Goal: Task Accomplishment & Management: Manage account settings

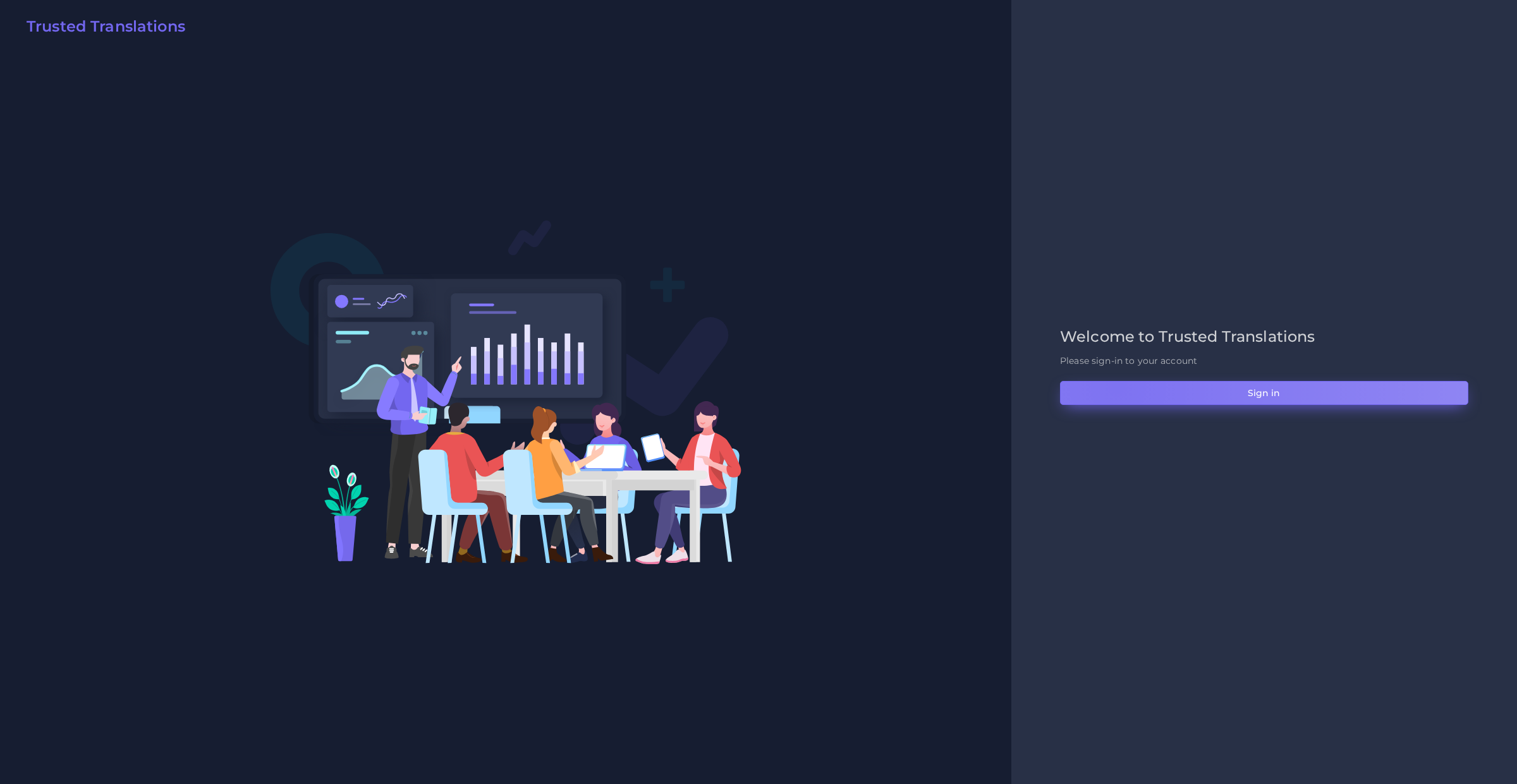
click at [1117, 386] on button "Sign in" at bounding box center [1264, 392] width 408 height 24
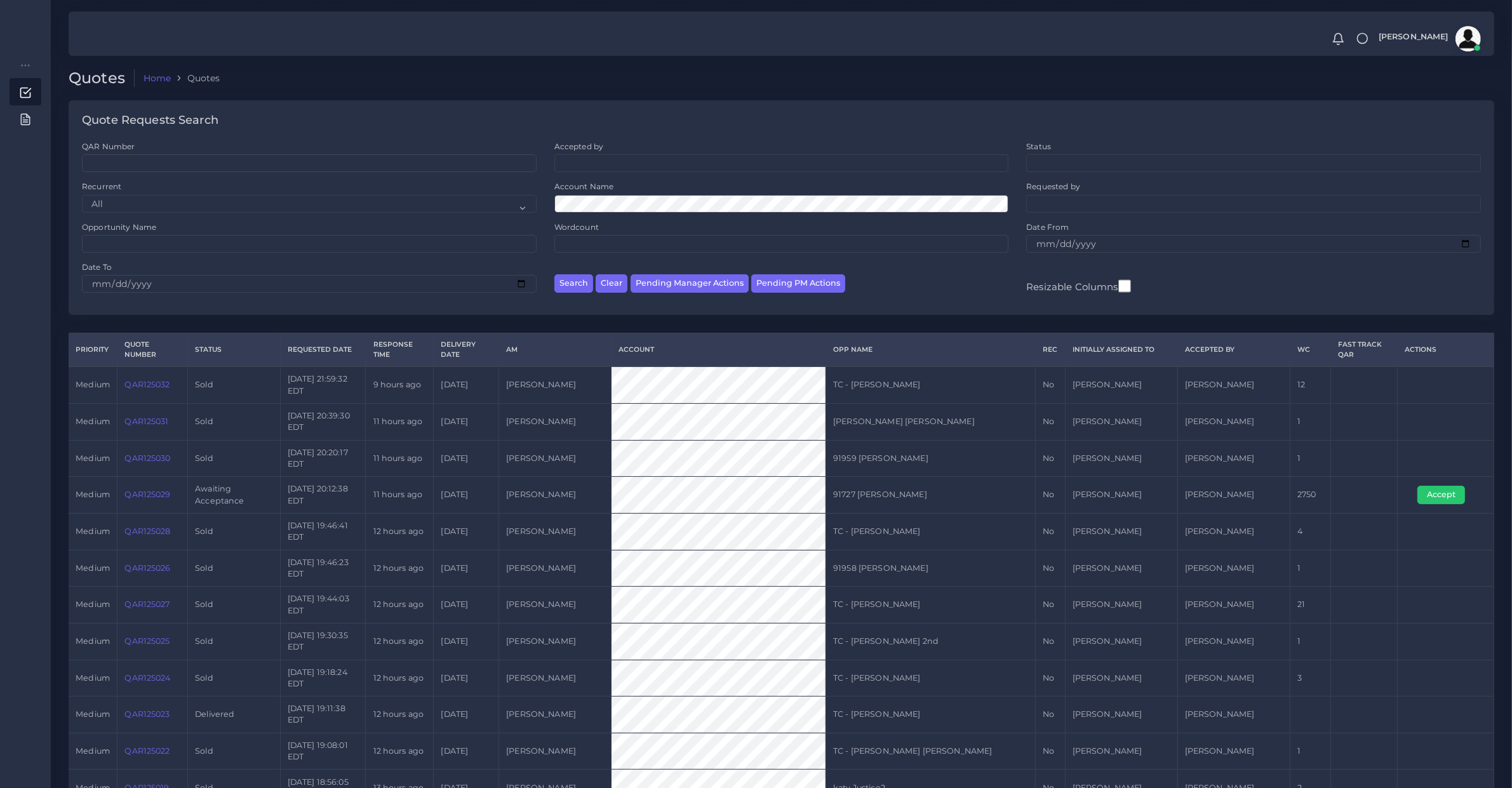
click at [823, 268] on div "Search Clear Pending Manager Actions Pending PM Actions" at bounding box center [782, 281] width 473 height 40
click at [821, 270] on div "Search Clear Pending Manager Actions Pending PM Actions" at bounding box center [782, 281] width 473 height 40
click at [816, 279] on button "Pending PM Actions" at bounding box center [798, 284] width 94 height 19
select select "awaiting_acceptance"
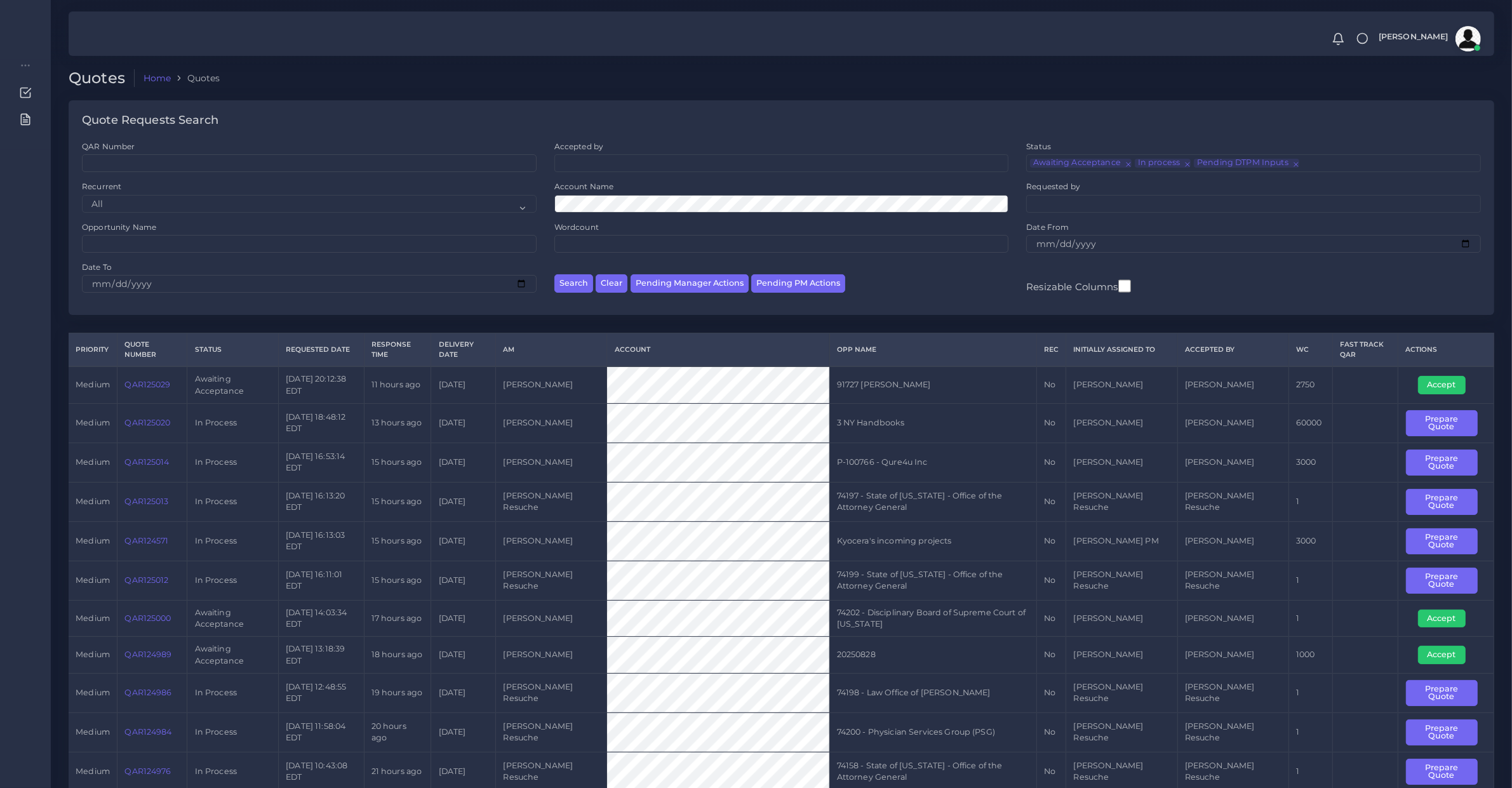
click at [144, 556] on td "QAR124571" at bounding box center [153, 541] width 70 height 39
copy link "QAR124571"
click at [1459, 549] on button "Prepare Quote" at bounding box center [1442, 541] width 72 height 26
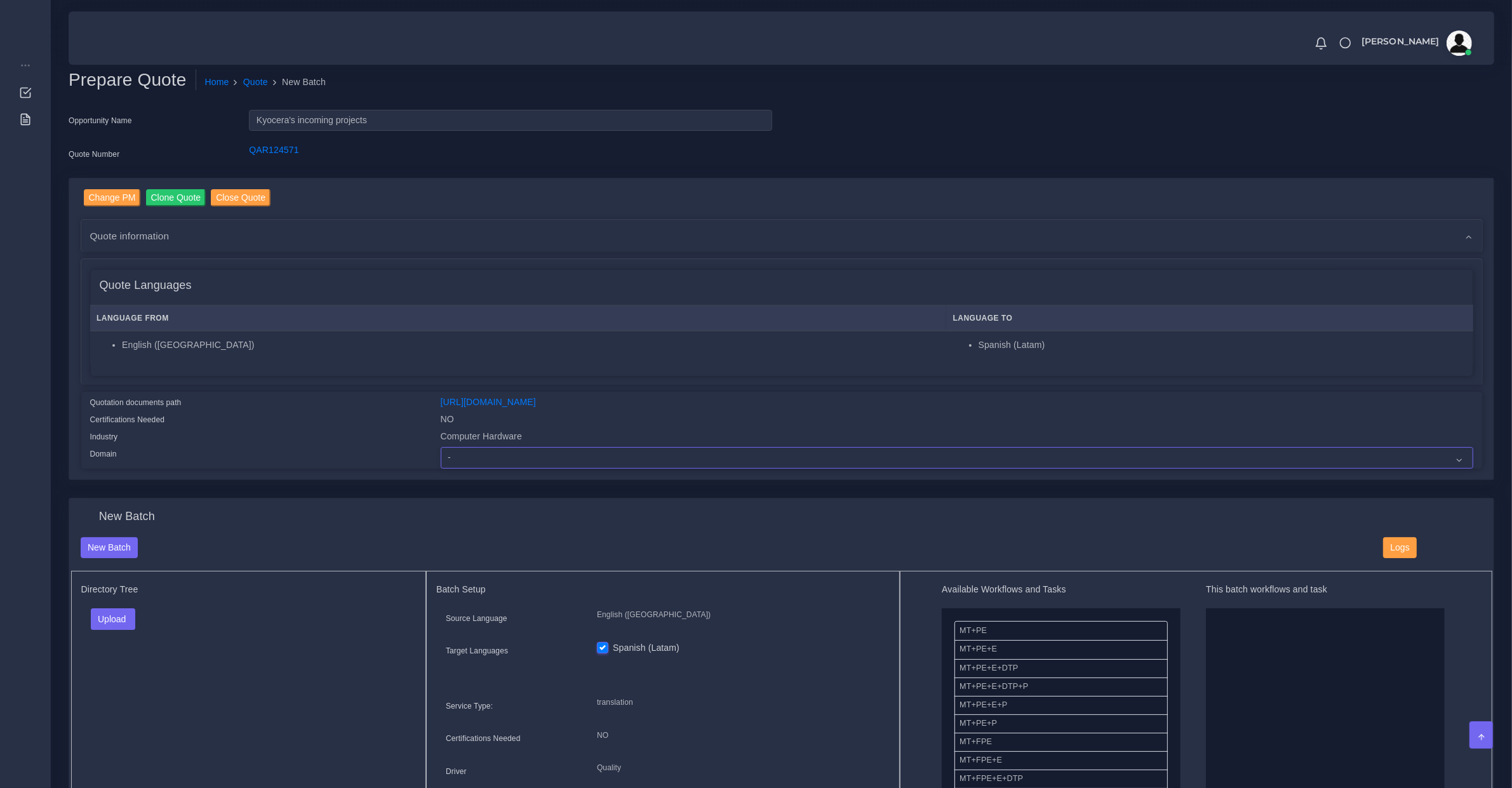
click at [481, 457] on select "- Advertising and Media Agriculture, Forestry and Fishing Architecture, Buildin…" at bounding box center [957, 458] width 1032 height 22
select select "Computer Hardware"
click at [441, 447] on select "- Advertising and Media Agriculture, Forestry and Fishing Architecture, Buildin…" at bounding box center [957, 458] width 1032 height 22
click at [526, 401] on link "https://workdrive.zoho.com/fgoh3e43b1a1fe2124b65bedd7c3c51a0e040/teams/fgoh3e43…" at bounding box center [488, 401] width 95 height 10
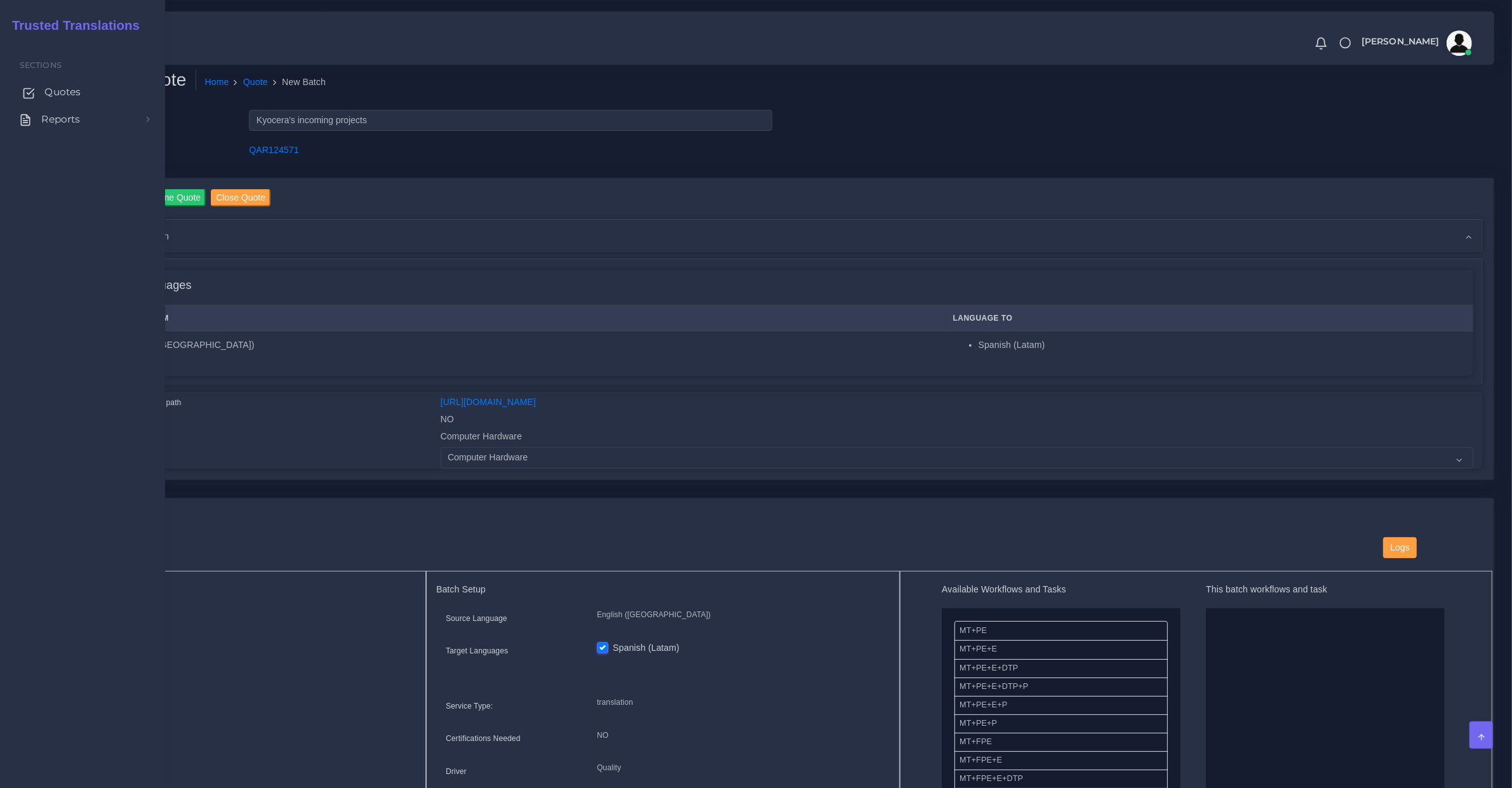
drag, startPoint x: 77, startPoint y: 90, endPoint x: 68, endPoint y: 90, distance: 9.0
click at [77, 90] on span "Quotes" at bounding box center [62, 92] width 36 height 14
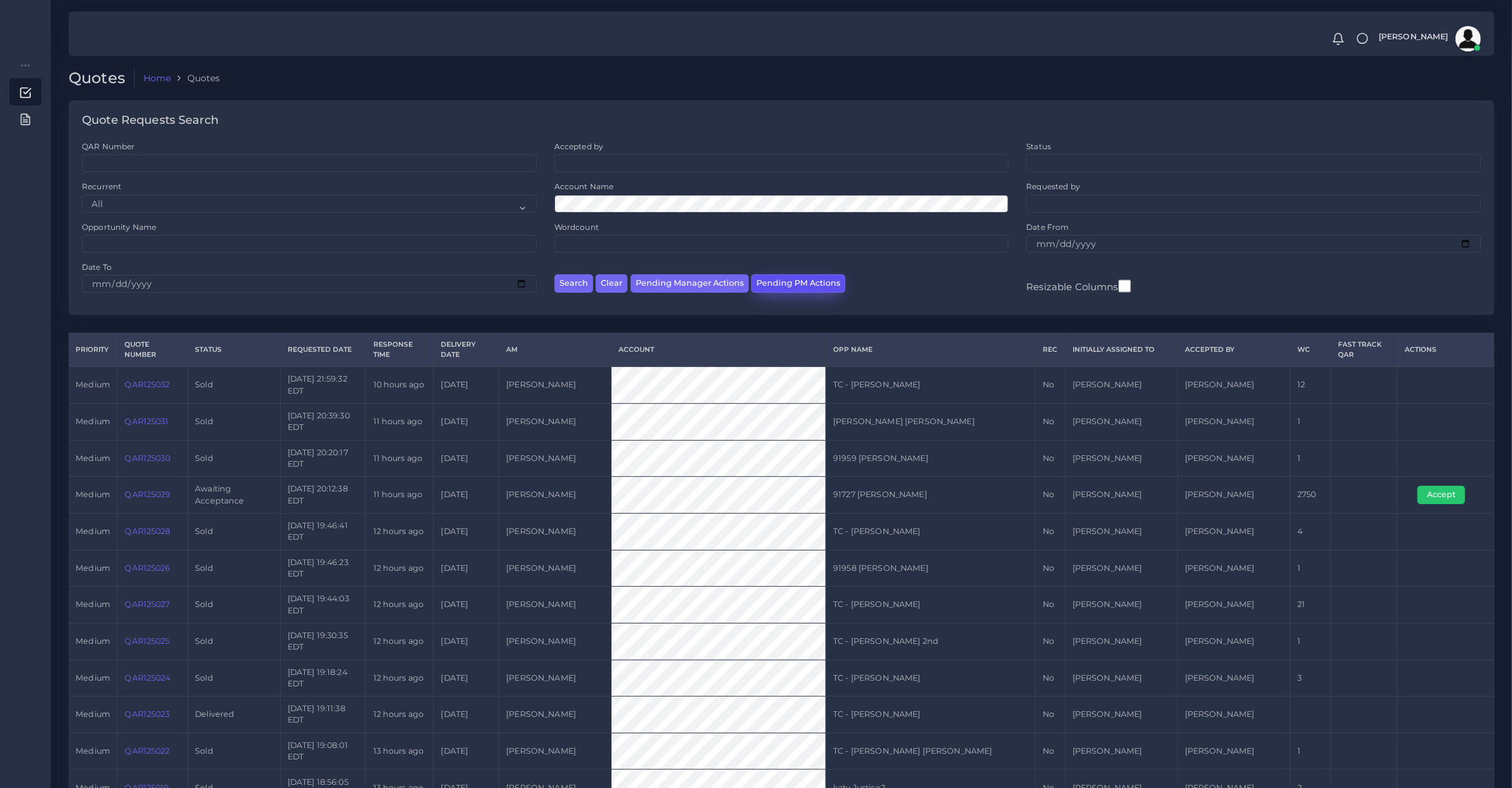
click at [762, 276] on button "Pending PM Actions" at bounding box center [798, 284] width 94 height 19
select select "awaiting_acceptance"
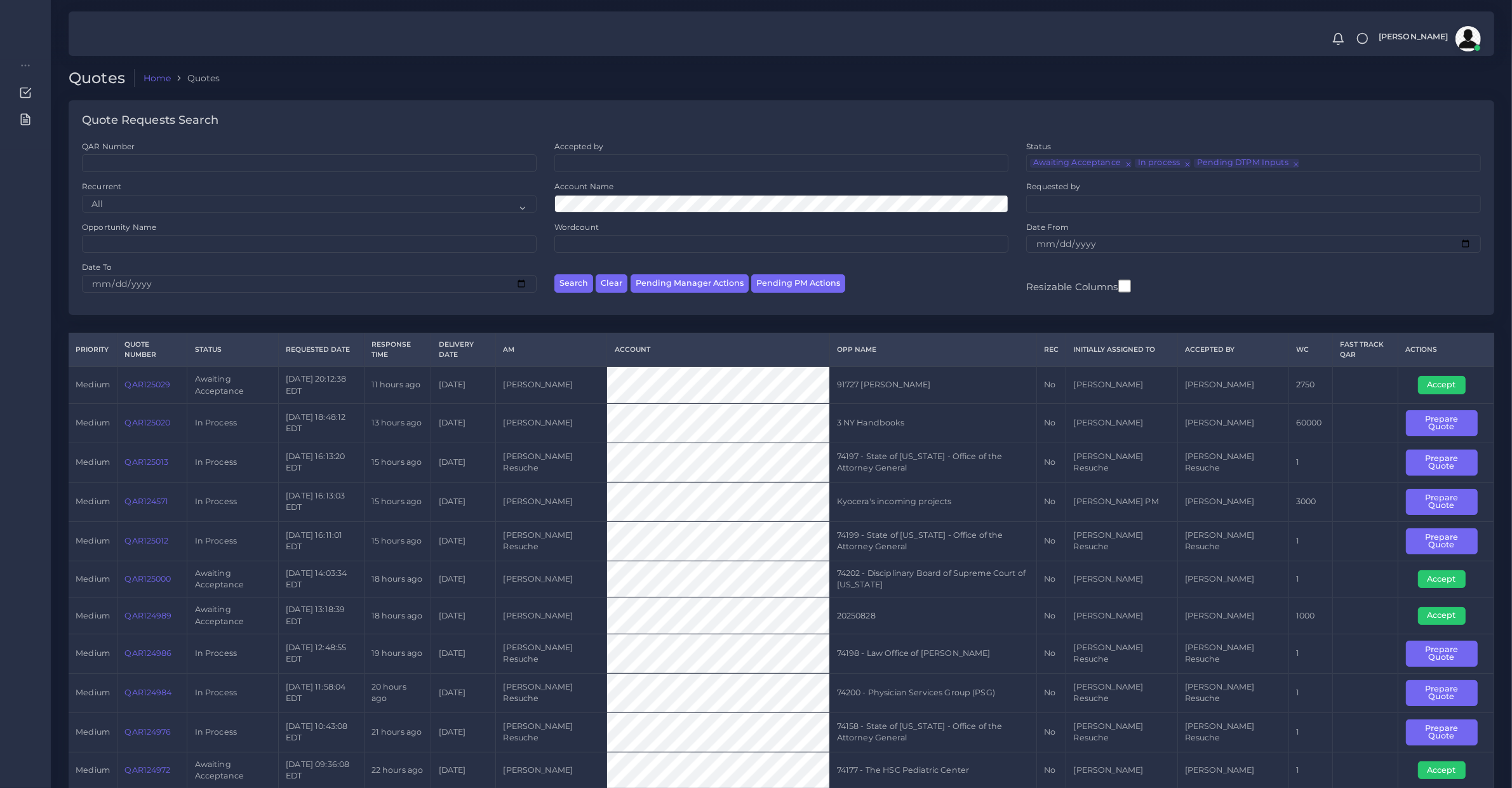
scroll to position [264, 0]
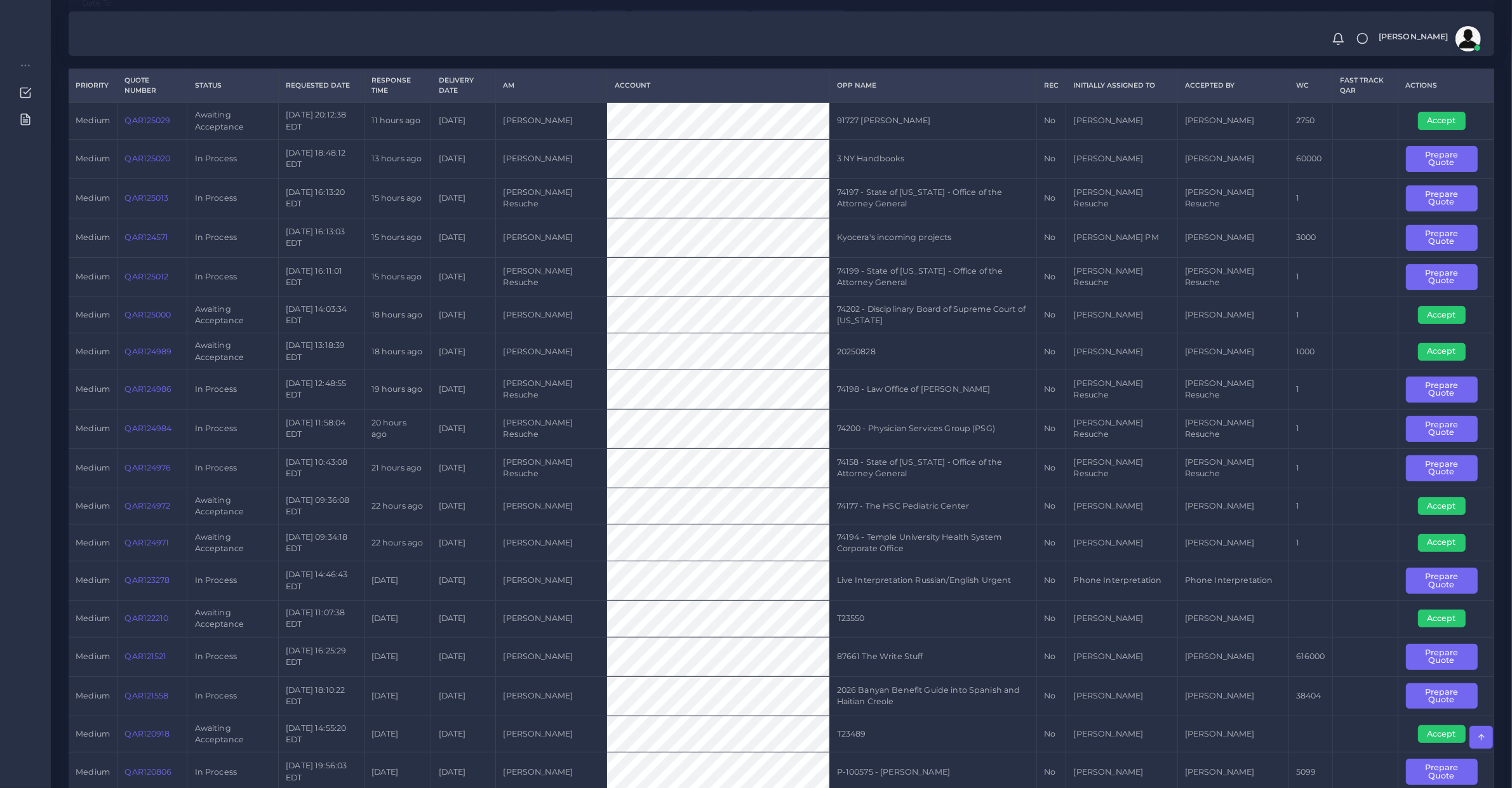
click at [163, 170] on td "QAR125020" at bounding box center [153, 158] width 70 height 39
copy link "QAR125020"
click at [1417, 157] on button "Prepare Quote" at bounding box center [1442, 158] width 72 height 26
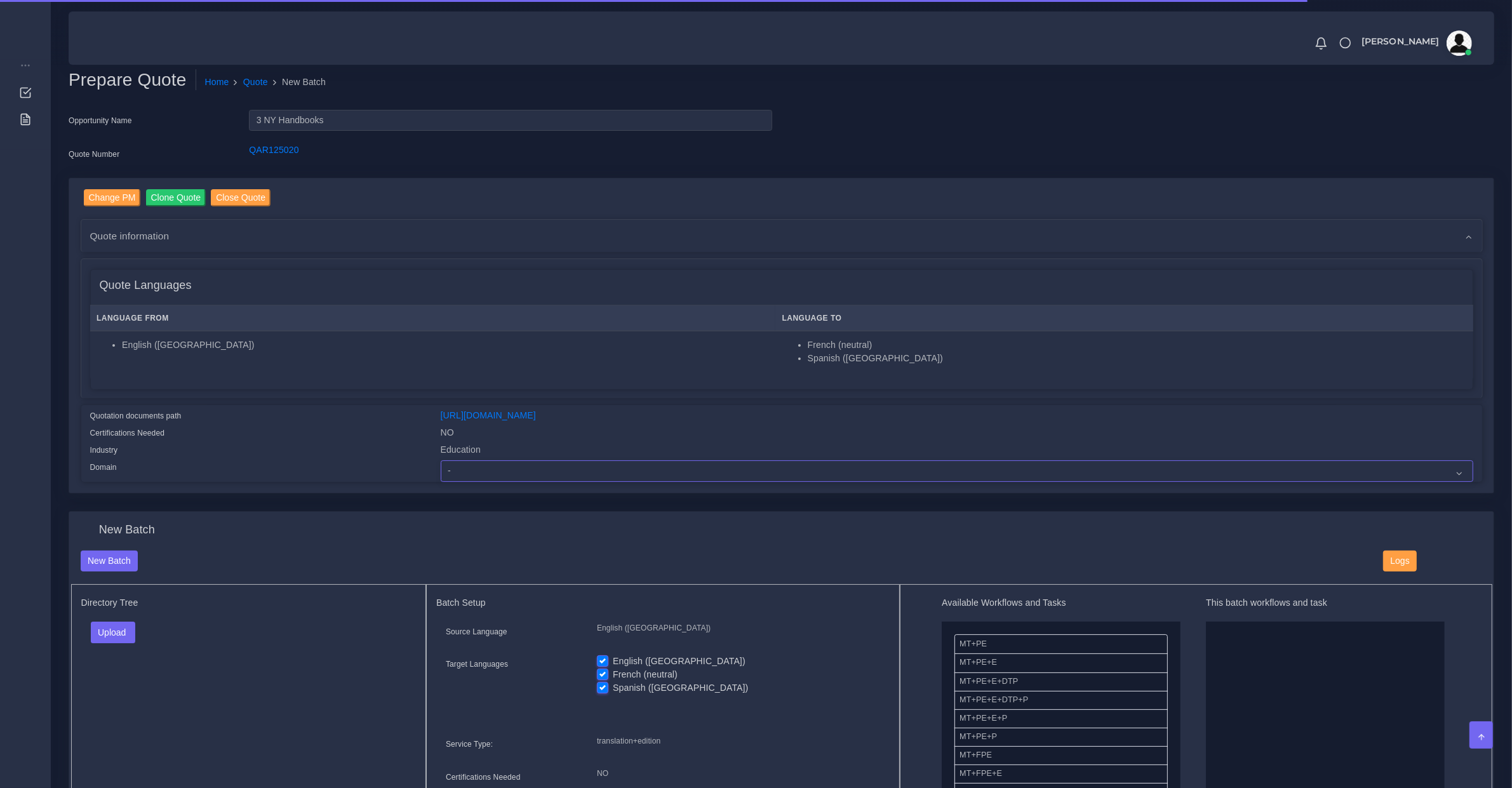
click at [505, 461] on select "- Advertising and Media Agriculture, Forestry and Fishing Architecture, Buildin…" at bounding box center [957, 471] width 1032 height 22
select select "Education"
click at [441, 460] on select "- Advertising and Media Agriculture, Forestry and Fishing Architecture, Buildin…" at bounding box center [957, 471] width 1032 height 22
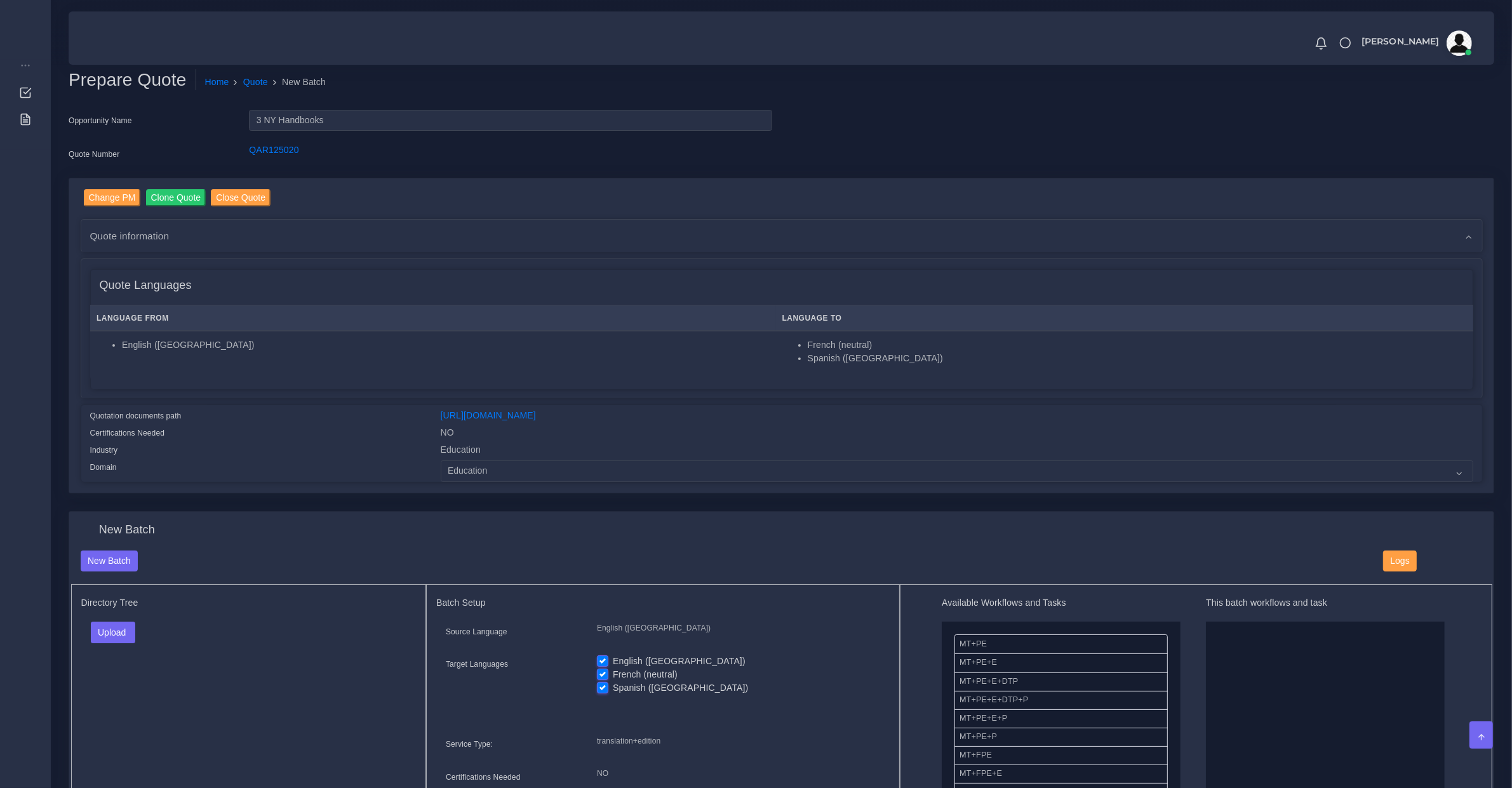
click at [504, 405] on div "Quotation documents path https://workdrive.zoho.com/fgoh3e43b1a1fe2124b65bedd7c…" at bounding box center [781, 443] width 1401 height 76
drag, startPoint x: 504, startPoint y: 403, endPoint x: 509, endPoint y: 412, distance: 10.3
click at [504, 405] on div "Quotation documents path https://workdrive.zoho.com/fgoh3e43b1a1fe2124b65bedd7c…" at bounding box center [781, 443] width 1401 height 76
click at [515, 419] on link "[URL][DOMAIN_NAME]" at bounding box center [488, 415] width 95 height 10
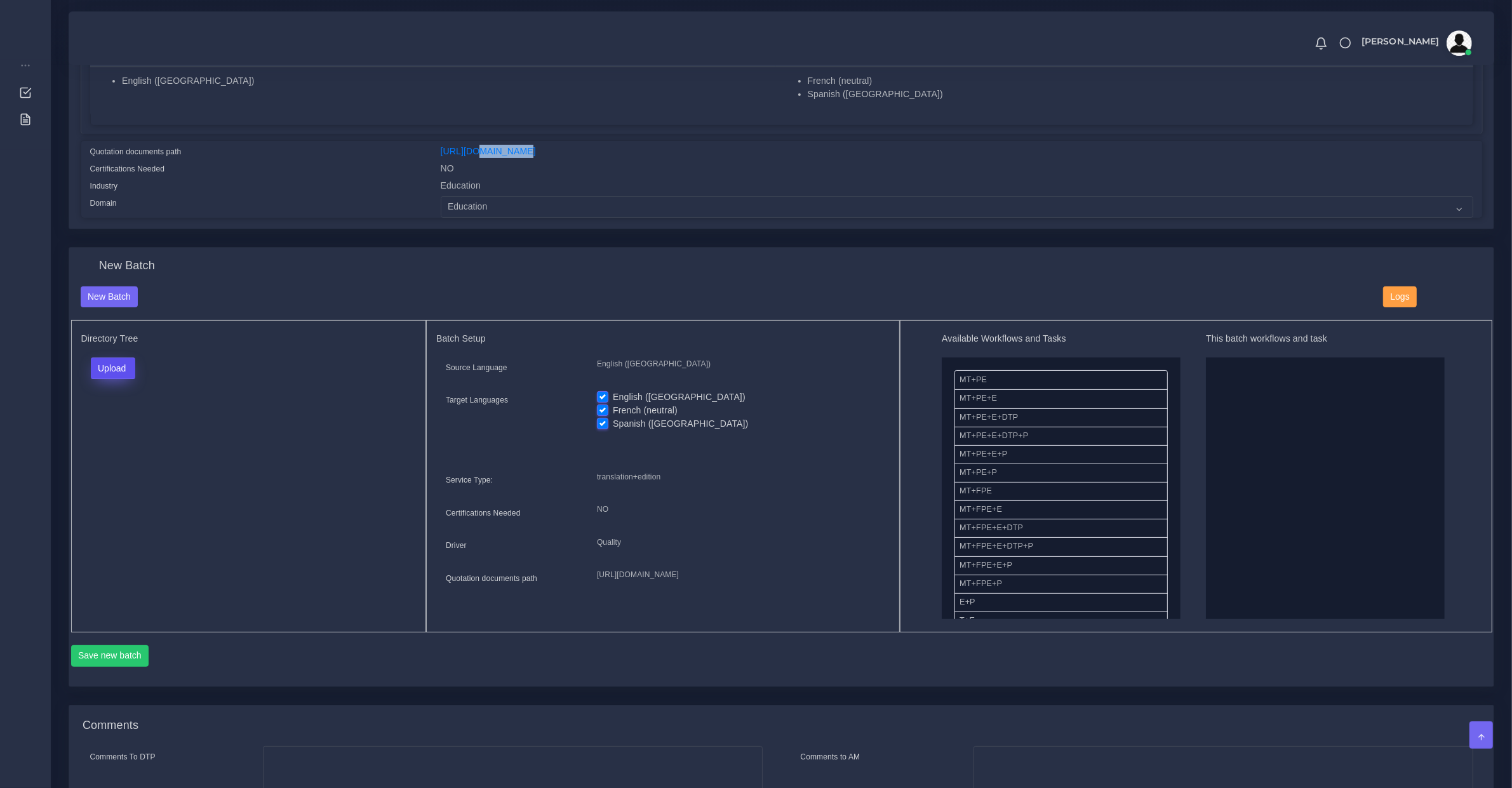
click at [105, 365] on button "Upload" at bounding box center [113, 369] width 45 height 22
click at [116, 415] on label "Files" at bounding box center [135, 416] width 87 height 16
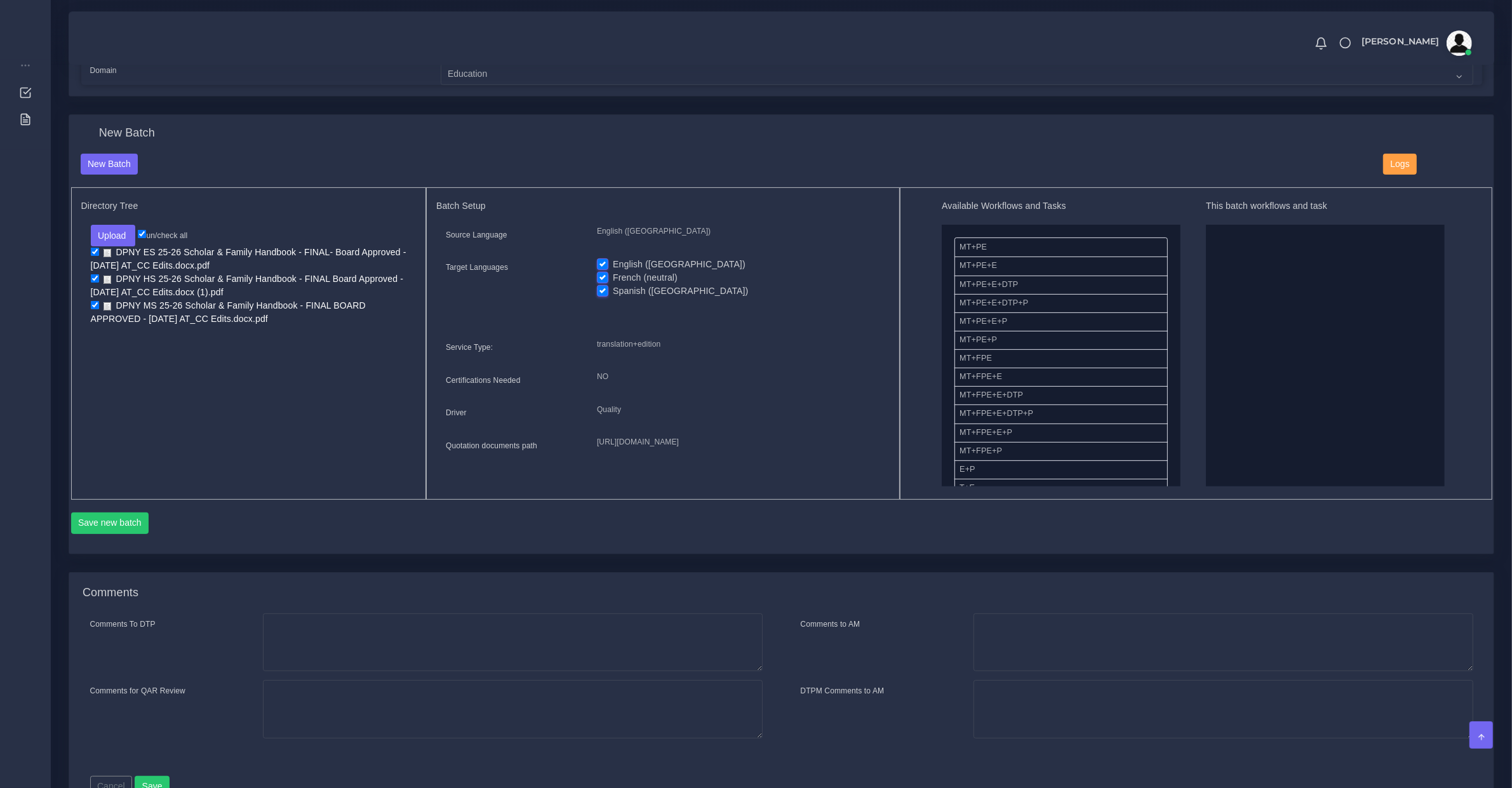
scroll to position [132, 0]
click at [616, 258] on label "English ([GEOGRAPHIC_DATA])" at bounding box center [679, 264] width 133 height 13
click at [608, 258] on input "English ([GEOGRAPHIC_DATA])" at bounding box center [603, 263] width 12 height 12
checkbox input "false"
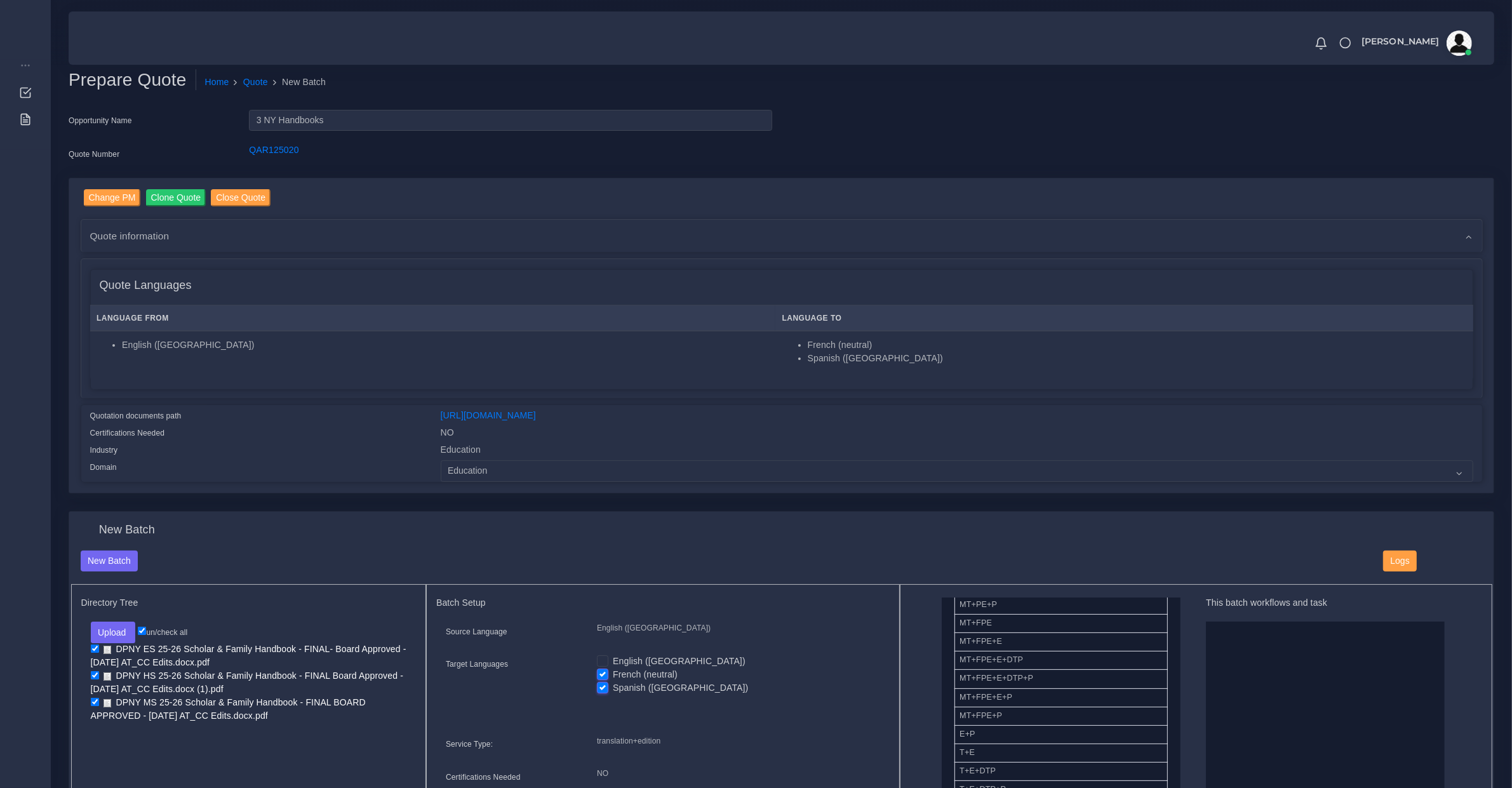
click at [158, 279] on h4 "Quote Languages" at bounding box center [146, 286] width 92 height 14
click at [166, 270] on div "Quote Languages" at bounding box center [781, 285] width 1382 height 32
click at [165, 248] on div "Quote information" at bounding box center [781, 236] width 1401 height 33
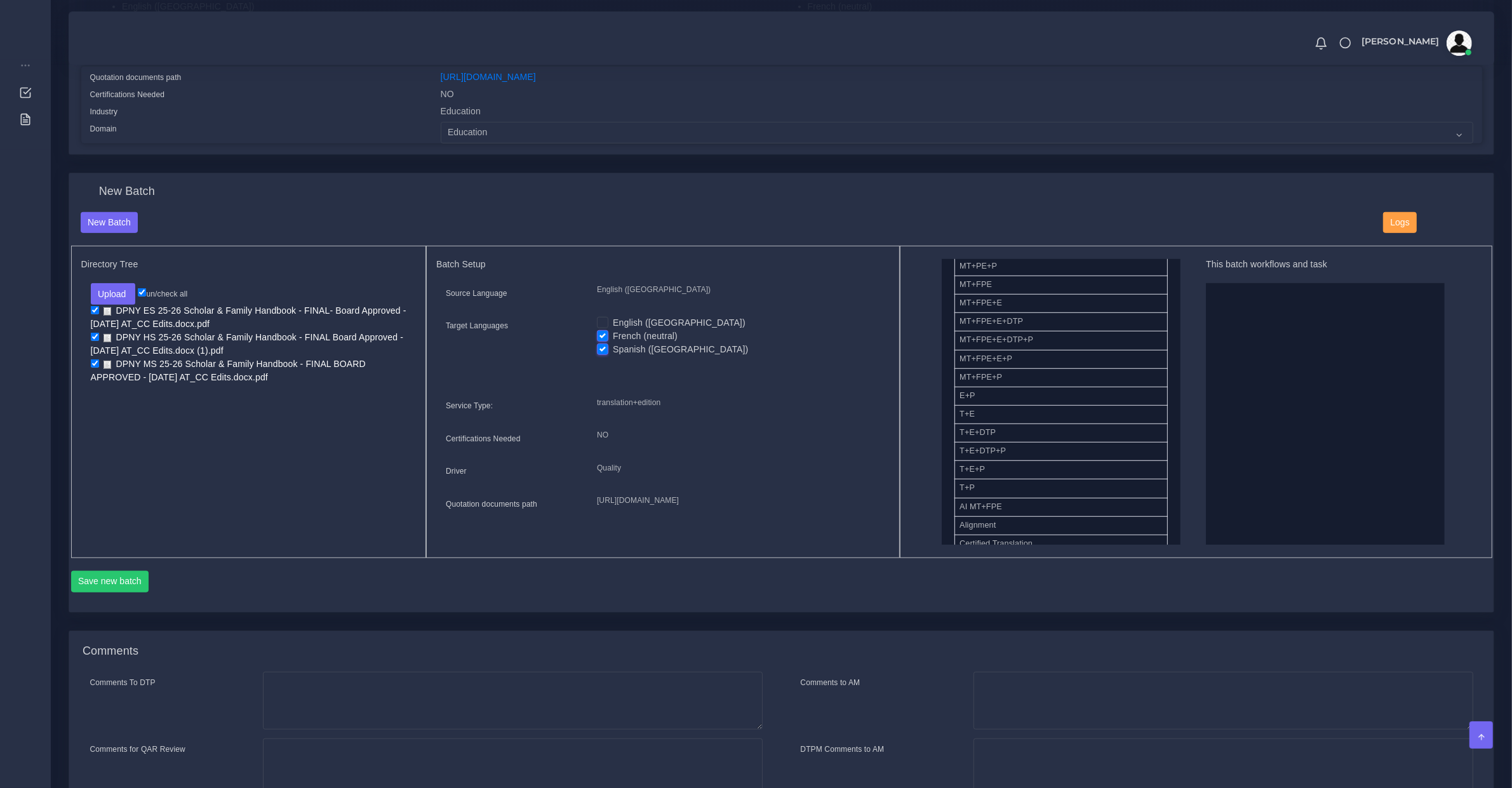
scroll to position [528, 0]
drag, startPoint x: 1002, startPoint y: 464, endPoint x: 1248, endPoint y: 395, distance: 255.5
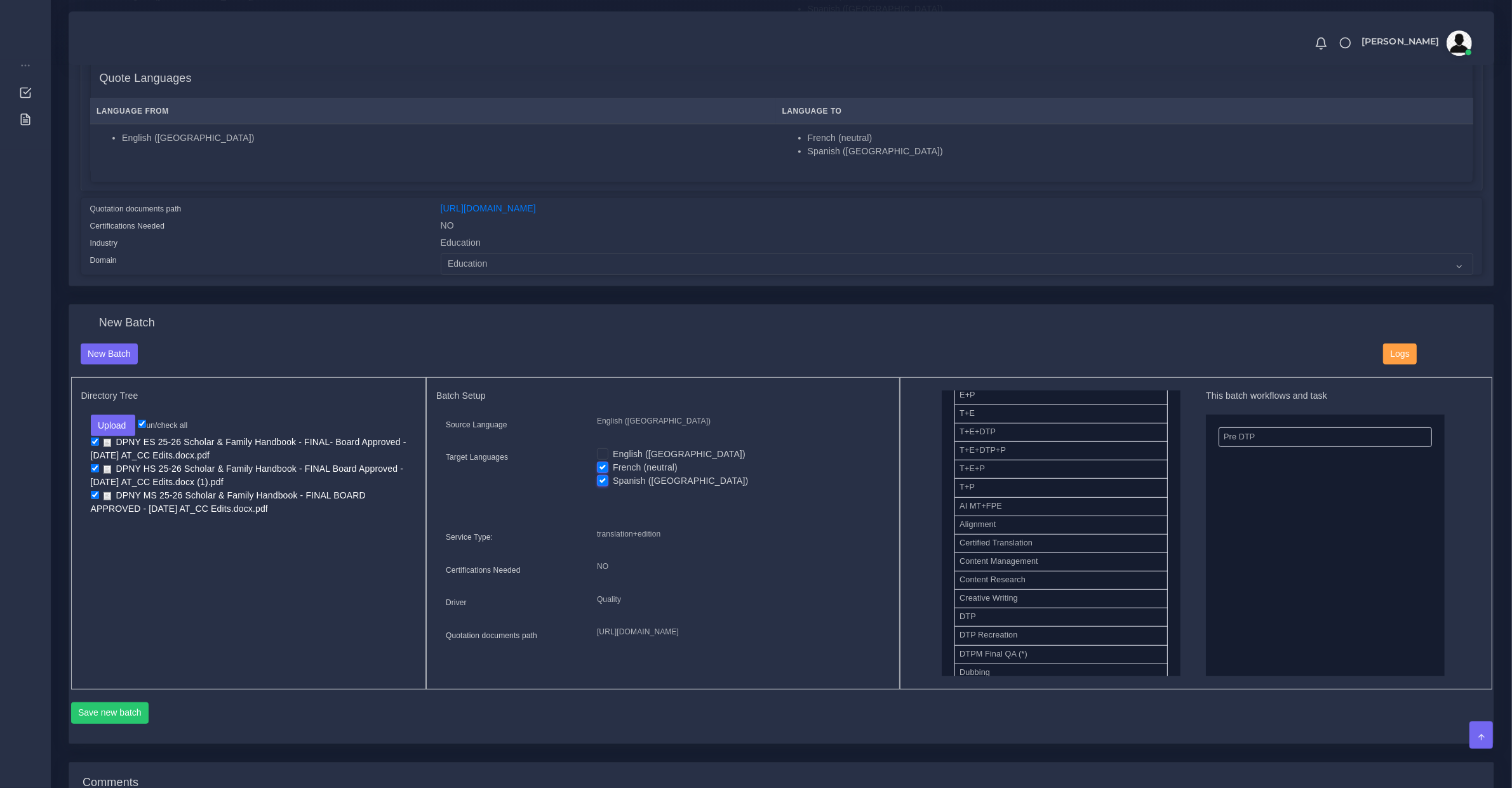
scroll to position [0, 0]
drag, startPoint x: 1029, startPoint y: 546, endPoint x: 1280, endPoint y: 525, distance: 251.9
drag, startPoint x: 997, startPoint y: 610, endPoint x: 1126, endPoint y: 560, distance: 138.4
drag, startPoint x: 1138, startPoint y: 573, endPoint x: 1429, endPoint y: 559, distance: 291.3
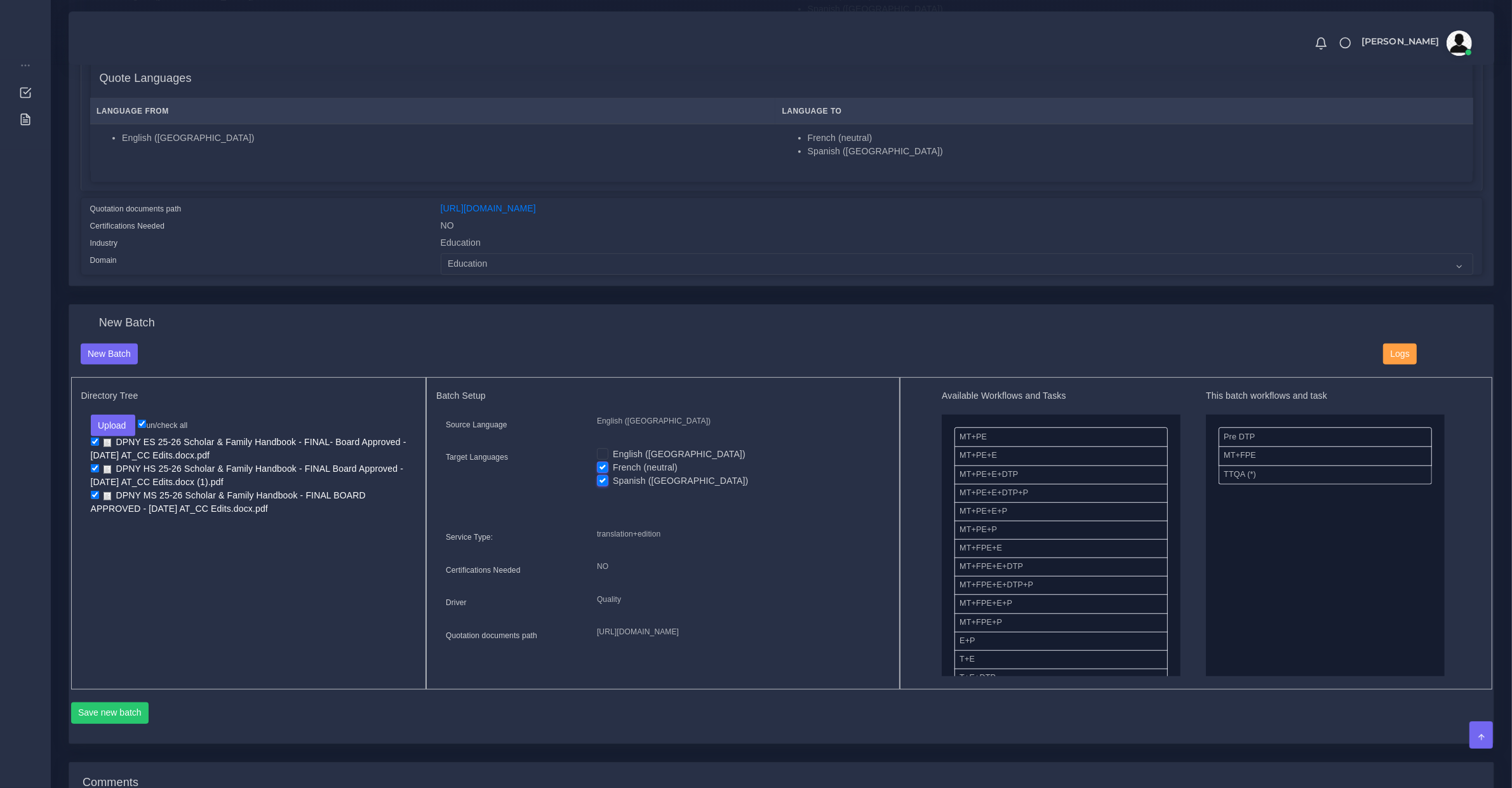
scroll to position [397, 0]
drag, startPoint x: 1014, startPoint y: 474, endPoint x: 1369, endPoint y: 565, distance: 366.5
click at [134, 717] on button "Save new batch" at bounding box center [110, 713] width 78 height 22
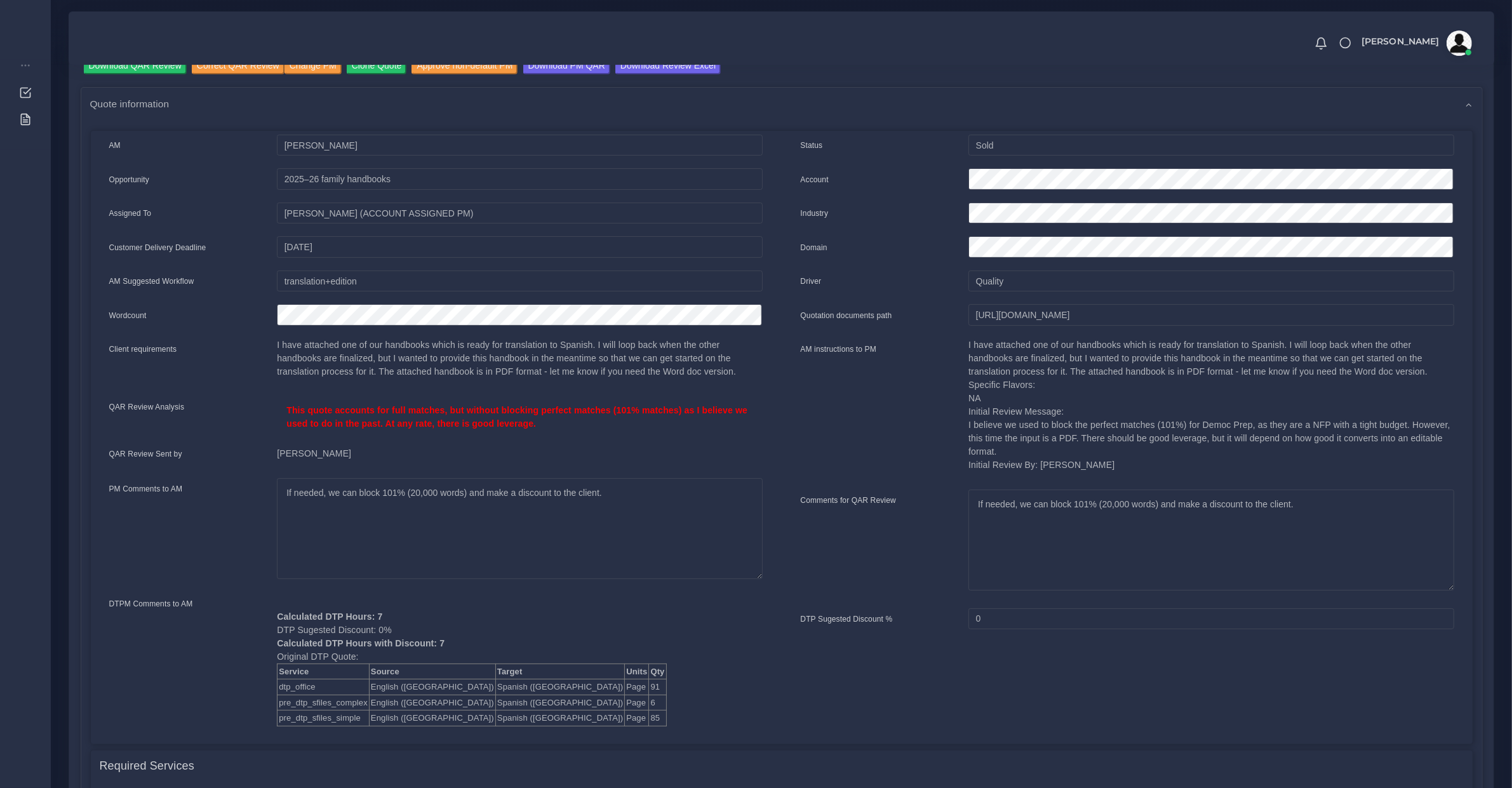
scroll to position [397, 0]
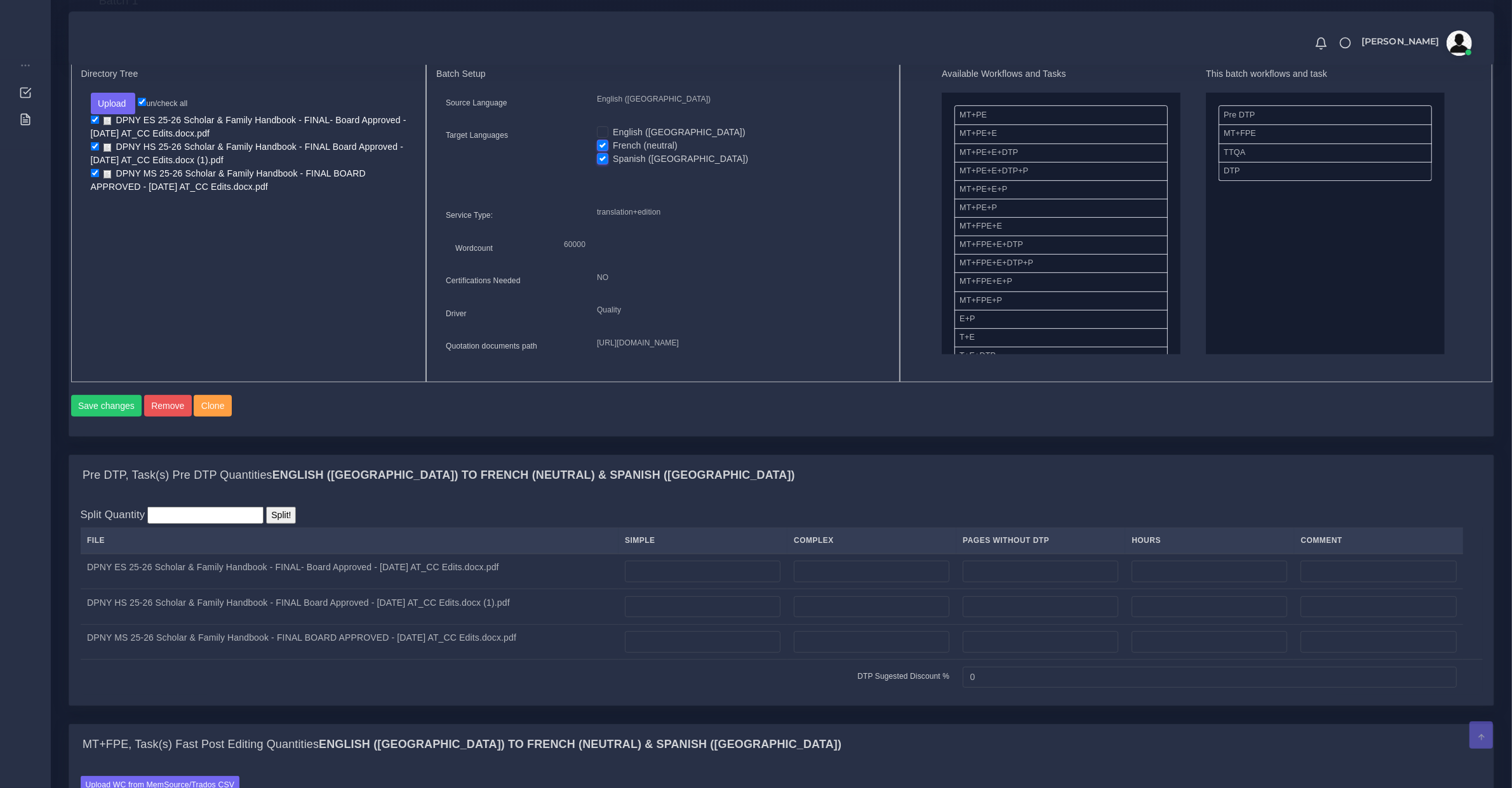
scroll to position [793, 0]
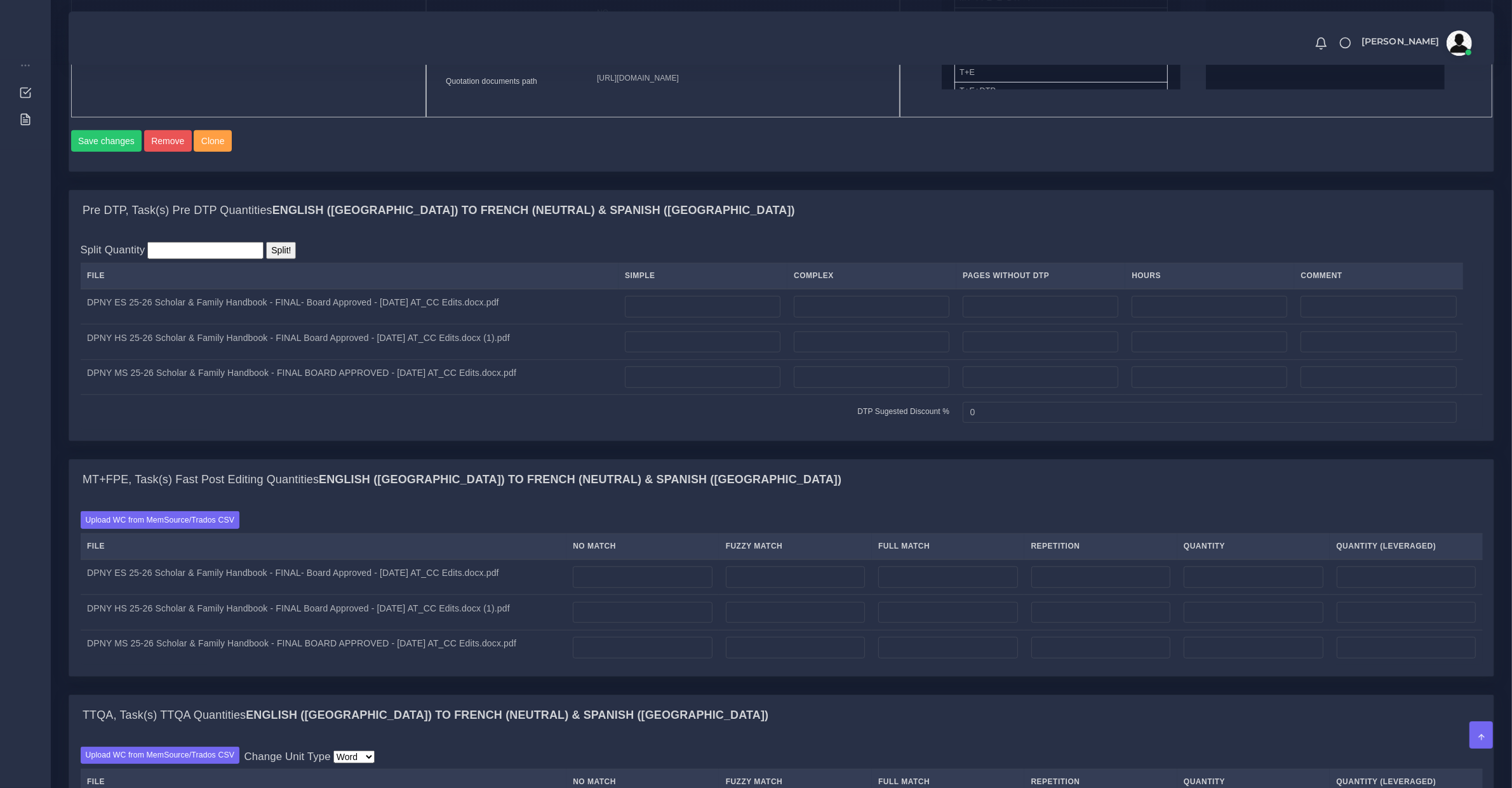
click at [681, 324] on td at bounding box center [703, 307] width 169 height 36
click at [681, 317] on input "number" at bounding box center [703, 307] width 156 height 22
click at [692, 316] on td at bounding box center [703, 307] width 169 height 36
click at [699, 317] on input "number" at bounding box center [703, 307] width 156 height 22
type input "58"
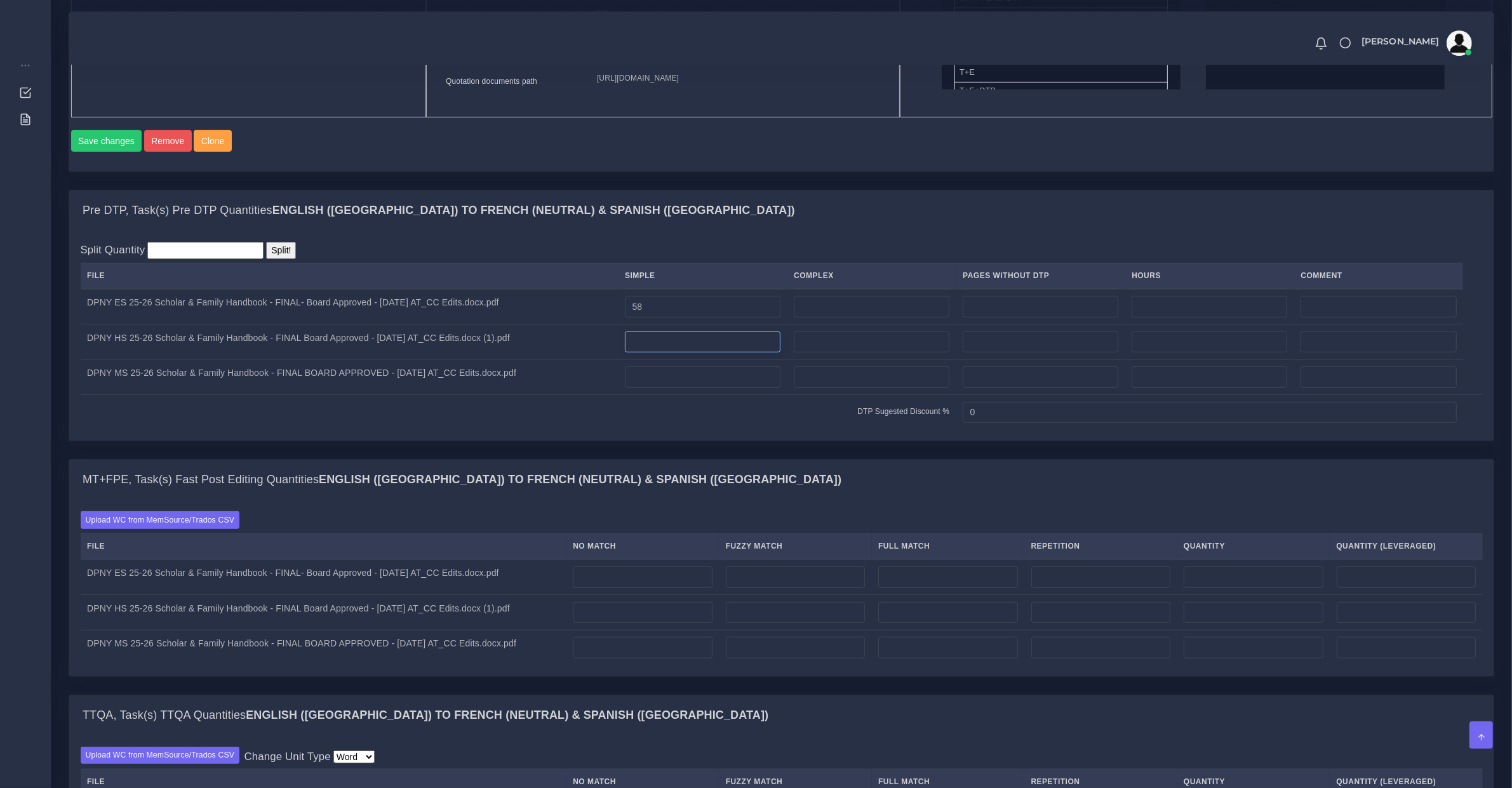
click at [700, 353] on input "number" at bounding box center [703, 342] width 156 height 22
type input "64"
click at [714, 429] on td "DTP Sugested Discount %" at bounding box center [518, 412] width 876 height 35
drag, startPoint x: 705, startPoint y: 408, endPoint x: 703, endPoint y: 388, distance: 20.1
click at [703, 388] on input "number" at bounding box center [703, 377] width 156 height 22
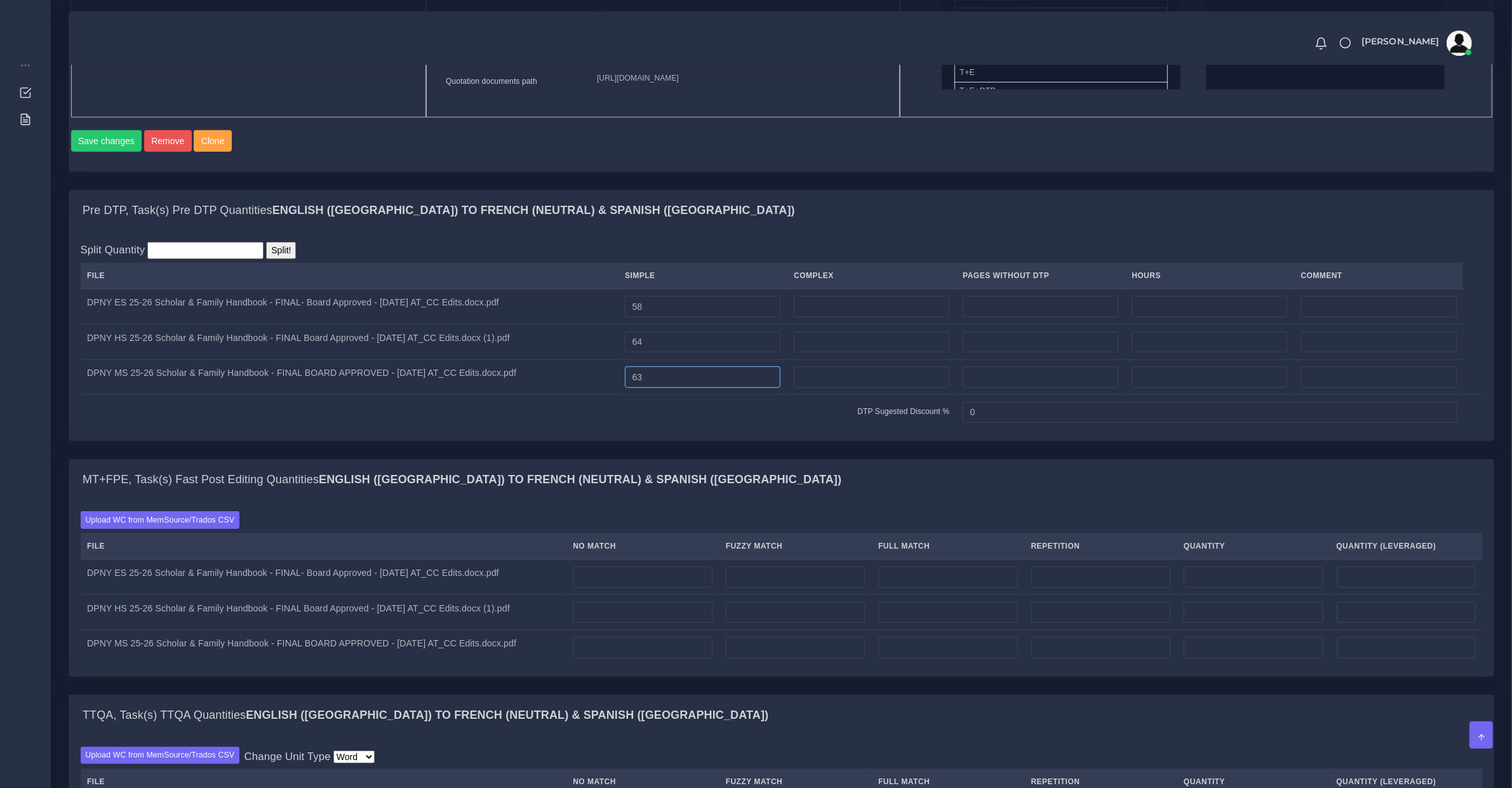
scroll to position [1058, 0]
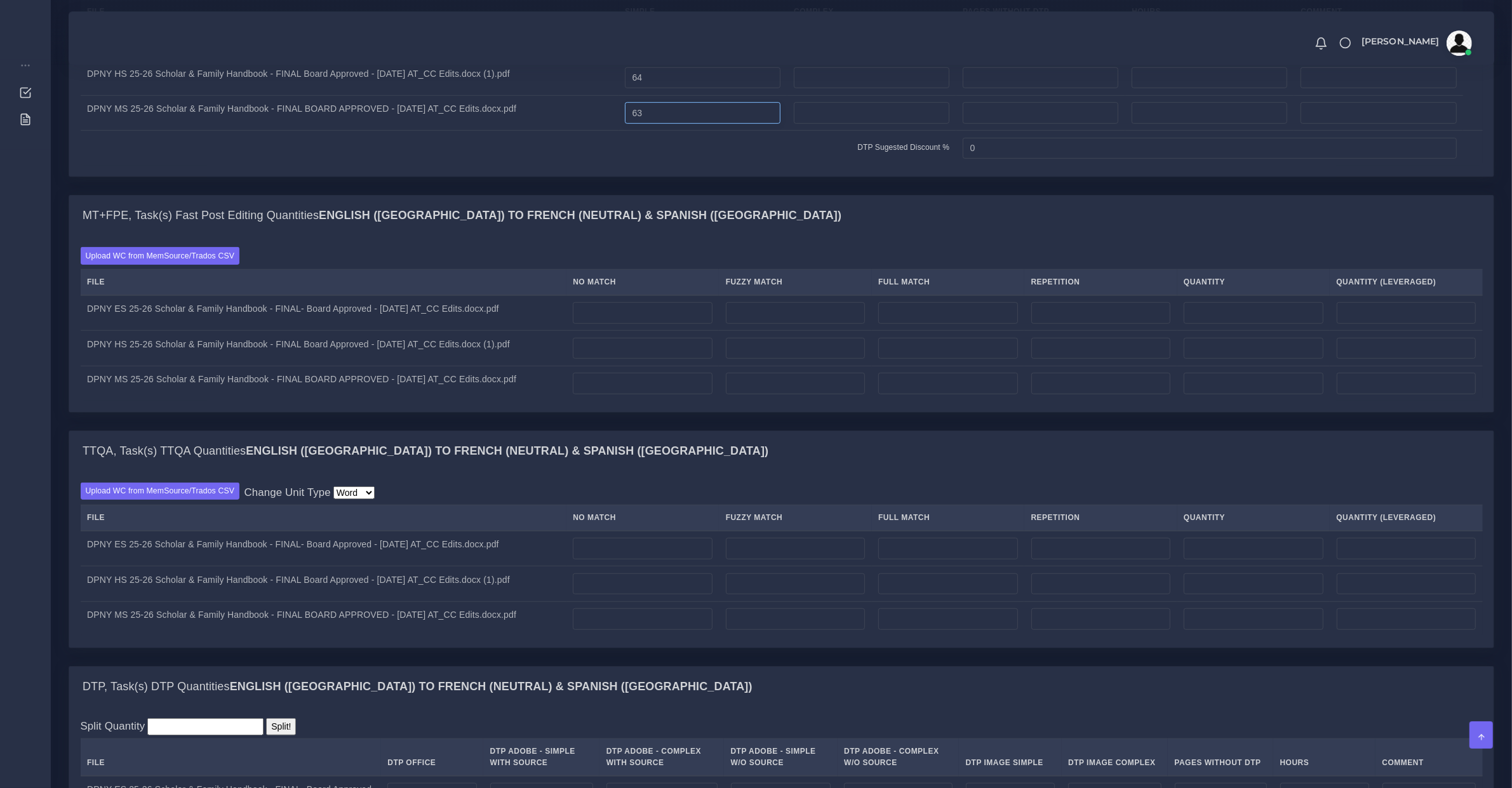
type input "63"
click at [637, 559] on input "number" at bounding box center [643, 549] width 139 height 22
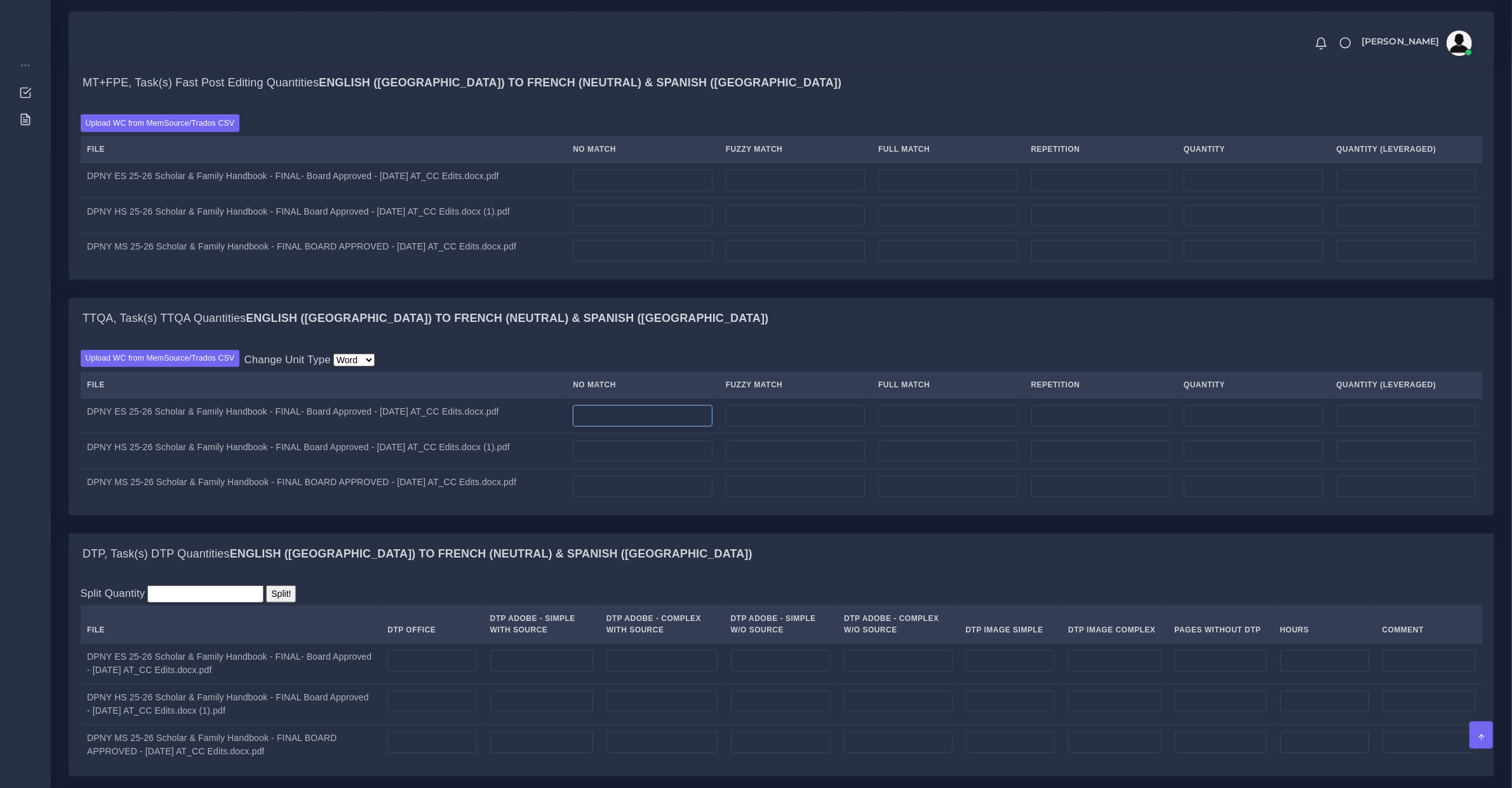
scroll to position [1322, 0]
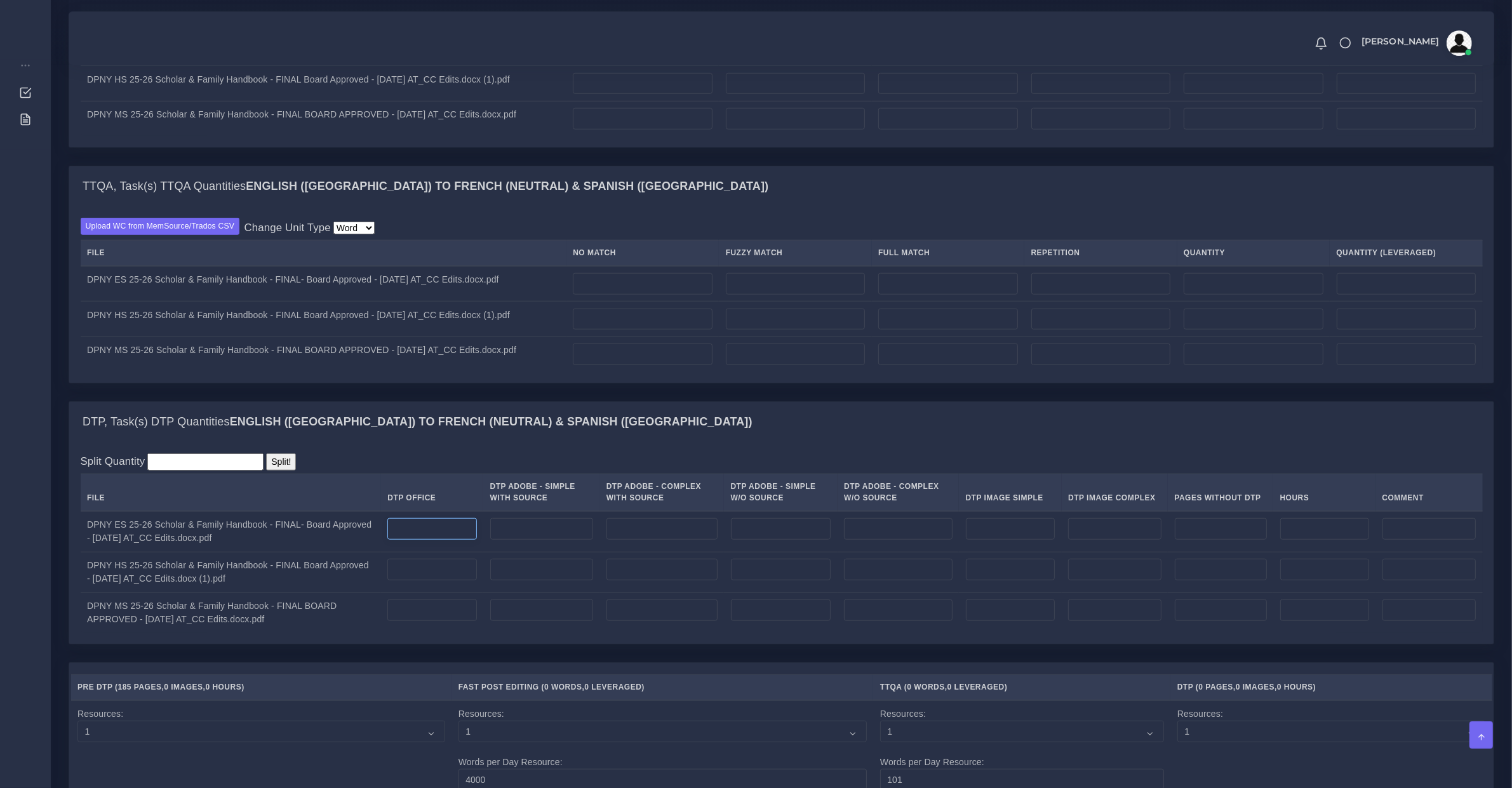
type input "0"
click at [426, 539] on input "number" at bounding box center [432, 529] width 89 height 22
type input "58"
click at [427, 580] on input "number" at bounding box center [432, 570] width 89 height 22
type input "64"
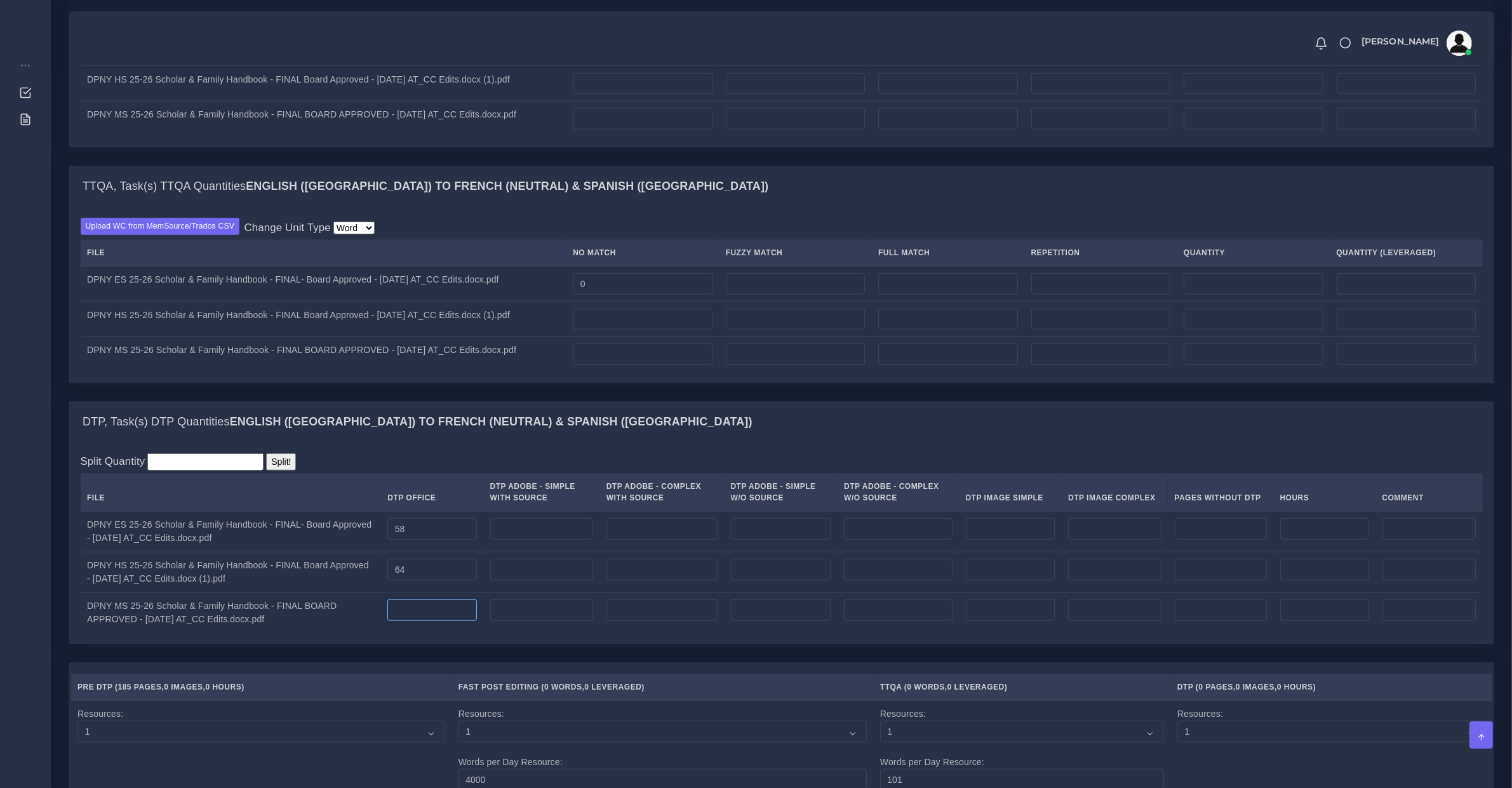
click at [450, 620] on input "number" at bounding box center [432, 610] width 89 height 22
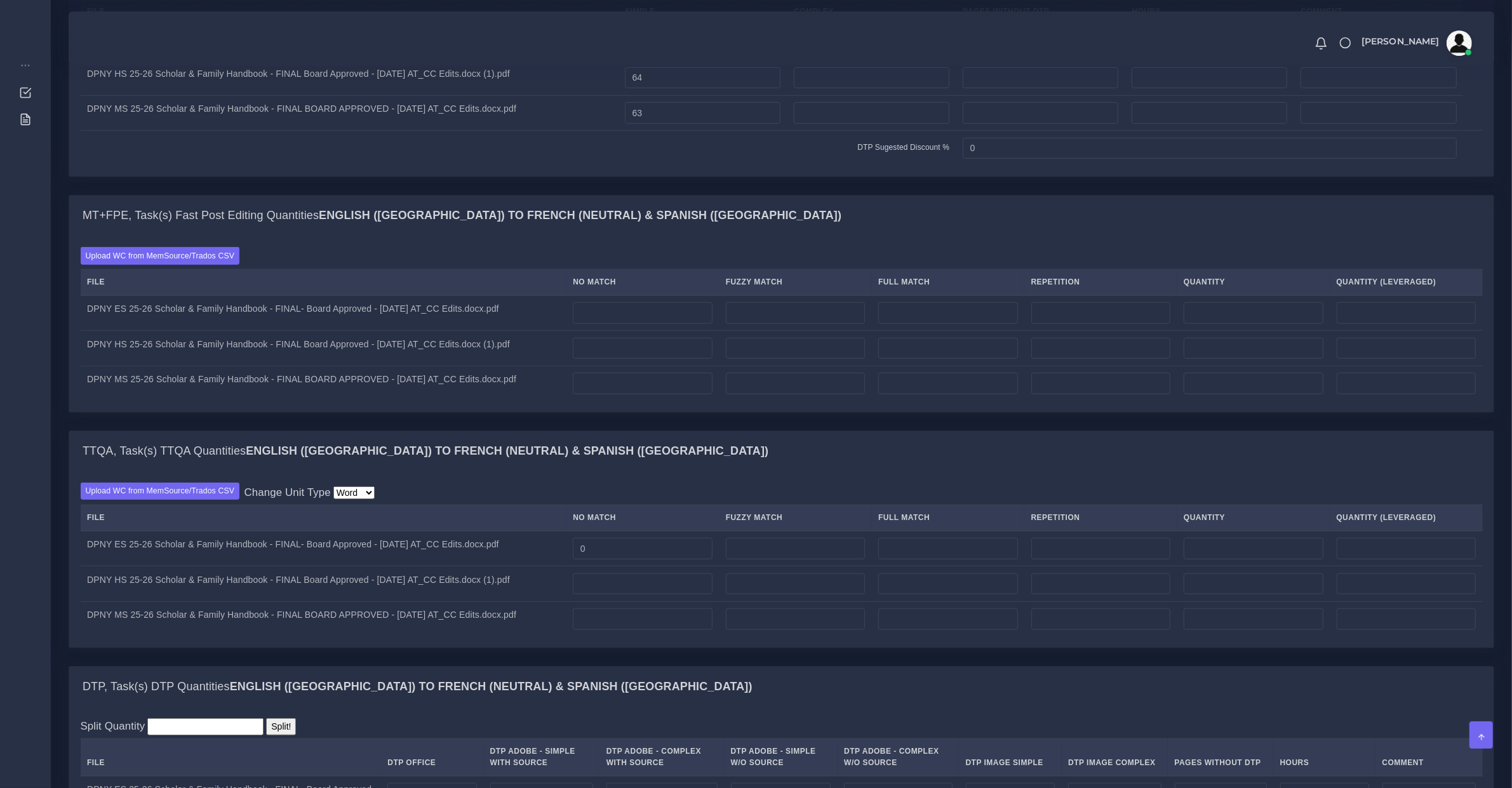
scroll to position [793, 0]
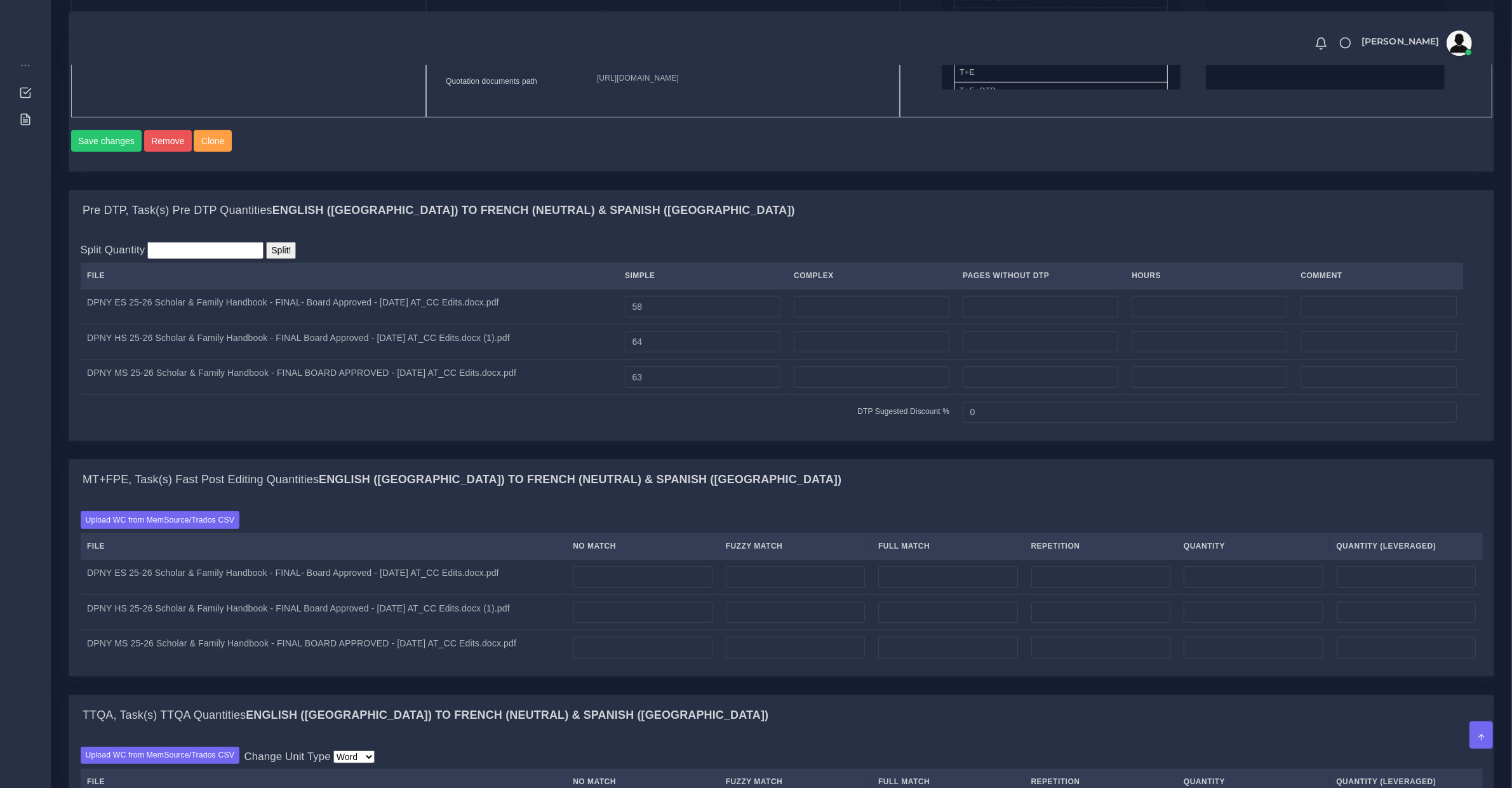
type input "63"
click at [991, 423] on input "0" at bounding box center [1209, 413] width 494 height 22
type input "10"
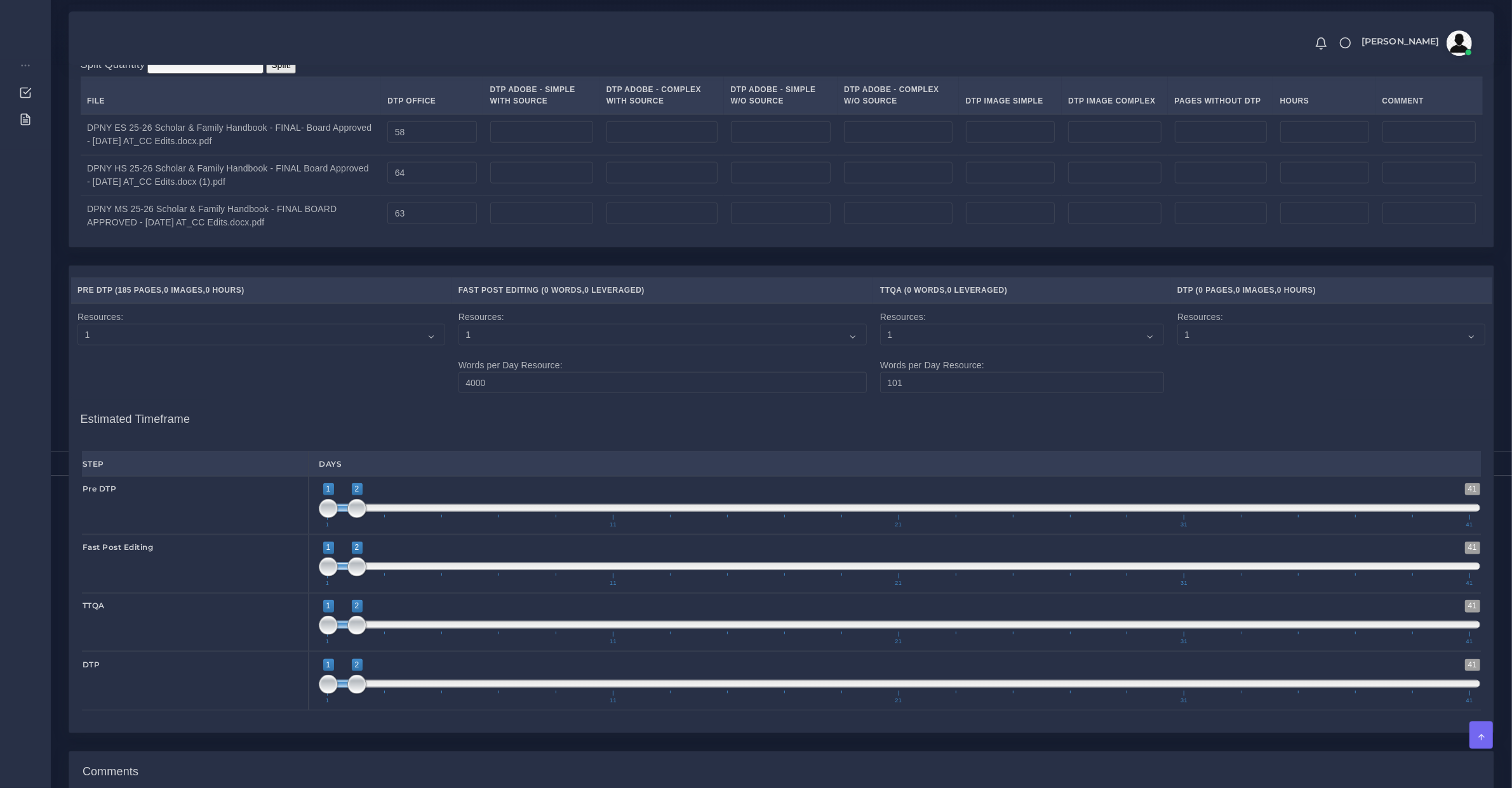
scroll to position [1991, 0]
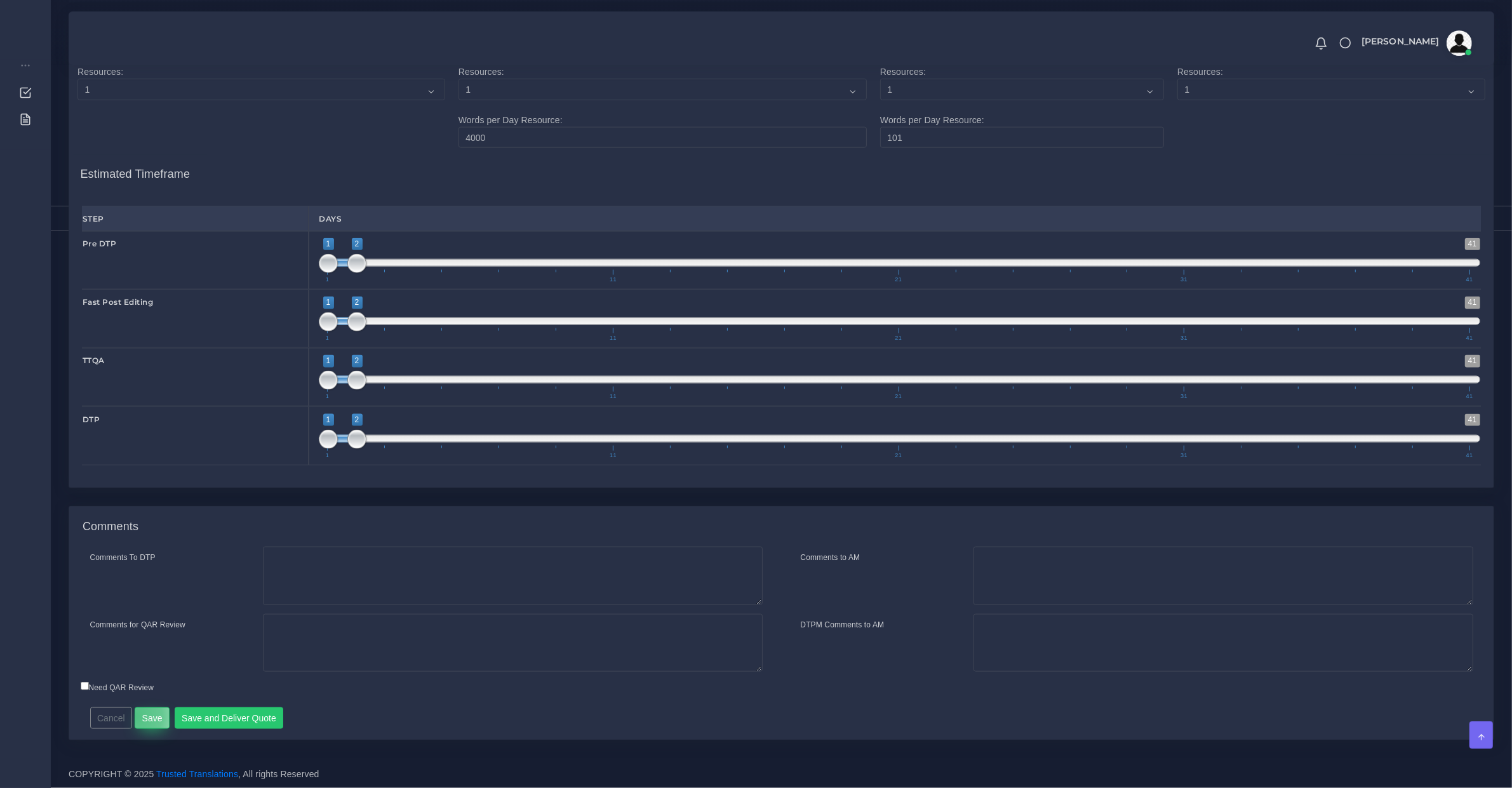
click at [135, 715] on button "Save" at bounding box center [152, 718] width 35 height 22
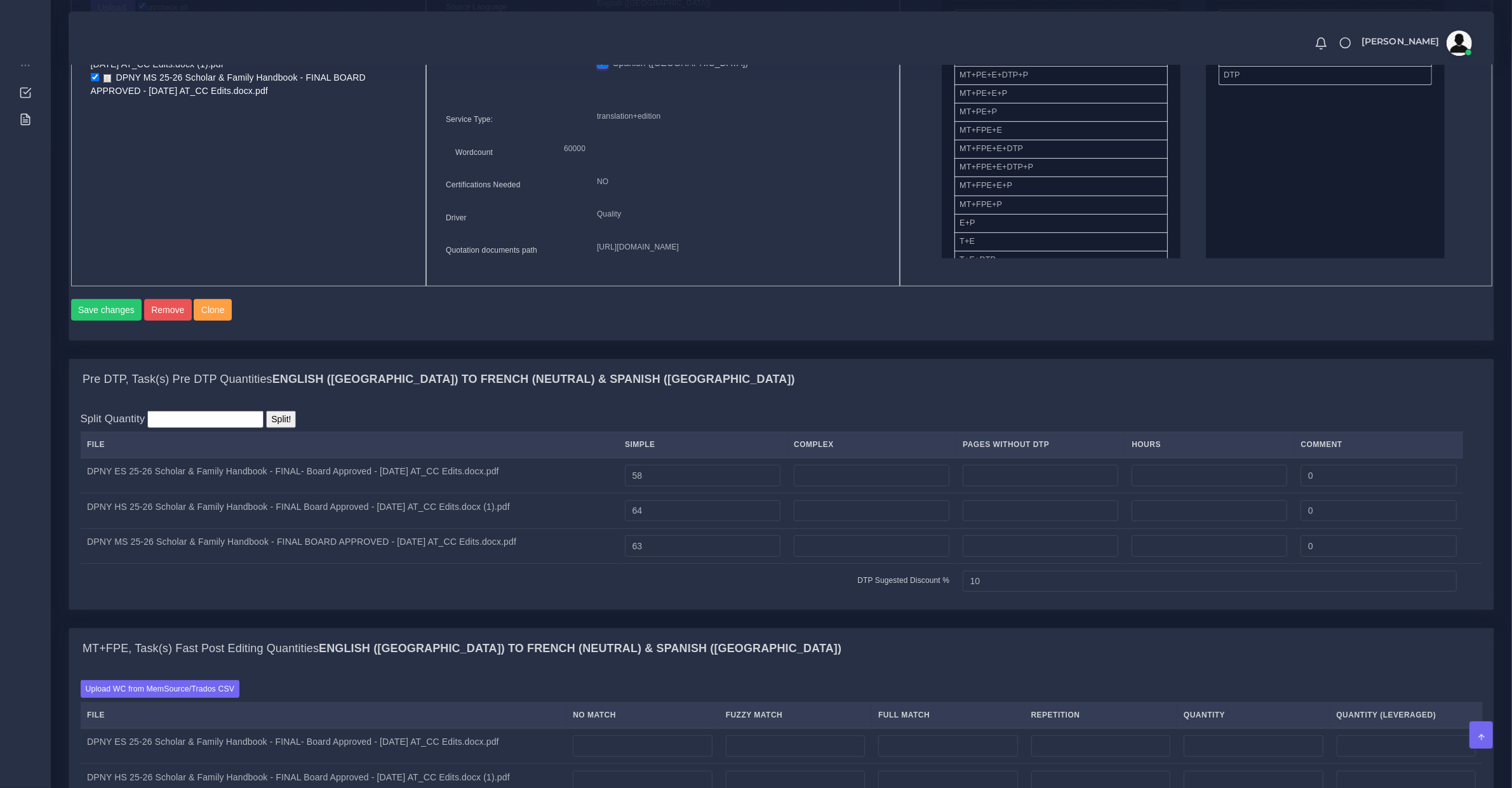
scroll to position [397, 0]
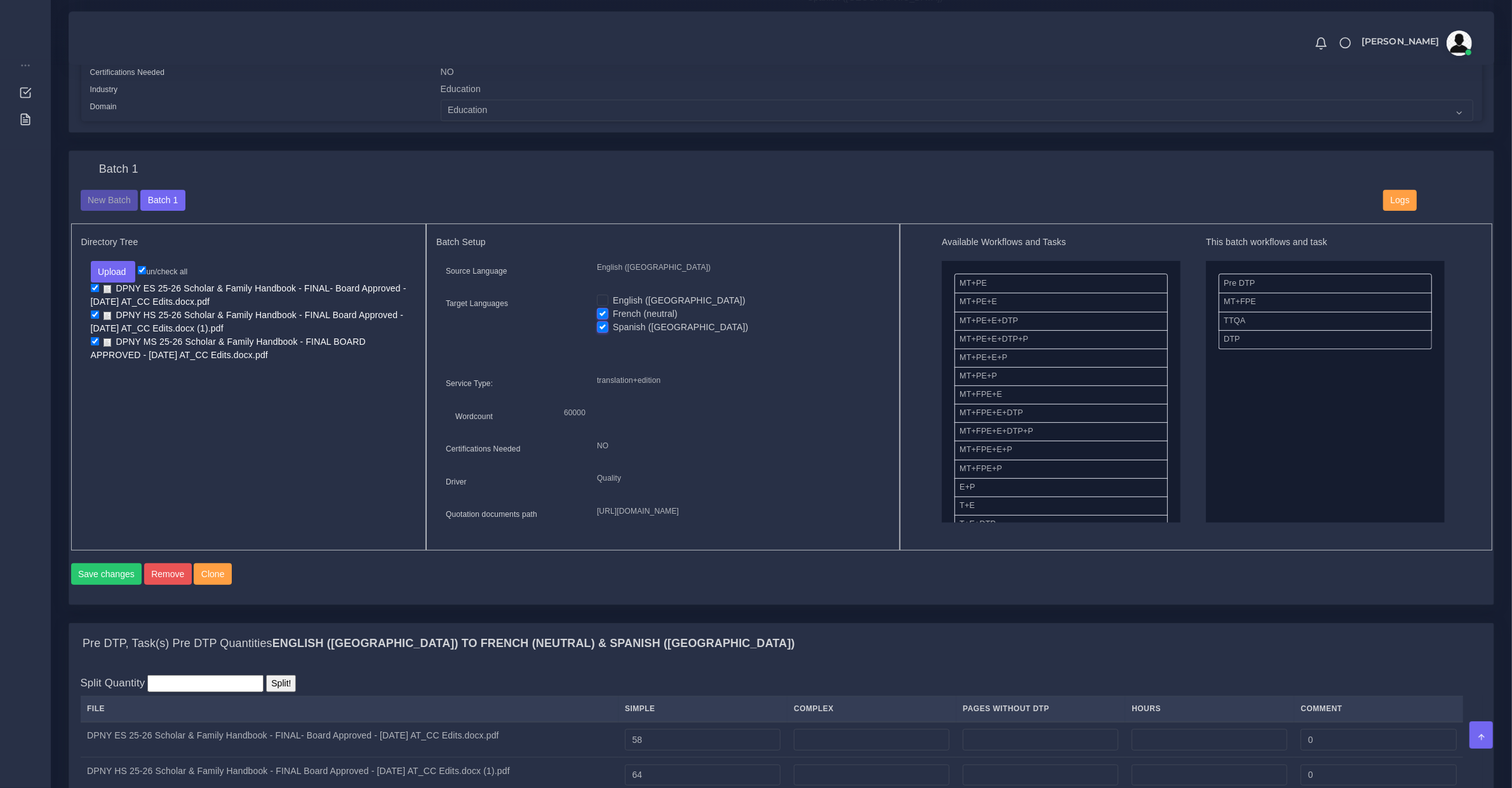
click at [613, 296] on label "English ([GEOGRAPHIC_DATA])" at bounding box center [679, 300] width 133 height 13
click at [601, 296] on input "English ([GEOGRAPHIC_DATA])" at bounding box center [603, 299] width 12 height 12
click at [613, 299] on label "English ([GEOGRAPHIC_DATA])" at bounding box center [679, 300] width 133 height 13
click at [602, 299] on input "English ([GEOGRAPHIC_DATA])" at bounding box center [603, 299] width 12 height 12
checkbox input "false"
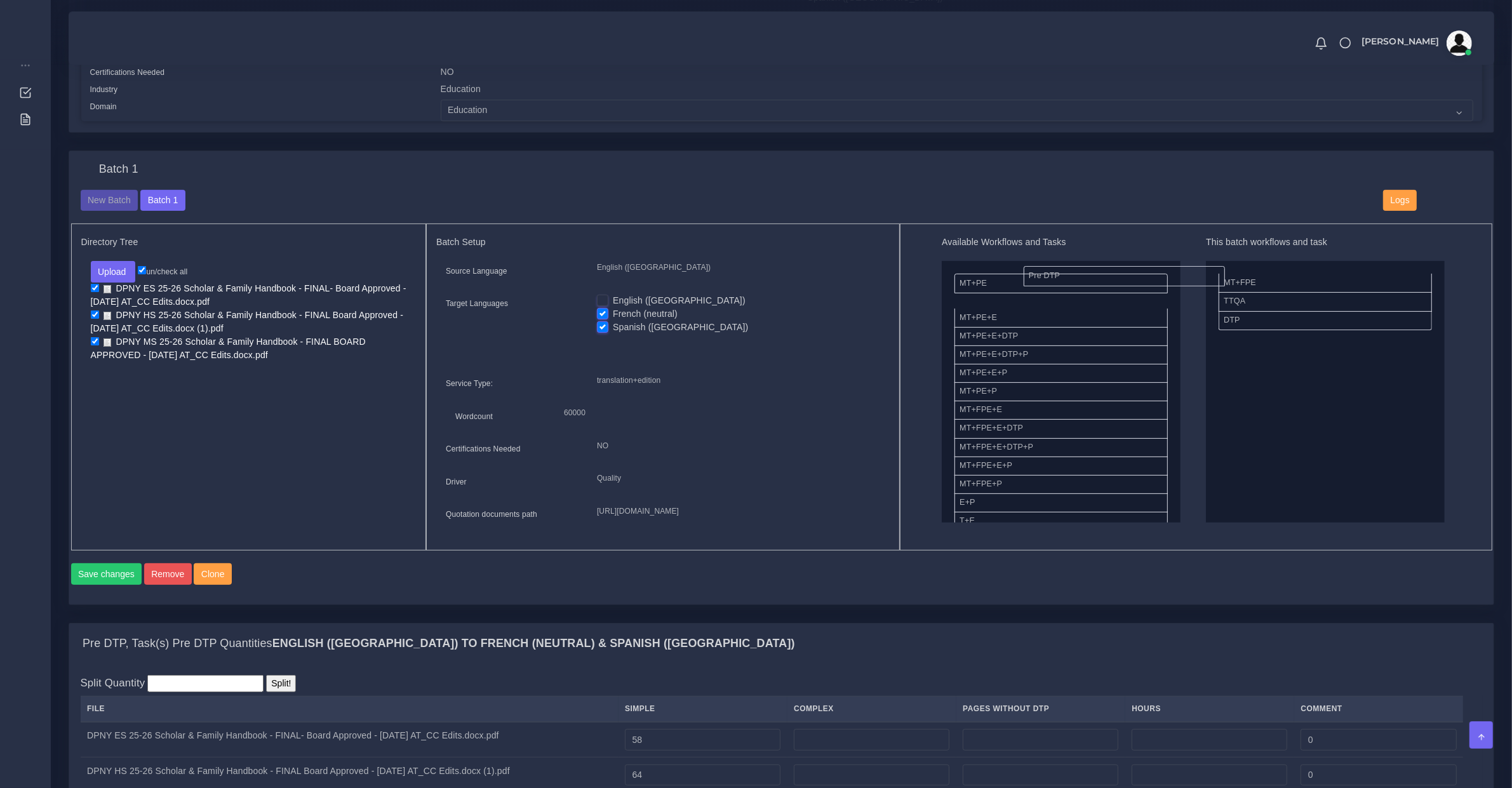
drag, startPoint x: 1234, startPoint y: 281, endPoint x: 1036, endPoint y: 273, distance: 198.2
click at [110, 585] on button "Save changes" at bounding box center [106, 574] width 71 height 22
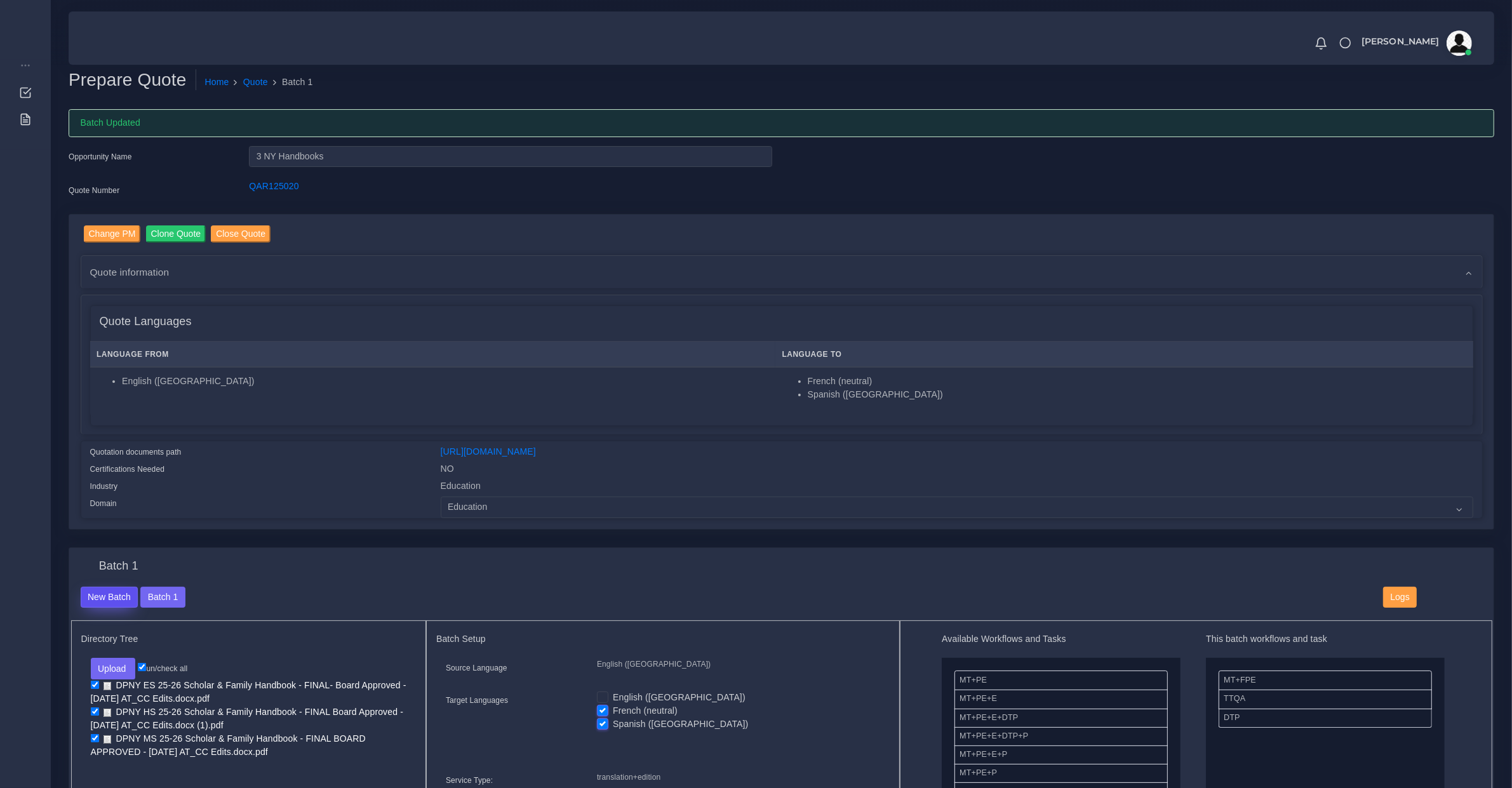
click at [115, 587] on button "New Batch" at bounding box center [109, 597] width 58 height 22
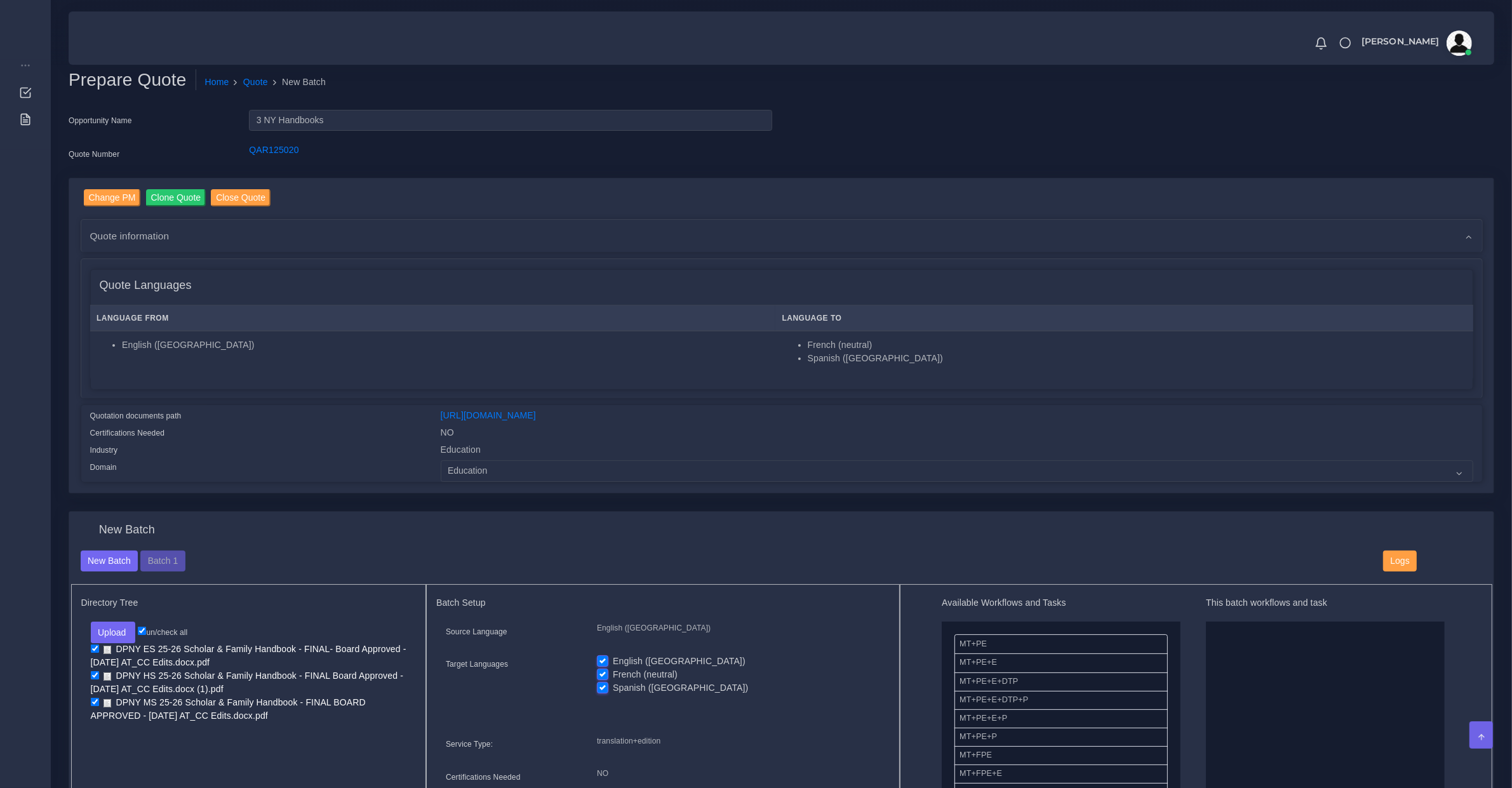
scroll to position [264, 0]
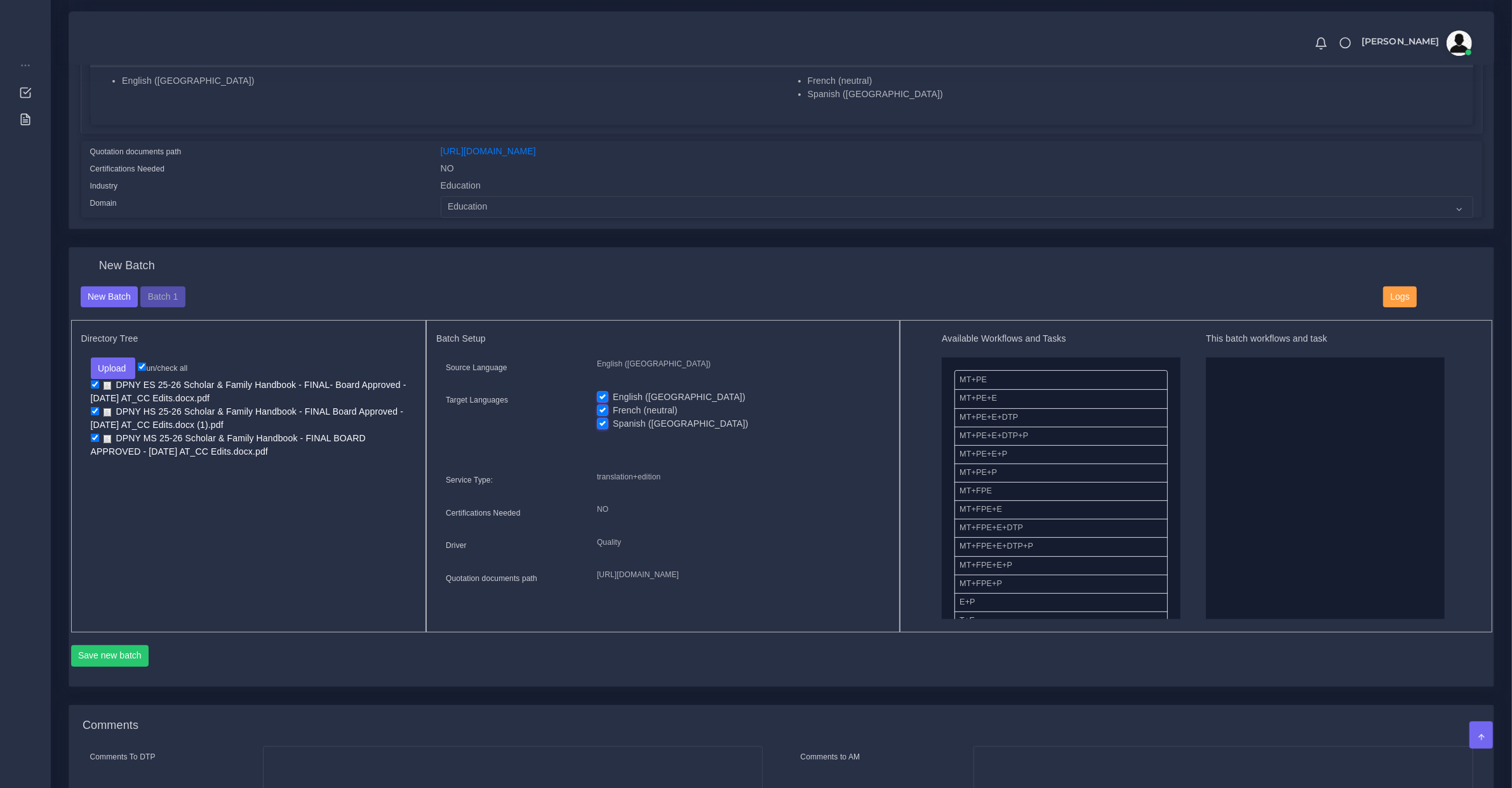
click at [613, 407] on label "French (neutral)" at bounding box center [645, 410] width 65 height 13
click at [598, 407] on input "French (neutral)" at bounding box center [603, 409] width 12 height 12
checkbox input "false"
click at [613, 426] on label "Spanish ([GEOGRAPHIC_DATA])" at bounding box center [680, 423] width 135 height 13
click at [602, 426] on input "Spanish ([GEOGRAPHIC_DATA])" at bounding box center [603, 422] width 12 height 12
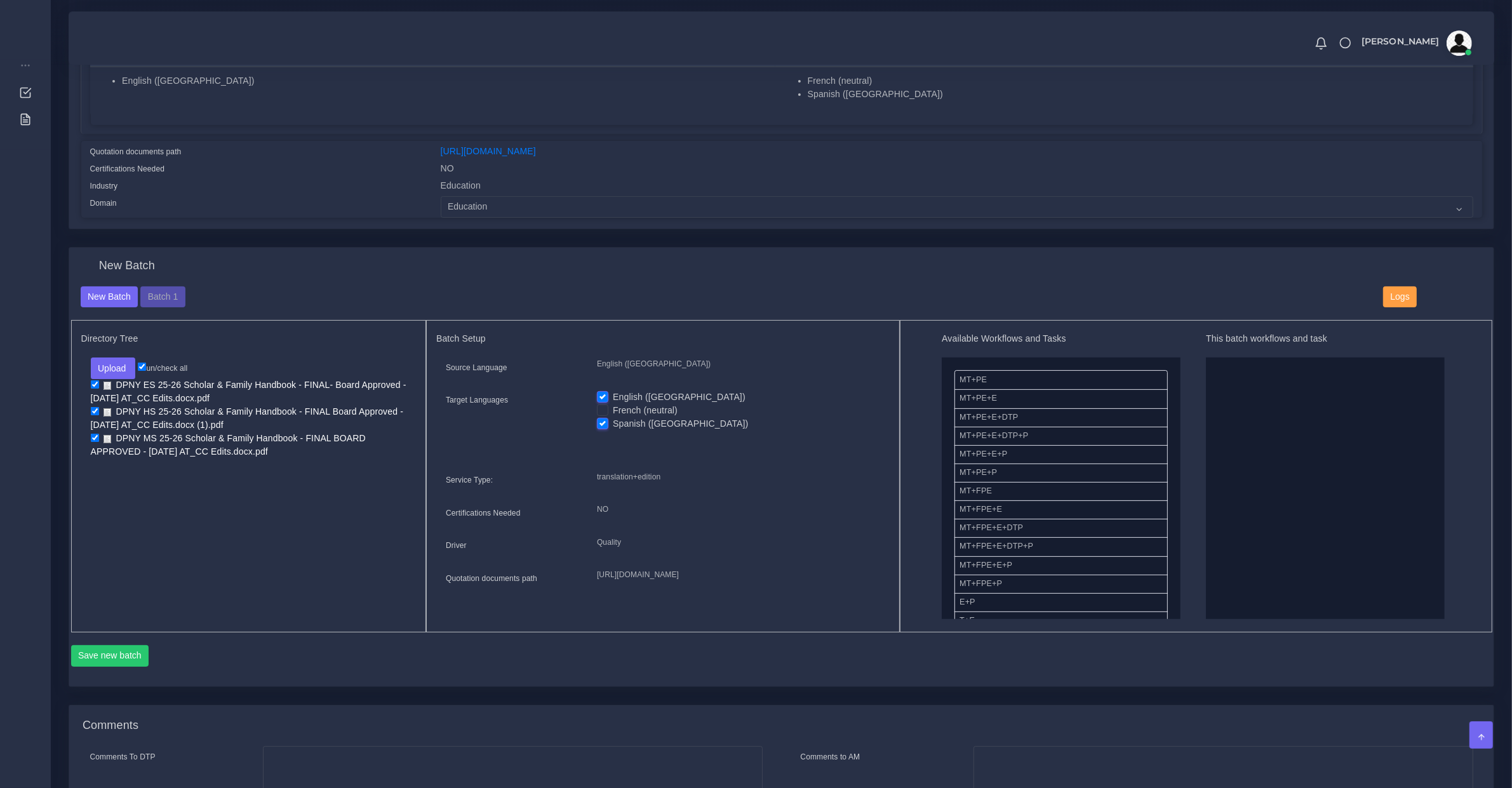
checkbox input "false"
drag, startPoint x: 1024, startPoint y: 430, endPoint x: 1266, endPoint y: 389, distance: 245.4
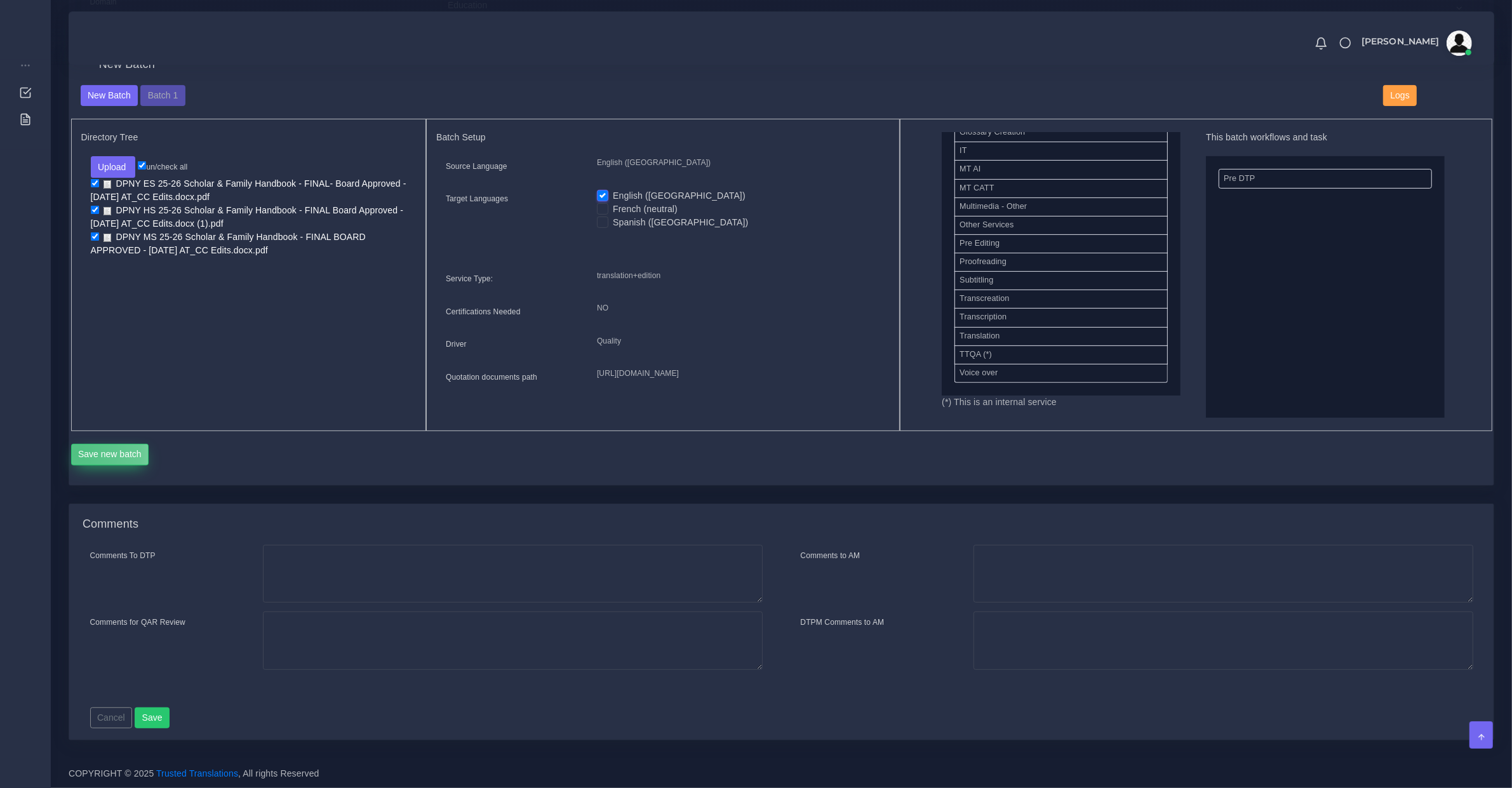
click at [76, 451] on button "Save new batch" at bounding box center [110, 454] width 78 height 22
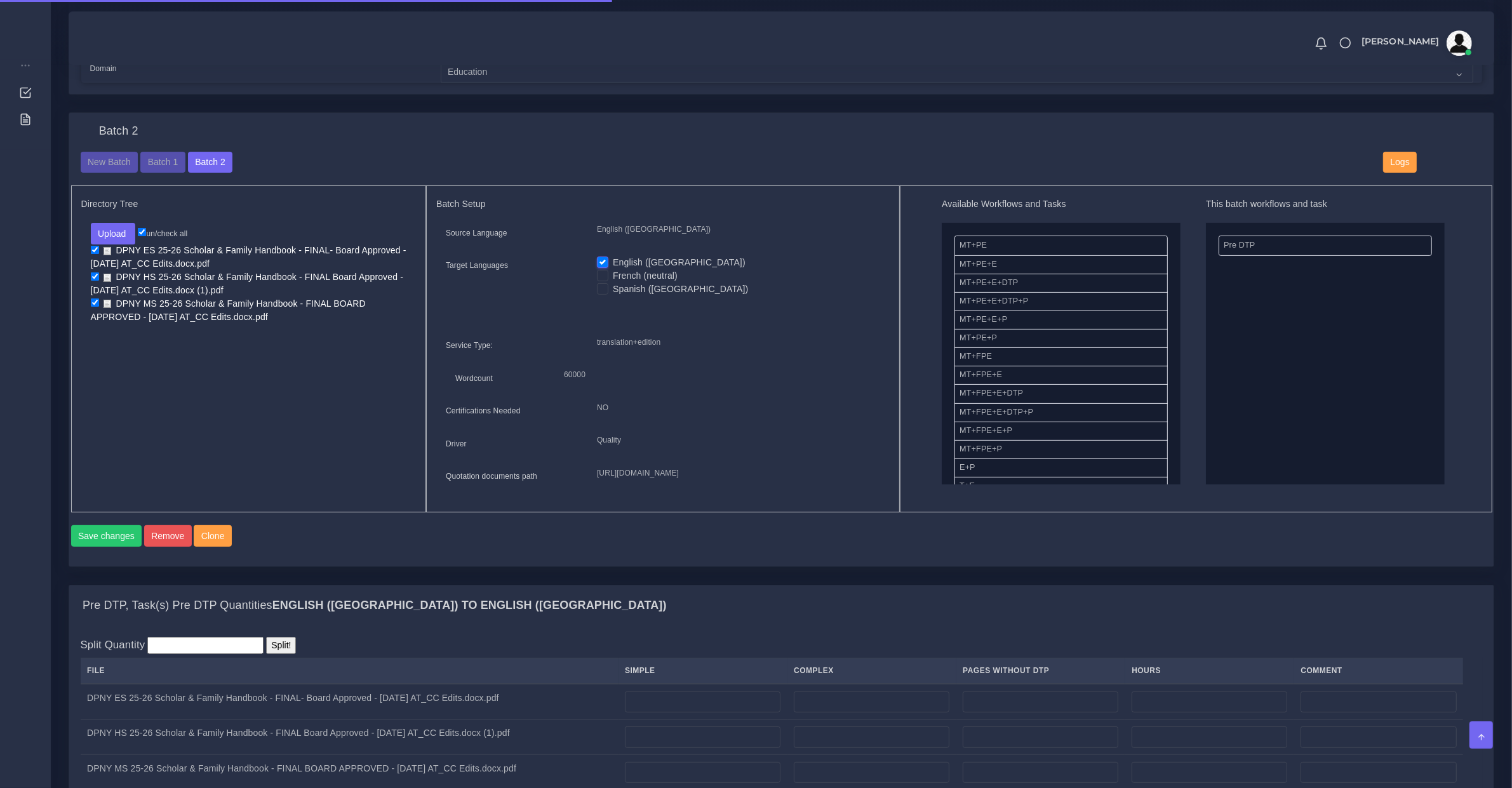
scroll to position [795, 0]
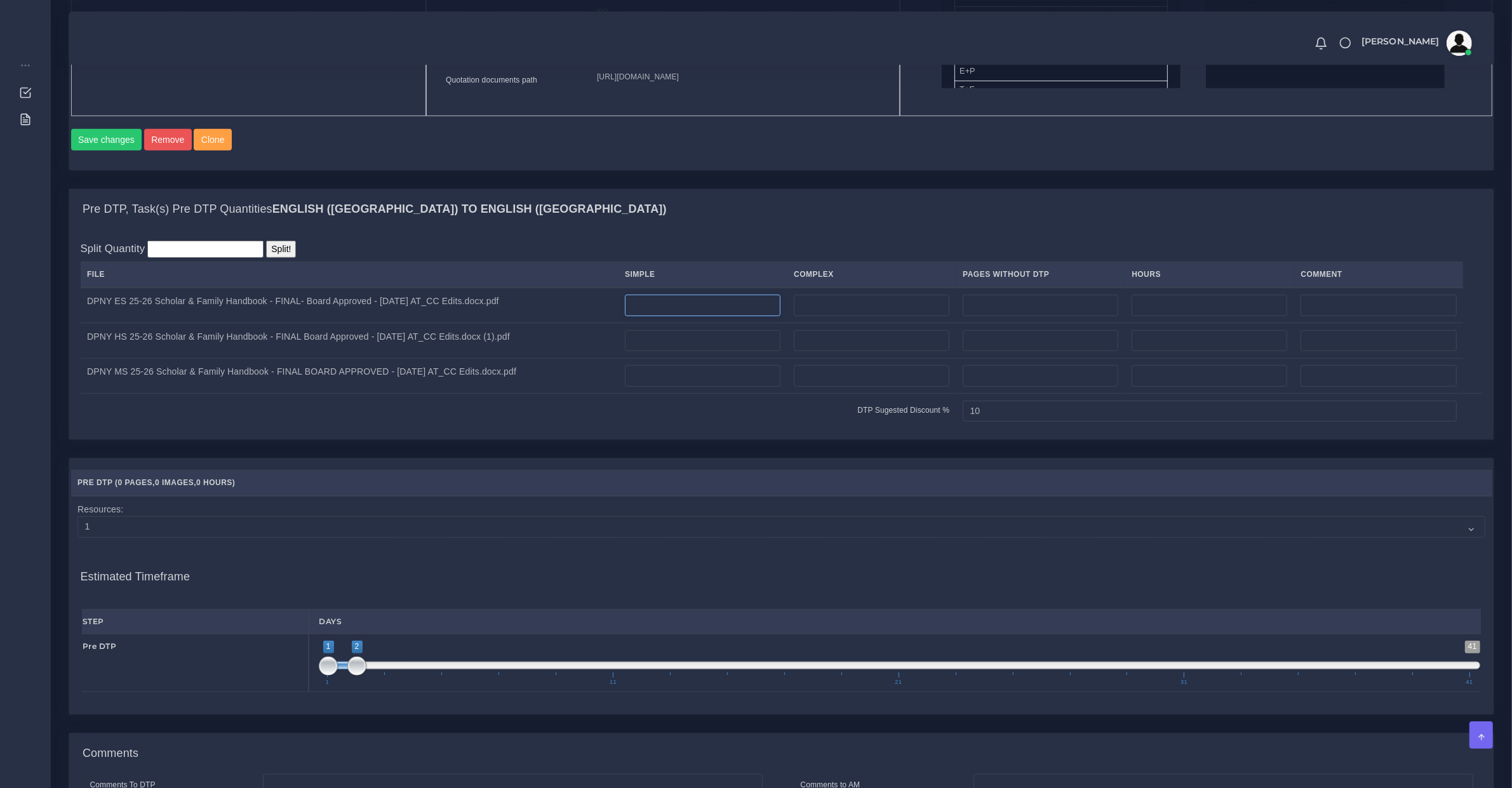
click at [668, 316] on input "number" at bounding box center [703, 306] width 156 height 22
type input "58"
drag, startPoint x: 676, startPoint y: 350, endPoint x: 682, endPoint y: 355, distance: 7.8
click at [682, 355] on td at bounding box center [703, 341] width 169 height 36
type input "64"
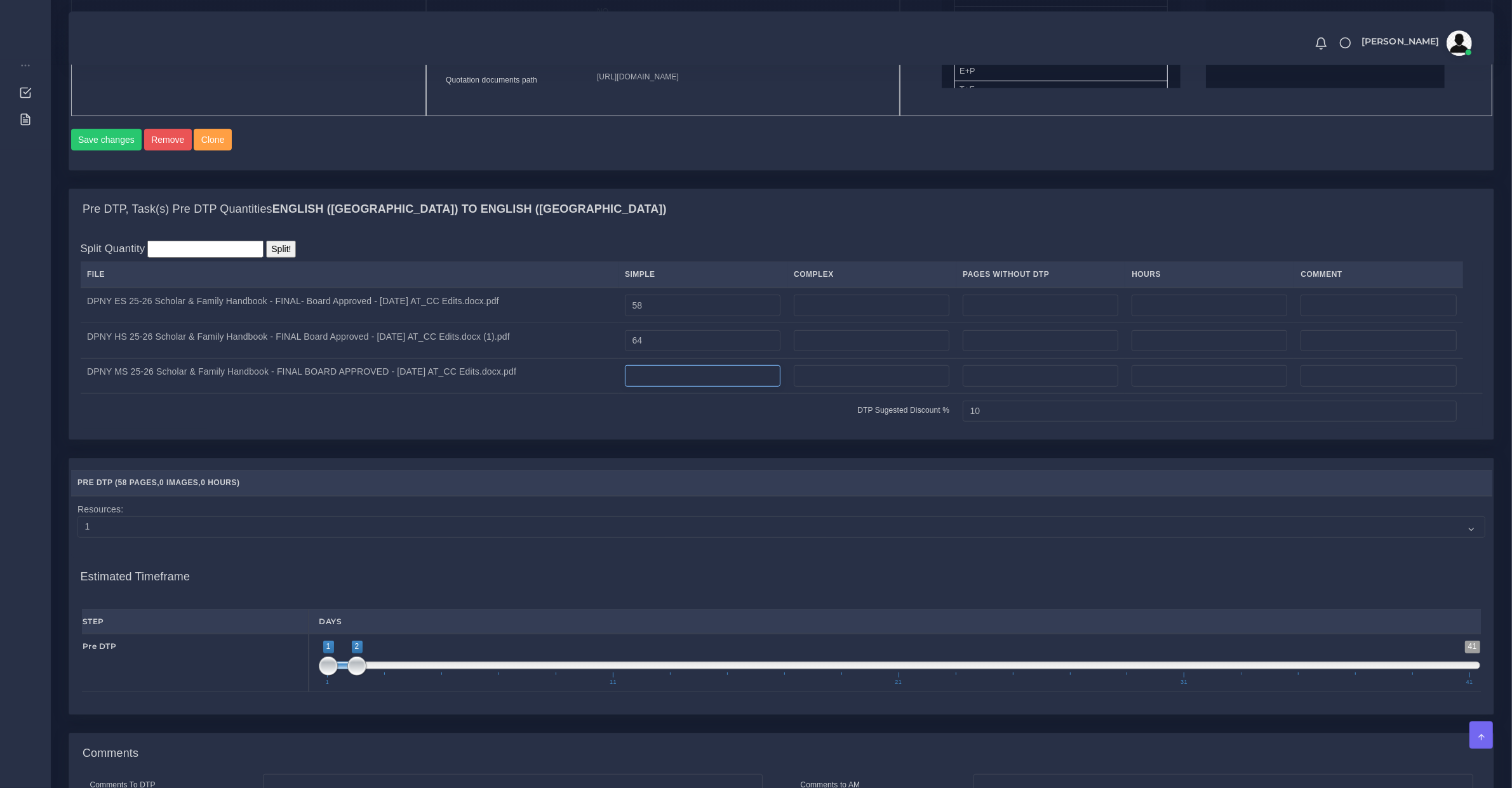
click at [714, 387] on input "number" at bounding box center [703, 376] width 156 height 22
type input "63"
type input "1;1"
click at [314, 687] on div "1 41 1 2 1 — 2 1 11 21 31 41 1;1" at bounding box center [900, 663] width 1182 height 58
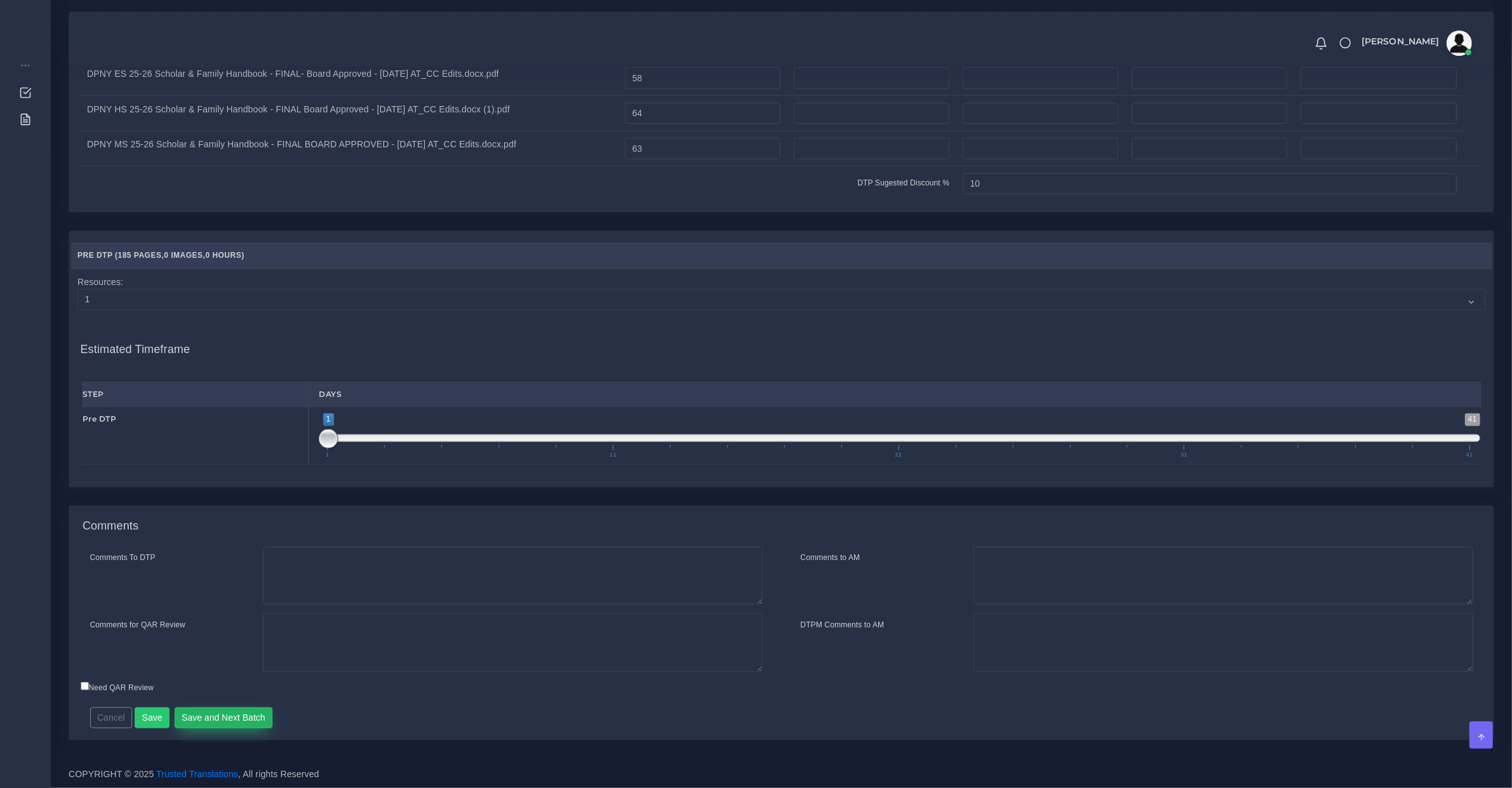
click at [221, 718] on button "Save and Next Batch" at bounding box center [224, 718] width 98 height 22
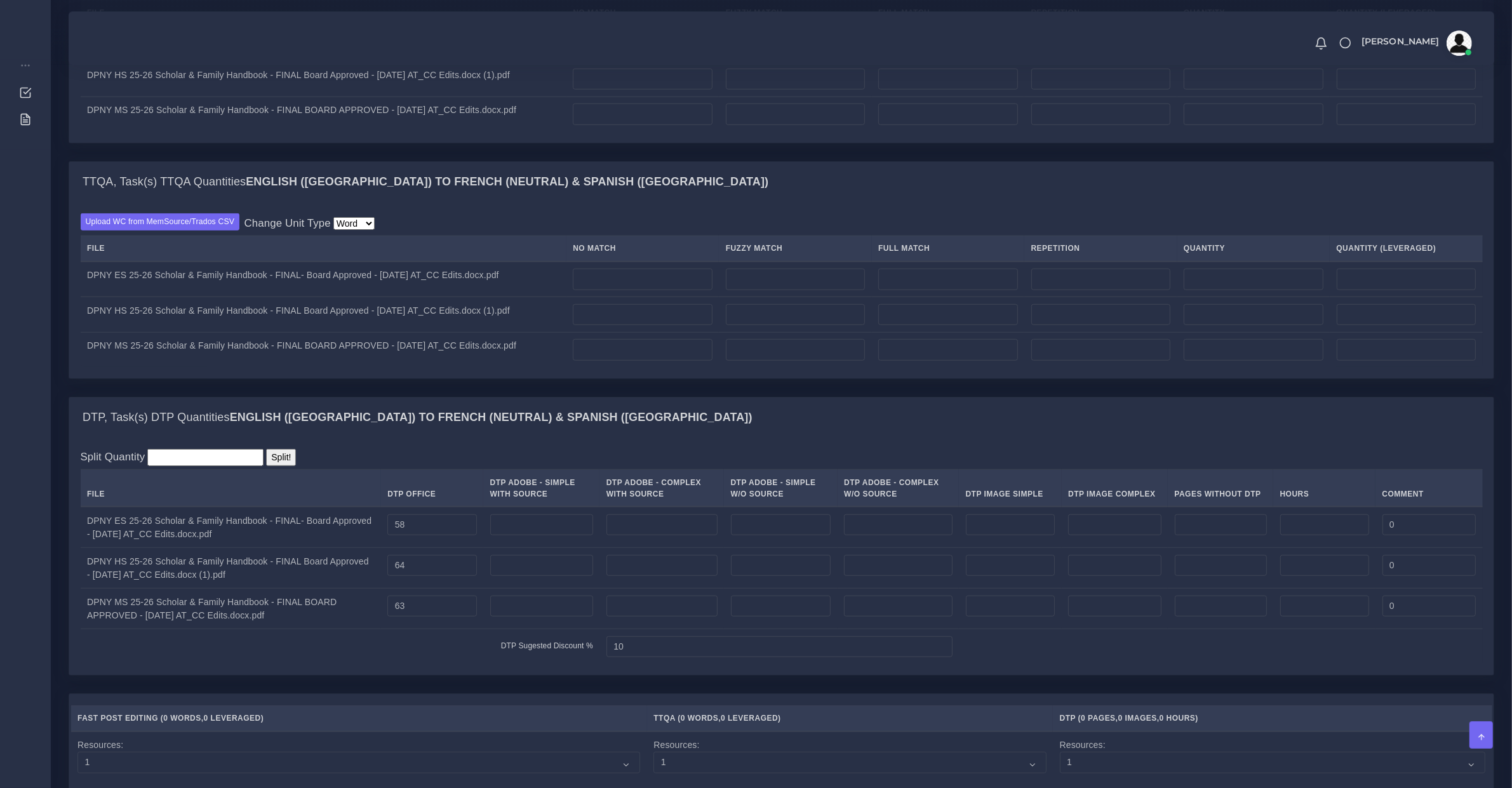
scroll to position [1454, 0]
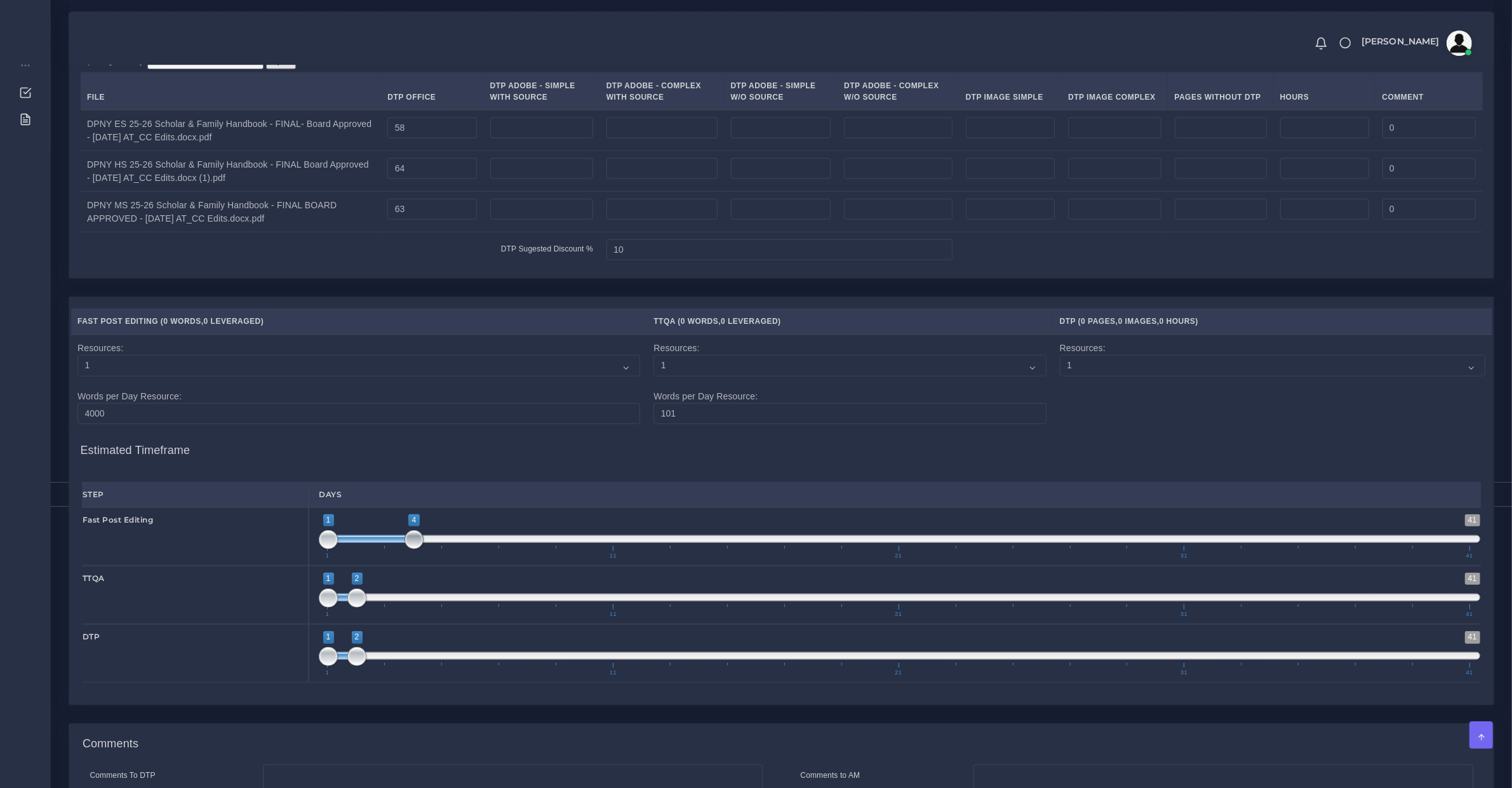
drag, startPoint x: 356, startPoint y: 562, endPoint x: 404, endPoint y: 566, distance: 48.2
click at [404, 559] on span "1 41 1 4 1 — 4 1 11 21 31 41" at bounding box center [900, 536] width 1162 height 44
type input "2;5"
drag, startPoint x: 370, startPoint y: 559, endPoint x: 409, endPoint y: 570, distance: 40.5
click at [409, 559] on span "1 41 2 5 2 — 5 1 11 21 31 41" at bounding box center [900, 536] width 1162 height 44
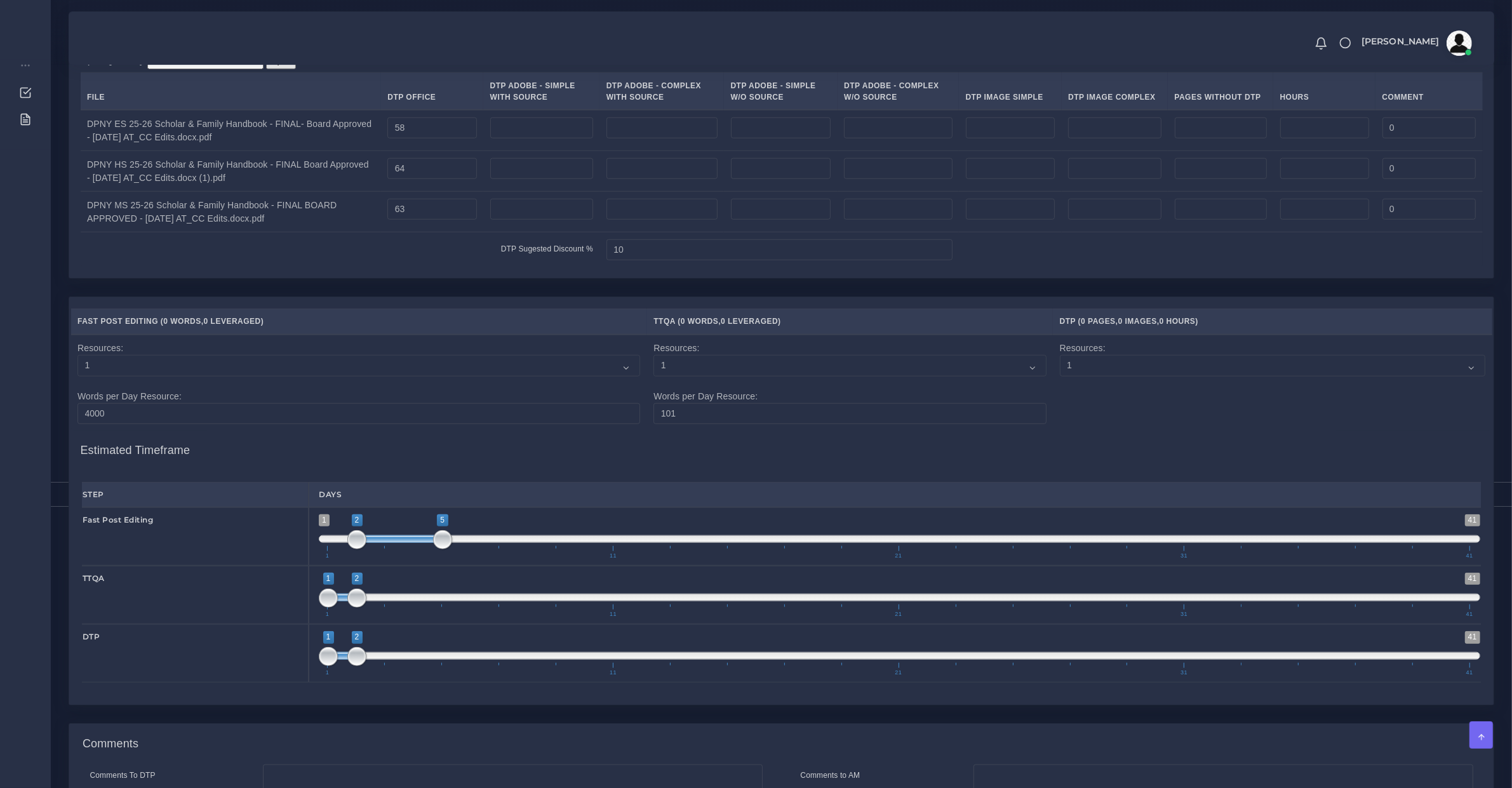
click at [459, 601] on span at bounding box center [900, 597] width 1162 height 8
click at [460, 601] on span at bounding box center [457, 597] width 29 height 8
click at [459, 601] on span at bounding box center [457, 597] width 29 height 8
drag, startPoint x: 448, startPoint y: 619, endPoint x: 460, endPoint y: 617, distance: 12.2
click at [460, 617] on span "1 41 5 6 5 — 6 1 11 21 31 41" at bounding box center [900, 595] width 1162 height 44
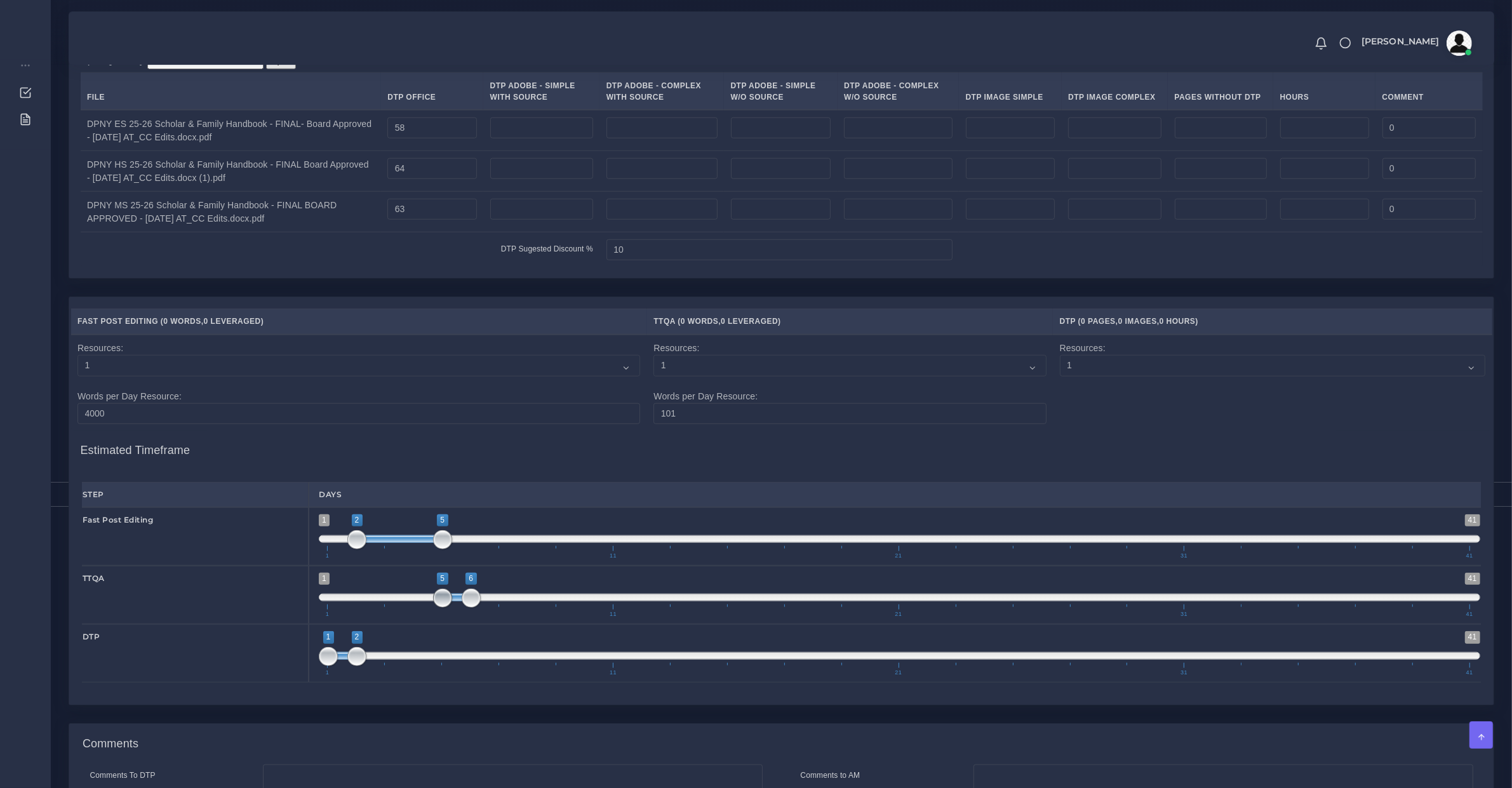
type input "6;6"
drag, startPoint x: 434, startPoint y: 620, endPoint x: 474, endPoint y: 627, distance: 40.6
click at [473, 607] on span at bounding box center [471, 598] width 19 height 19
click at [500, 676] on span "1 41 1 2 1 — 2 1 11 21 31 41" at bounding box center [900, 653] width 1162 height 44
click at [500, 666] on span at bounding box center [500, 656] width 19 height 19
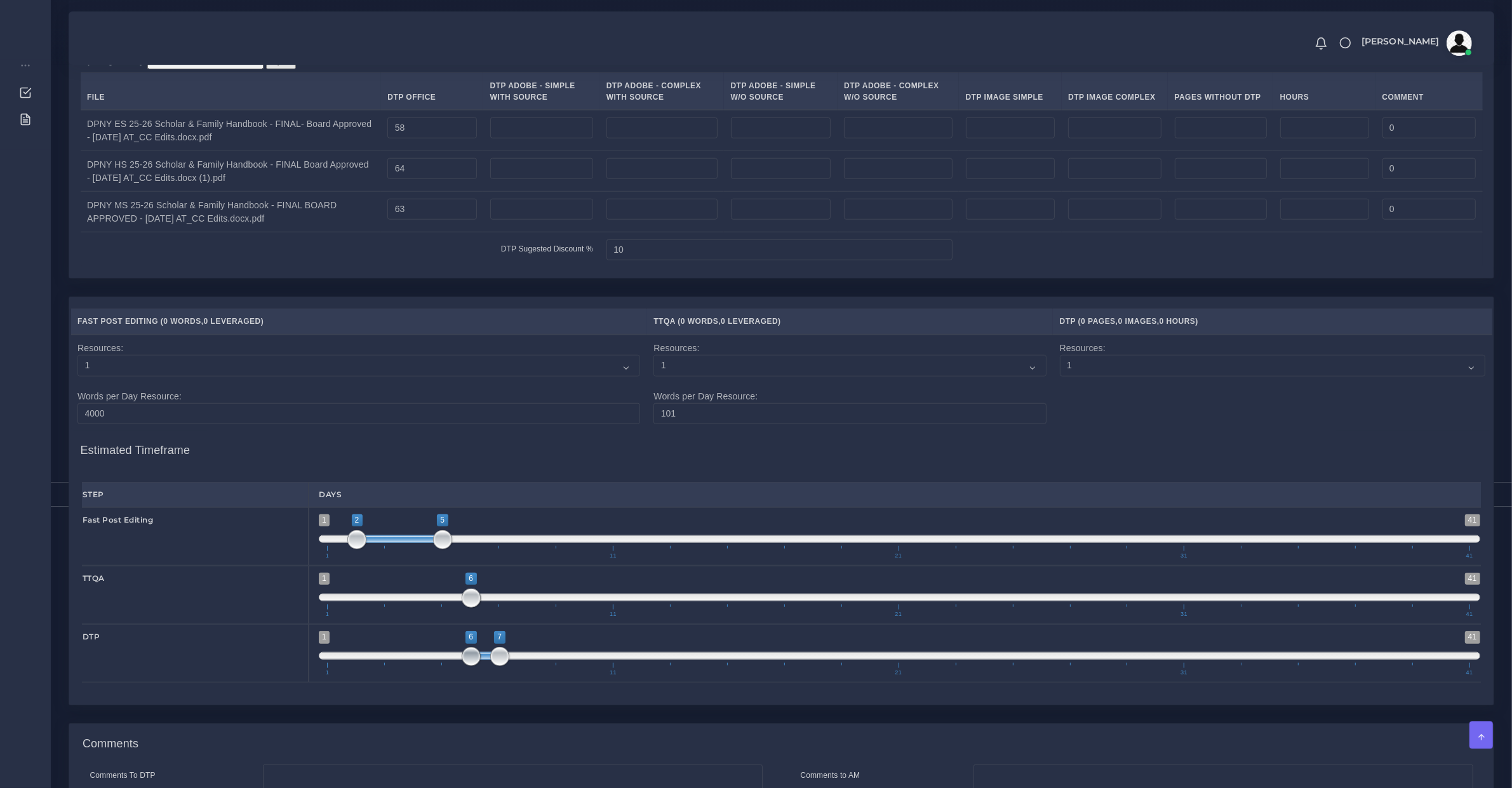
type input "7;8"
drag, startPoint x: 483, startPoint y: 678, endPoint x: 505, endPoint y: 680, distance: 22.1
click at [505, 676] on span "1 41 7 8 7 — 8 1 11 21 31 41" at bounding box center [900, 653] width 1162 height 44
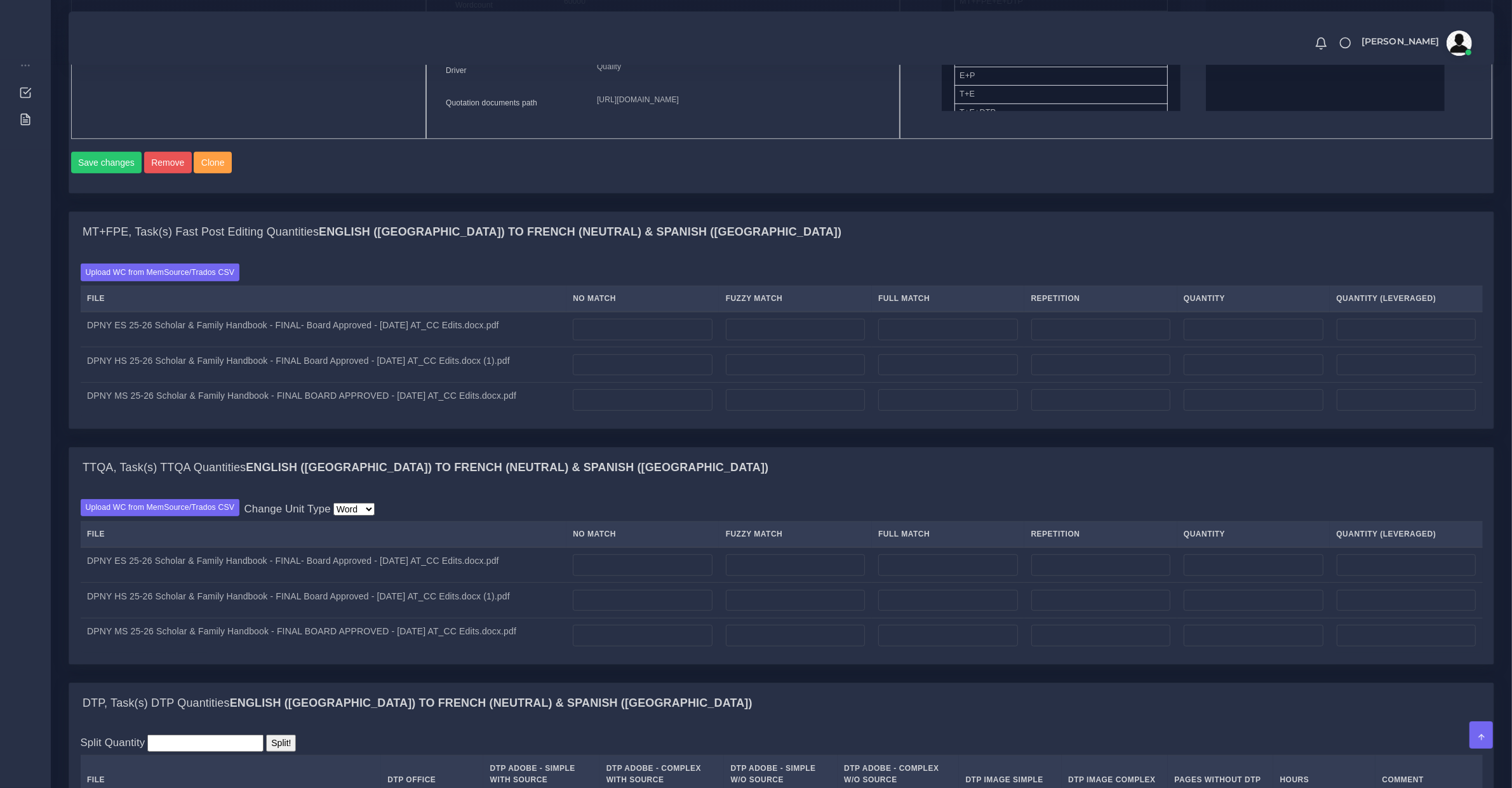
scroll to position [0, 0]
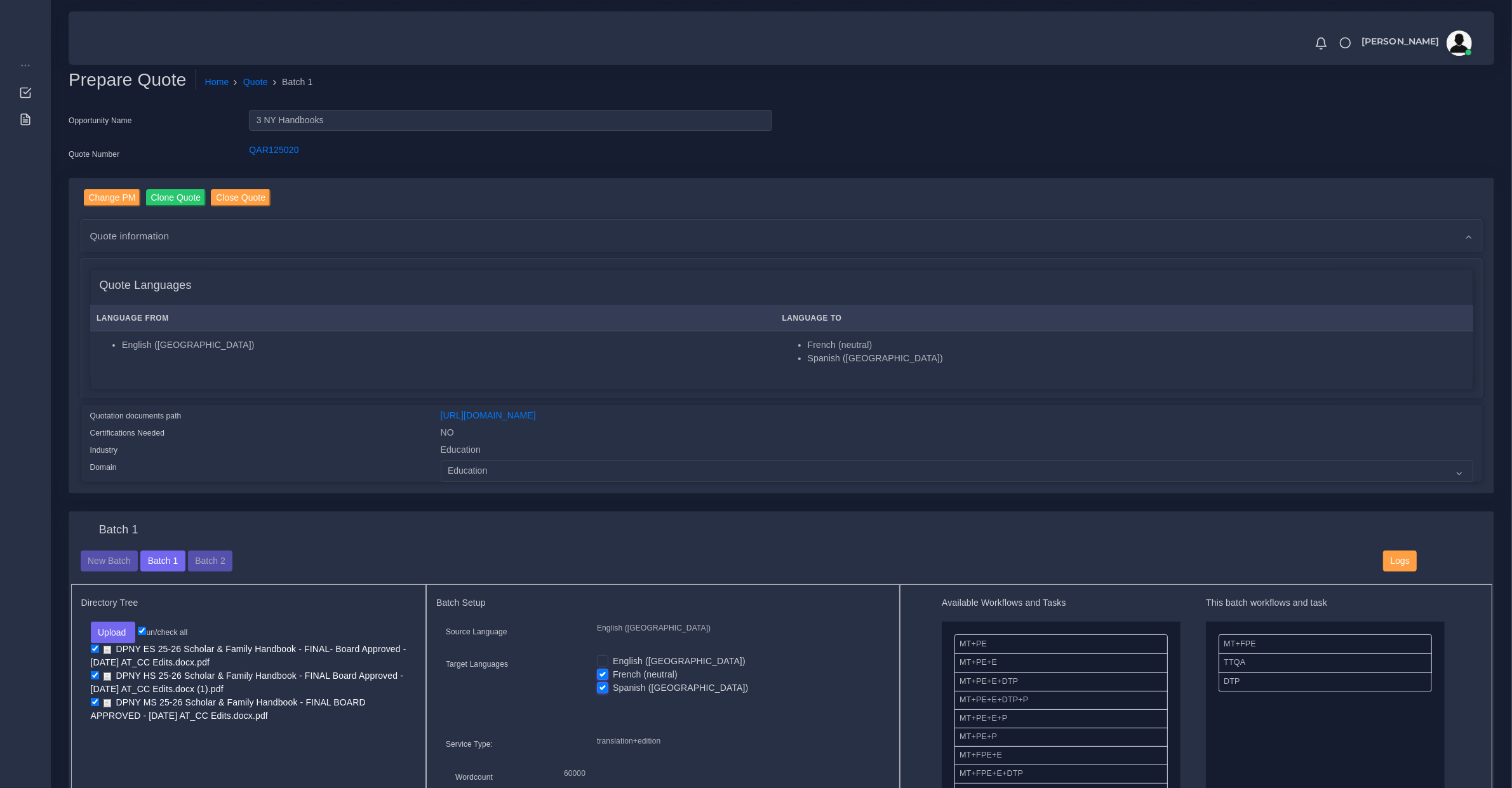
click at [146, 243] on div "Quote information" at bounding box center [781, 236] width 1401 height 33
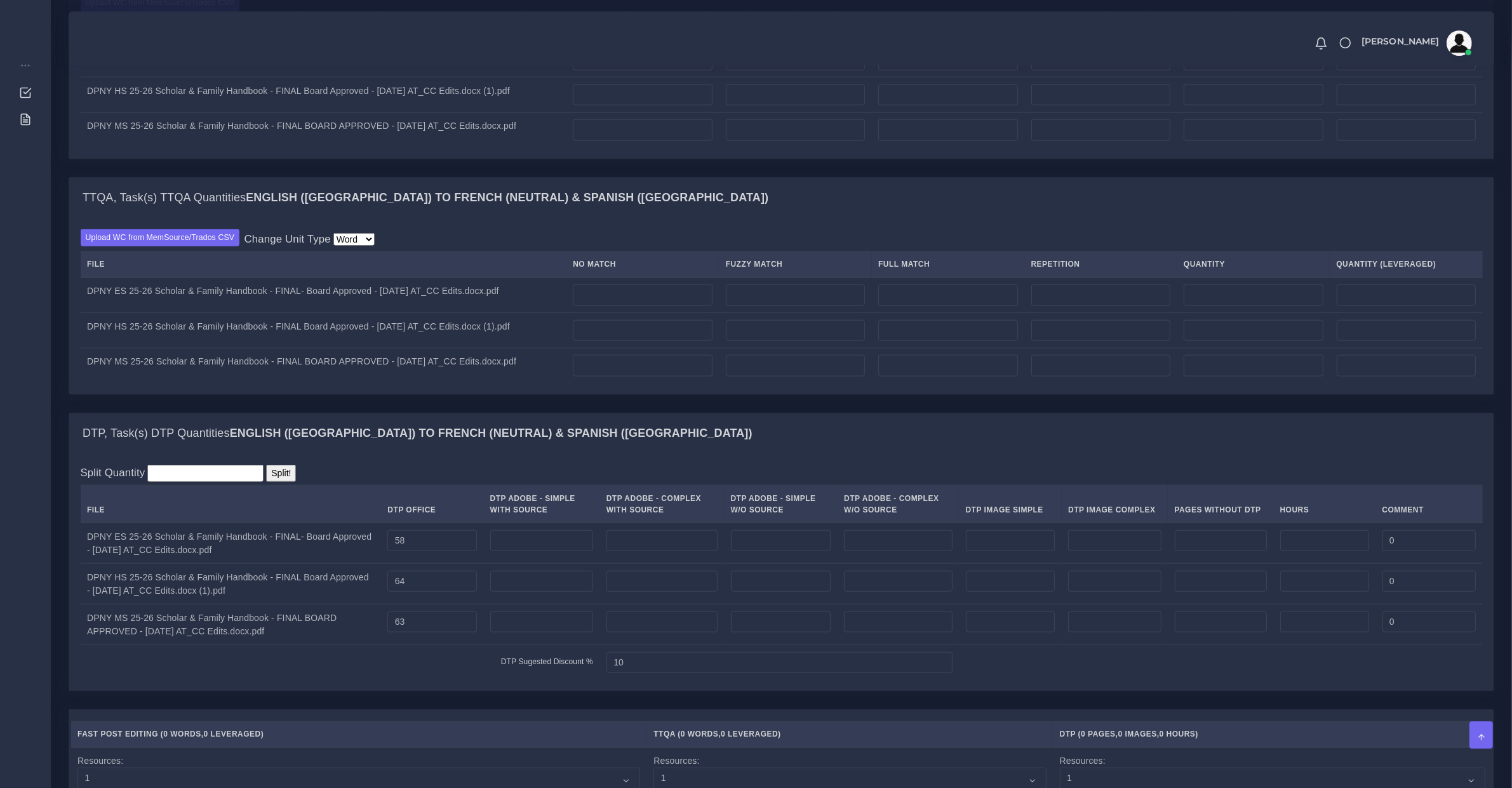
scroll to position [1058, 0]
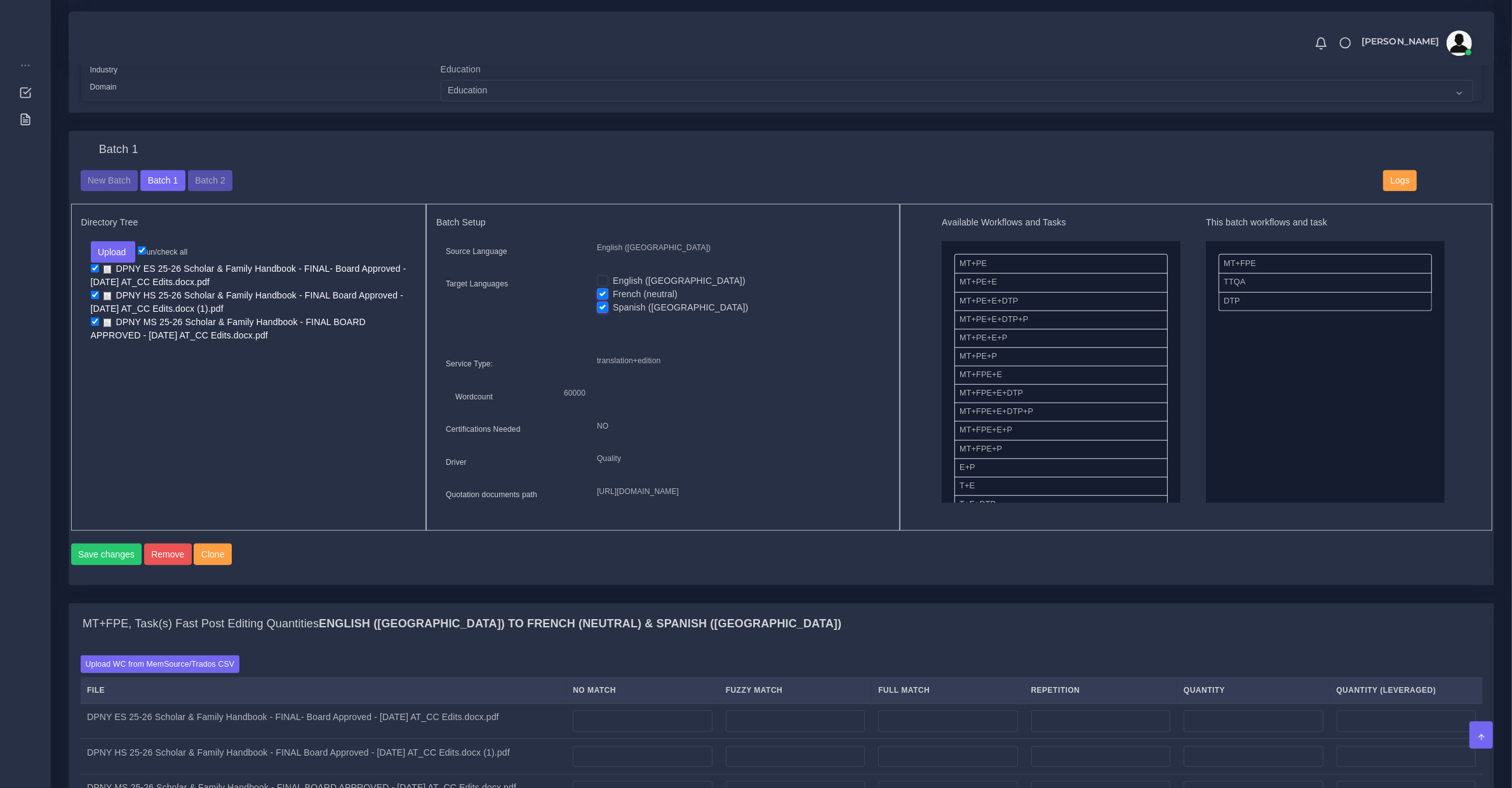
click at [613, 291] on label "French (neutral)" at bounding box center [645, 294] width 65 height 13
click at [604, 291] on input "French (neutral)" at bounding box center [603, 293] width 12 height 12
checkbox input "false"
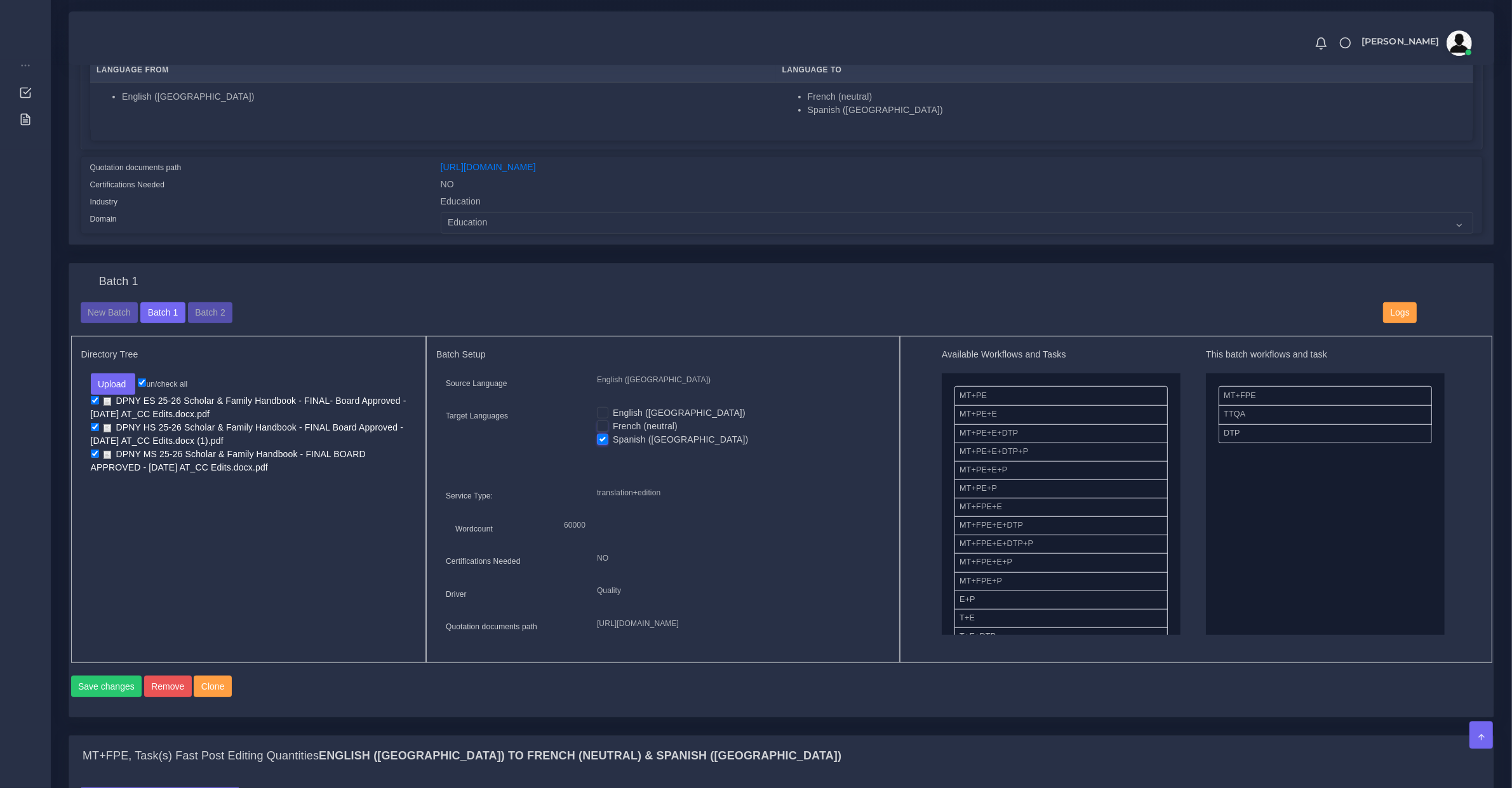
scroll to position [1454, 0]
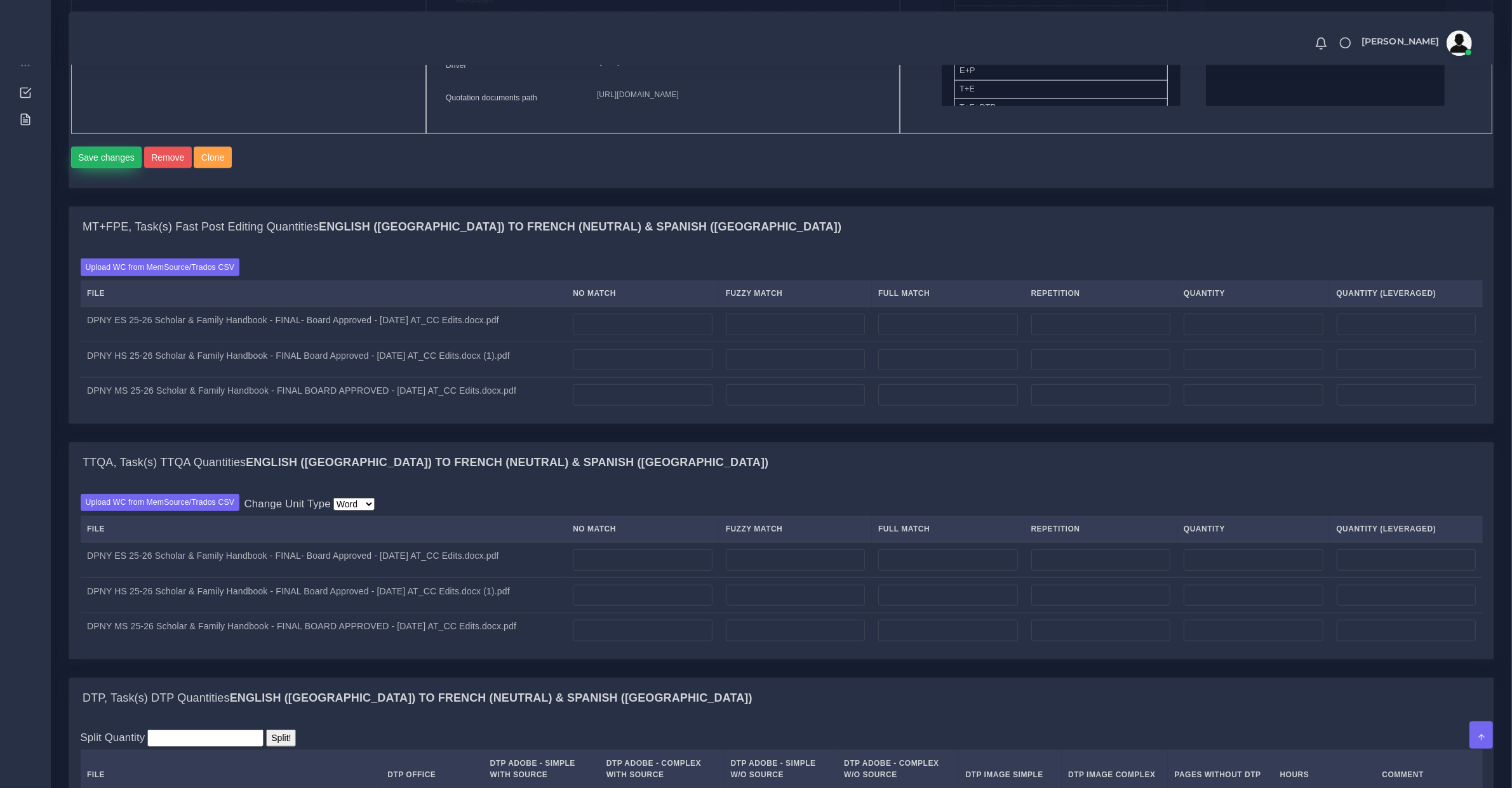
click at [112, 168] on button "Save changes" at bounding box center [106, 157] width 71 height 22
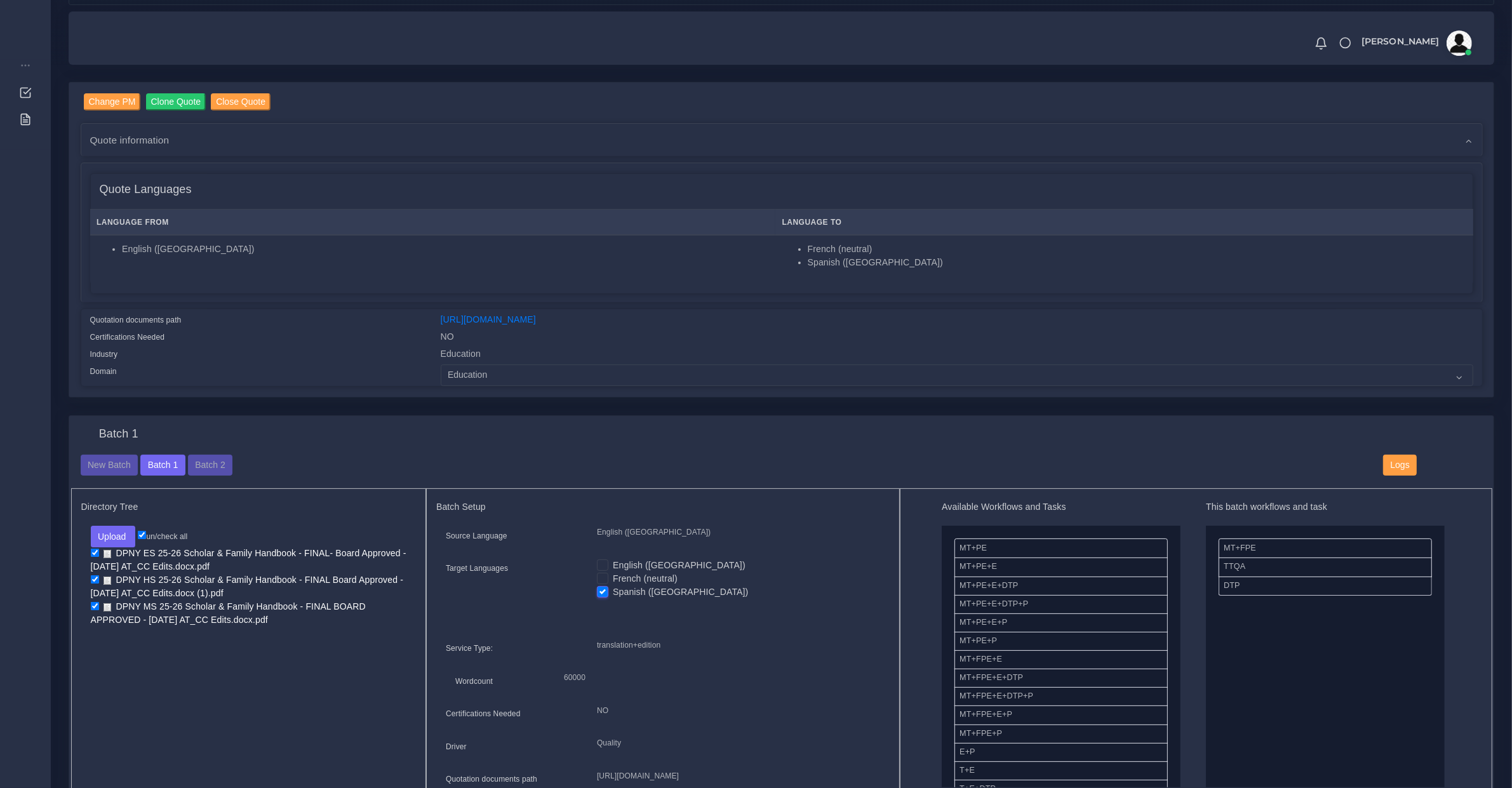
scroll to position [397, 0]
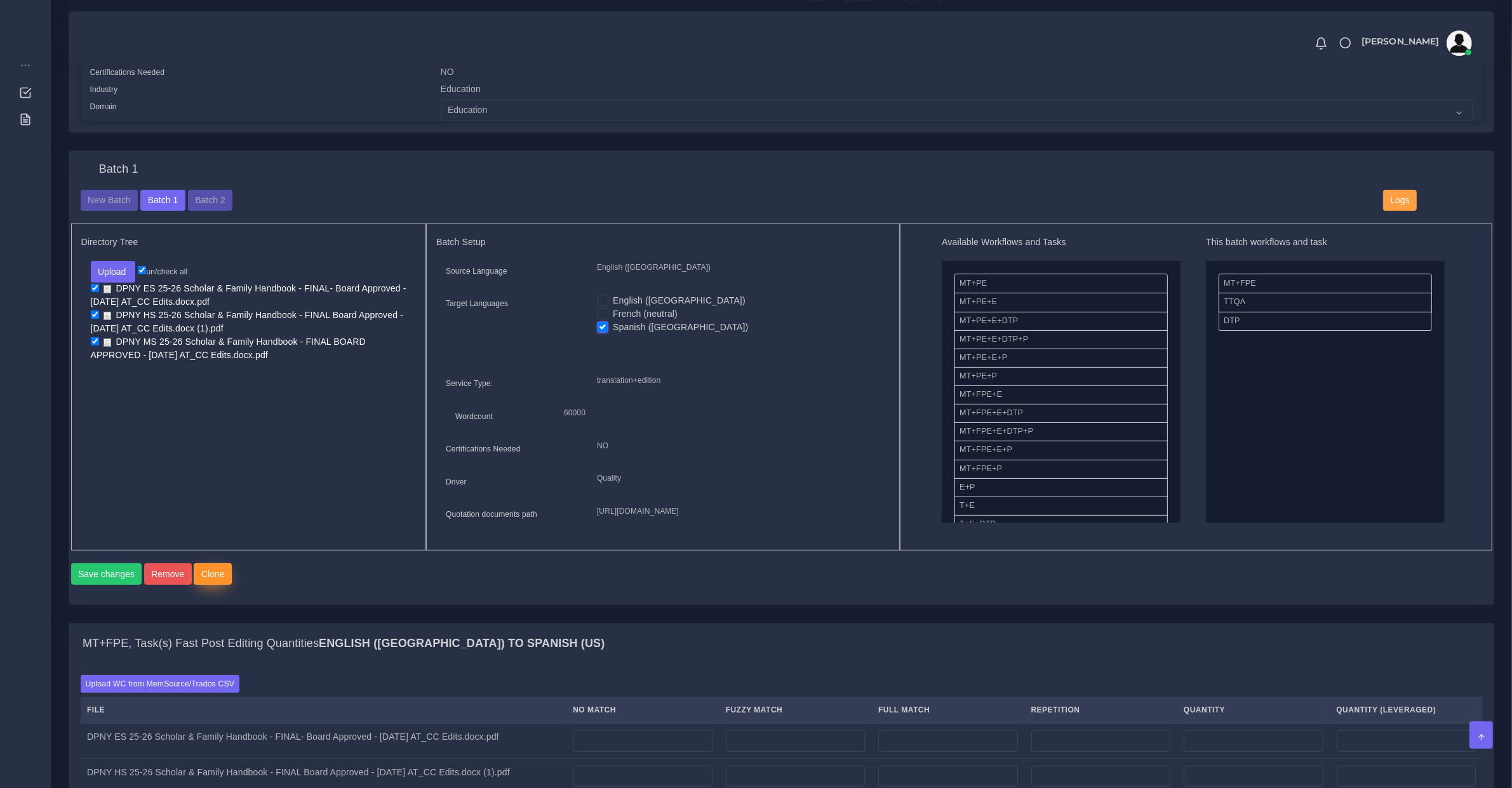
click at [205, 585] on button "Clone" at bounding box center [212, 574] width 38 height 22
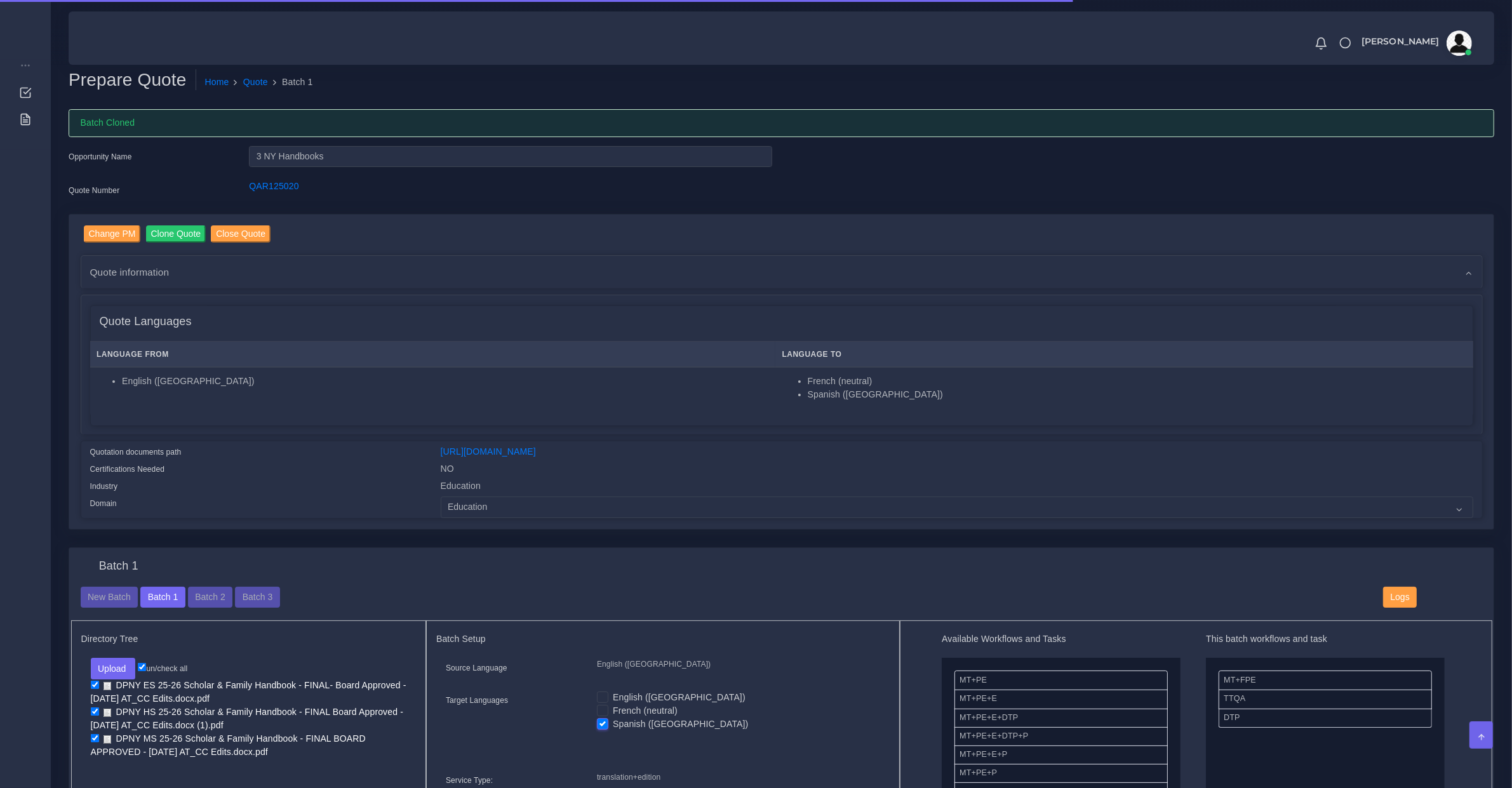
scroll to position [264, 0]
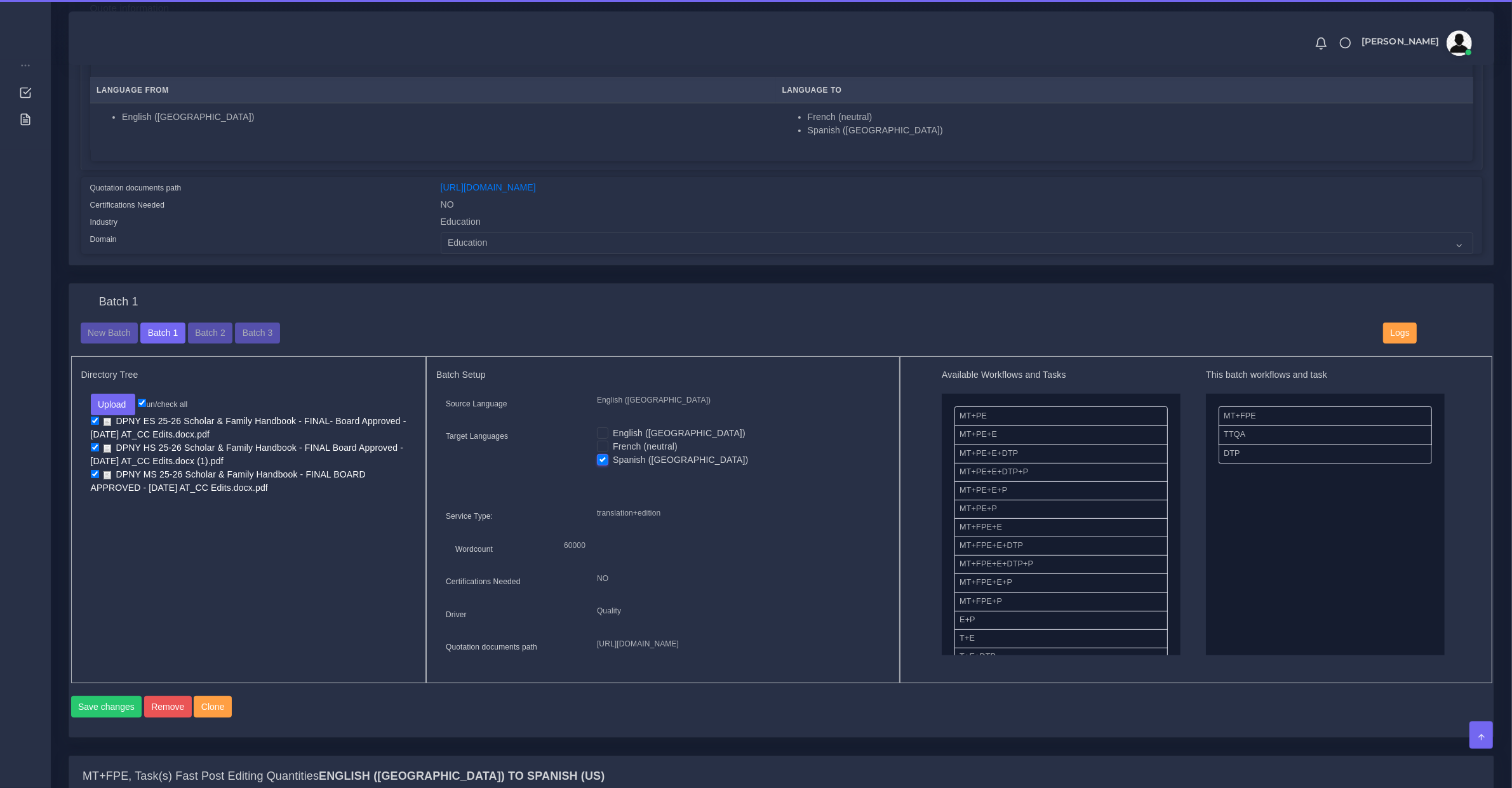
drag, startPoint x: 605, startPoint y: 443, endPoint x: 604, endPoint y: 460, distance: 17.0
click at [613, 444] on label "French (neutral)" at bounding box center [645, 446] width 65 height 13
click at [605, 444] on input "French (neutral)" at bounding box center [603, 445] width 12 height 12
checkbox input "true"
click at [613, 460] on label "Spanish ([GEOGRAPHIC_DATA])" at bounding box center [680, 459] width 135 height 13
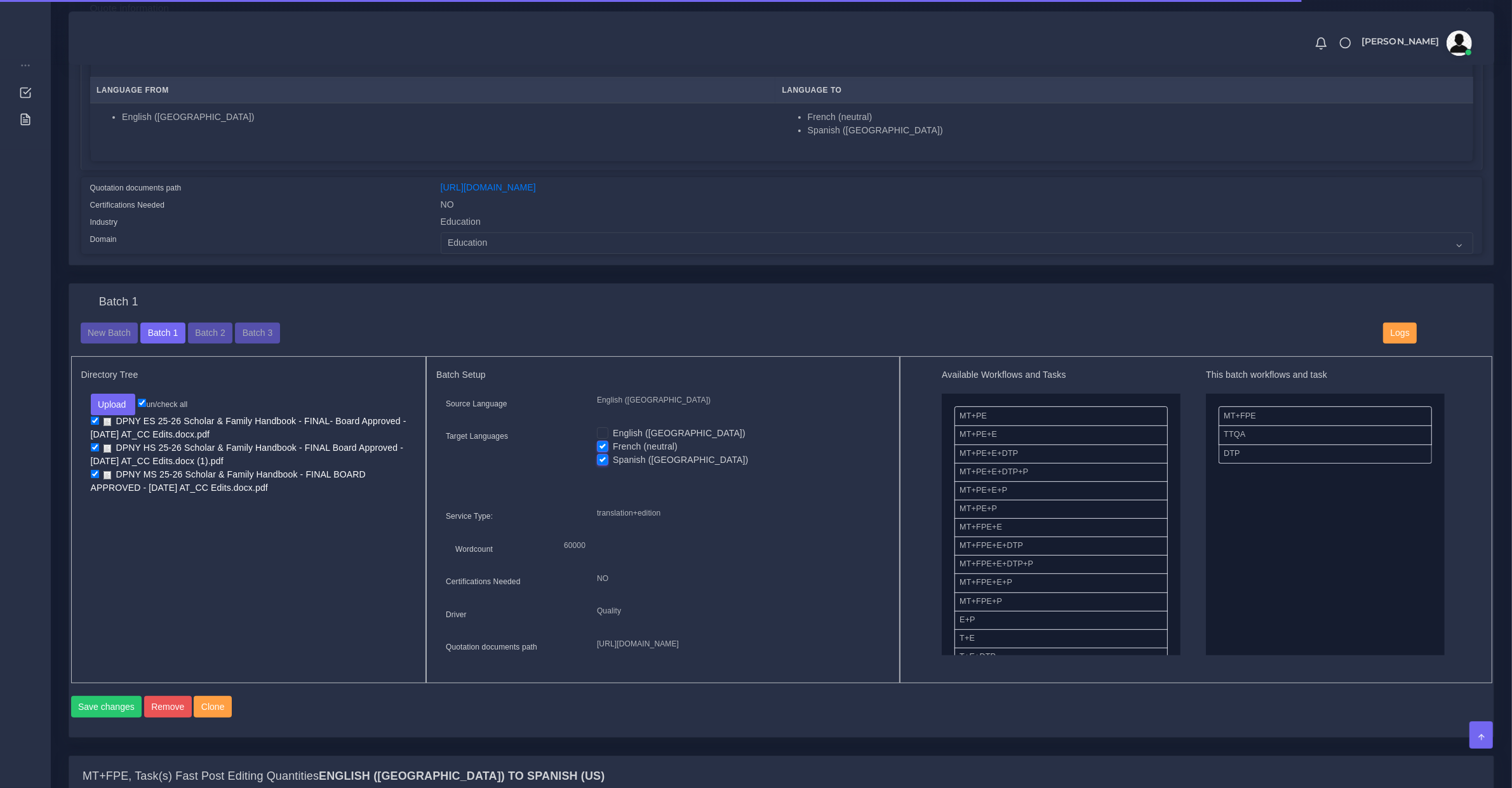
click at [602, 460] on input "Spanish ([GEOGRAPHIC_DATA])" at bounding box center [603, 458] width 12 height 12
checkbox input "false"
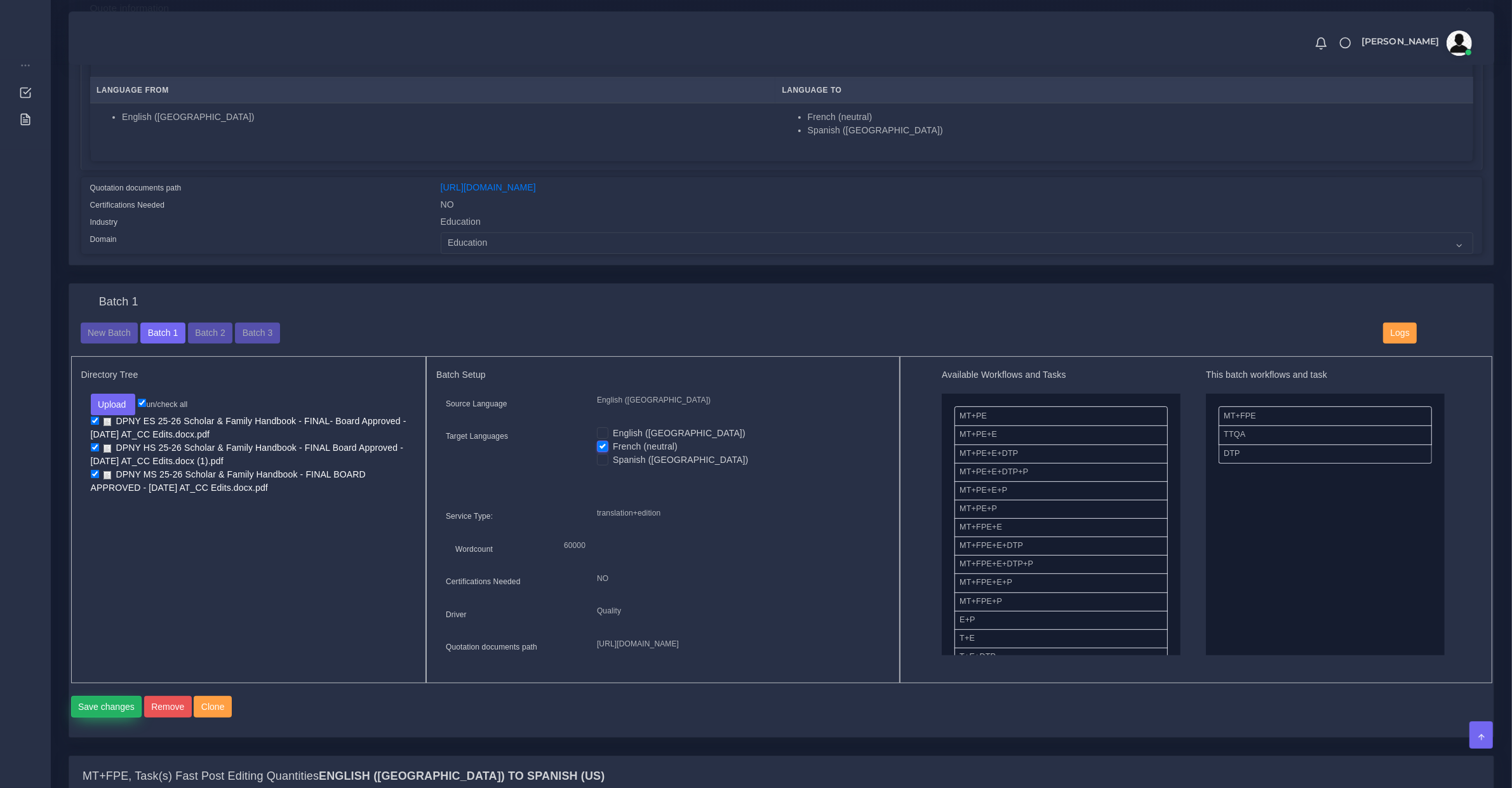
click at [95, 717] on button "Save changes" at bounding box center [106, 707] width 71 height 22
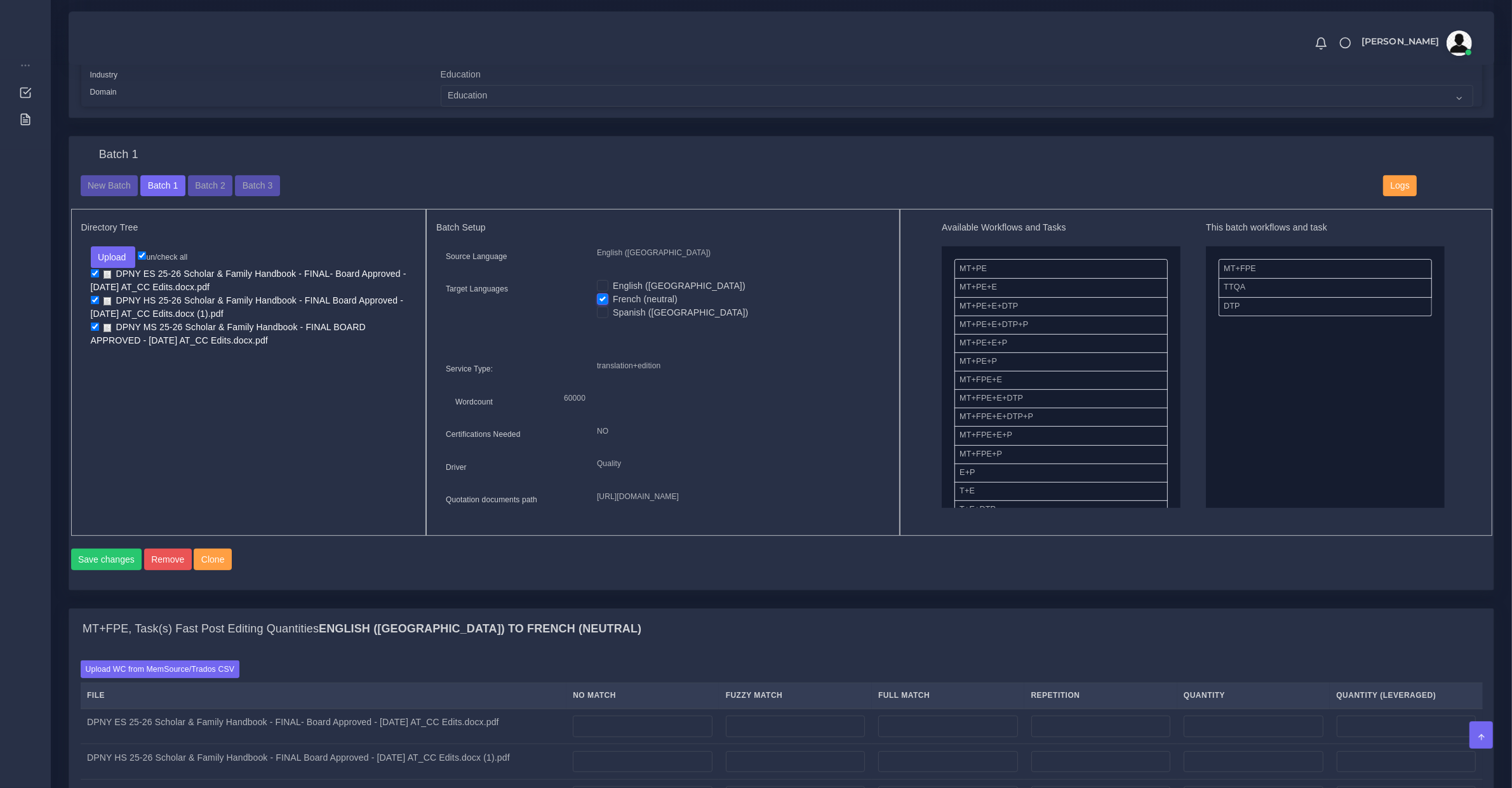
scroll to position [808, 0]
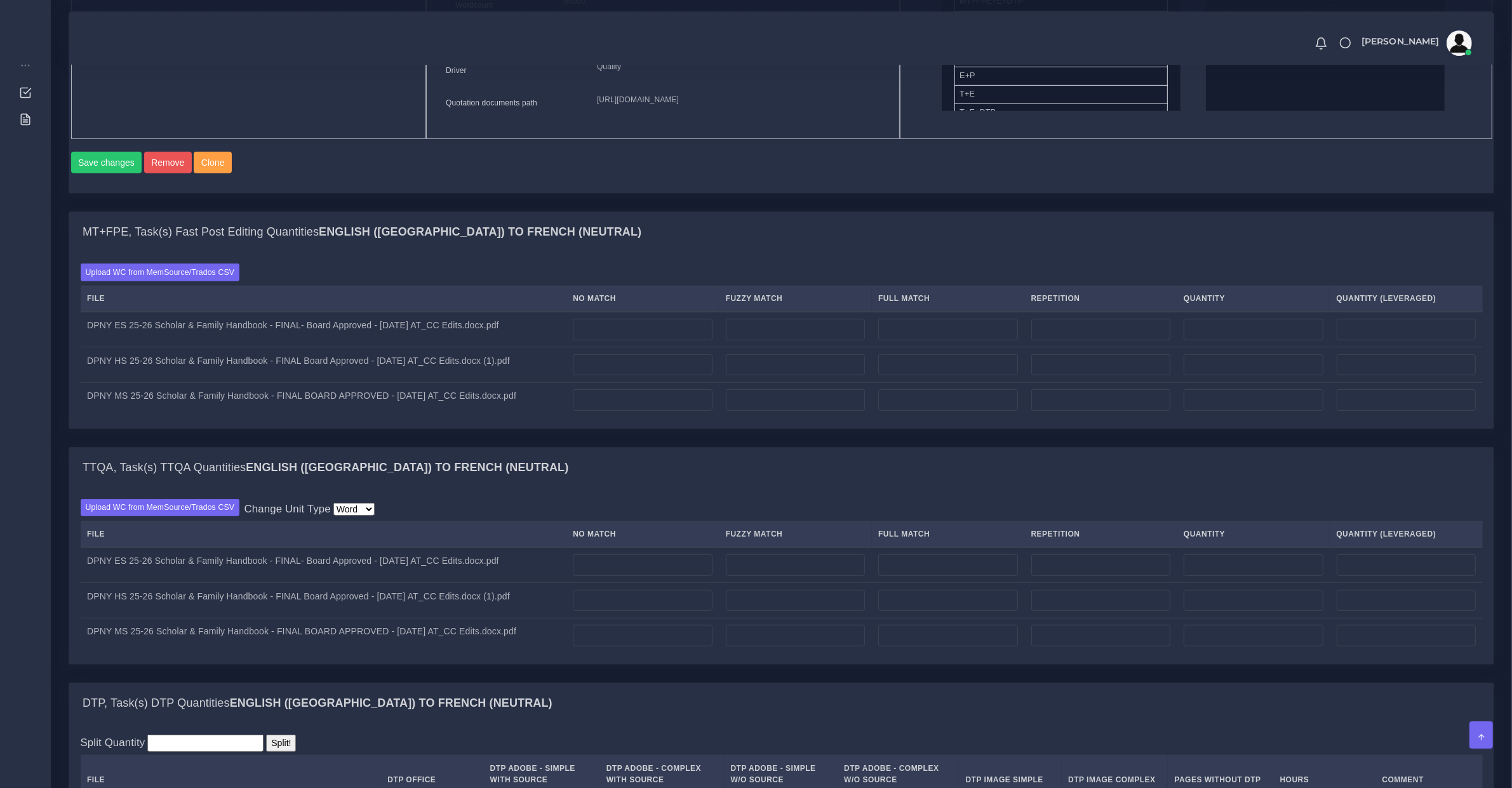
click at [607, 312] on th "No Match" at bounding box center [642, 298] width 152 height 26
click at [613, 341] on input "number" at bounding box center [643, 330] width 139 height 22
type input "0"
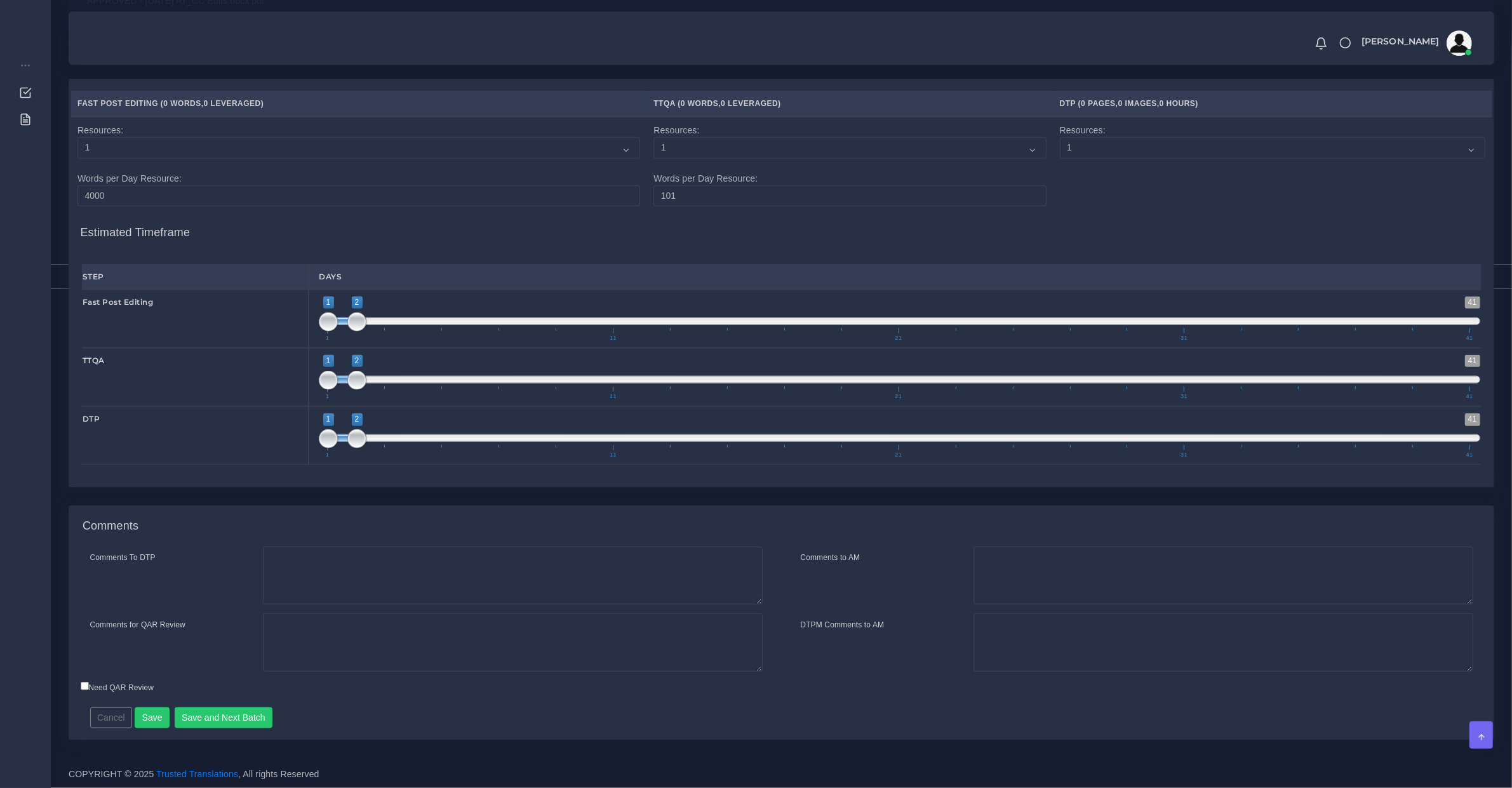
scroll to position [1734, 0]
click at [1049, 582] on textarea "Comments to AM" at bounding box center [1223, 575] width 500 height 58
click at [1028, 695] on div "Need QAR Review" at bounding box center [604, 689] width 1066 height 17
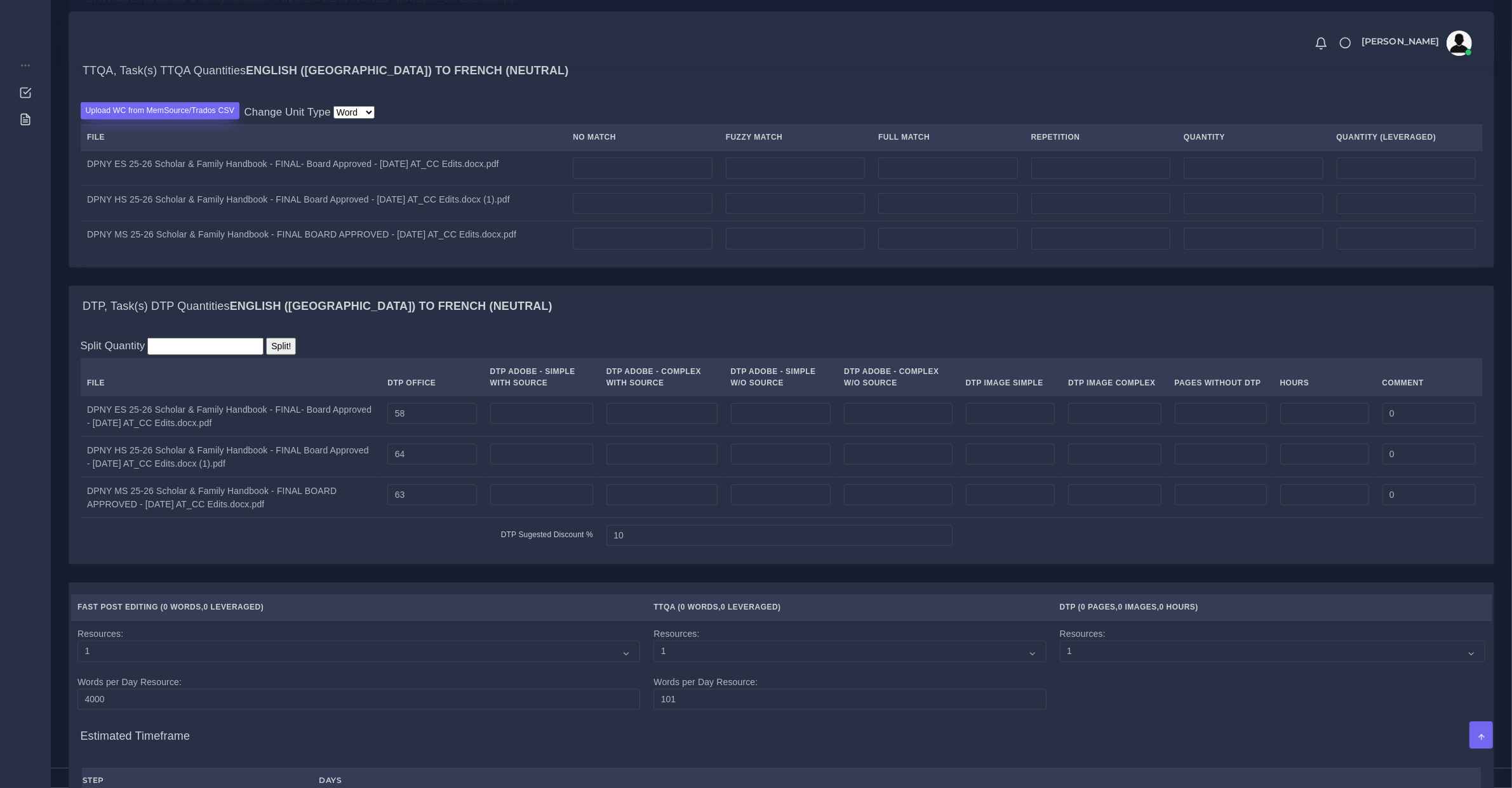
click at [197, 119] on label "Upload WC from MemSource/Trados CSV" at bounding box center [160, 111] width 159 height 17
click at [0, 0] on input "Upload WC from MemSource/Trados CSV" at bounding box center [0, 0] width 0 height 0
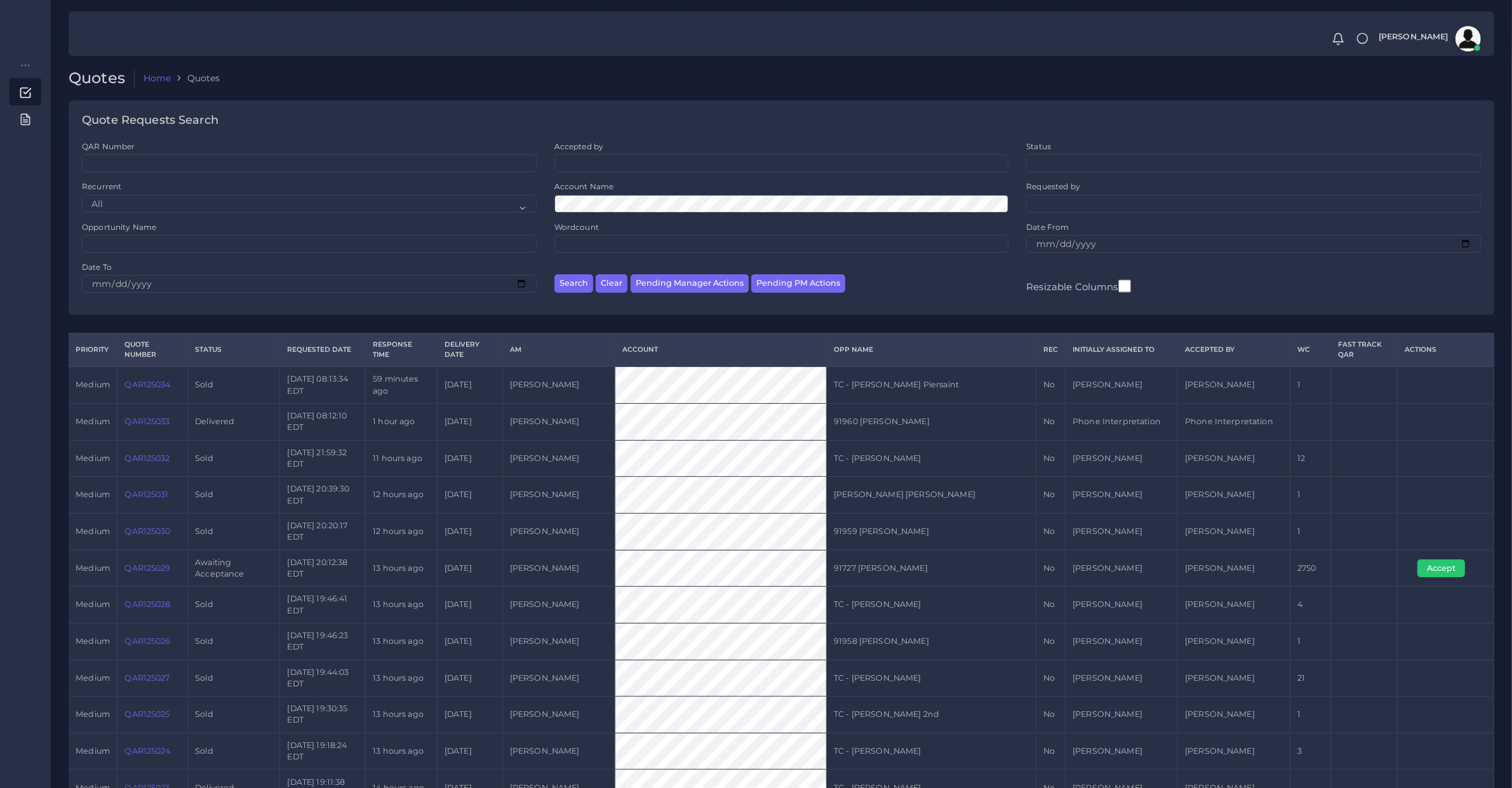
click at [593, 159] on ul at bounding box center [781, 162] width 453 height 14
type input "[PERSON_NAME]"
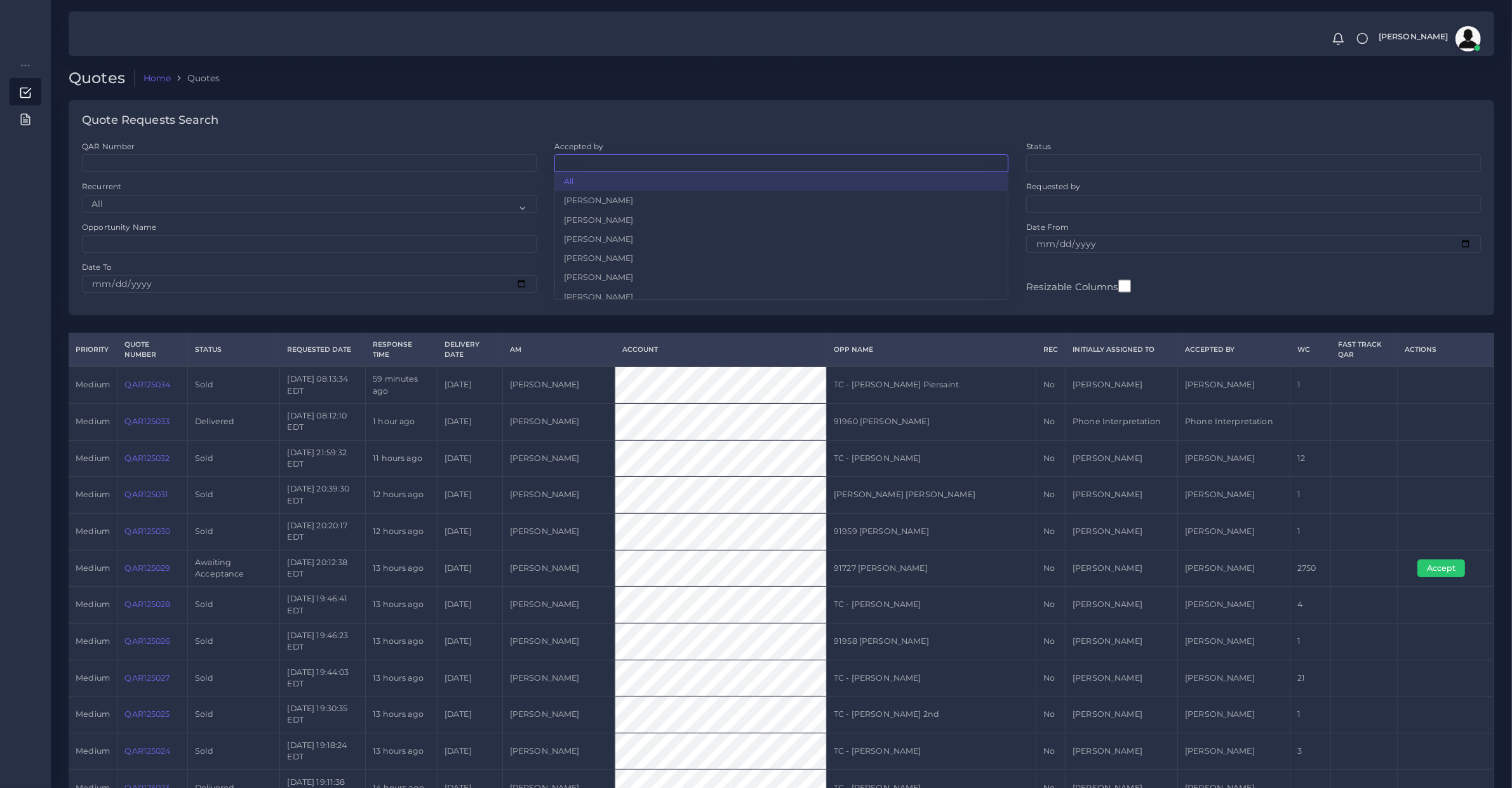
click at [678, 125] on div "Quote Requests Search" at bounding box center [781, 121] width 1425 height 41
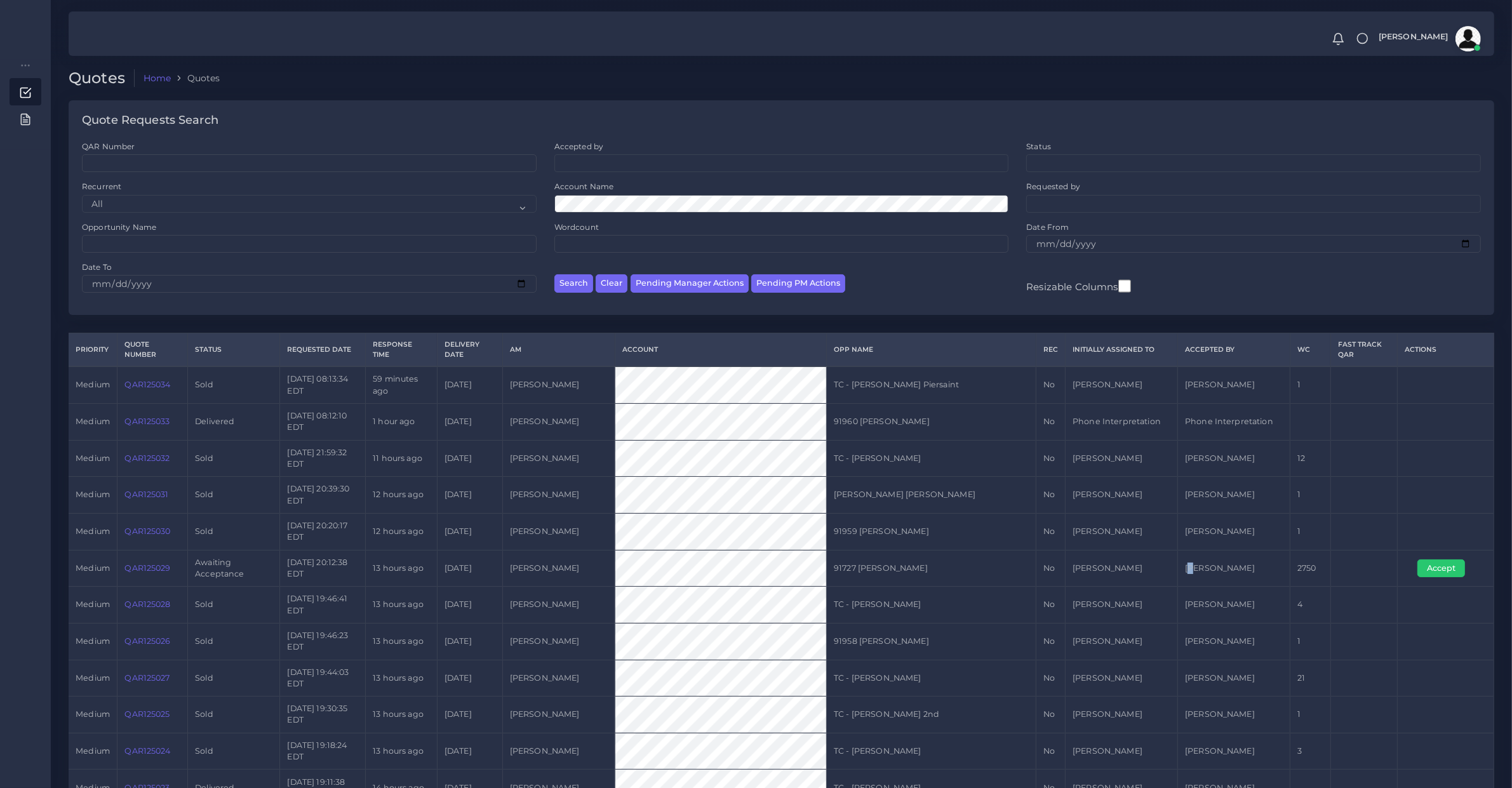
click at [1191, 563] on td "[PERSON_NAME]" at bounding box center [1234, 567] width 112 height 37
click at [1192, 565] on td "[PERSON_NAME]" at bounding box center [1234, 567] width 112 height 37
click at [613, 156] on ul at bounding box center [781, 162] width 453 height 14
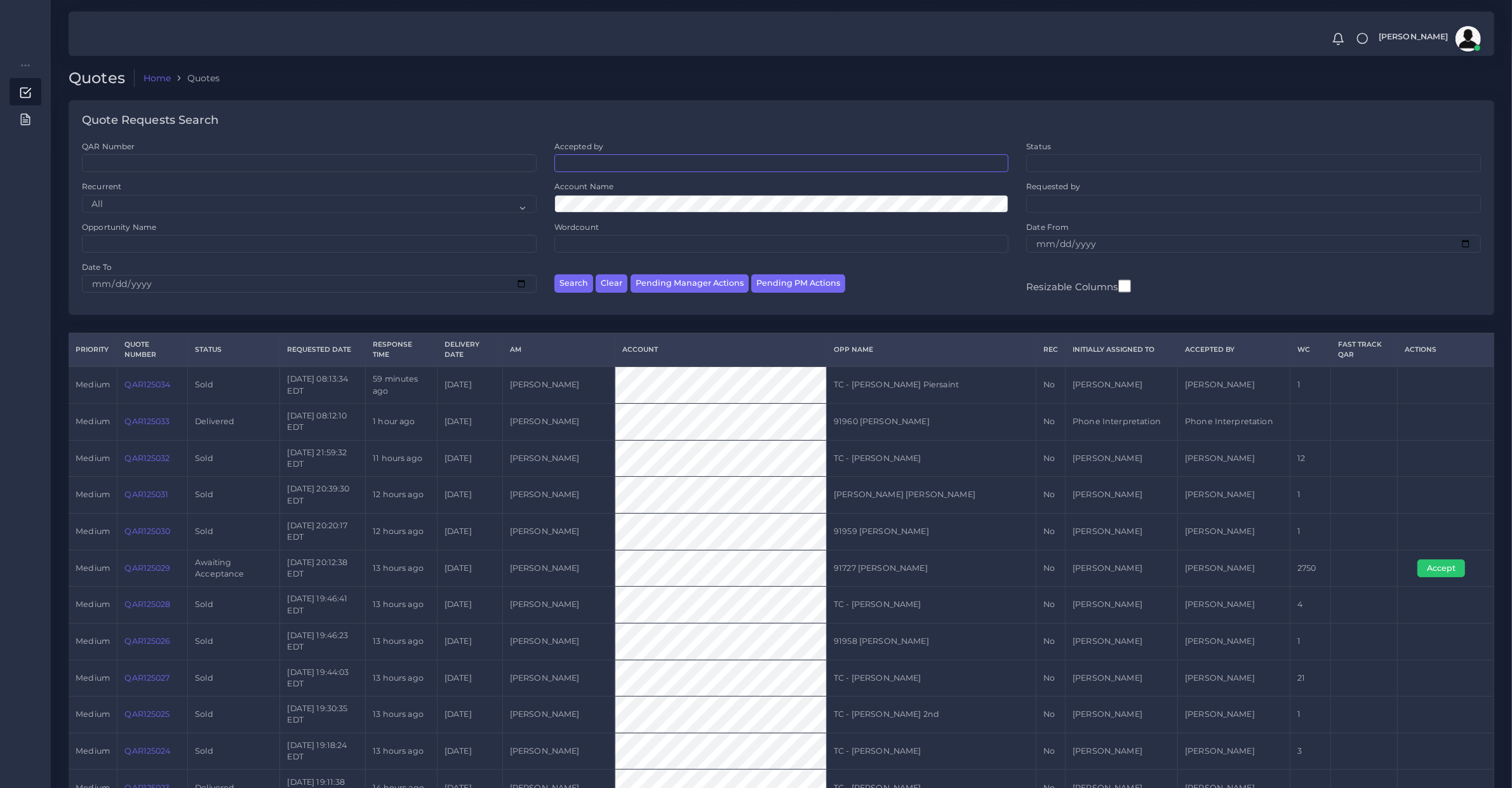
paste input "[PERSON_NAME]"
type input "[PERSON_NAME]"
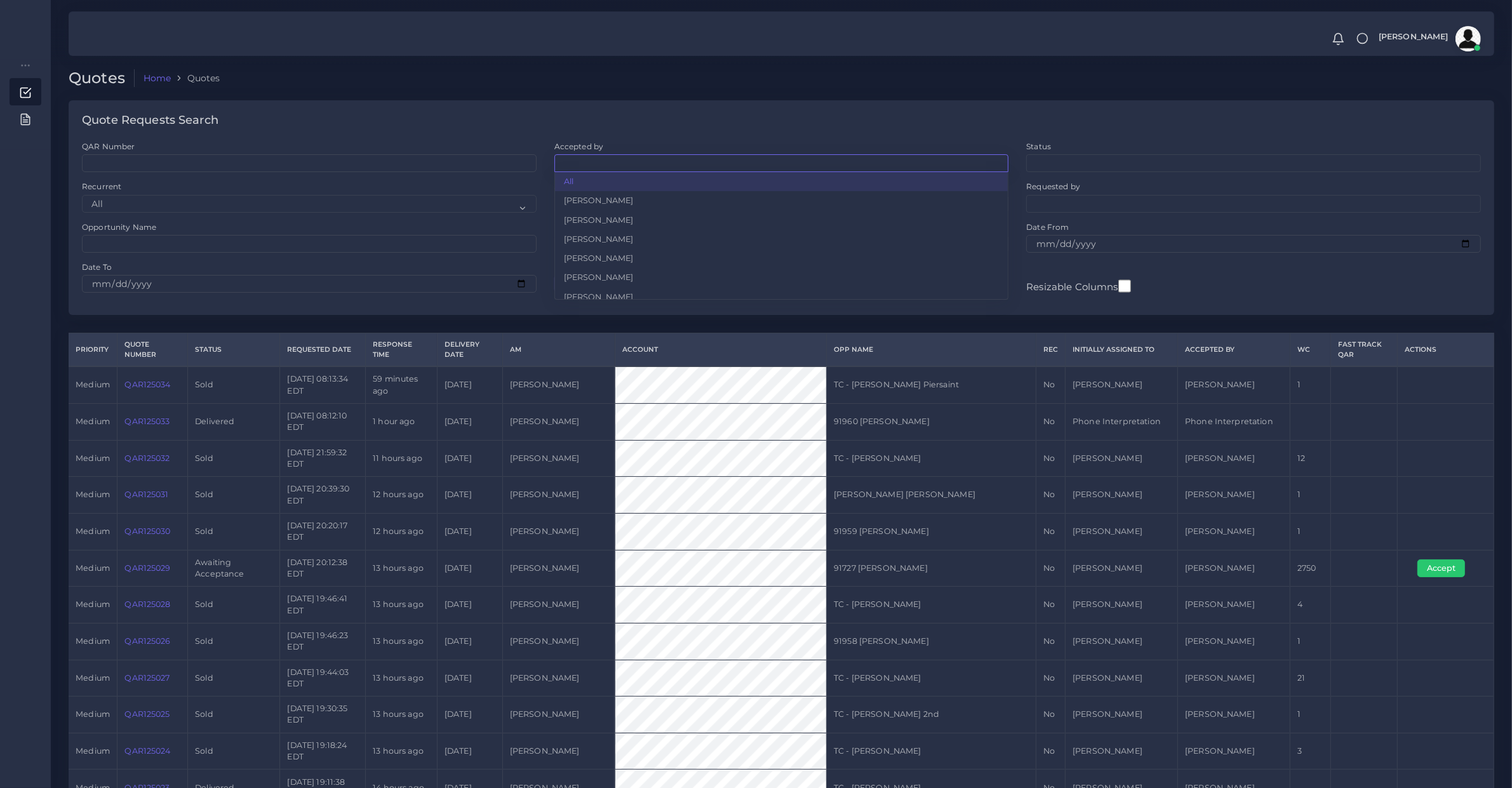
scroll to position [132, 0]
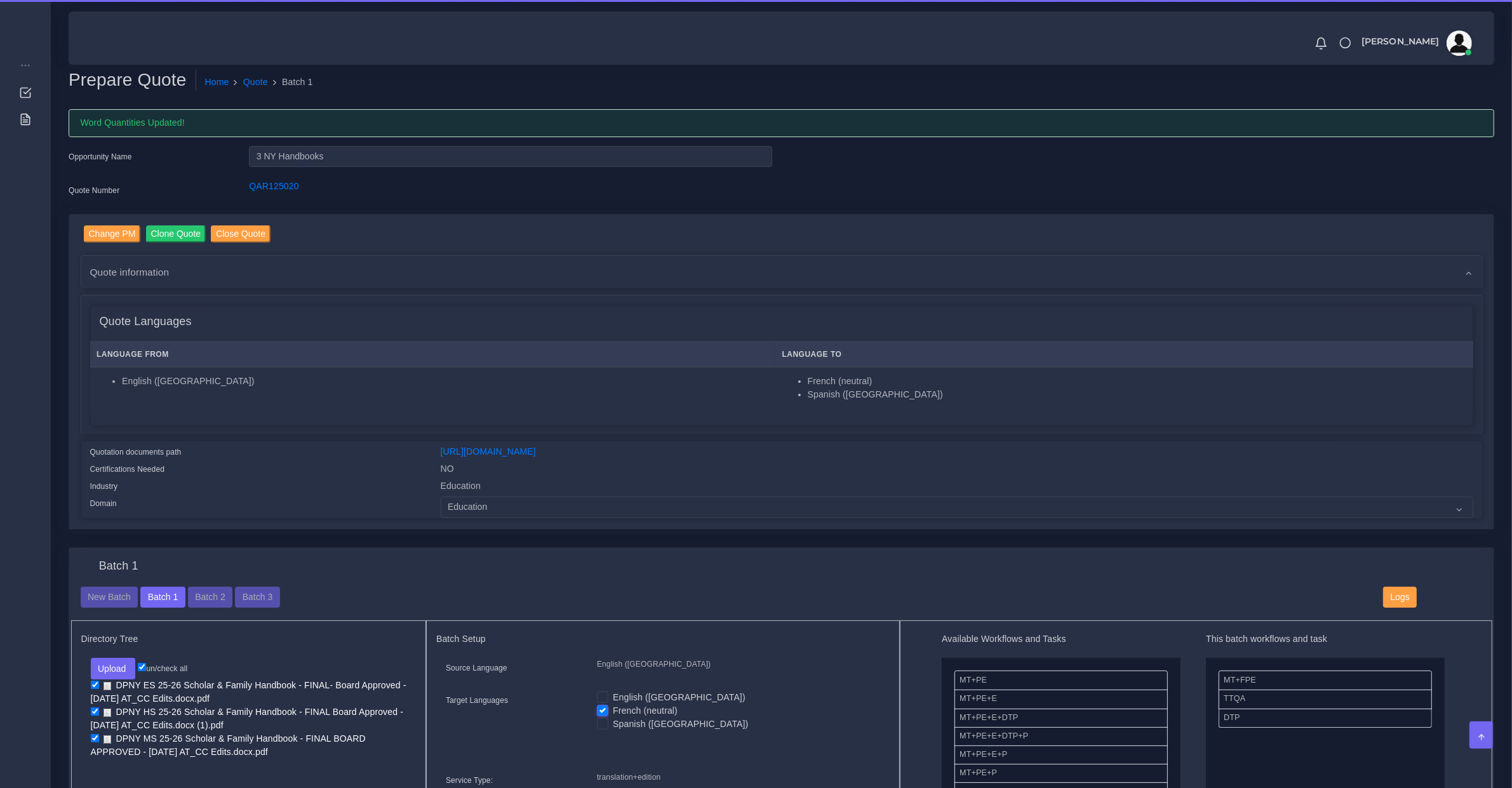
scroll to position [793, 0]
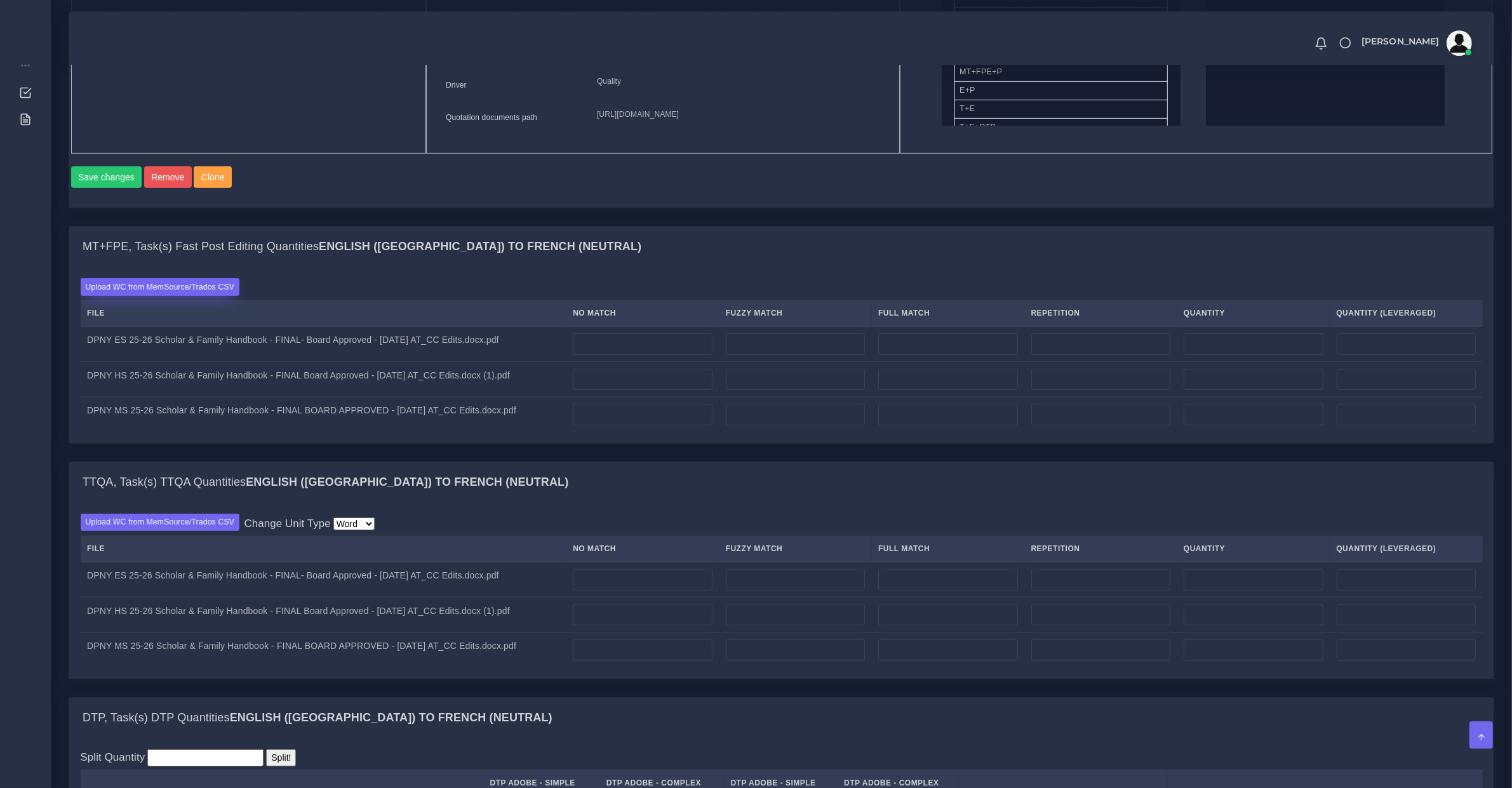
click at [172, 295] on label "Upload WC from MemSource/Trados CSV" at bounding box center [160, 287] width 159 height 17
click at [0, 0] on input "Upload WC from MemSource/Trados CSV" at bounding box center [0, 0] width 0 height 0
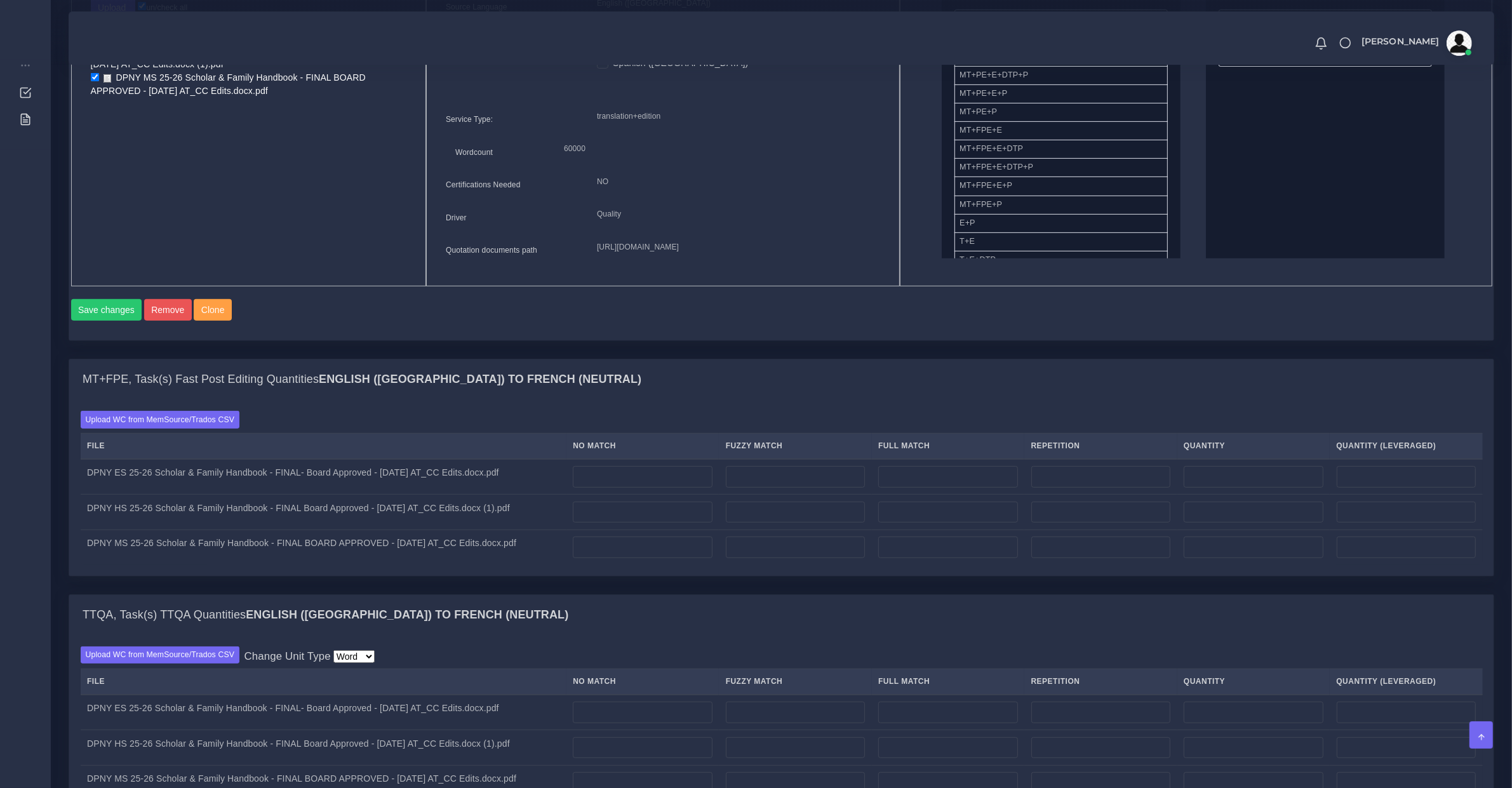
scroll to position [528, 0]
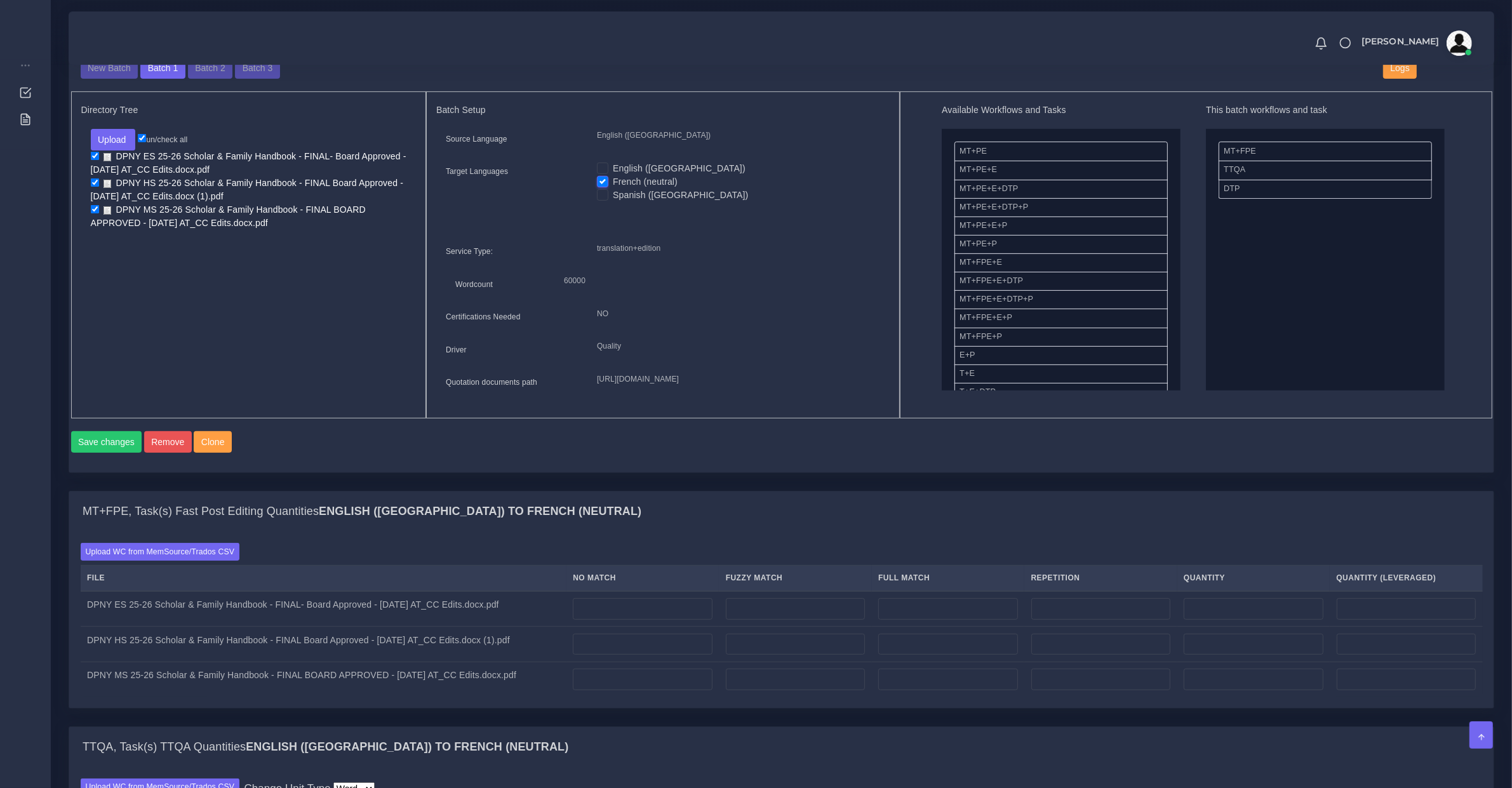
click at [335, 627] on td "DPNY ES 25-26 Scholar & Family Handbook - FINAL- Board Approved - 8.26.25 AT_CC…" at bounding box center [323, 609] width 486 height 36
copy tr "DPNY ES 25-26 Scholar & Family Handbook - FINAL- Board Approved - 8.26.25 AT_CC…"
click at [252, 662] on td "DPNY HS 25-26 Scholar & Family Handbook - FINAL Board Approved - 8.26.25 AT_CC …" at bounding box center [323, 645] width 486 height 36
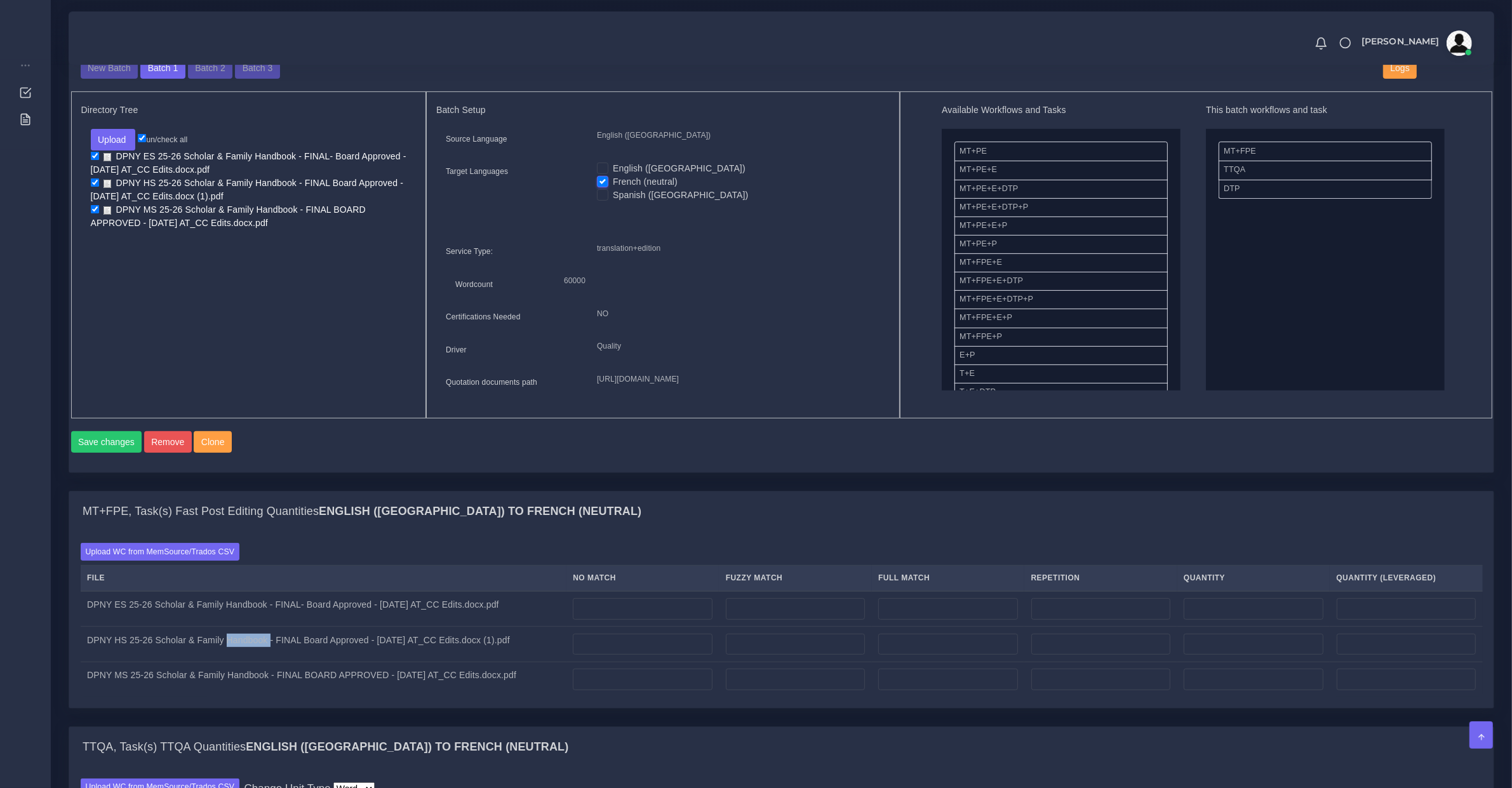
click at [252, 662] on td "DPNY HS 25-26 Scholar & Family Handbook - FINAL Board Approved - 8.26.25 AT_CC …" at bounding box center [323, 645] width 486 height 36
copy tr "DPNY HS 25-26 Scholar & Family Handbook - FINAL Board Approved - 8.26.25 AT_CC …"
click at [264, 696] on td "DPNY MS 25-26 Scholar & Family Handbook - FINAL BOARD APPROVED - 8.26.25 AT_CC …" at bounding box center [323, 679] width 486 height 35
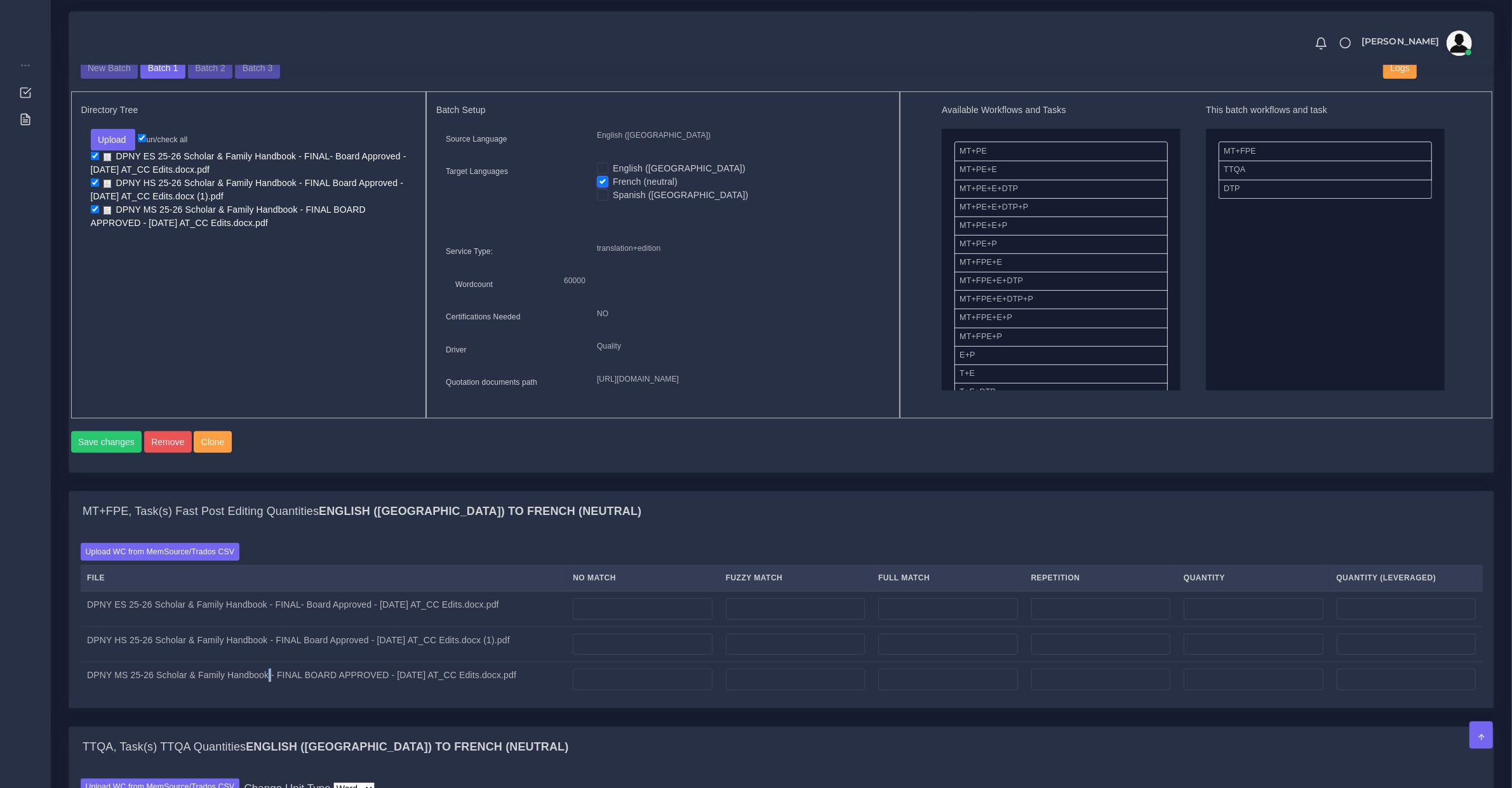
click at [264, 696] on td "DPNY MS 25-26 Scholar & Family Handbook - FINAL BOARD APPROVED - 8.26.25 AT_CC …" at bounding box center [323, 679] width 486 height 35
copy tr "DPNY MS 25-26 Scholar & Family Handbook - FINAL BOARD APPROVED - 8.26.25 AT_CC …"
click at [193, 560] on label "Upload WC from MemSource/Trados CSV" at bounding box center [160, 551] width 159 height 17
click at [0, 0] on input "Upload WC from MemSource/Trados CSV" at bounding box center [0, 0] width 0 height 0
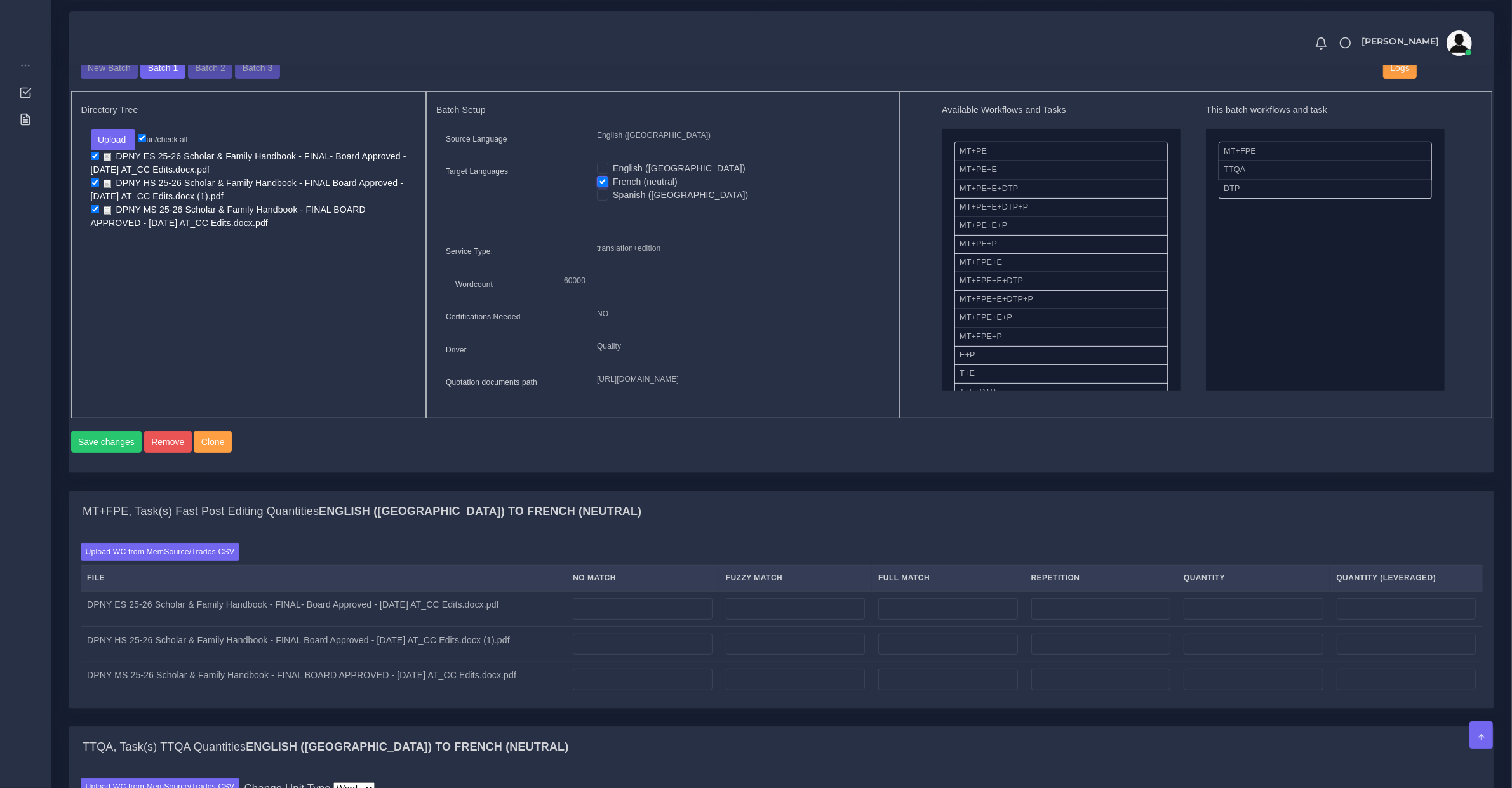
scroll to position [661, 0]
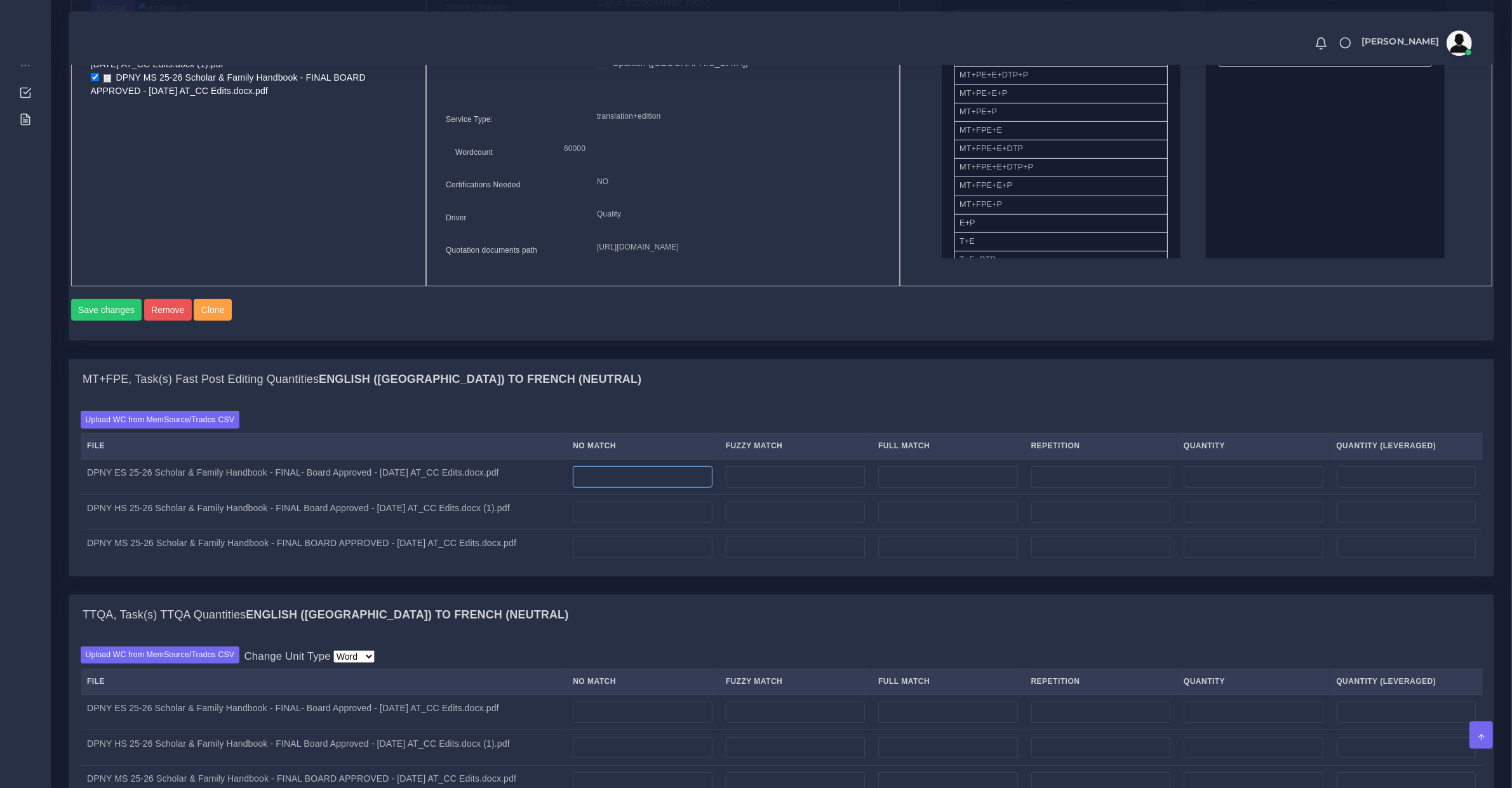
click at [611, 487] on input "number" at bounding box center [643, 477] width 139 height 22
type input "0"
click at [1079, 487] on input "number" at bounding box center [1101, 477] width 139 height 22
type input "908"
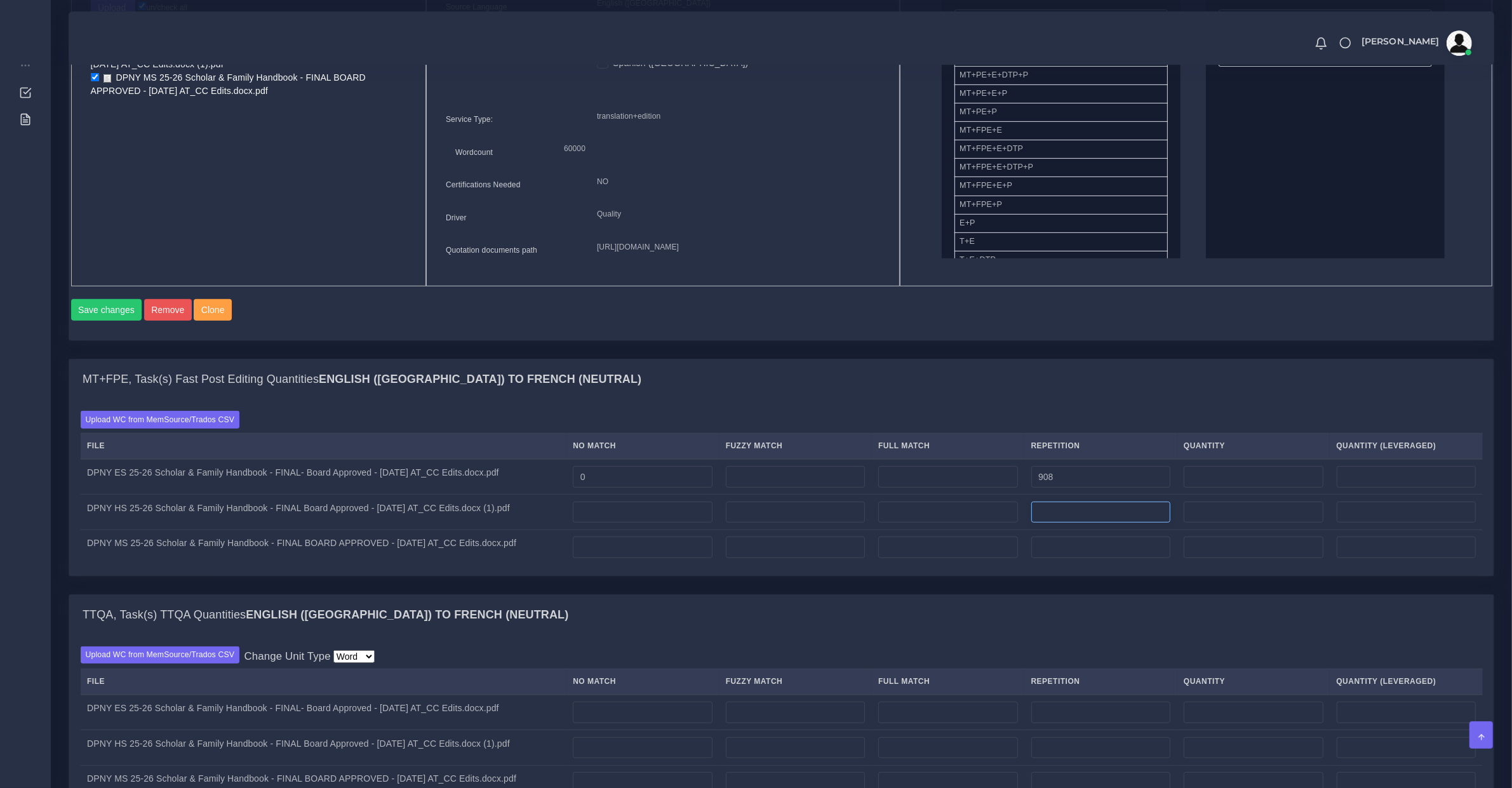
type input "227"
click at [1071, 523] on input "number" at bounding box center [1101, 512] width 139 height 22
type input "1273"
type input "318"
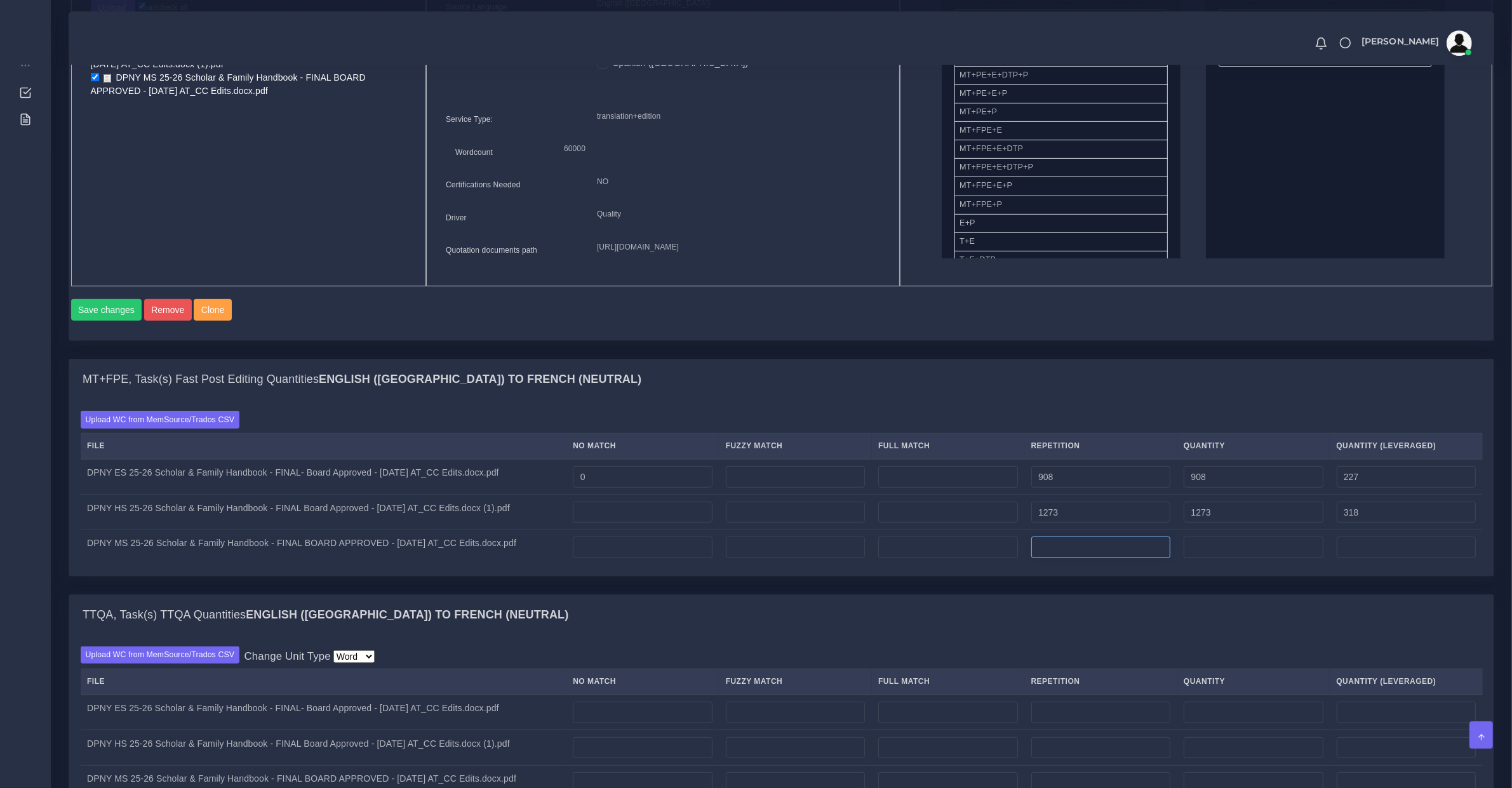
click at [1075, 558] on input "number" at bounding box center [1101, 547] width 139 height 22
type input "392"
type input "98"
drag, startPoint x: 1065, startPoint y: 496, endPoint x: 791, endPoint y: 496, distance: 274.0
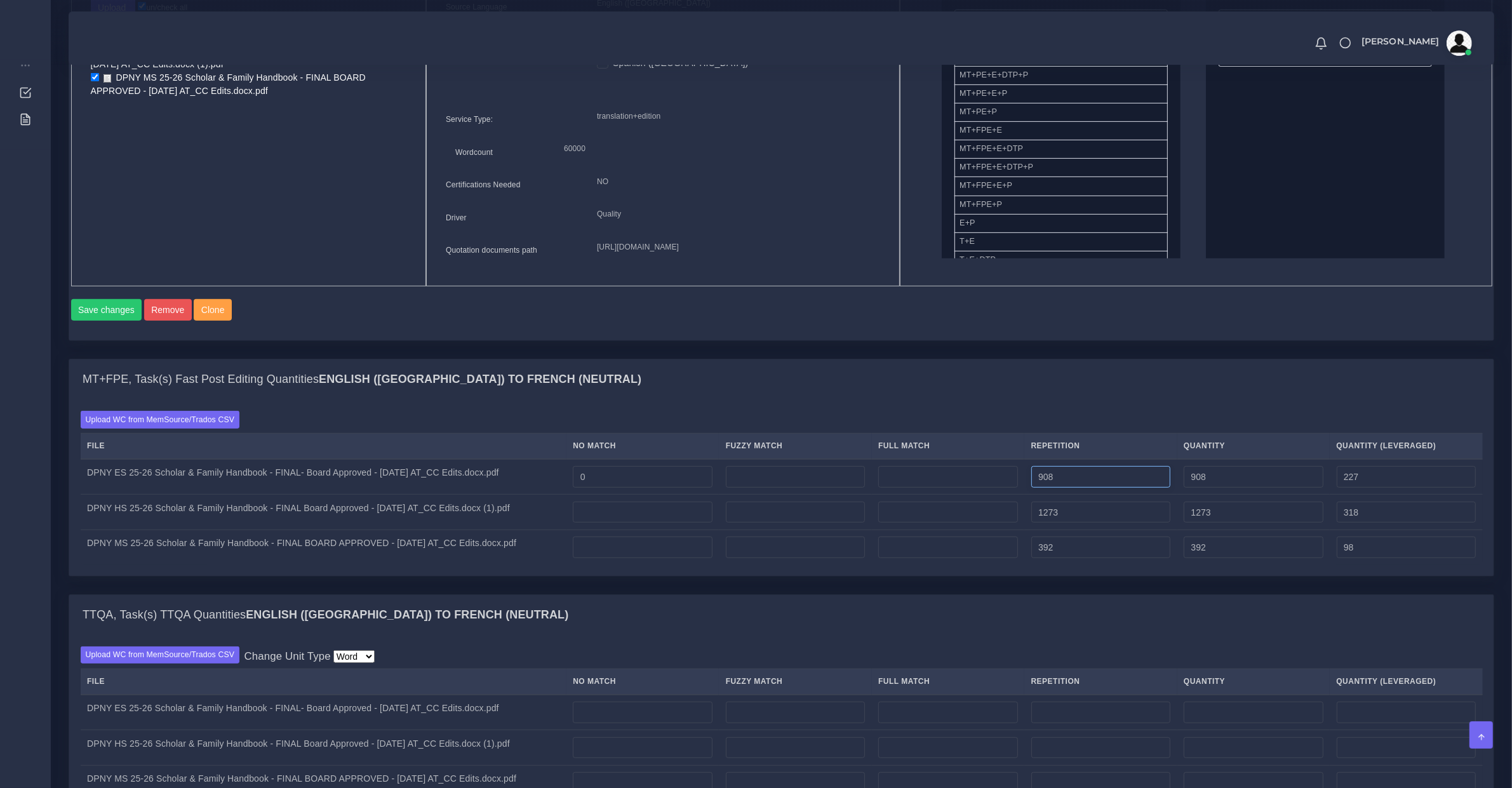
click at [791, 494] on tr "DPNY ES 25-26 Scholar & Family Handbook - FINAL- Board Approved - 8.26.25 AT_CC…" at bounding box center [781, 477] width 1402 height 36
type input "13945"
type input "3486"
drag, startPoint x: 1033, startPoint y: 532, endPoint x: 880, endPoint y: 508, distance: 154.9
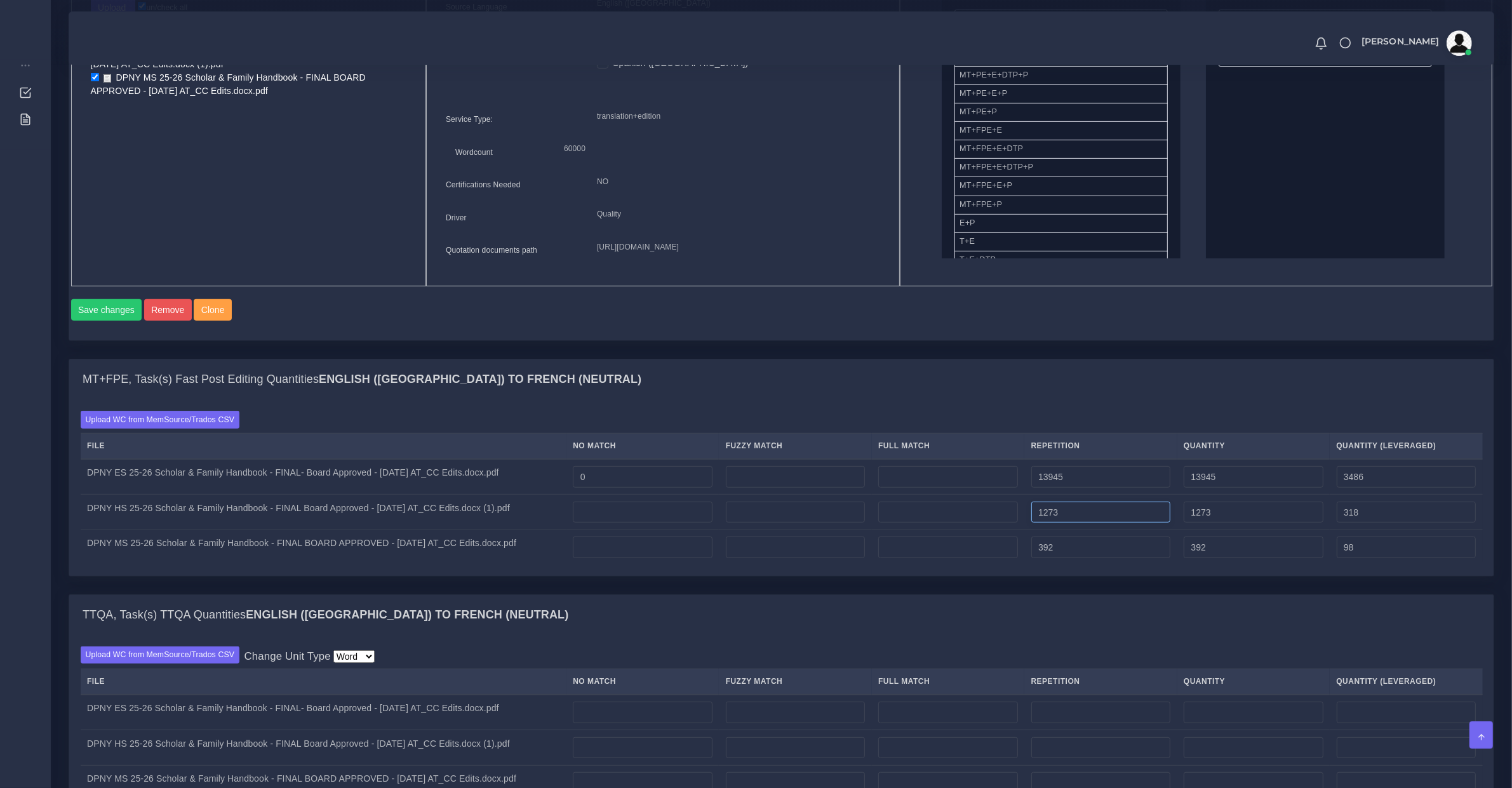
click at [880, 508] on tbody "DPNY ES 25-26 Scholar & Family Handbook - FINAL- Board Approved - 8.26.25 AT_CC…" at bounding box center [781, 512] width 1402 height 106
type input "20737"
type input "5184"
drag, startPoint x: 1080, startPoint y: 564, endPoint x: 472, endPoint y: 511, distance: 610.3
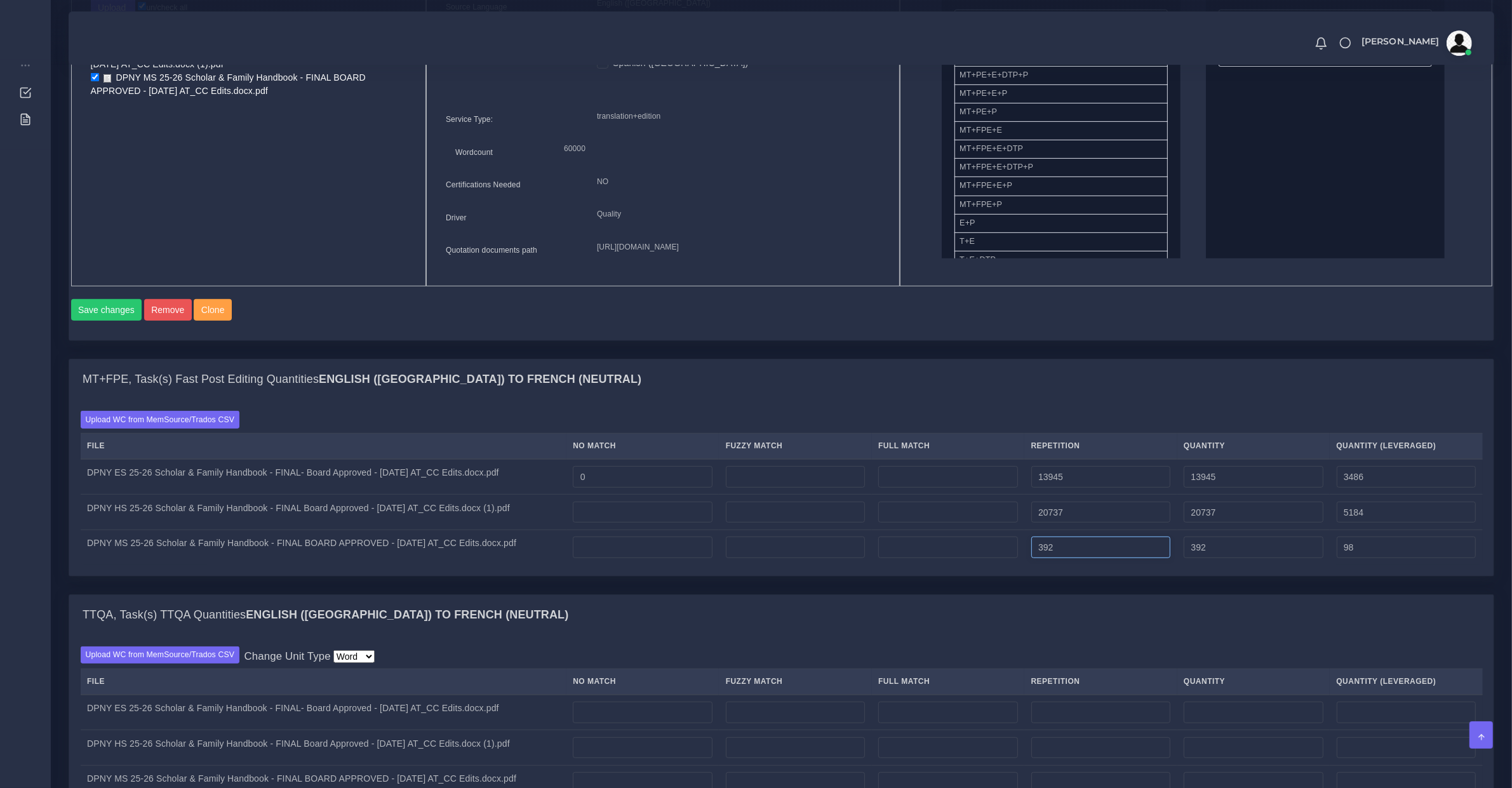
click at [487, 521] on tbody "DPNY ES 25-26 Scholar & Family Handbook - FINAL- Board Approved - 8.26.25 AT_CC…" at bounding box center [781, 512] width 1402 height 106
type input "5513"
type input "1378"
click at [636, 487] on input "0" at bounding box center [643, 477] width 139 height 22
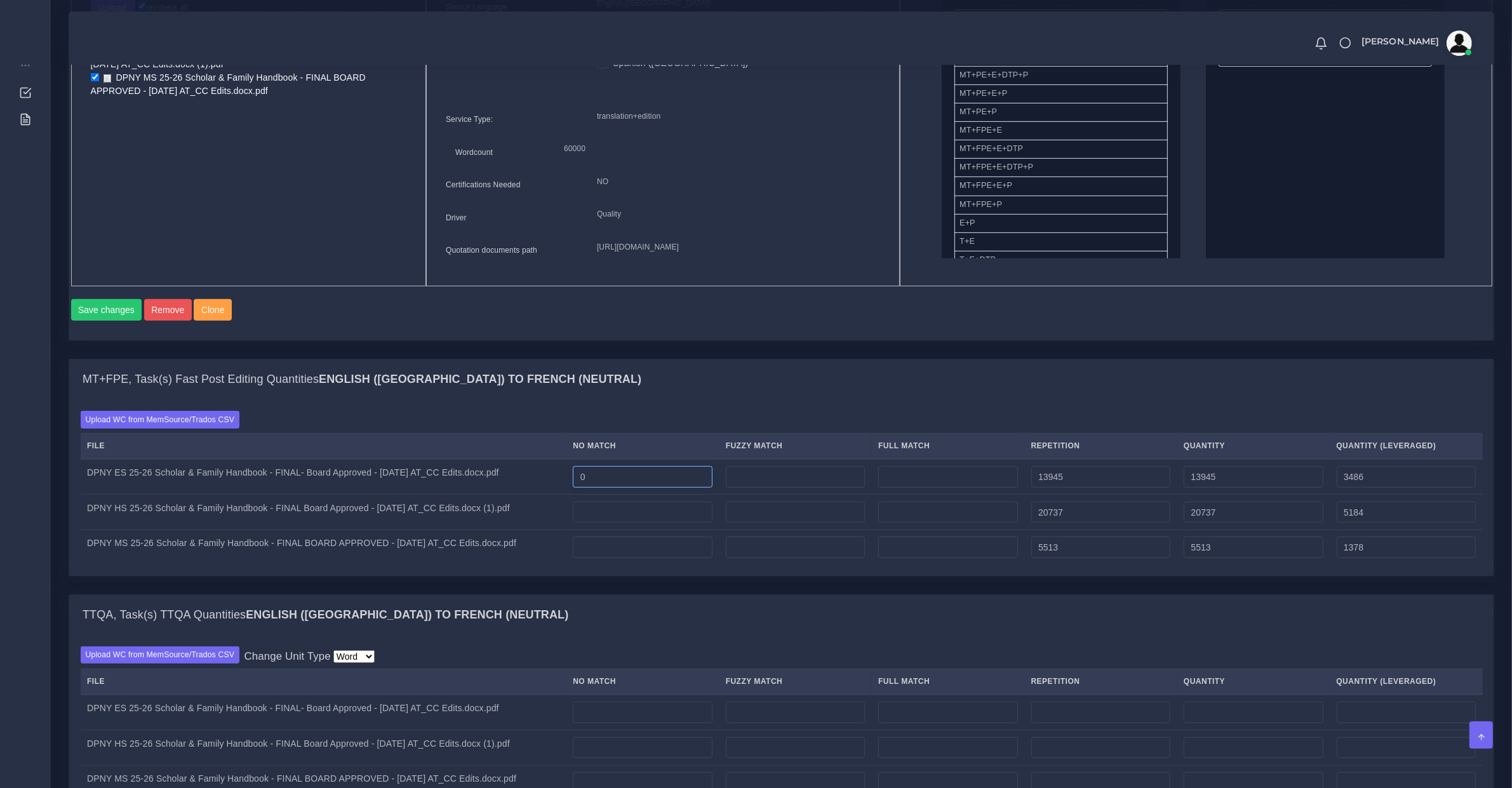
click at [635, 487] on input "0" at bounding box center [643, 477] width 139 height 22
type input "2469"
type input "16414"
type input "5955"
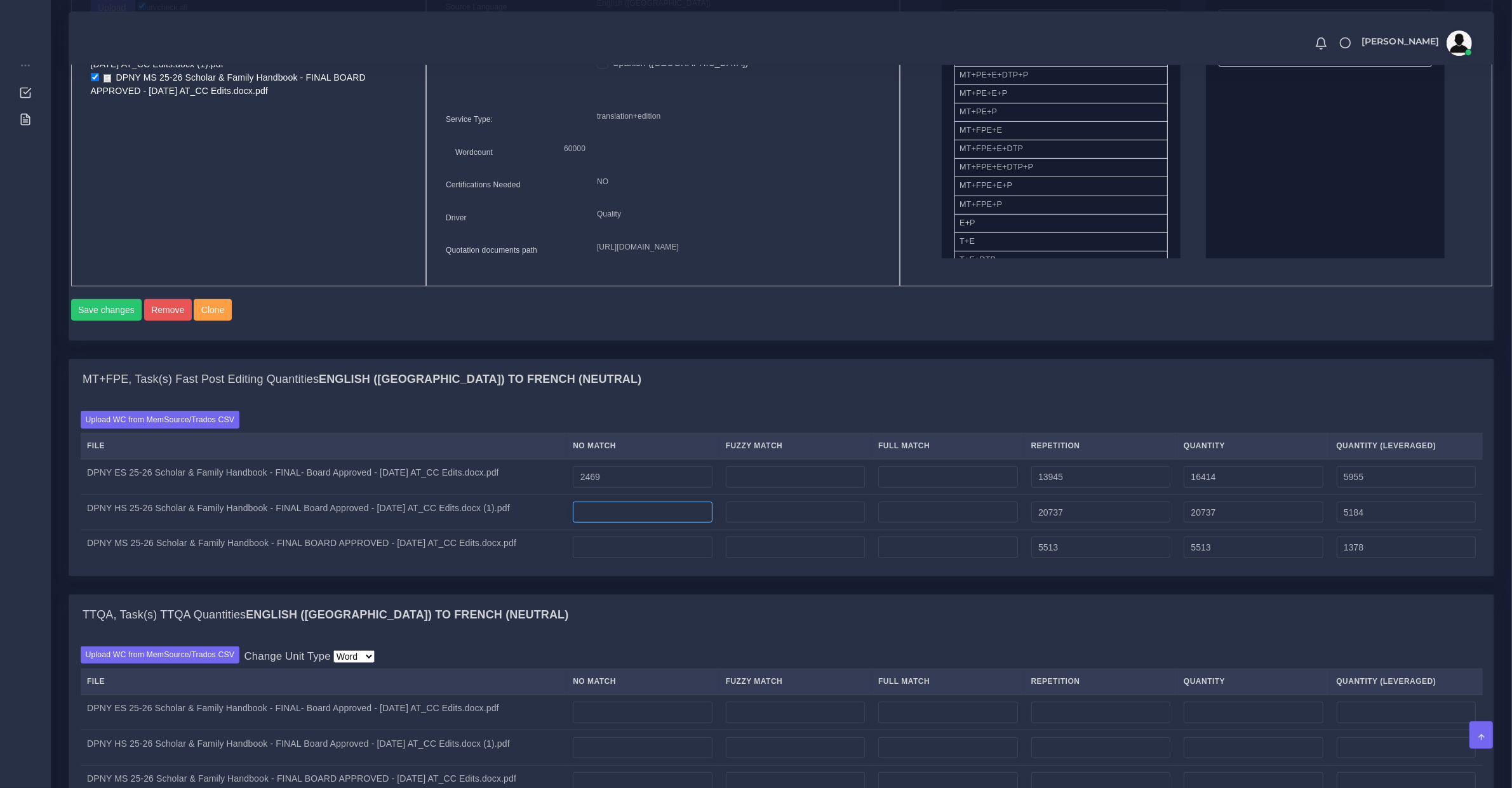
click at [614, 523] on input "number" at bounding box center [643, 512] width 139 height 22
type input "1263"
type input "22000"
type input "6447"
click at [639, 558] on input "number" at bounding box center [643, 547] width 139 height 22
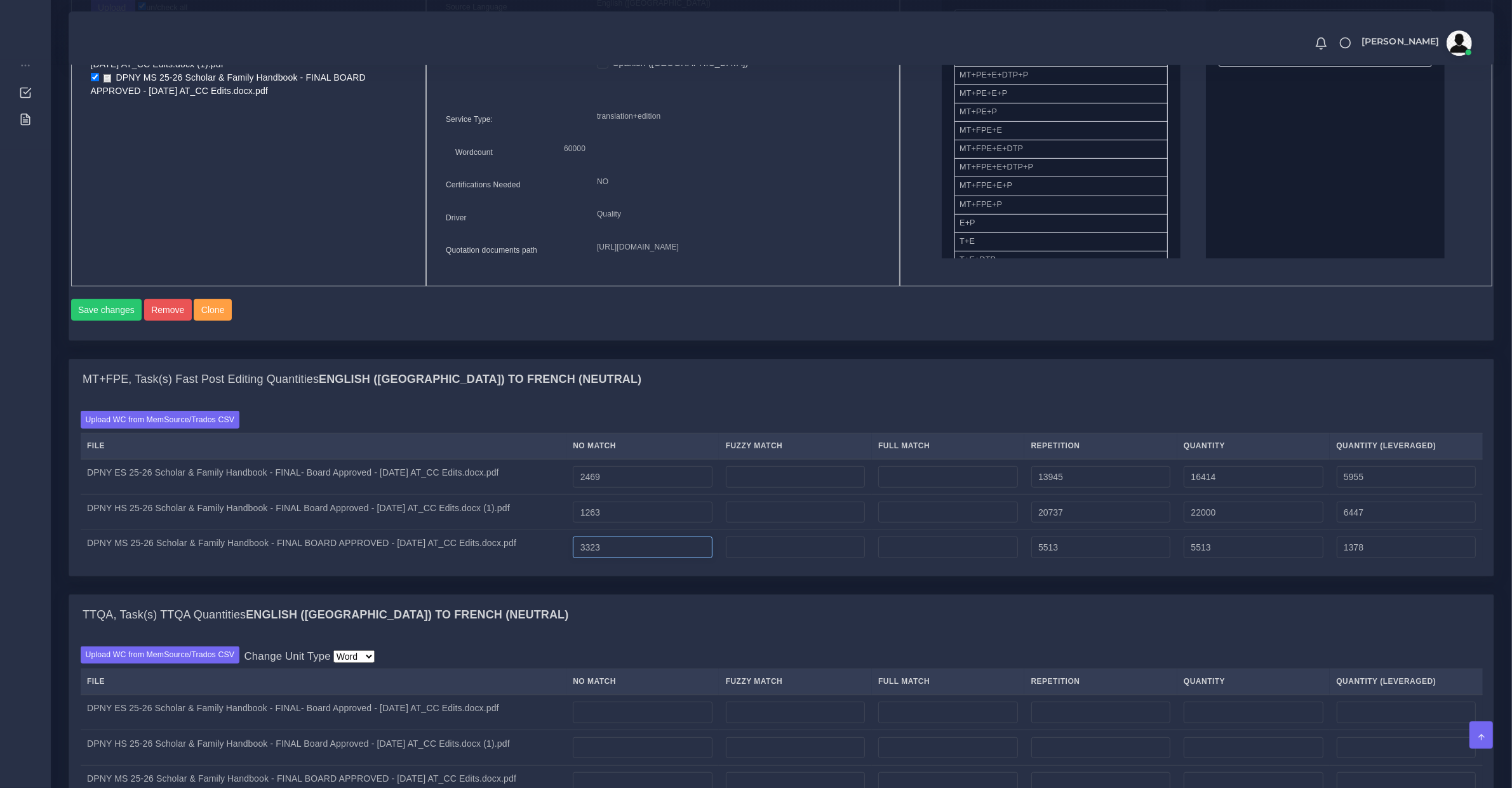
type input "3323"
type input "8836"
type input "4701"
drag, startPoint x: 769, startPoint y: 496, endPoint x: 867, endPoint y: 569, distance: 122.2
click at [769, 487] on input "number" at bounding box center [795, 477] width 139 height 22
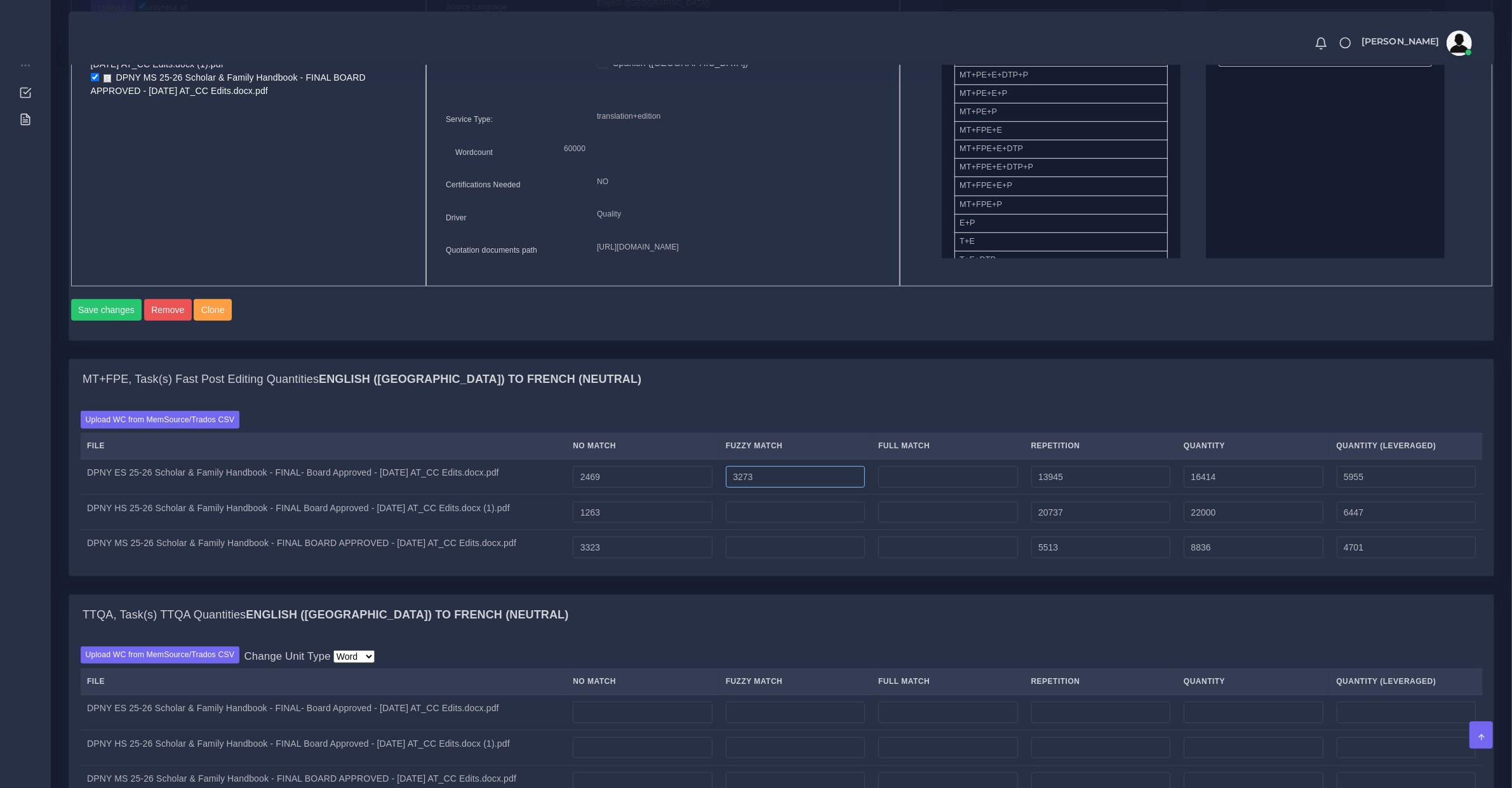
type input "3273"
type input "19687"
type input "7591"
click at [770, 523] on input "number" at bounding box center [795, 512] width 139 height 22
type input "1906"
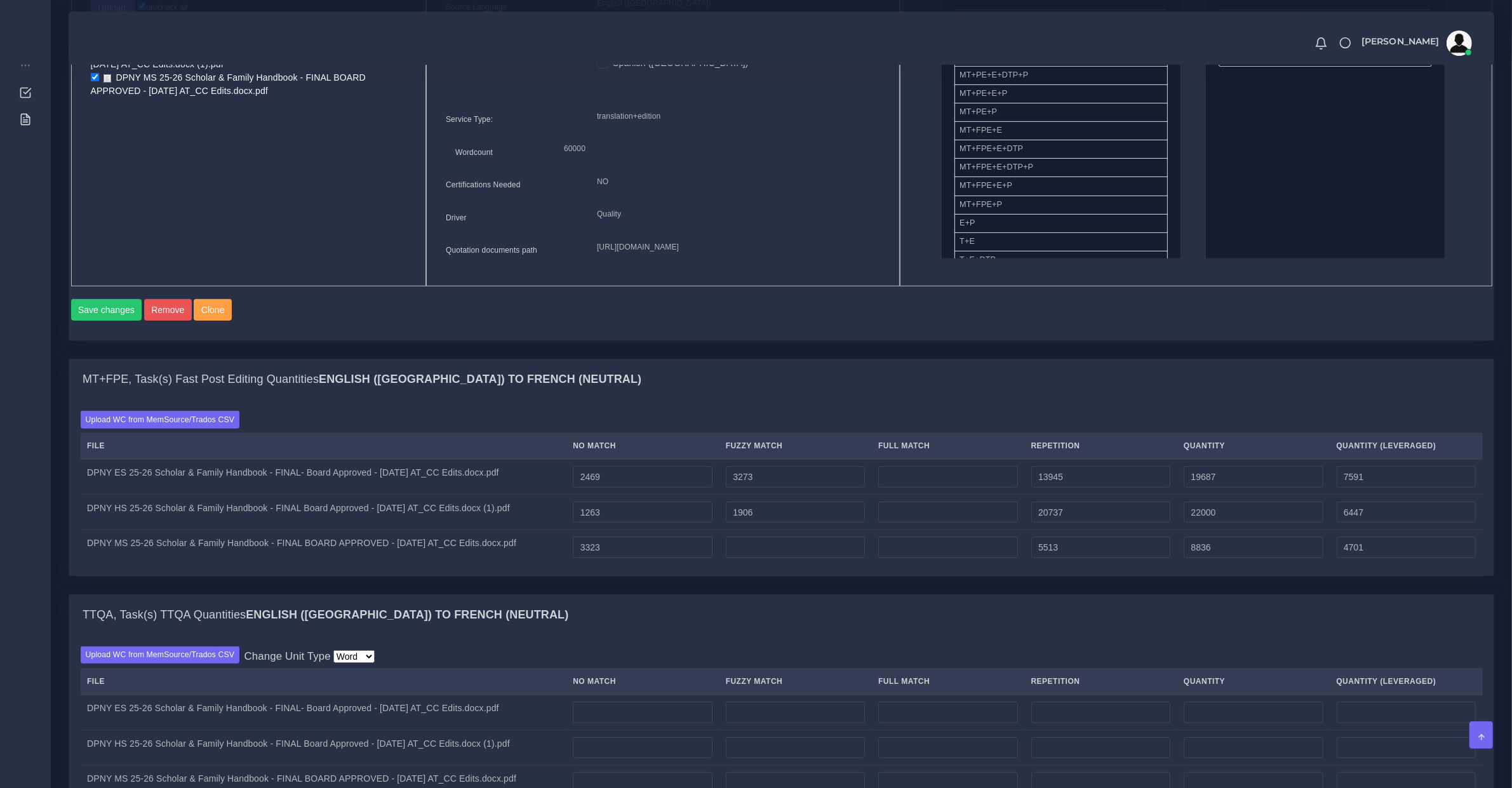
type input "23906"
type input "7400"
click at [791, 558] on input "number" at bounding box center [795, 547] width 139 height 22
type input "4687"
type input "13523"
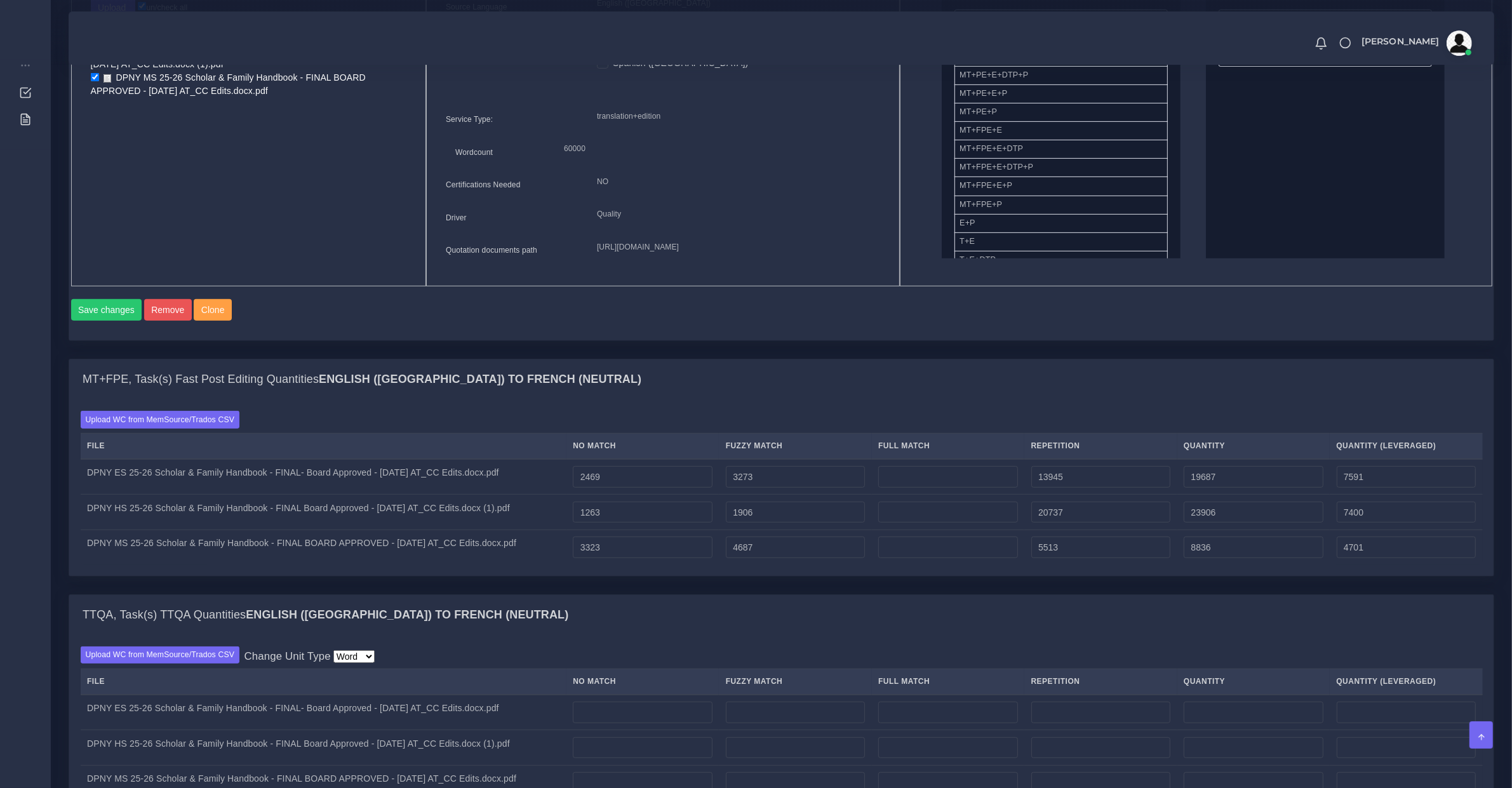
type input "7044"
click at [901, 487] on input "number" at bounding box center [947, 477] width 139 height 22
type input "7336"
type input "27023"
type input "9425"
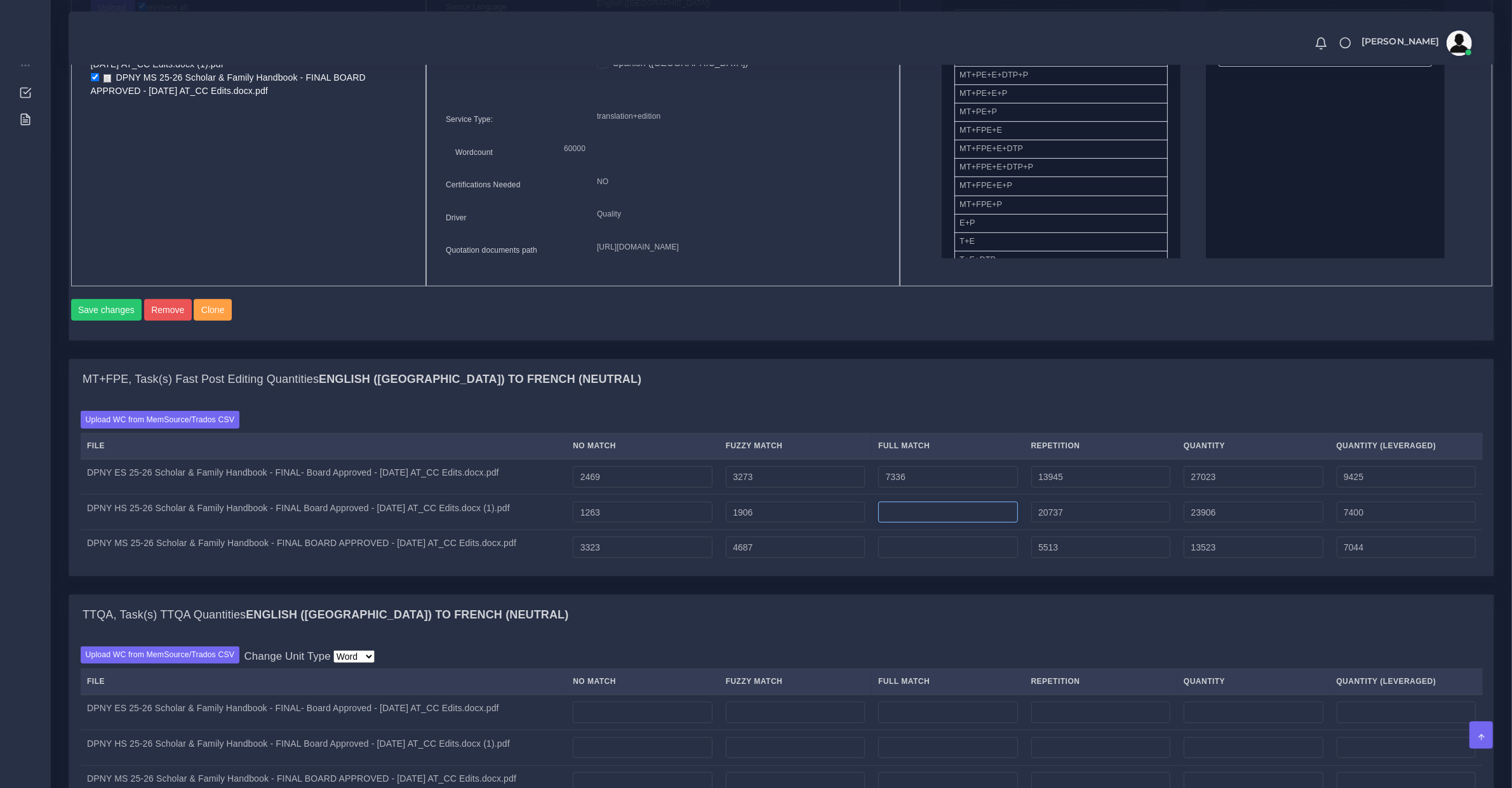
click at [937, 523] on input "number" at bounding box center [947, 512] width 139 height 22
type input "4071"
type input "27977"
type input "8418"
click at [954, 564] on td at bounding box center [947, 546] width 152 height 35
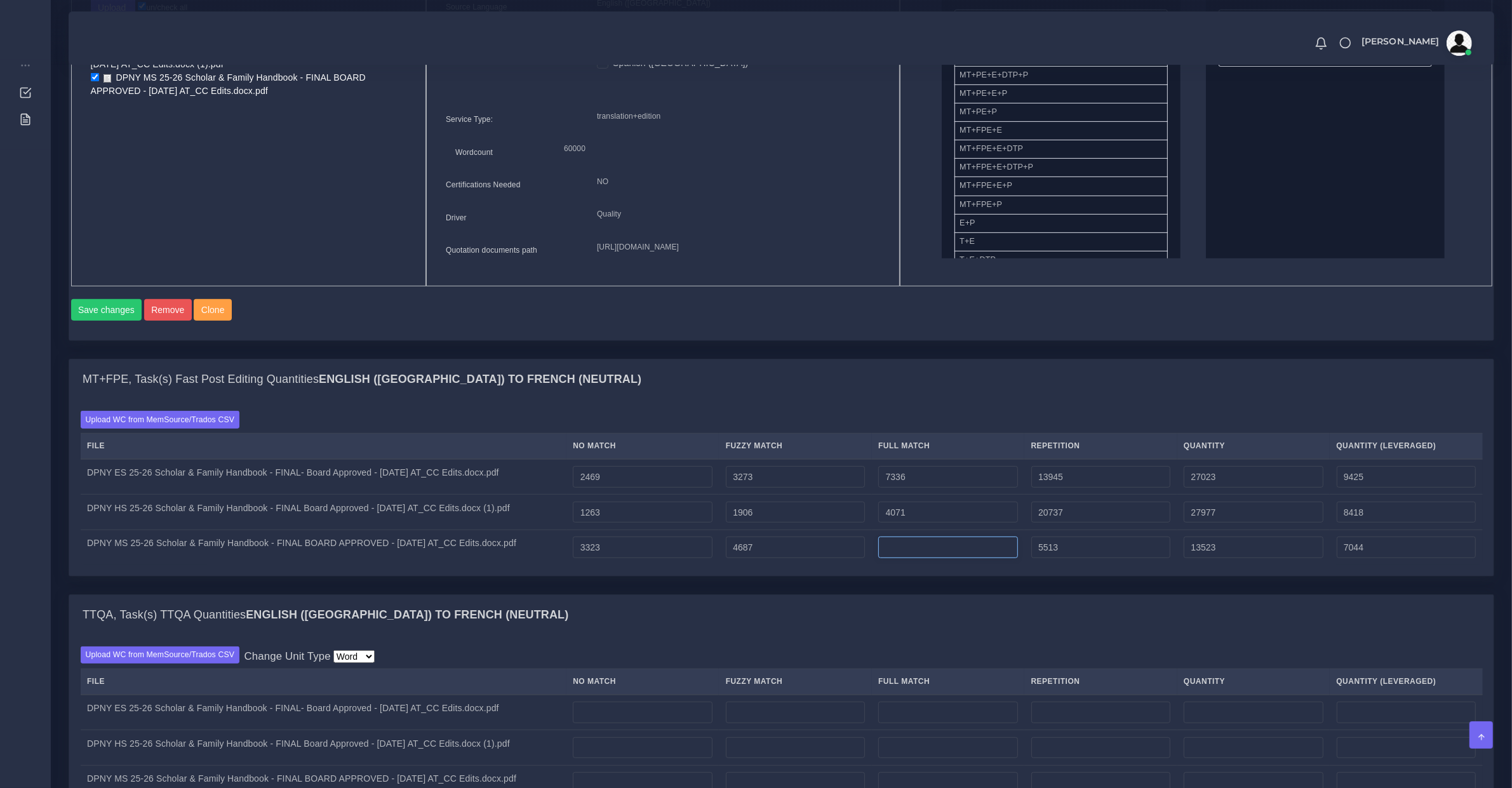
click at [950, 558] on input "number" at bounding box center [947, 547] width 139 height 22
type input "12555"
type input "26078"
type input "10183"
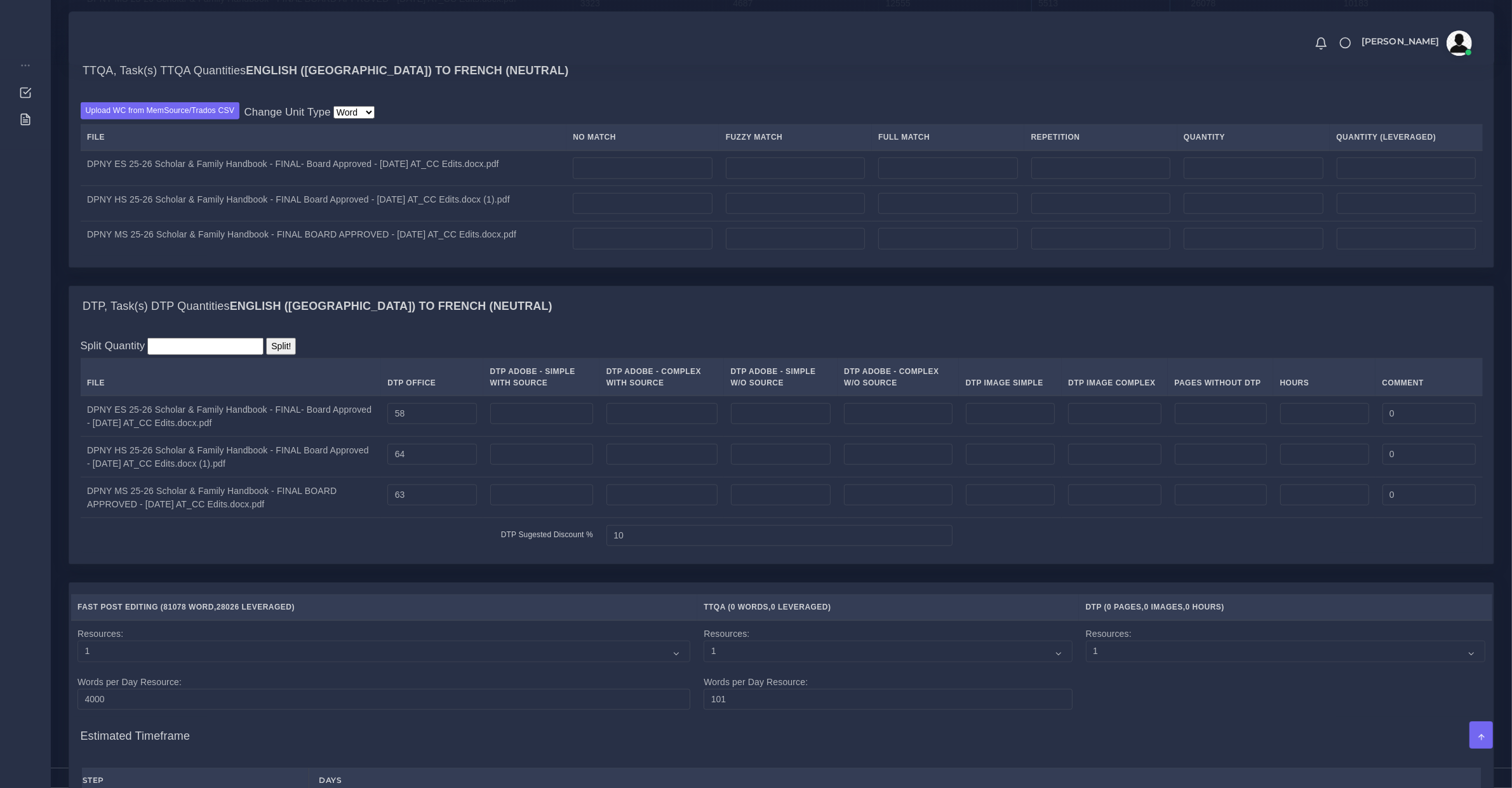
scroll to position [1602, 0]
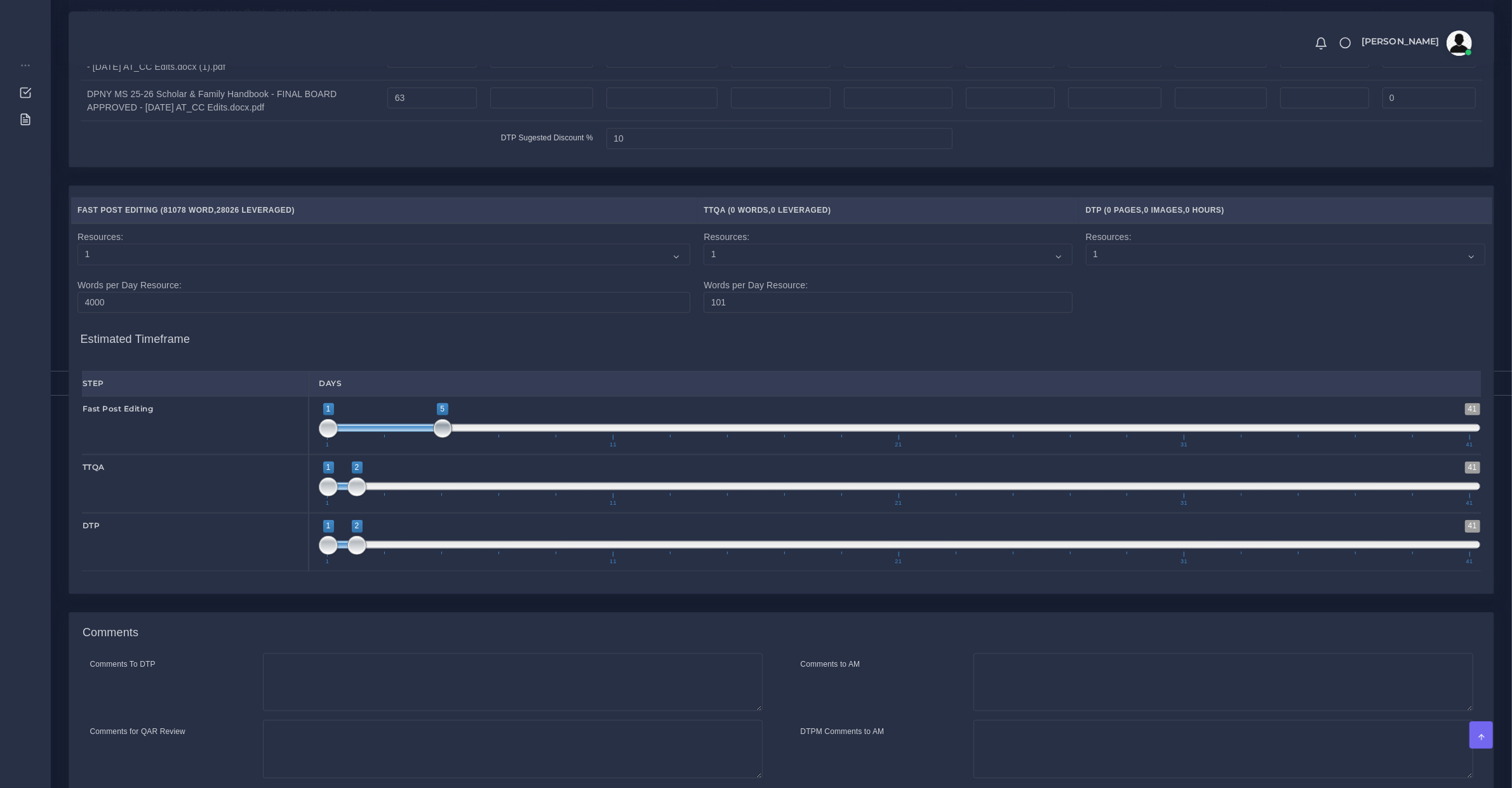
drag, startPoint x: 356, startPoint y: 457, endPoint x: 423, endPoint y: 462, distance: 67.2
click at [423, 447] on span "1 41 1 5 1 — 5 1 11 21 31 41" at bounding box center [900, 425] width 1162 height 44
drag, startPoint x: 443, startPoint y: 458, endPoint x: 411, endPoint y: 456, distance: 32.1
click at [418, 438] on span at bounding box center [414, 428] width 19 height 19
type input "2;5"
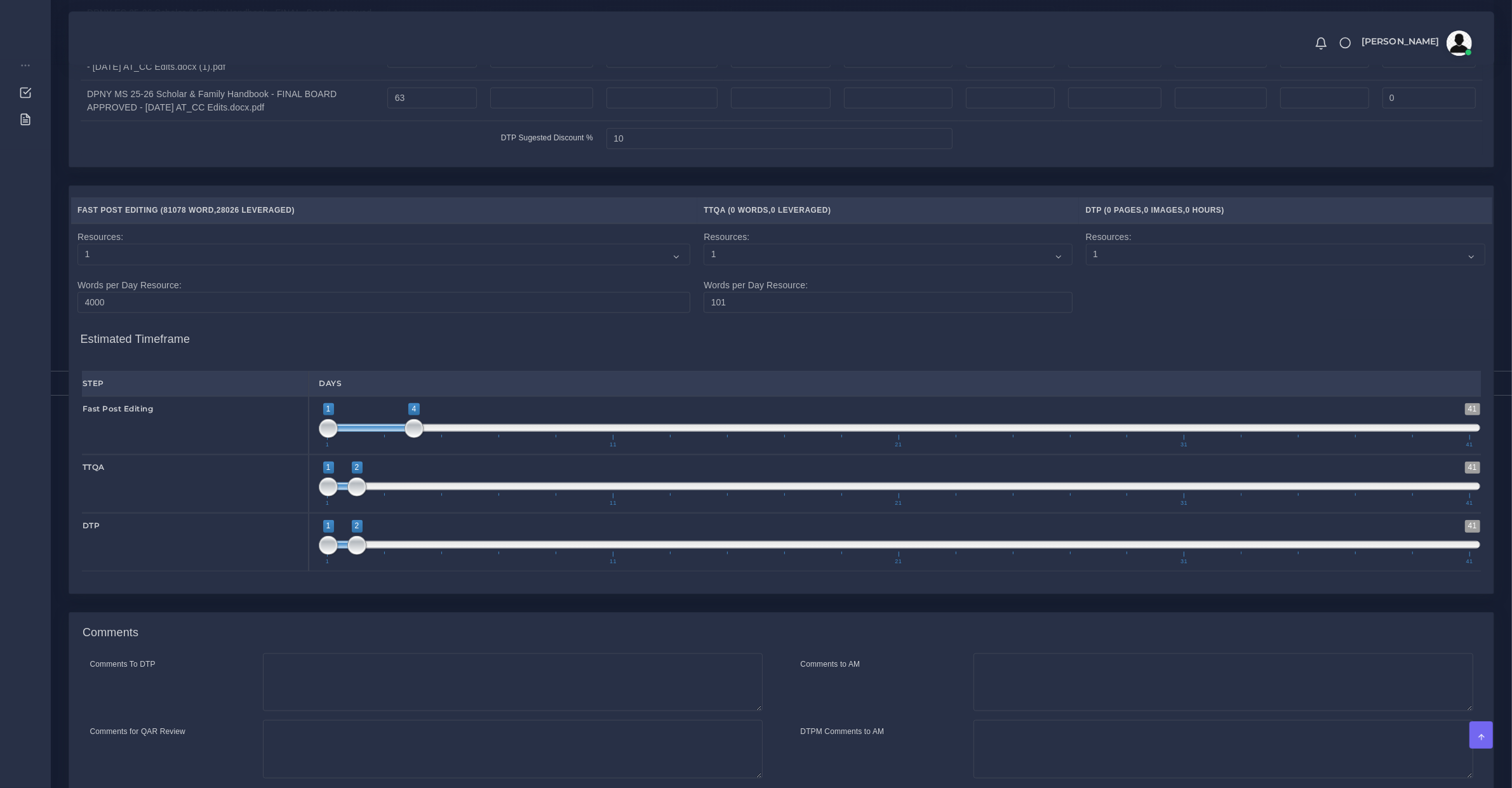
drag, startPoint x: 388, startPoint y: 455, endPoint x: 405, endPoint y: 454, distance: 17.0
click at [405, 432] on span at bounding box center [371, 428] width 86 height 8
drag, startPoint x: 358, startPoint y: 506, endPoint x: 464, endPoint y: 511, distance: 106.1
click at [464, 496] on span at bounding box center [471, 486] width 19 height 19
type input "6;6"
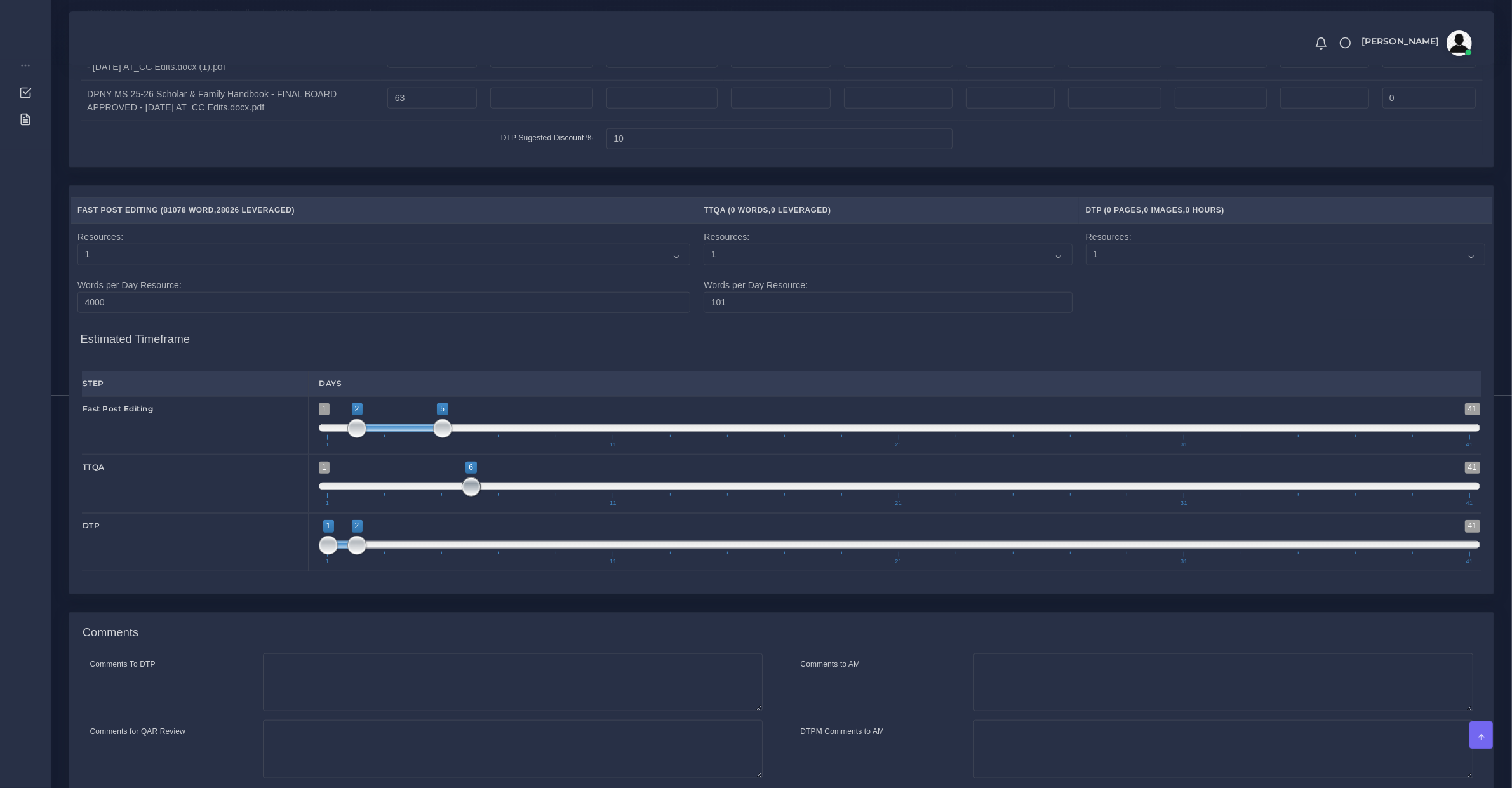
drag, startPoint x: 330, startPoint y: 504, endPoint x: 483, endPoint y: 525, distance: 154.4
click at [483, 506] on span "1 41 6 6 6 — 6 1 11 21 31 41" at bounding box center [900, 483] width 1162 height 44
type input "7;8"
click at [512, 564] on span "1 41 1 2 1 — 2 1 11 21 31 41" at bounding box center [900, 542] width 1162 height 44
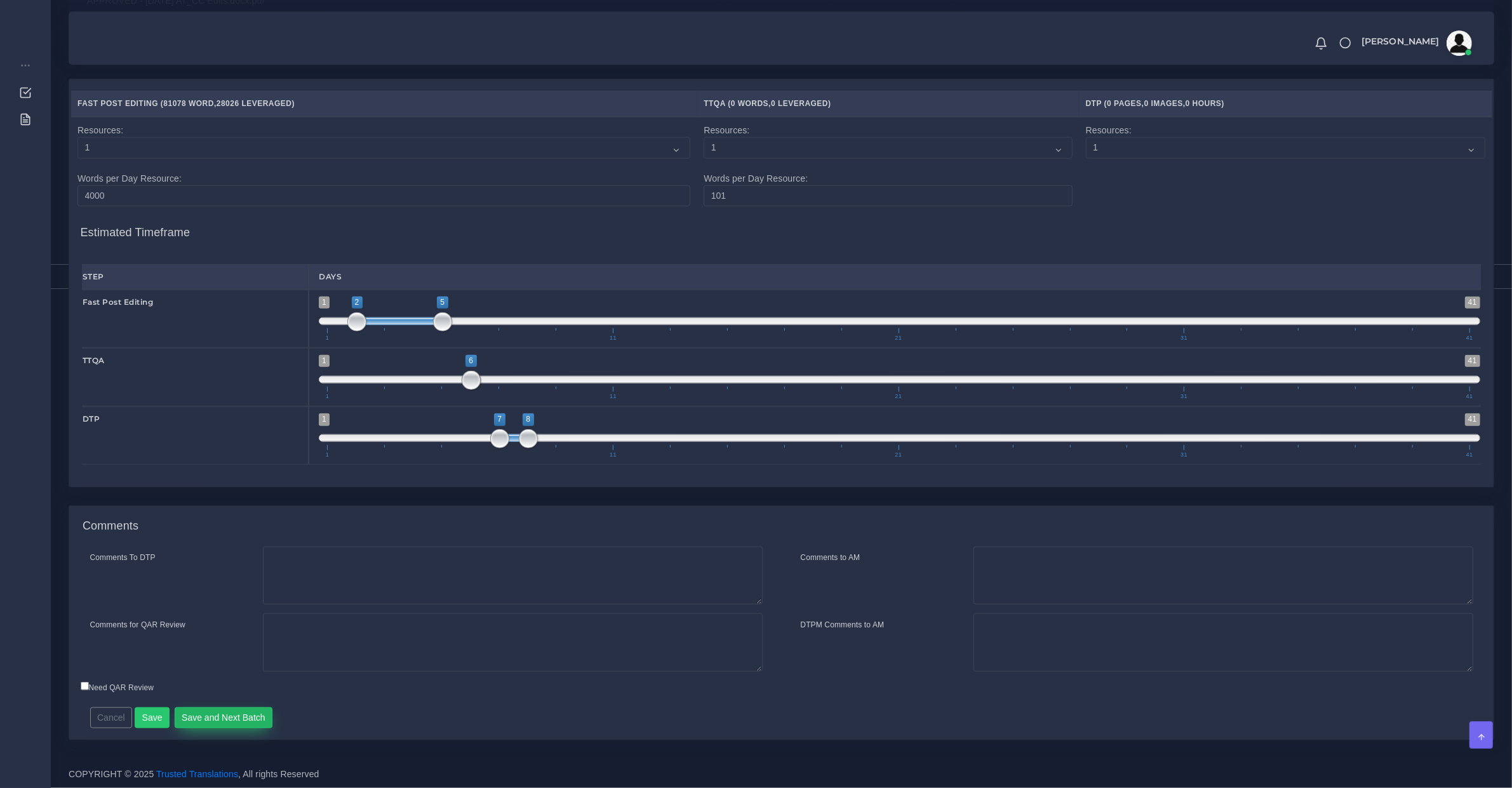
click at [234, 712] on button "Save and Next Batch" at bounding box center [224, 718] width 98 height 22
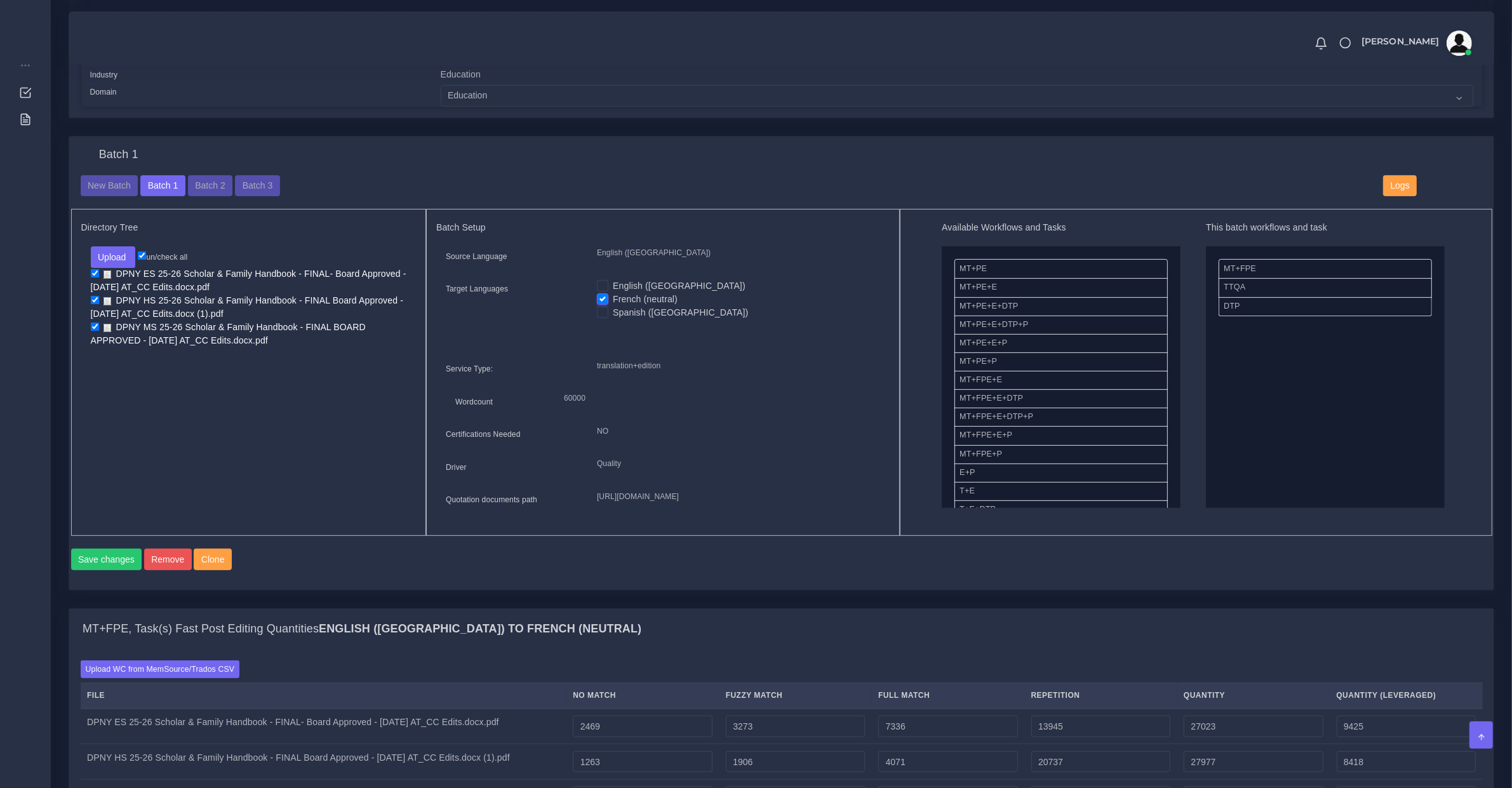
scroll to position [808, 0]
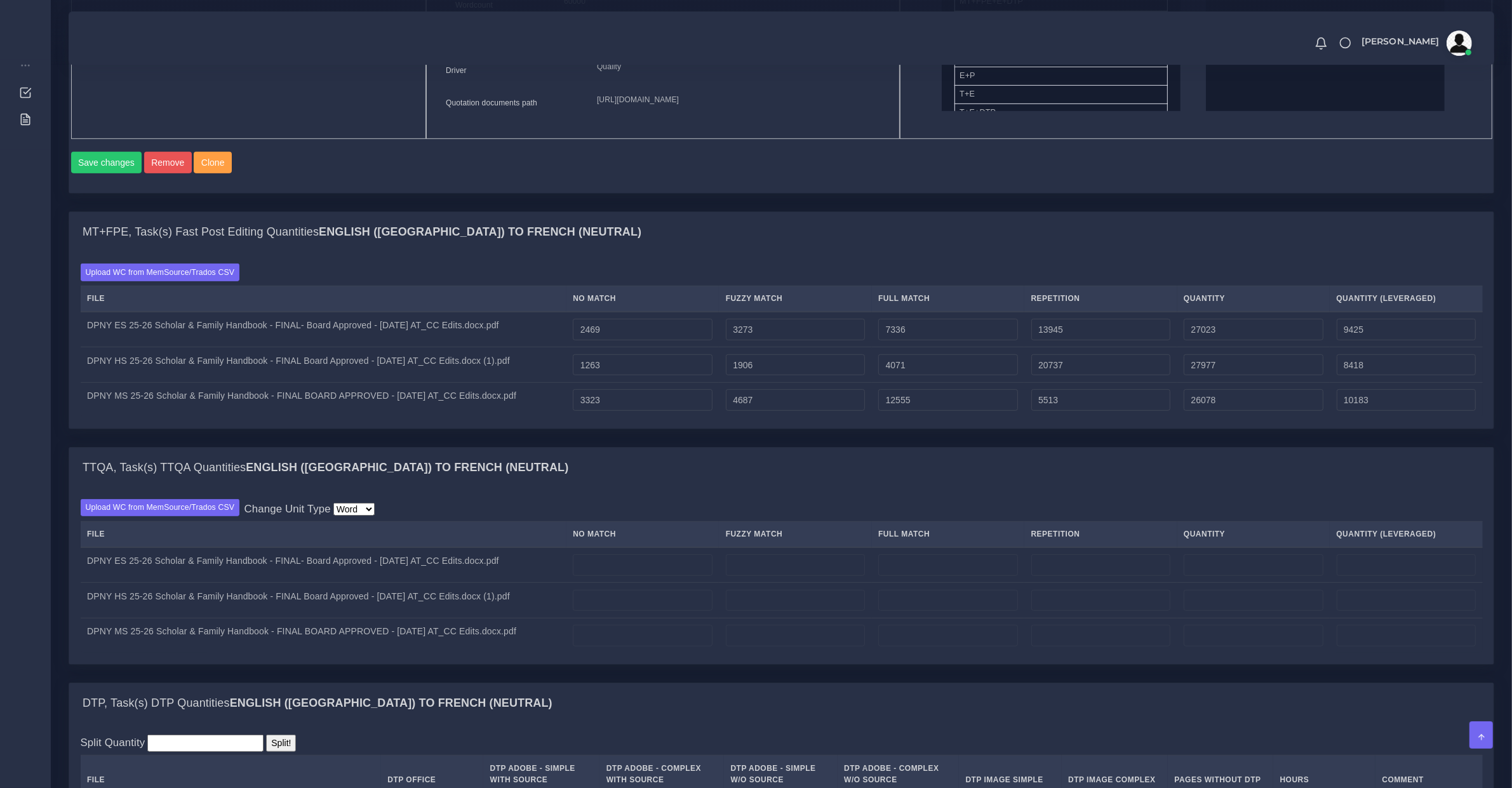
click at [159, 345] on td "DPNY ES 25-26 Scholar & Family Handbook - FINAL- Board Approved - 8.26.25 AT_CC…" at bounding box center [323, 330] width 486 height 36
copy tr "DPNY ES 25-26 Scholar & Family Handbook - FINAL- Board Approved - 8.26.25 AT_CC…"
click at [260, 383] on td "DPNY HS 25-26 Scholar & Family Handbook - FINAL Board Approved - 8.26.25 AT_CC …" at bounding box center [323, 365] width 486 height 36
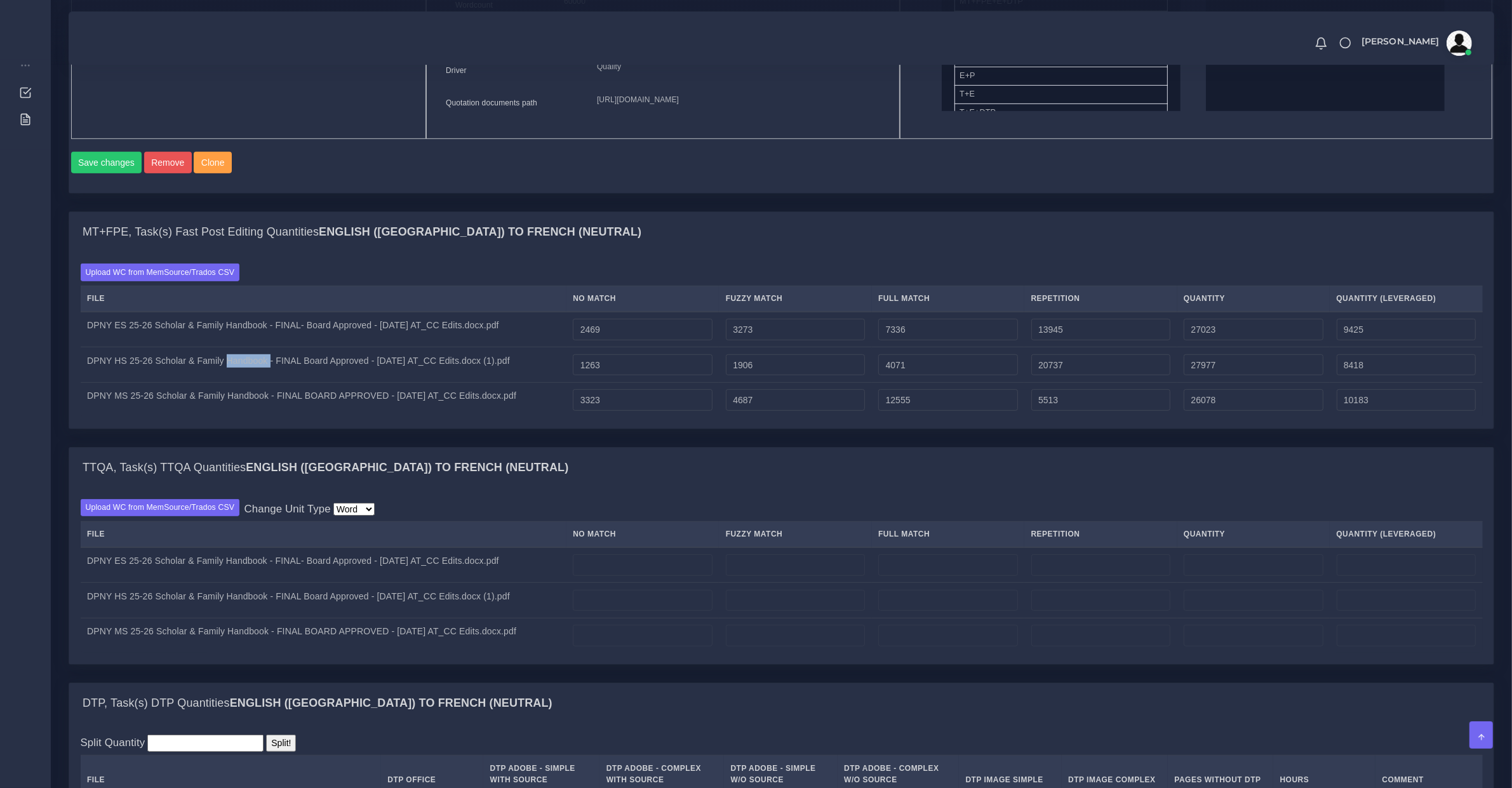
click at [260, 383] on td "DPNY HS 25-26 Scholar & Family Handbook - FINAL Board Approved - 8.26.25 AT_CC …" at bounding box center [323, 365] width 486 height 36
copy td "DPNY HS 25-26 Scholar & Family Handbook - FINAL Board Approved - 8.26.25 AT_CC …"
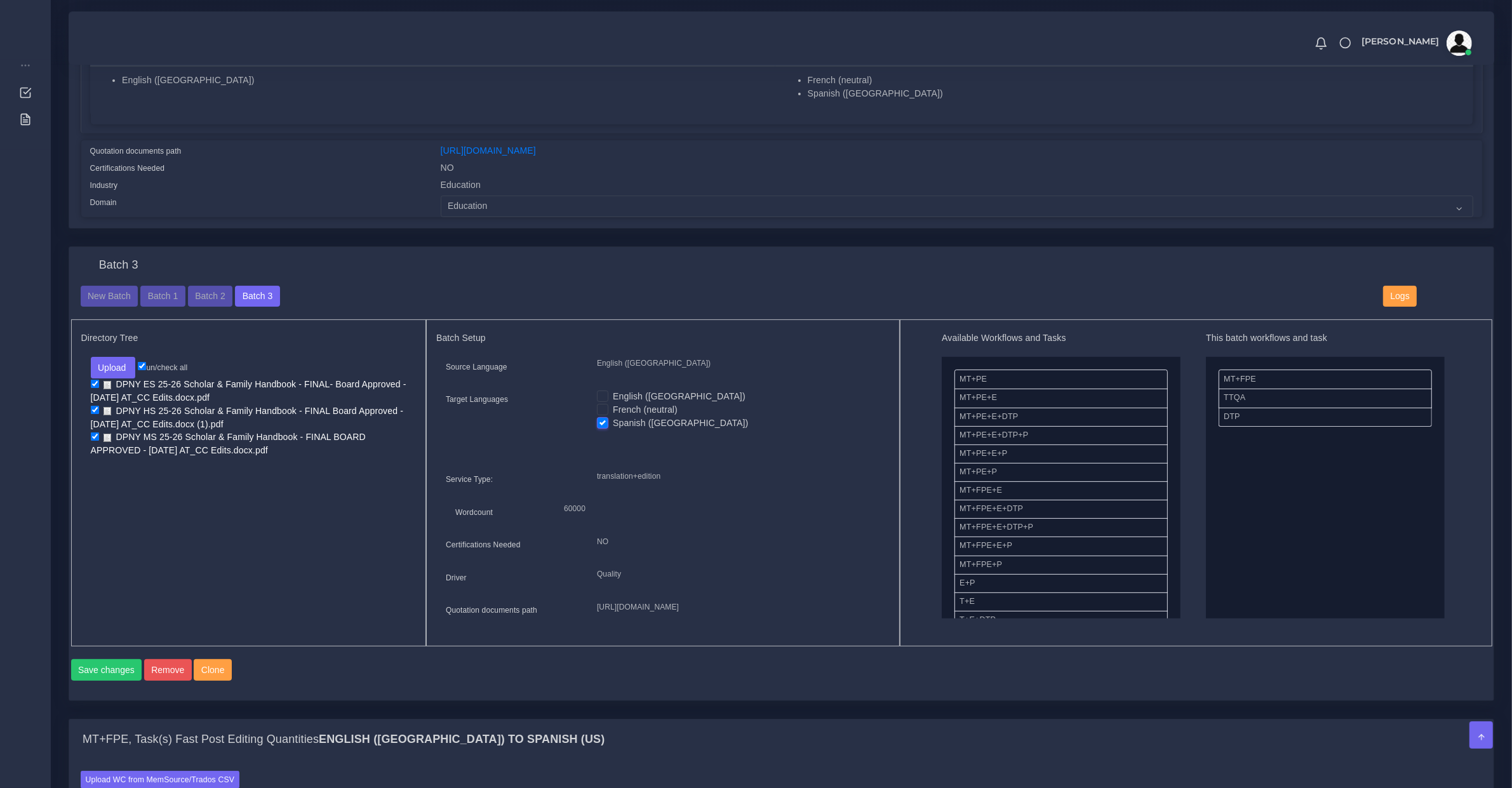
scroll to position [793, 0]
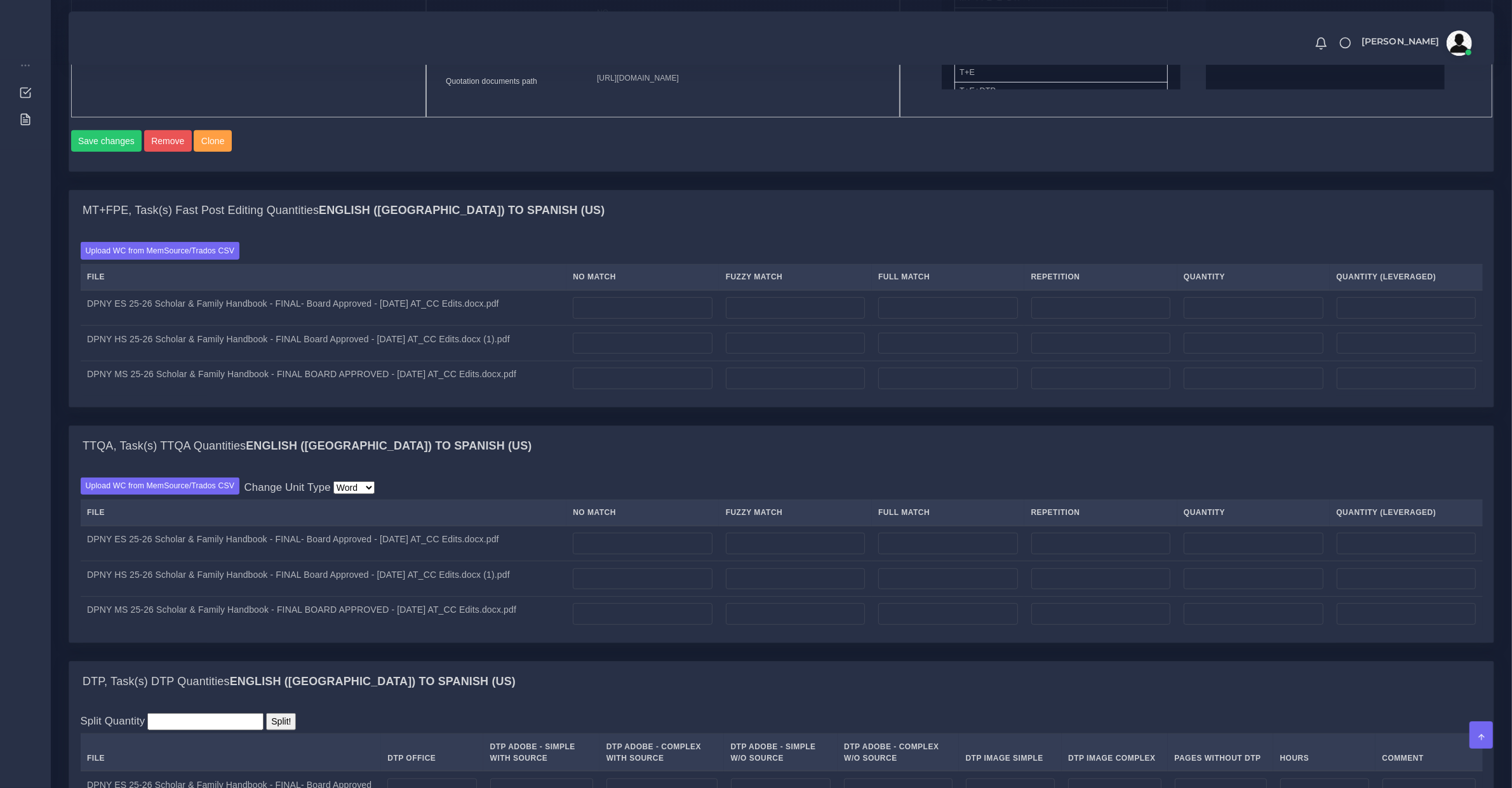
click at [378, 395] on td "DPNY MS 25-26 Scholar & Family Handbook - FINAL BOARD APPROVED - [DATE] AT_CC E…" at bounding box center [323, 378] width 486 height 35
copy td "DPNY MS 25-26 Scholar & Family Handbook - FINAL BOARD APPROVED - [DATE] AT_CC E…"
click at [216, 259] on label "Upload WC from MemSource/Trados CSV" at bounding box center [160, 250] width 159 height 17
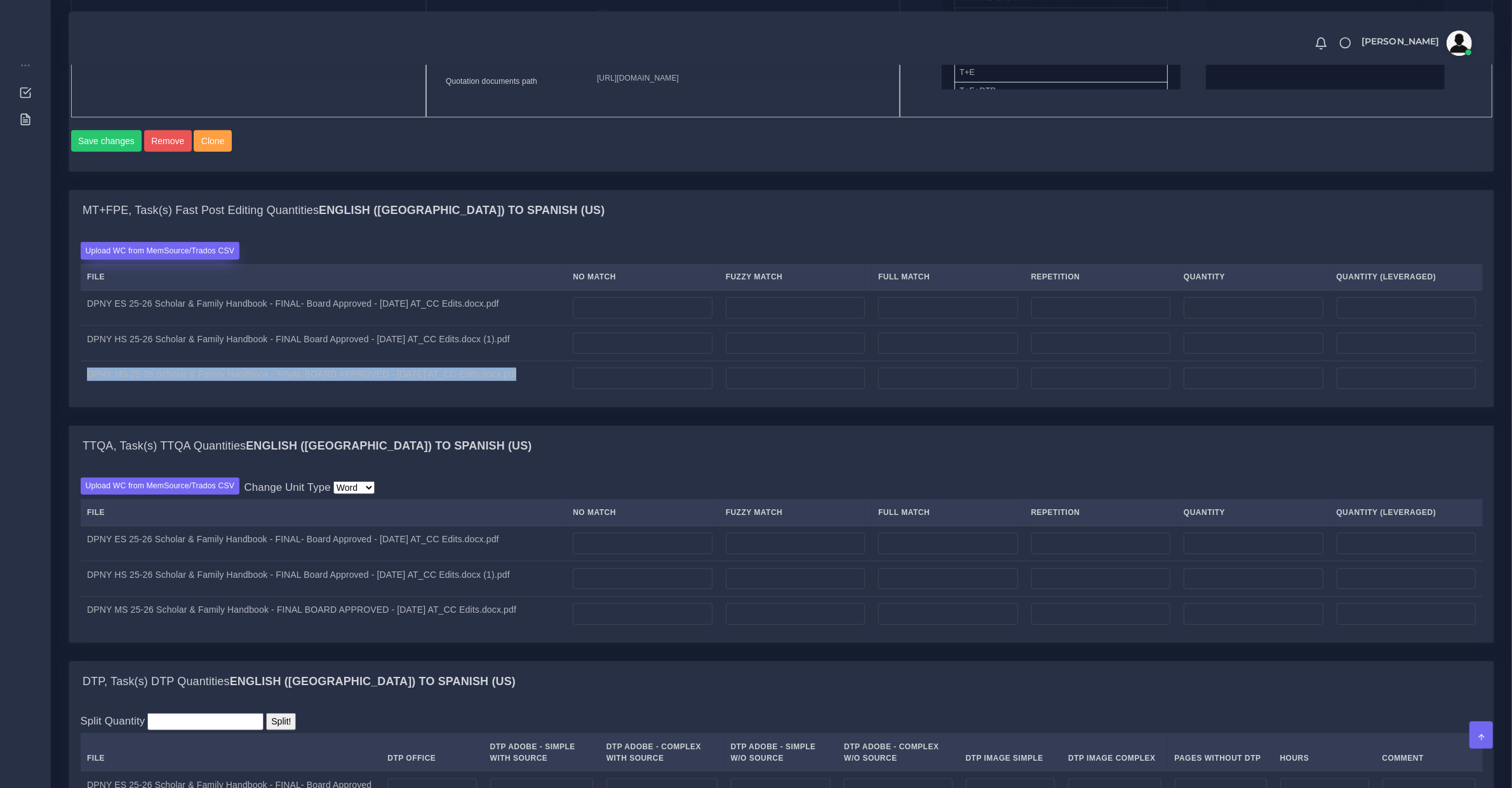
click at [0, 0] on input "Upload WC from MemSource/Trados CSV" at bounding box center [0, 0] width 0 height 0
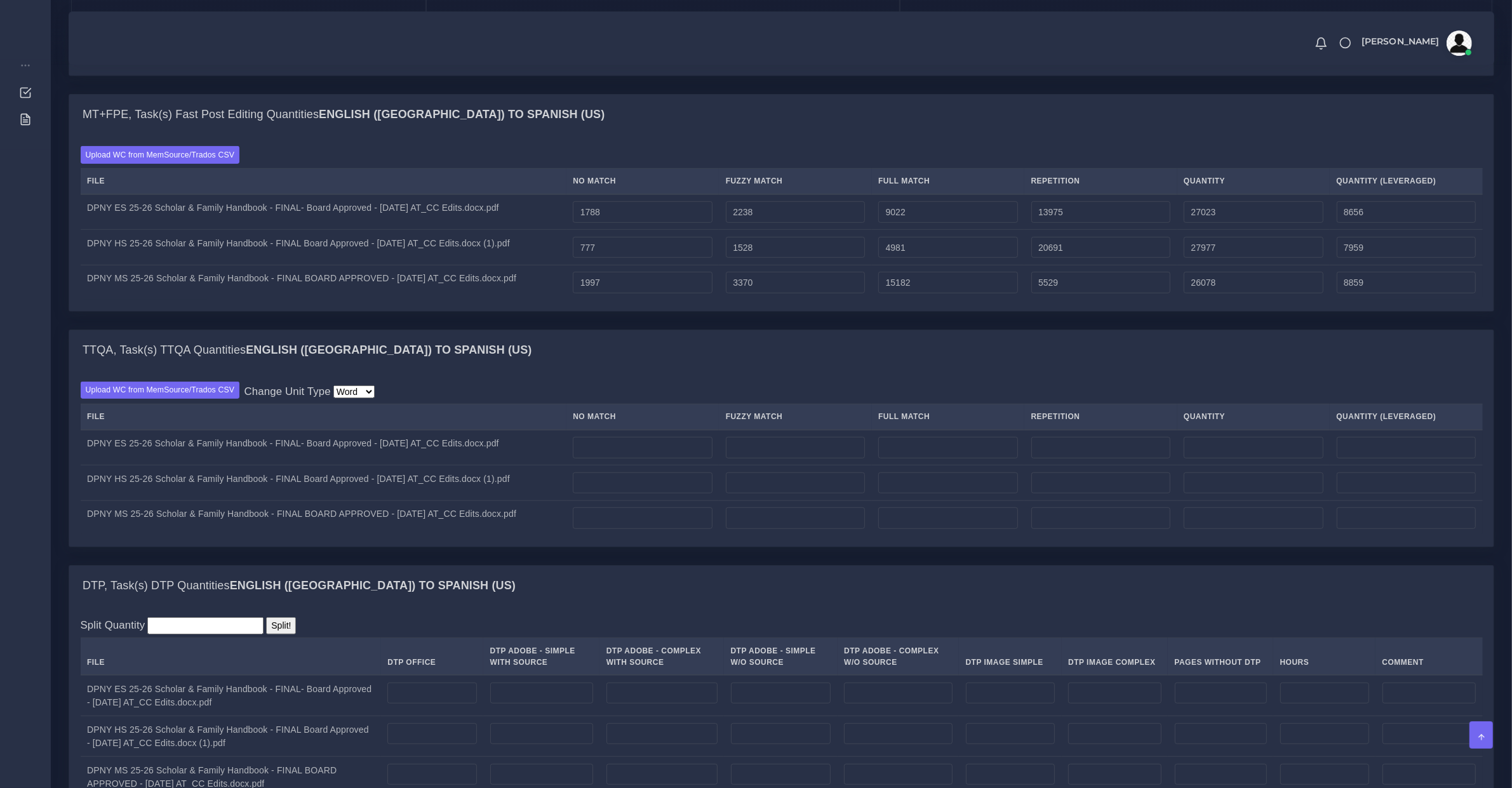
scroll to position [1190, 0]
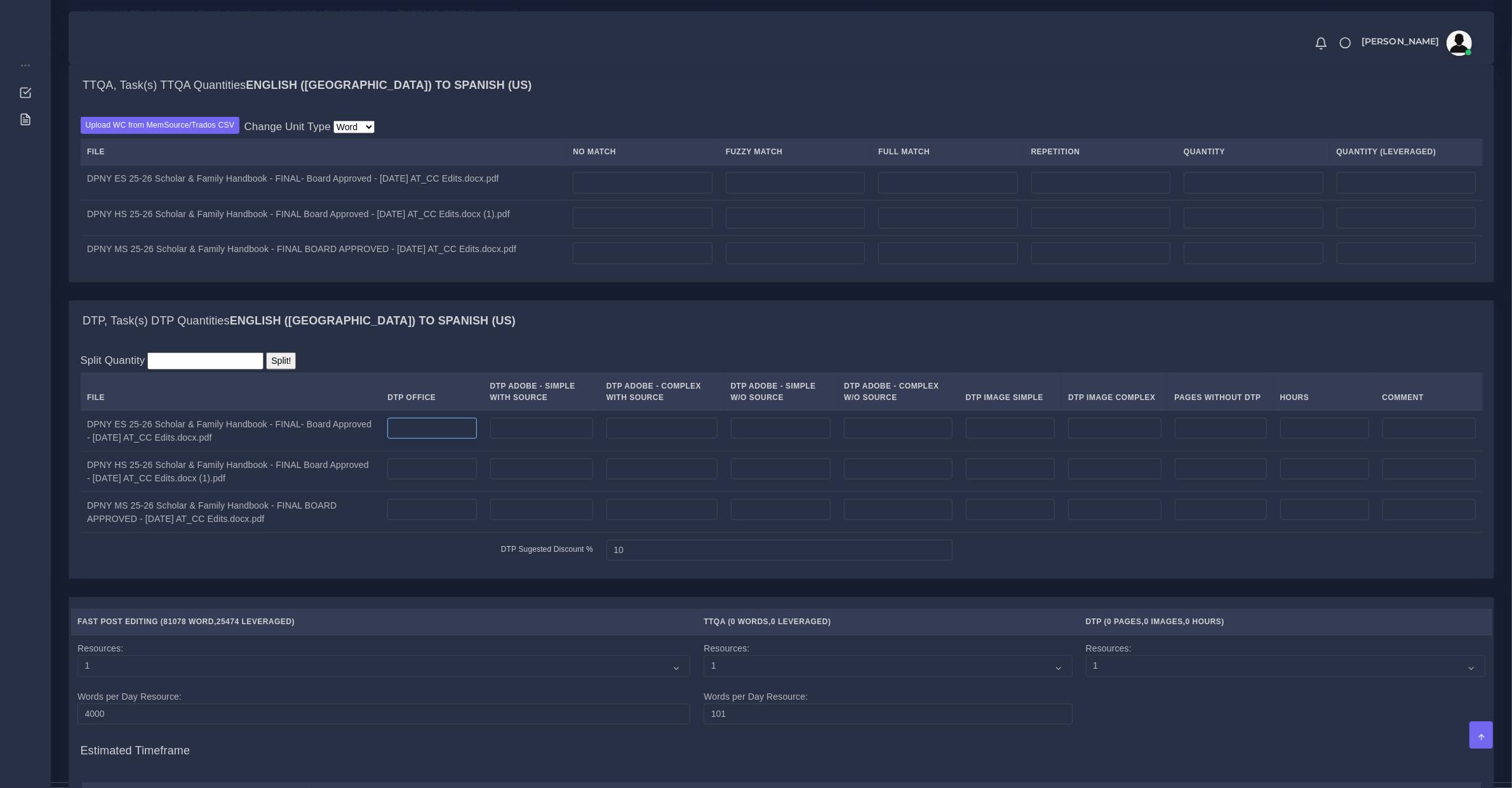
click at [442, 440] on input "number" at bounding box center [432, 429] width 89 height 22
click at [401, 433] on td at bounding box center [432, 430] width 102 height 41
click at [401, 439] on td at bounding box center [432, 430] width 102 height 41
click at [416, 440] on input "number" at bounding box center [432, 429] width 89 height 22
type input "58"
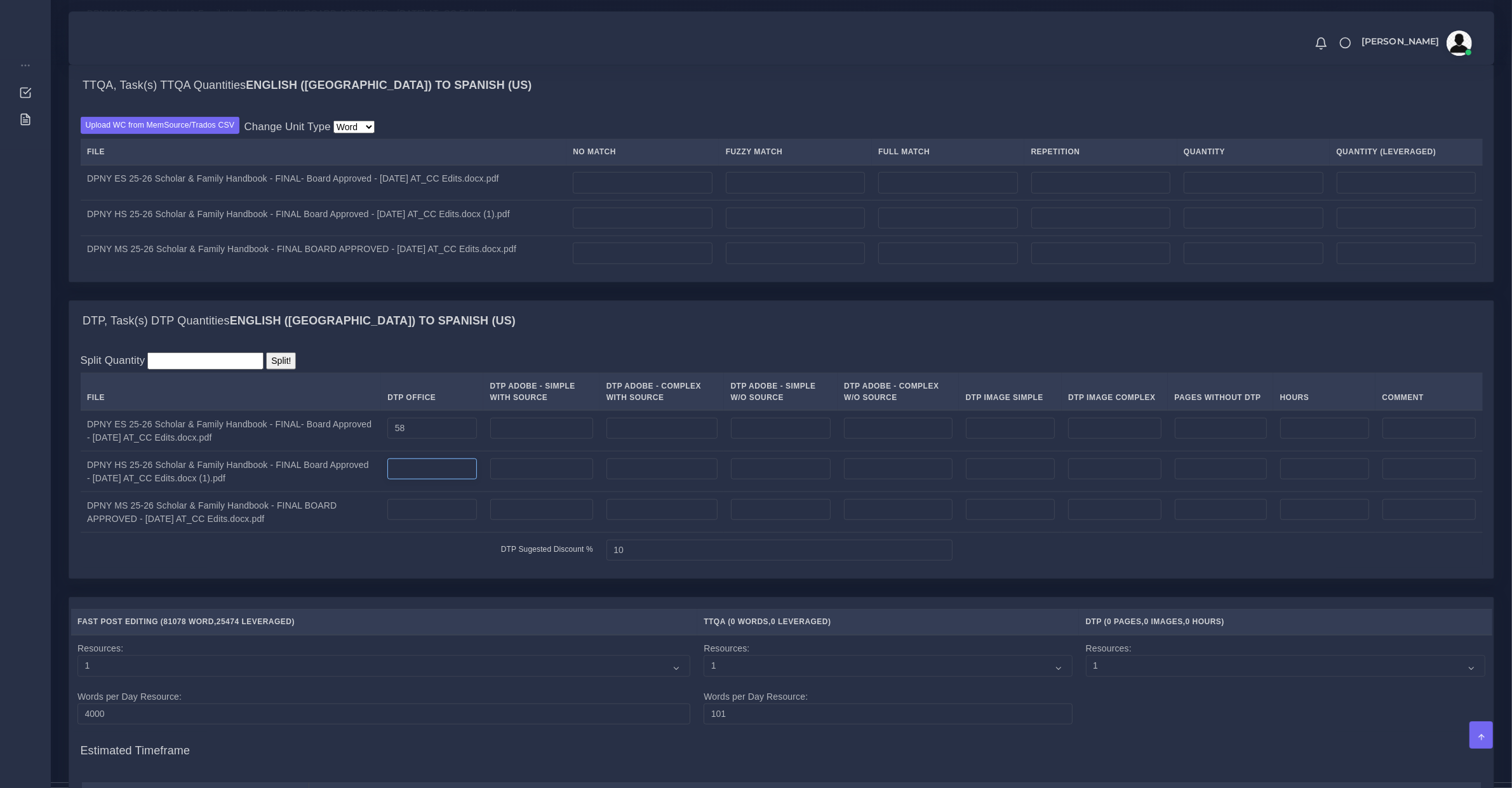
click at [427, 480] on input "number" at bounding box center [432, 469] width 89 height 22
type input "64"
click at [430, 521] on input "number" at bounding box center [432, 510] width 89 height 22
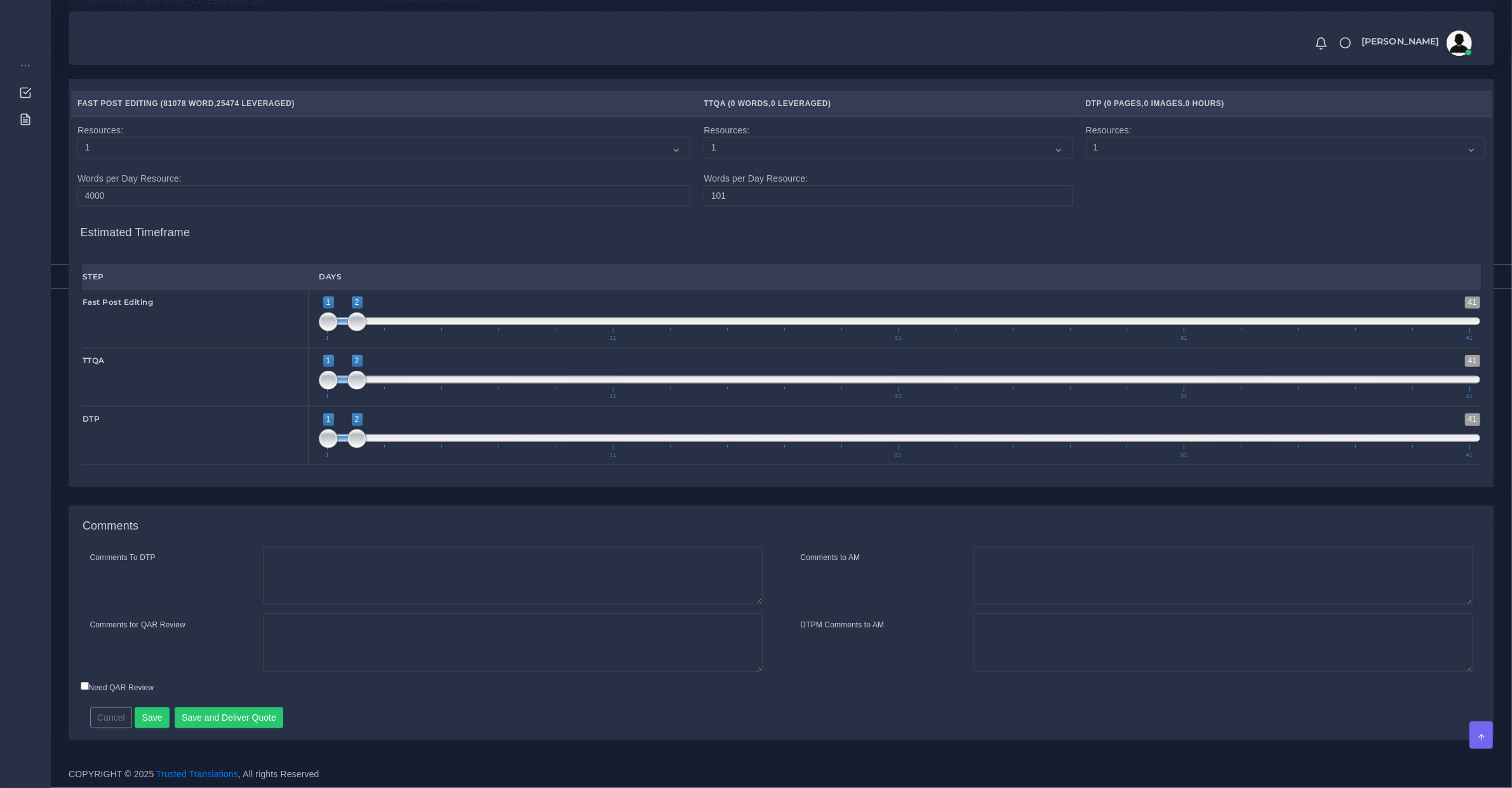
type input "63"
drag, startPoint x: 354, startPoint y: 323, endPoint x: 363, endPoint y: 347, distance: 25.6
click at [391, 341] on span "1 41 1 2 1 — 2 1 11 21 31 41" at bounding box center [900, 318] width 1162 height 44
drag, startPoint x: 365, startPoint y: 341, endPoint x: 416, endPoint y: 343, distance: 51.0
click at [416, 341] on span "1 11 21 31 41" at bounding box center [898, 334] width 1142 height 12
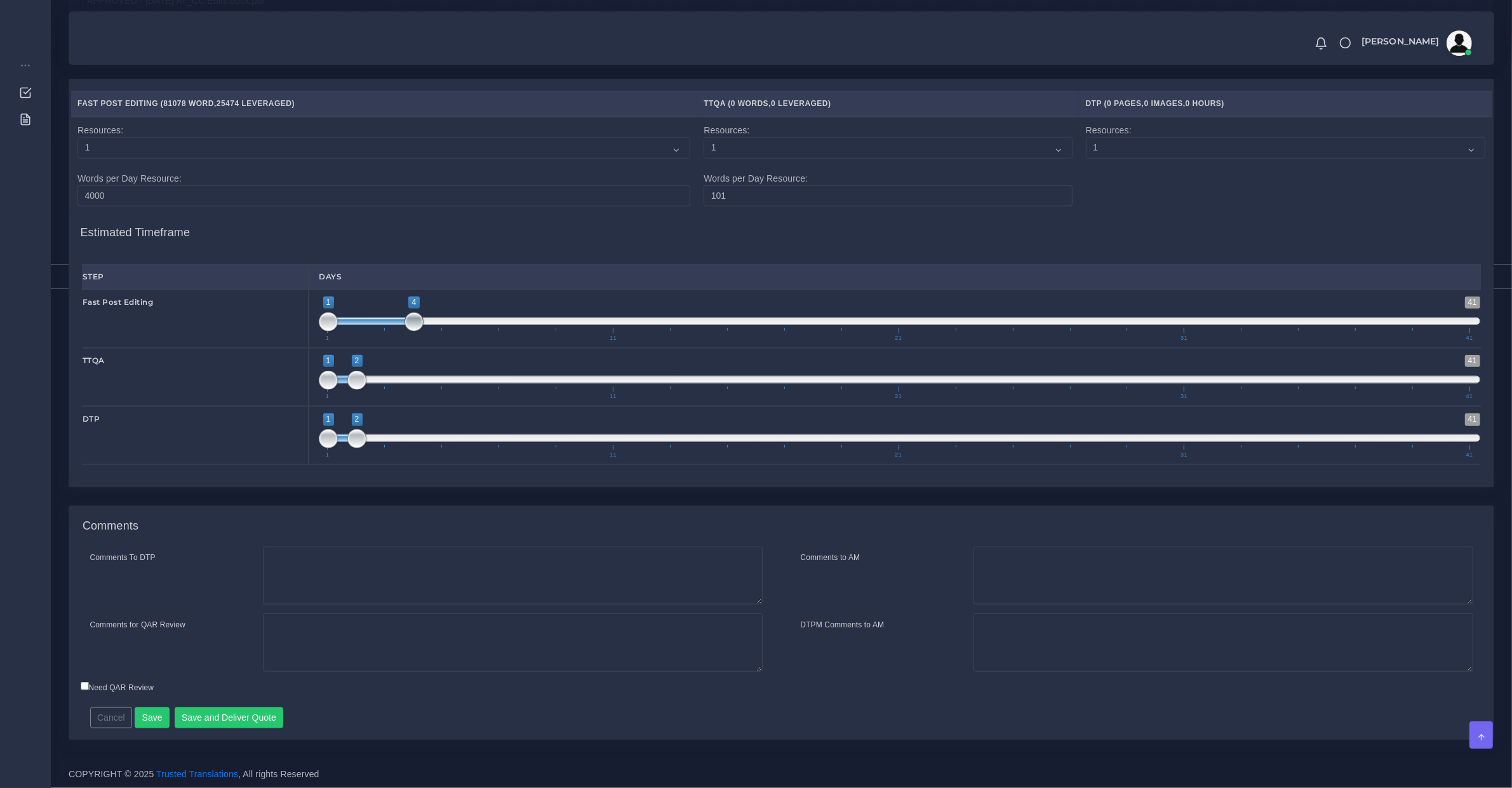
drag, startPoint x: 361, startPoint y: 329, endPoint x: 411, endPoint y: 337, distance: 50.6
click at [411, 331] on span at bounding box center [414, 322] width 19 height 19
type input "2;5"
drag, startPoint x: 388, startPoint y: 334, endPoint x: 416, endPoint y: 337, distance: 28.2
click at [414, 325] on span at bounding box center [371, 321] width 86 height 8
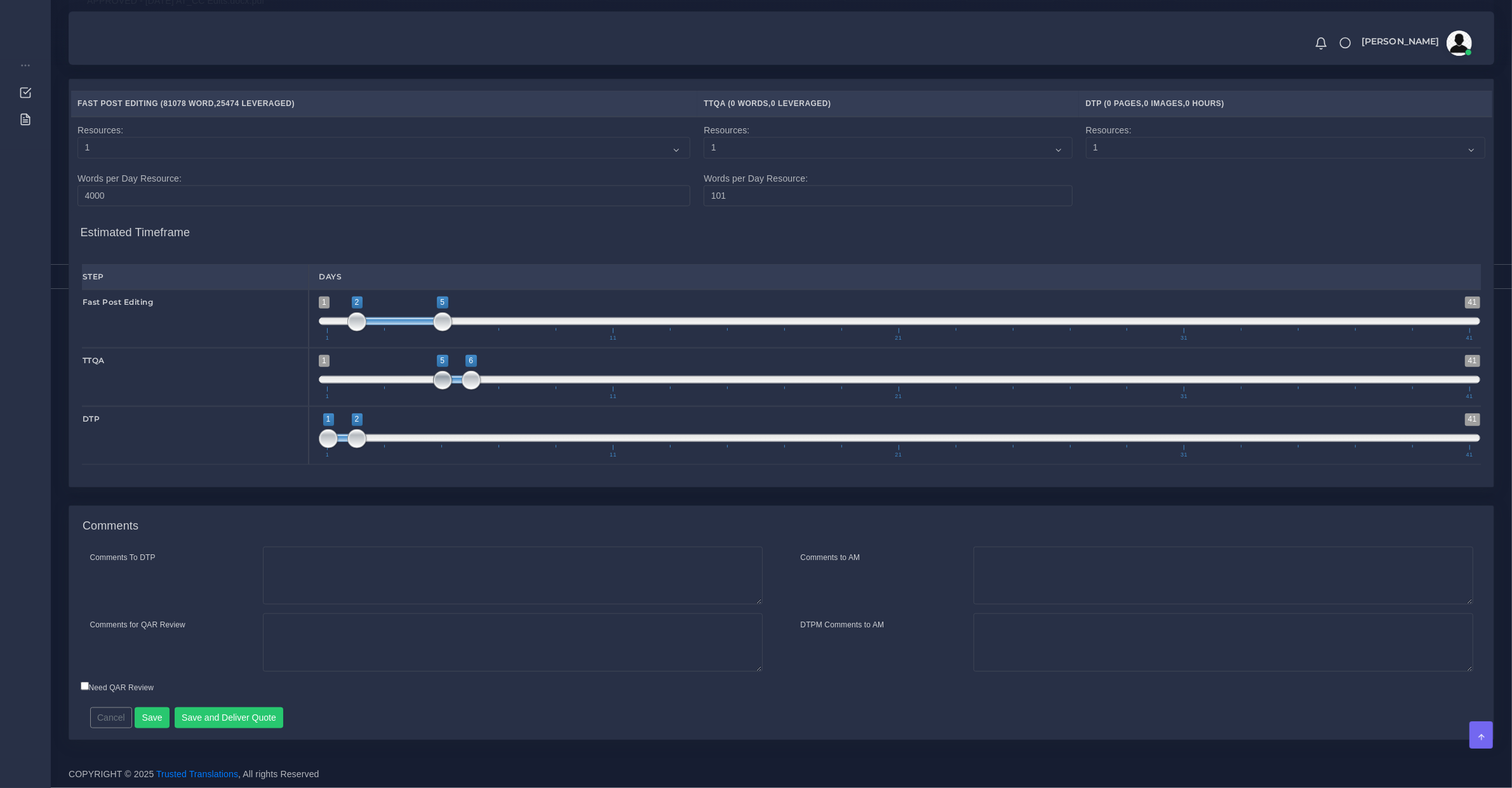
drag, startPoint x: 343, startPoint y: 392, endPoint x: 477, endPoint y: 387, distance: 134.1
click at [477, 387] on span "1 41 5 6 5 — 6 1 11 21 31 41" at bounding box center [900, 376] width 1162 height 44
type input "6;6"
drag, startPoint x: 498, startPoint y: 395, endPoint x: 469, endPoint y: 413, distance: 34.1
click at [490, 390] on span at bounding box center [500, 380] width 19 height 19
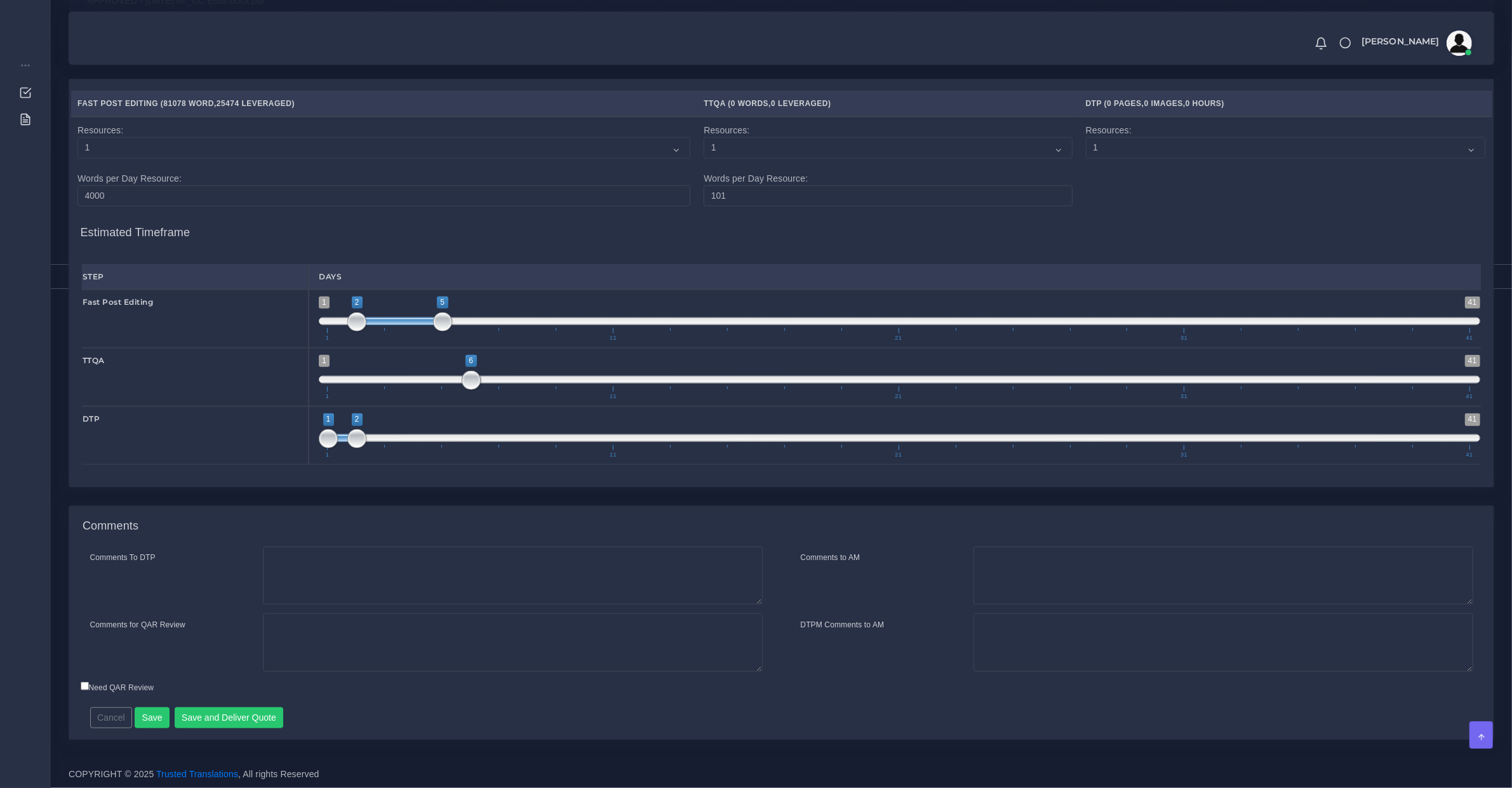
drag, startPoint x: 500, startPoint y: 446, endPoint x: 505, endPoint y: 459, distance: 13.9
click at [500, 454] on span "1 41 1 2 1 — 2 1 11 21 31 41" at bounding box center [900, 435] width 1162 height 44
click at [507, 458] on span "1 41 1 2 1 — 2 1 11 21 31 41" at bounding box center [900, 435] width 1162 height 44
click at [508, 456] on span "1 41 1 2 1 — 2 1 11 21 31 41" at bounding box center [900, 435] width 1162 height 44
click at [512, 442] on span at bounding box center [900, 438] width 1162 height 8
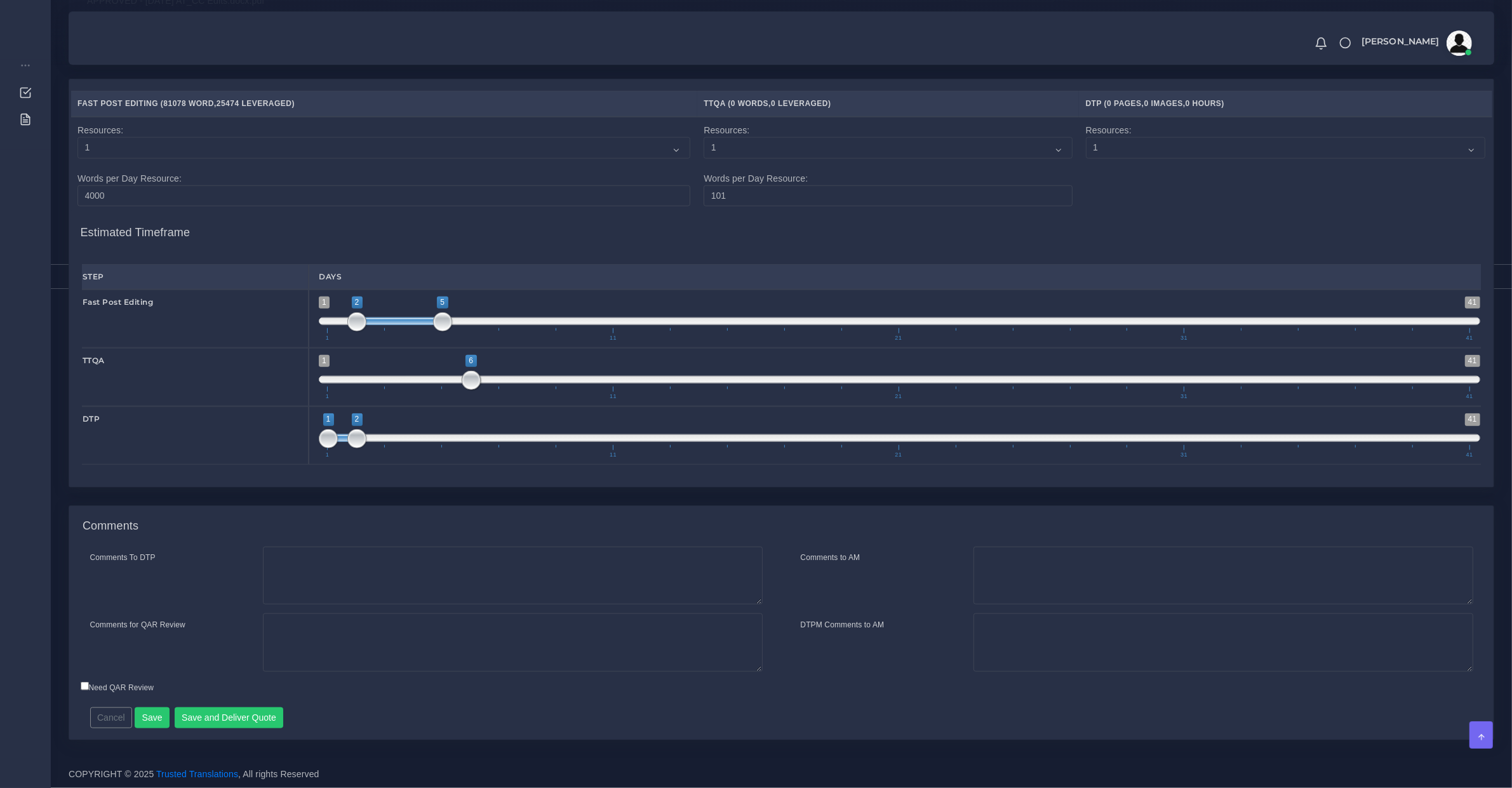
type input "7;8"
click at [506, 449] on span "1 41 7 8 7 — 8 1 11 21 31 41" at bounding box center [900, 435] width 1162 height 44
click at [1075, 563] on textarea "Comments to AM" at bounding box center [1223, 575] width 500 height 58
click at [1027, 639] on textarea "DTPM Comments to AM" at bounding box center [1223, 642] width 500 height 58
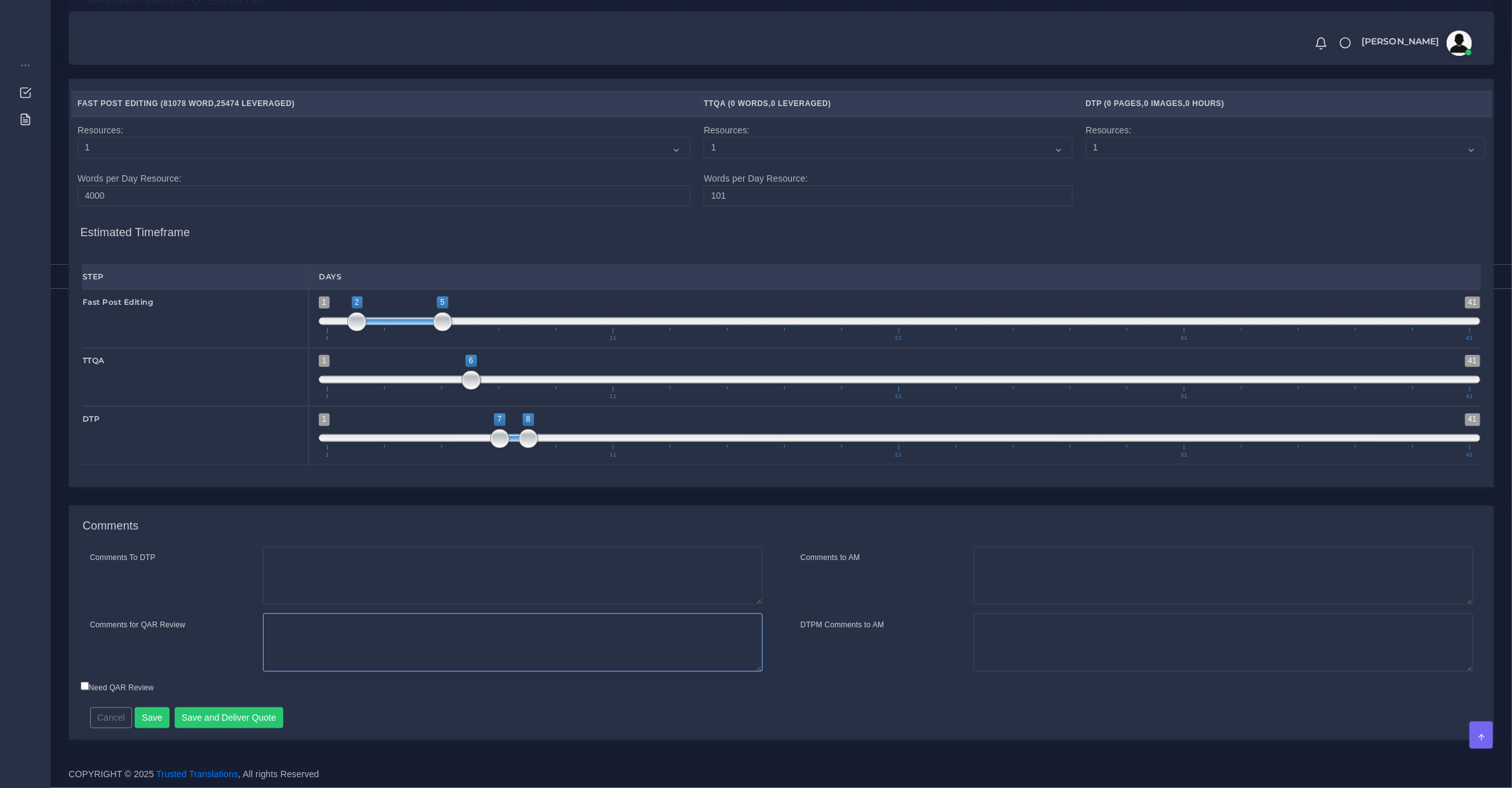
click at [449, 626] on textarea "Comments for QAR Review" at bounding box center [512, 642] width 500 height 58
click at [1004, 572] on textarea "Comments to AM" at bounding box center [1223, 575] width 500 height 58
click at [1004, 572] on textarea "Regular TAT would be 12 BD, we'll do our best to try to have it within 8 BD." at bounding box center [1223, 575] width 500 height 58
type textarea "Recurrent client with regular scope, suitable for fast PE Standard TAT would be…"
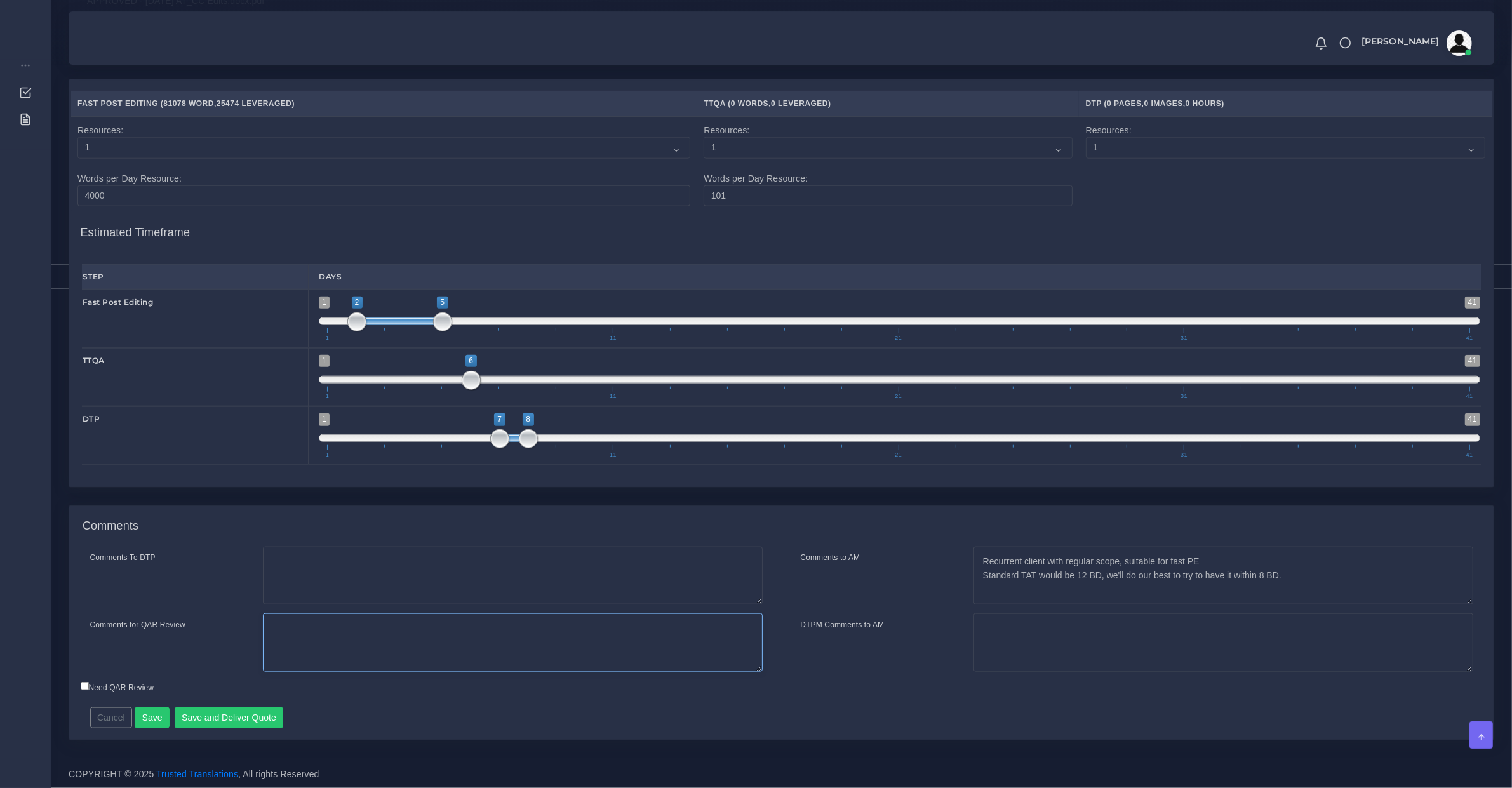
drag, startPoint x: 374, startPoint y: 635, endPoint x: 378, endPoint y: 641, distance: 7.2
click at [373, 636] on textarea "Comments for QAR Review" at bounding box center [512, 642] width 500 height 58
type textarea "Reps"
click at [423, 622] on textarea "40k reps and" at bounding box center [512, 642] width 500 height 58
click at [453, 642] on textarea "40k reps (both languages and" at bounding box center [512, 642] width 500 height 58
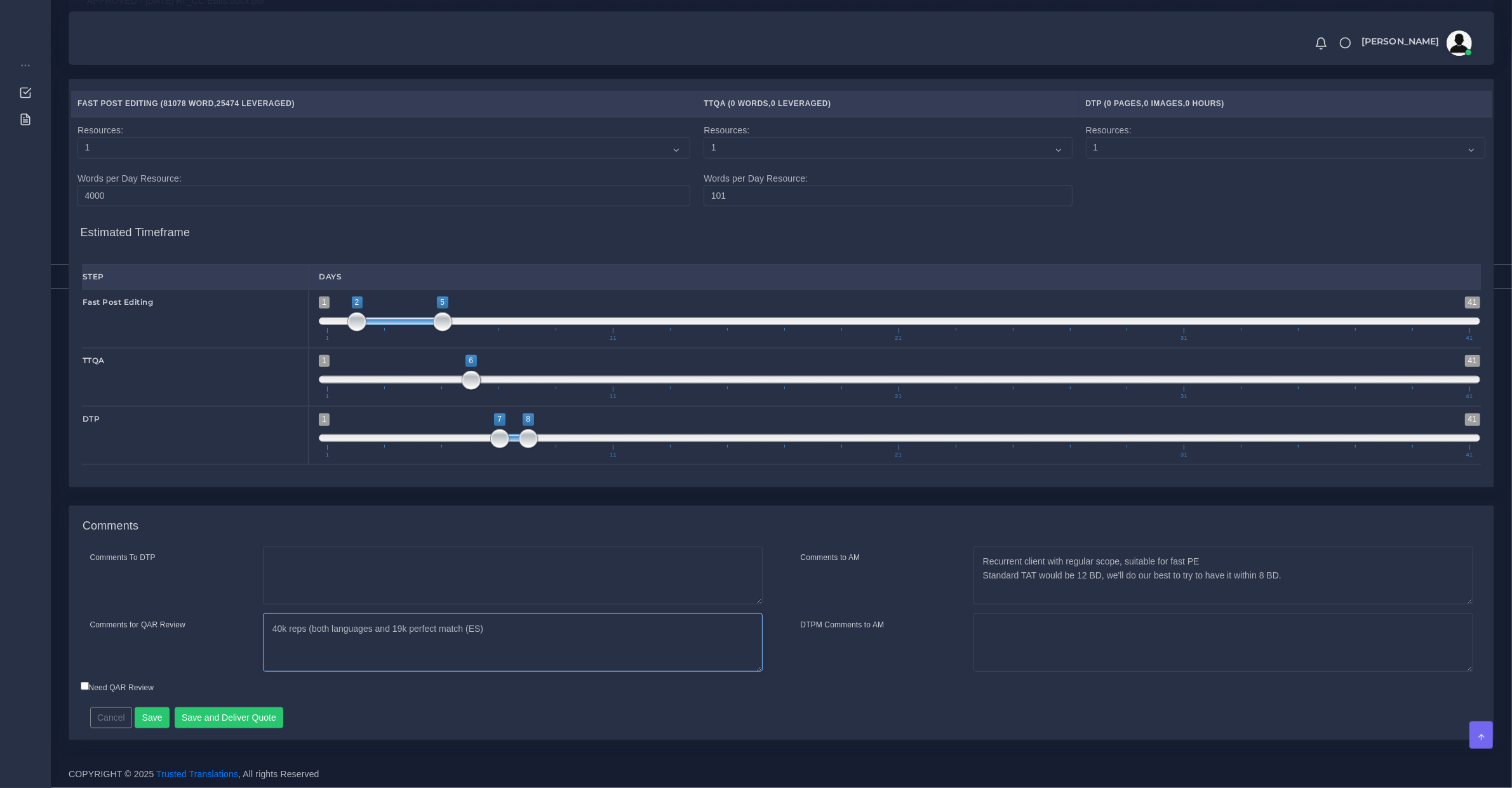
click at [375, 629] on textarea "40k reps (both languages and 19k perfect match (ES)" at bounding box center [512, 642] width 500 height 58
click at [457, 628] on textarea "40k reps (both languages,19k perfect match (ES) and 11k perfect match FR" at bounding box center [512, 642] width 500 height 58
type textarea "40k reps (both languages,19k perfect match ES and 11k perfect match FR DTP disc…"
click at [243, 723] on button "Save and Deliver Quote" at bounding box center [229, 718] width 109 height 22
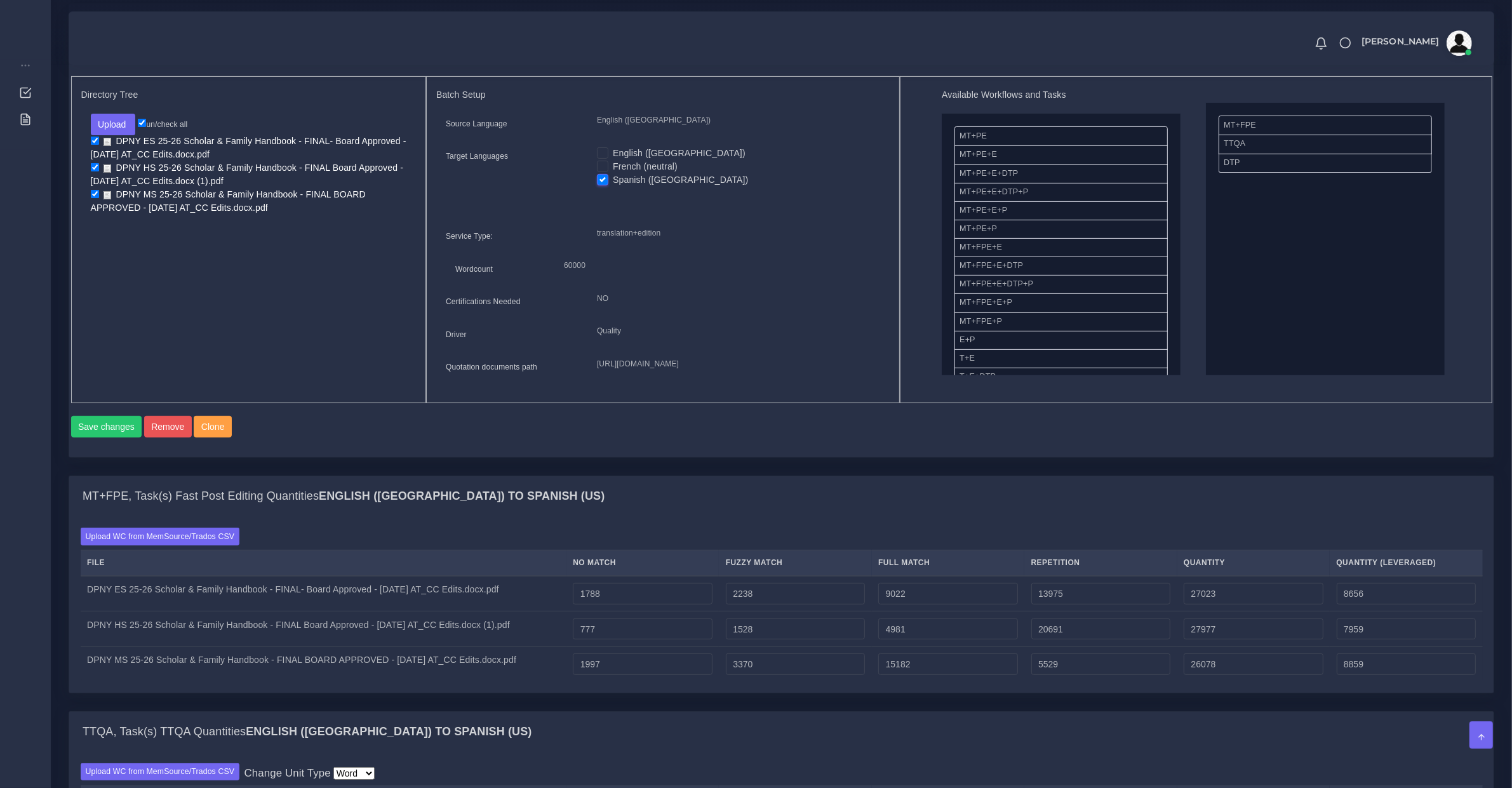
scroll to position [147, 0]
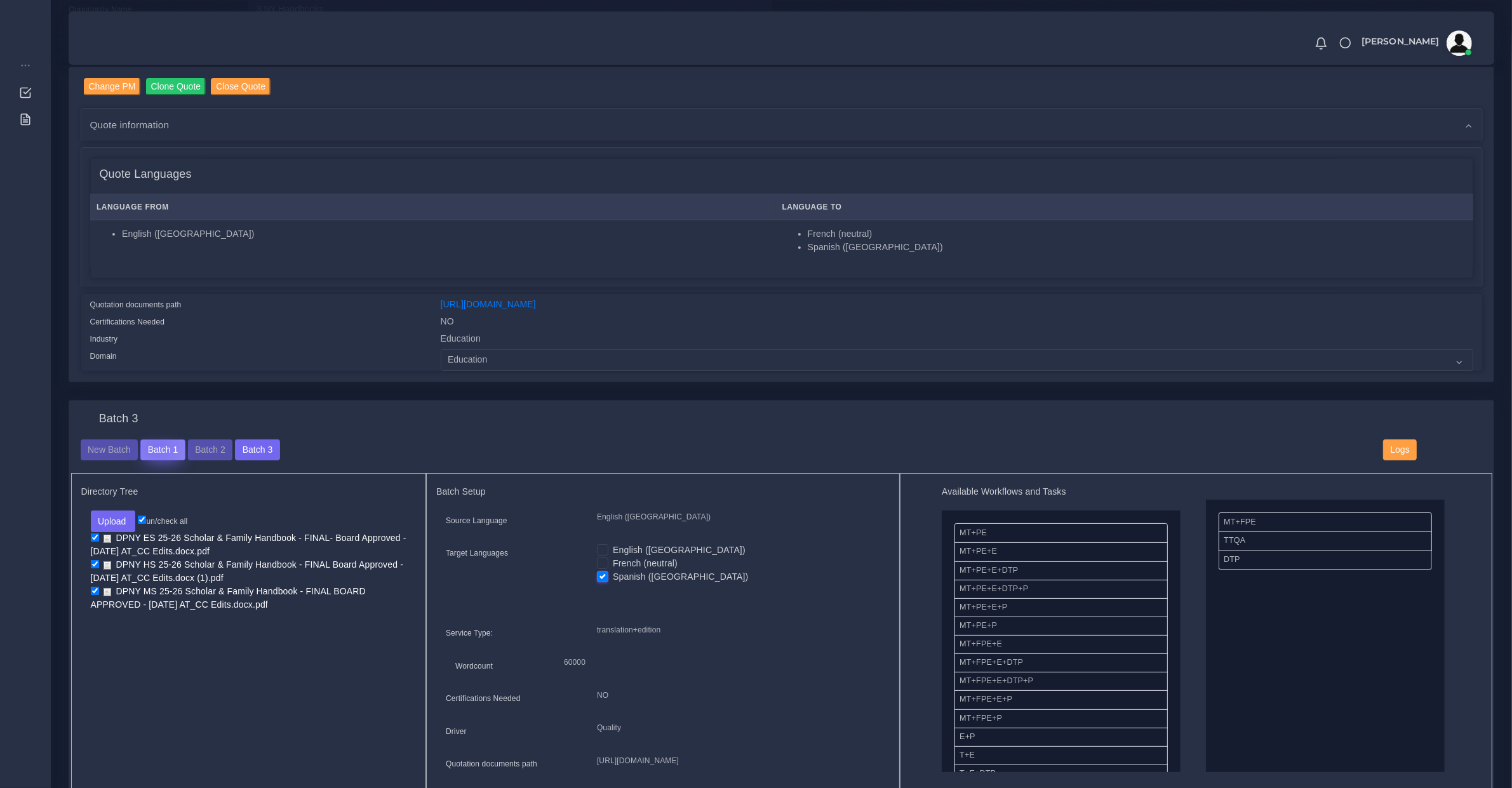
drag, startPoint x: 156, startPoint y: 443, endPoint x: 164, endPoint y: 443, distance: 8.0
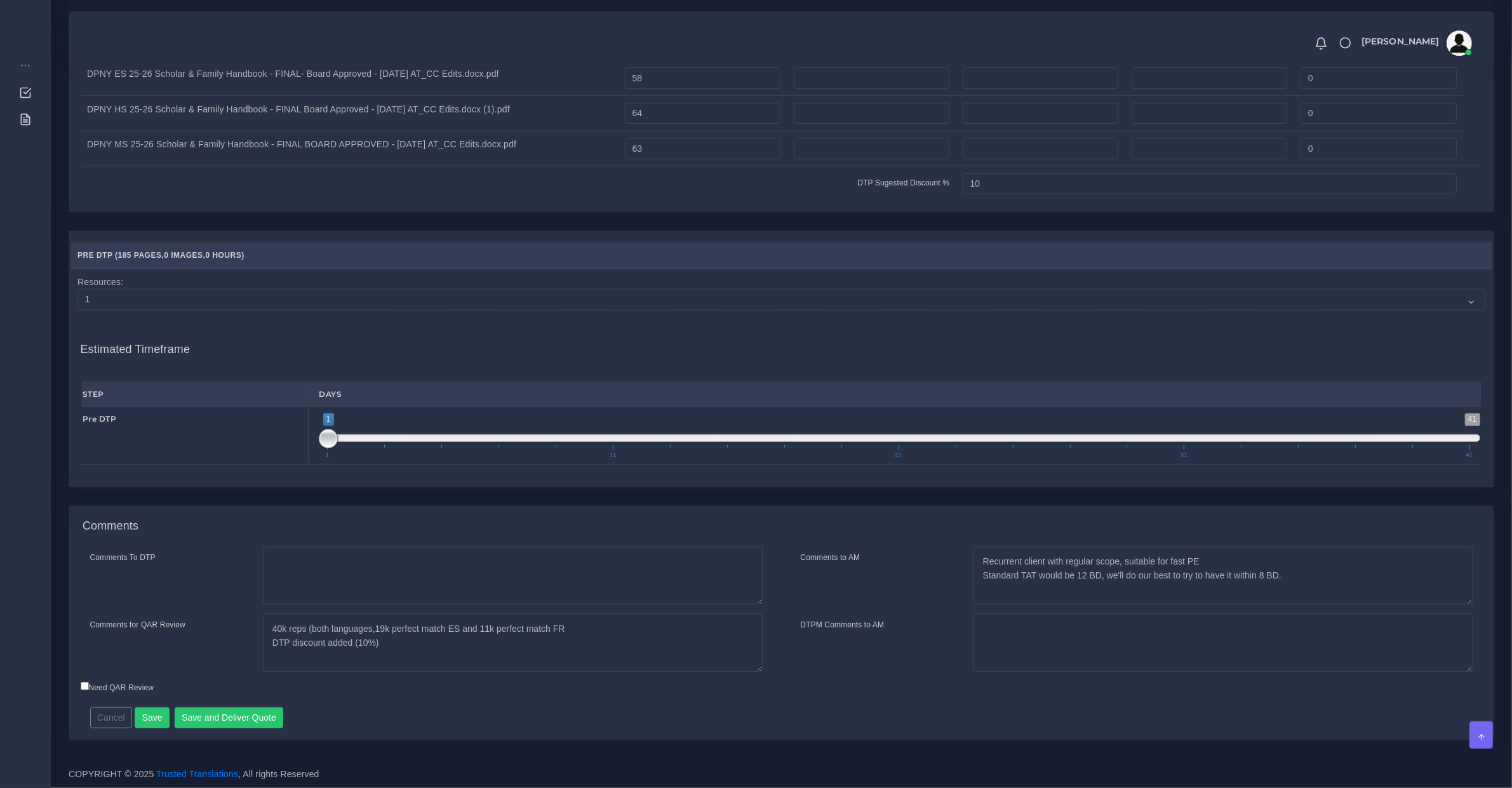
scroll to position [782, 0]
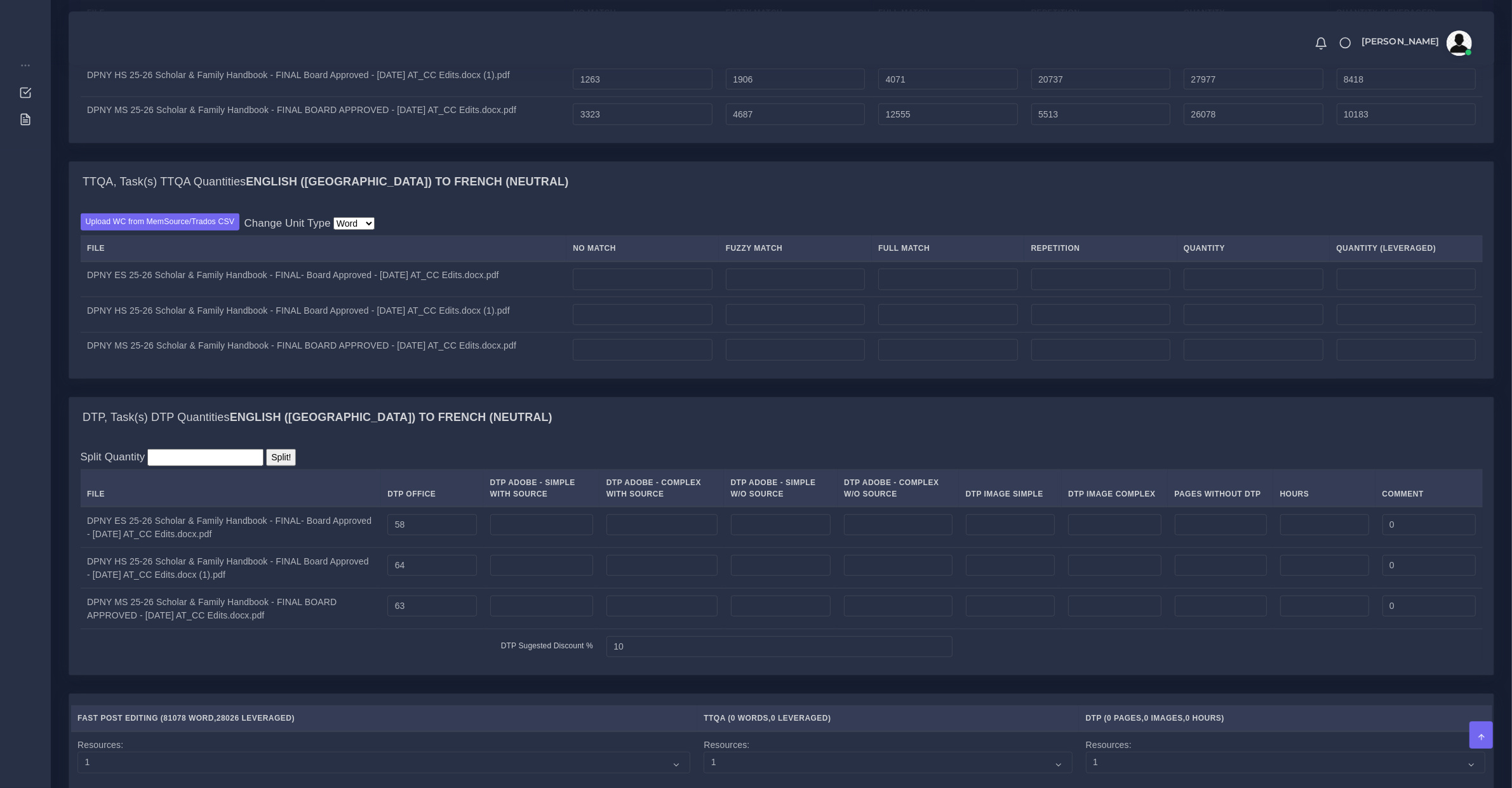
scroll to position [925, 0]
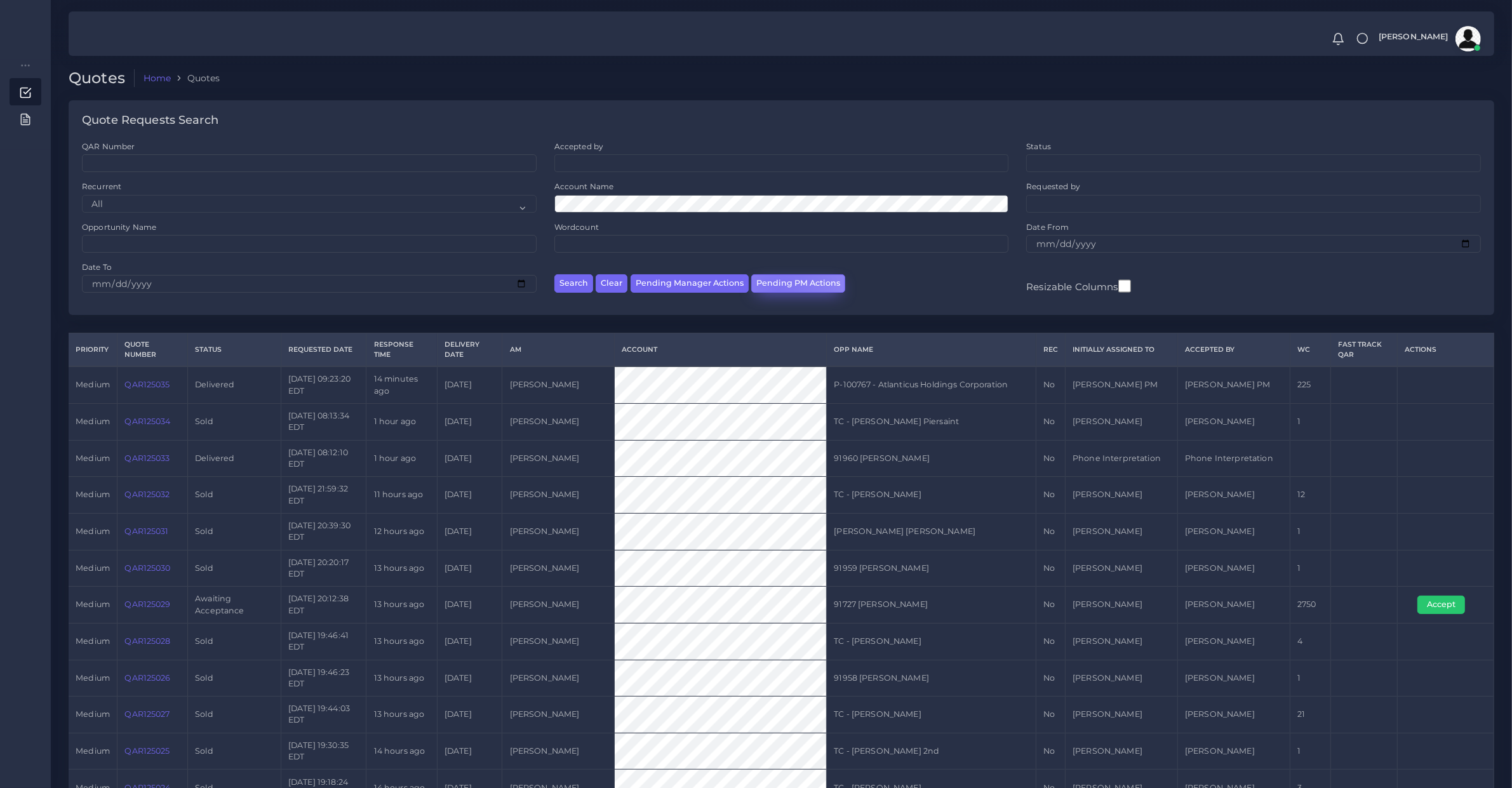
click at [775, 289] on button "Pending PM Actions" at bounding box center [798, 284] width 94 height 19
select select "awaiting_acceptance"
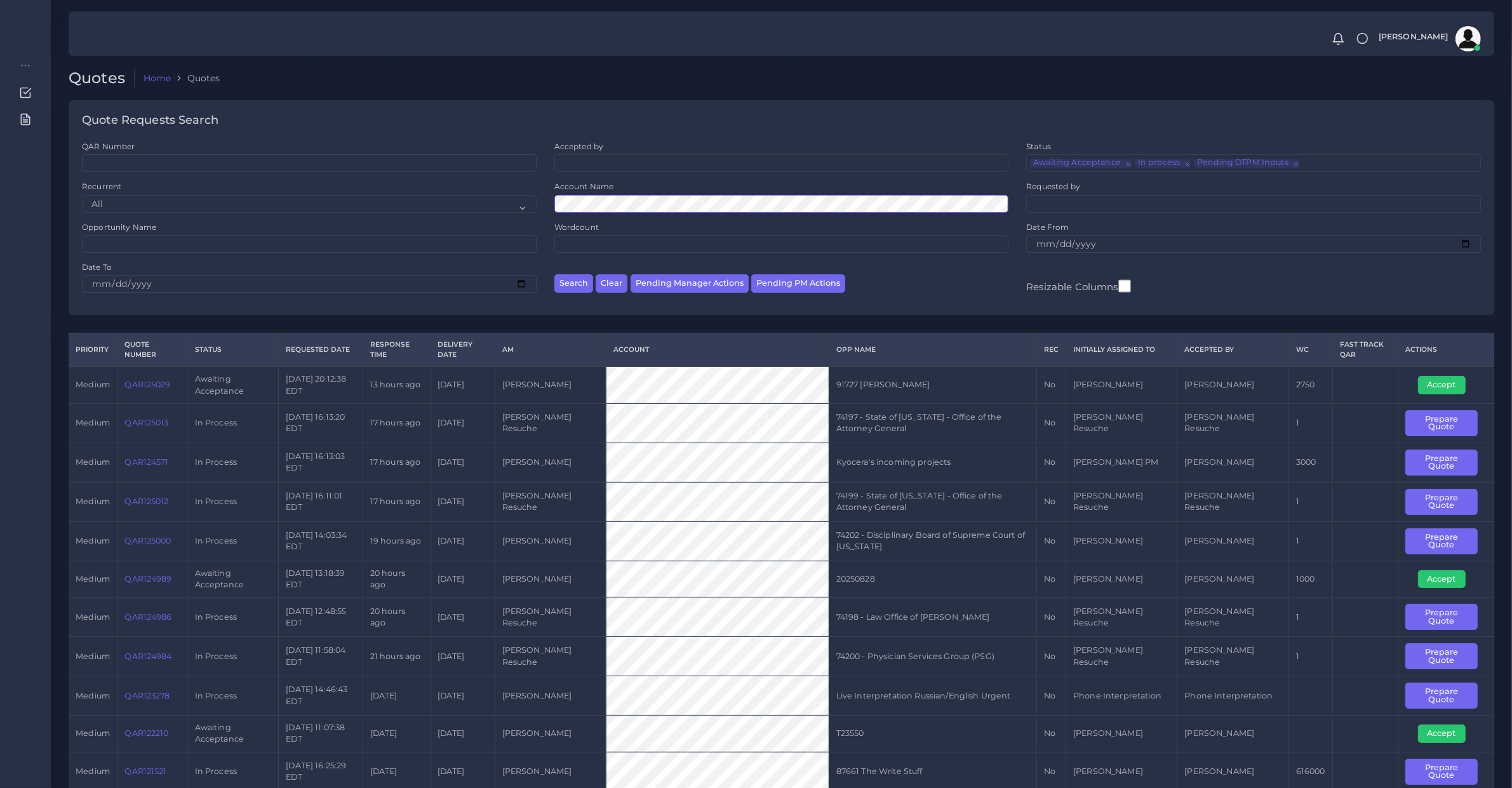
click at [554, 274] on button "Search" at bounding box center [574, 284] width 39 height 19
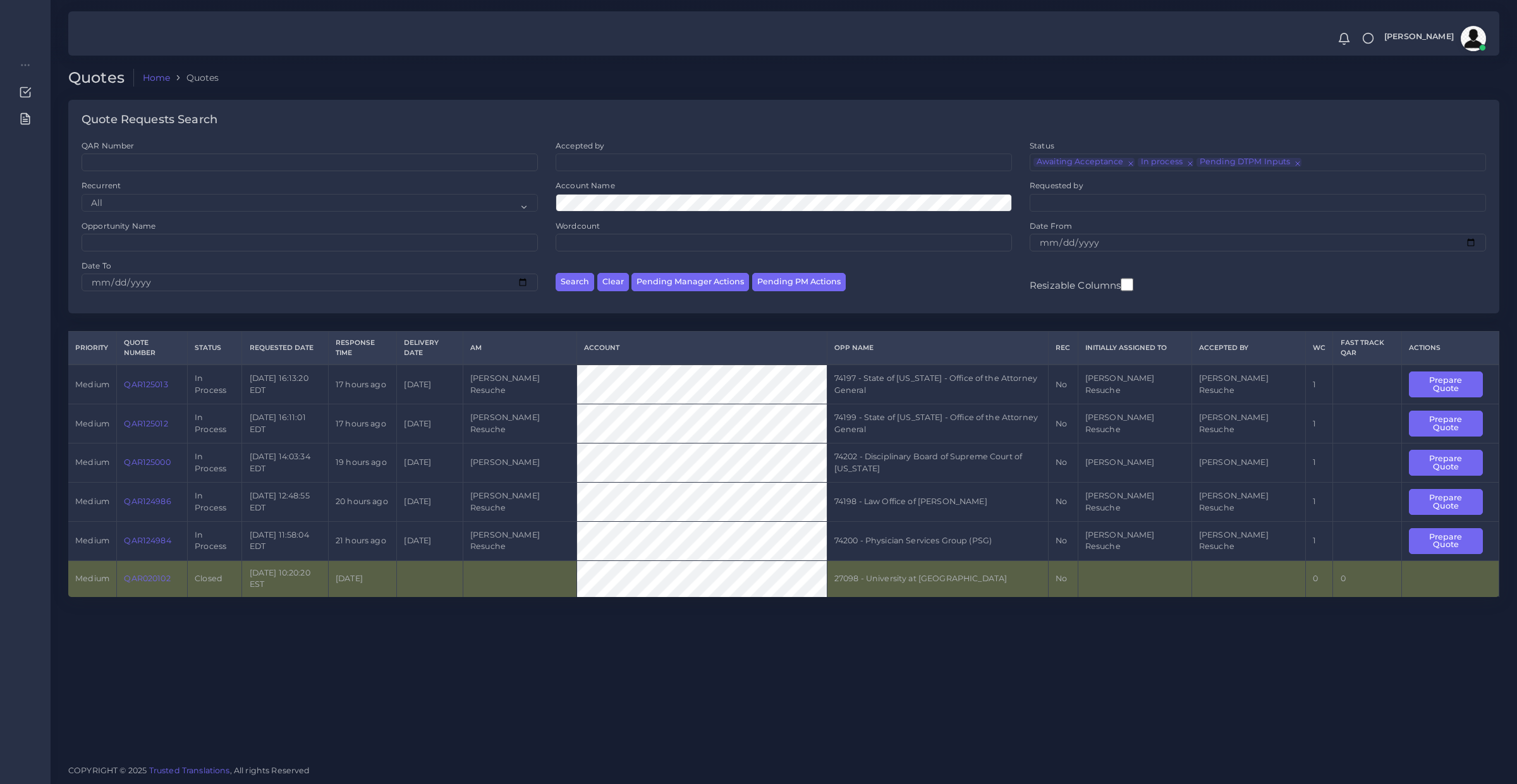
click at [601, 192] on div "Account Name" at bounding box center [784, 195] width 456 height 31
click at [556, 273] on button "Search" at bounding box center [575, 282] width 39 height 19
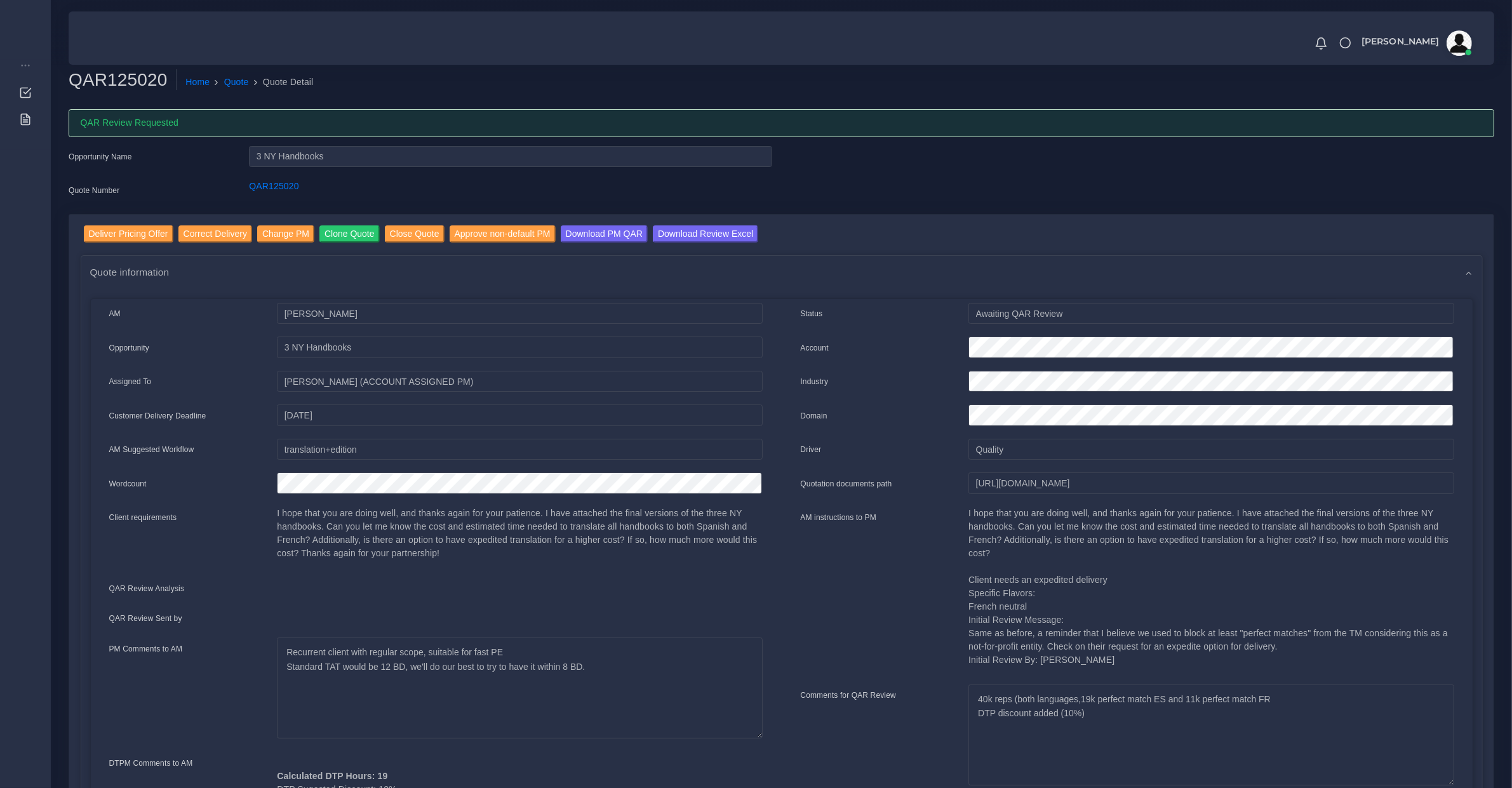
click at [148, 427] on div "AM [PERSON_NAME] Opportunity 3 NY Handbooks Qty" at bounding box center [436, 598] width 692 height 592
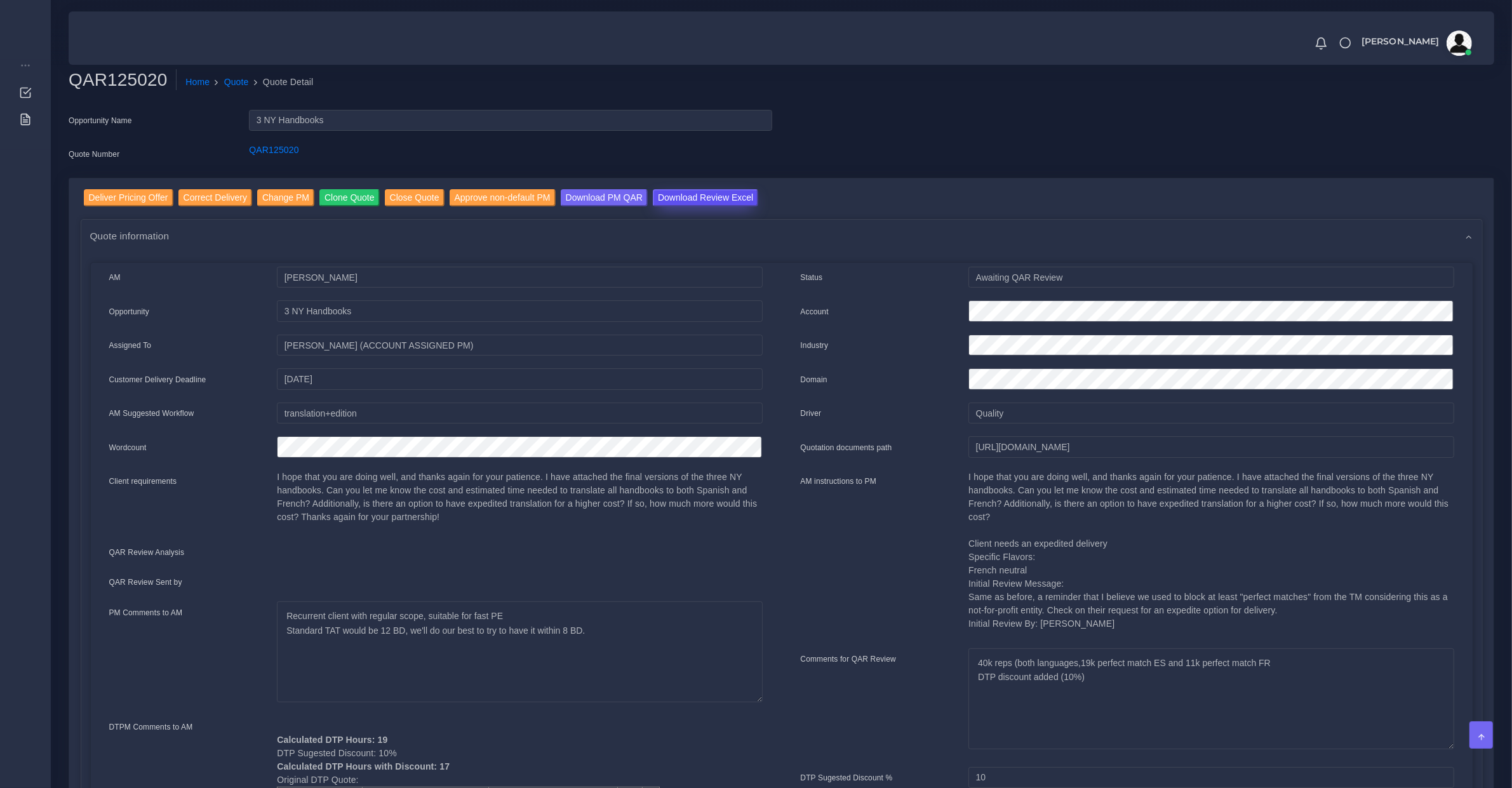
click at [670, 200] on input "Download Review Excel" at bounding box center [705, 198] width 105 height 17
